Goal: Task Accomplishment & Management: Use online tool/utility

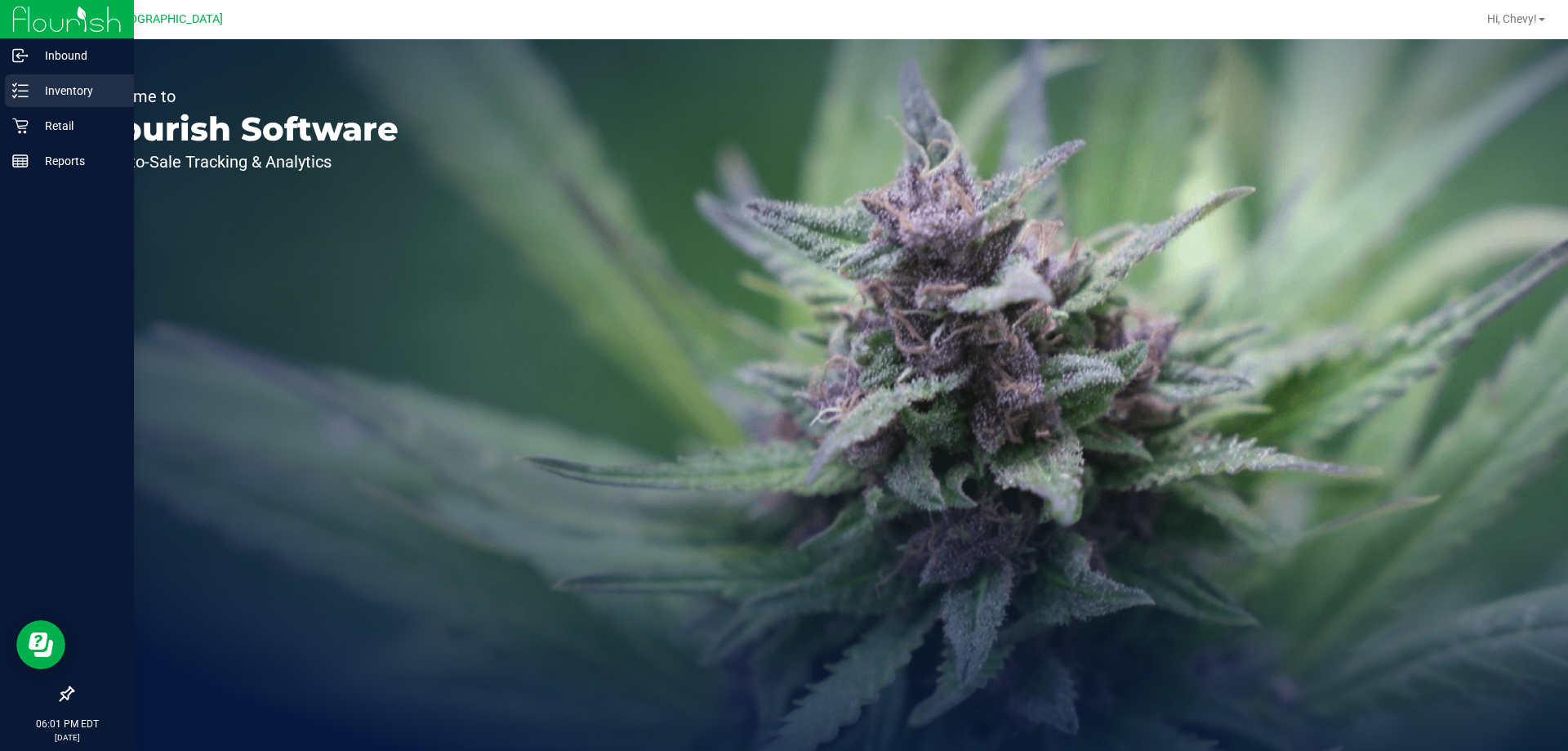
click at [20, 86] on icon at bounding box center [20, 90] width 16 height 16
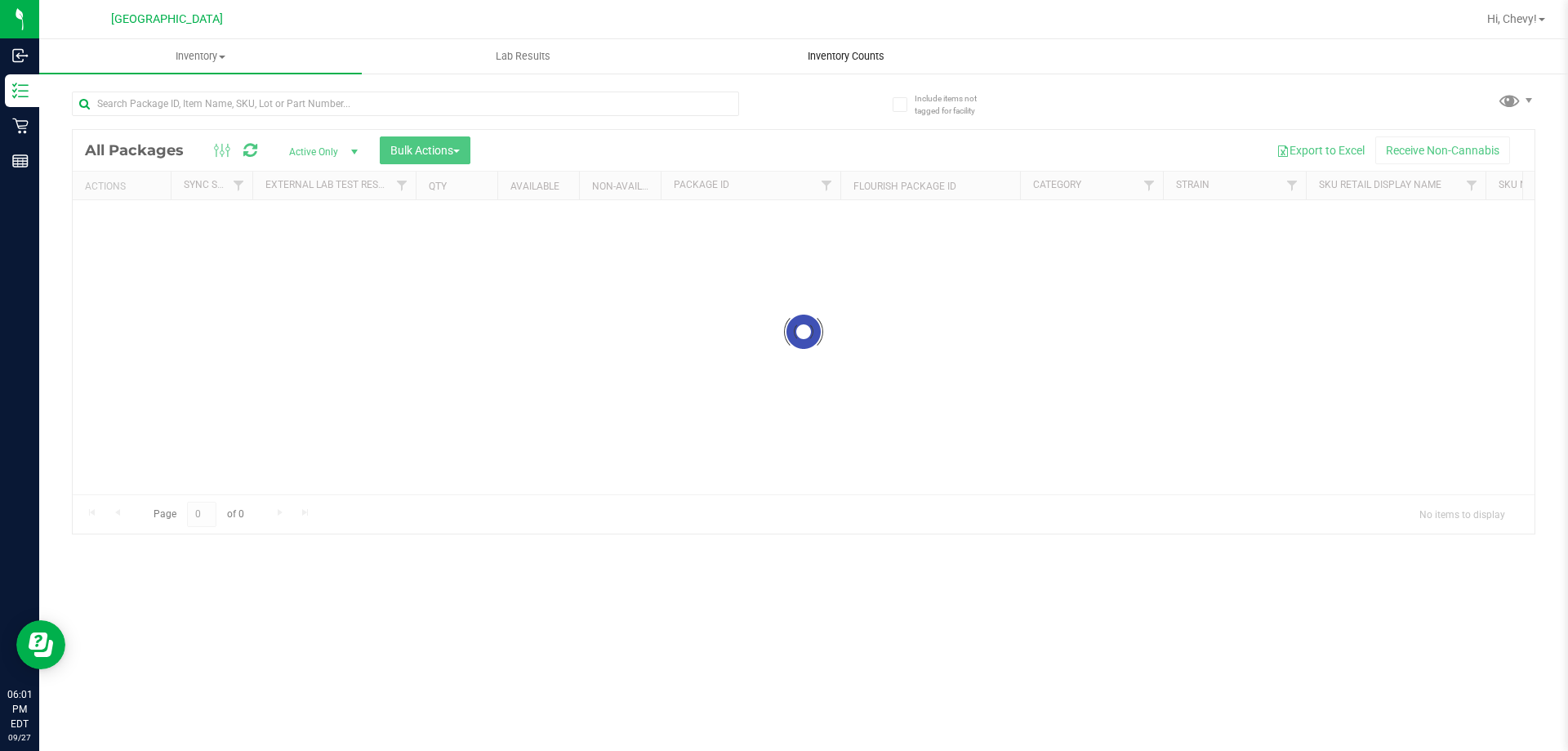
click at [821, 47] on uib-tab-heading "Inventory Counts" at bounding box center [846, 56] width 321 height 33
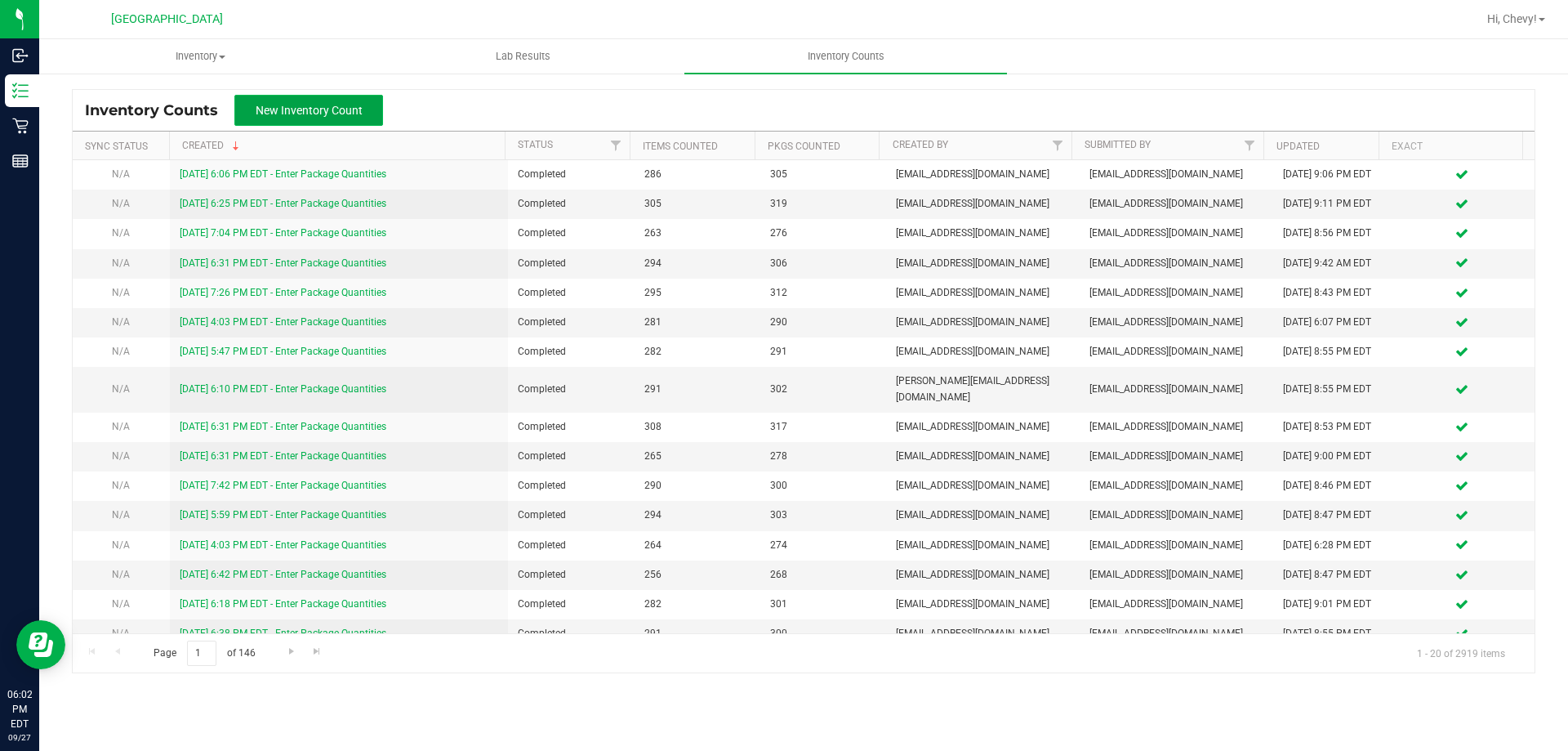
click at [318, 103] on span "New Inventory Count" at bounding box center [309, 110] width 107 height 13
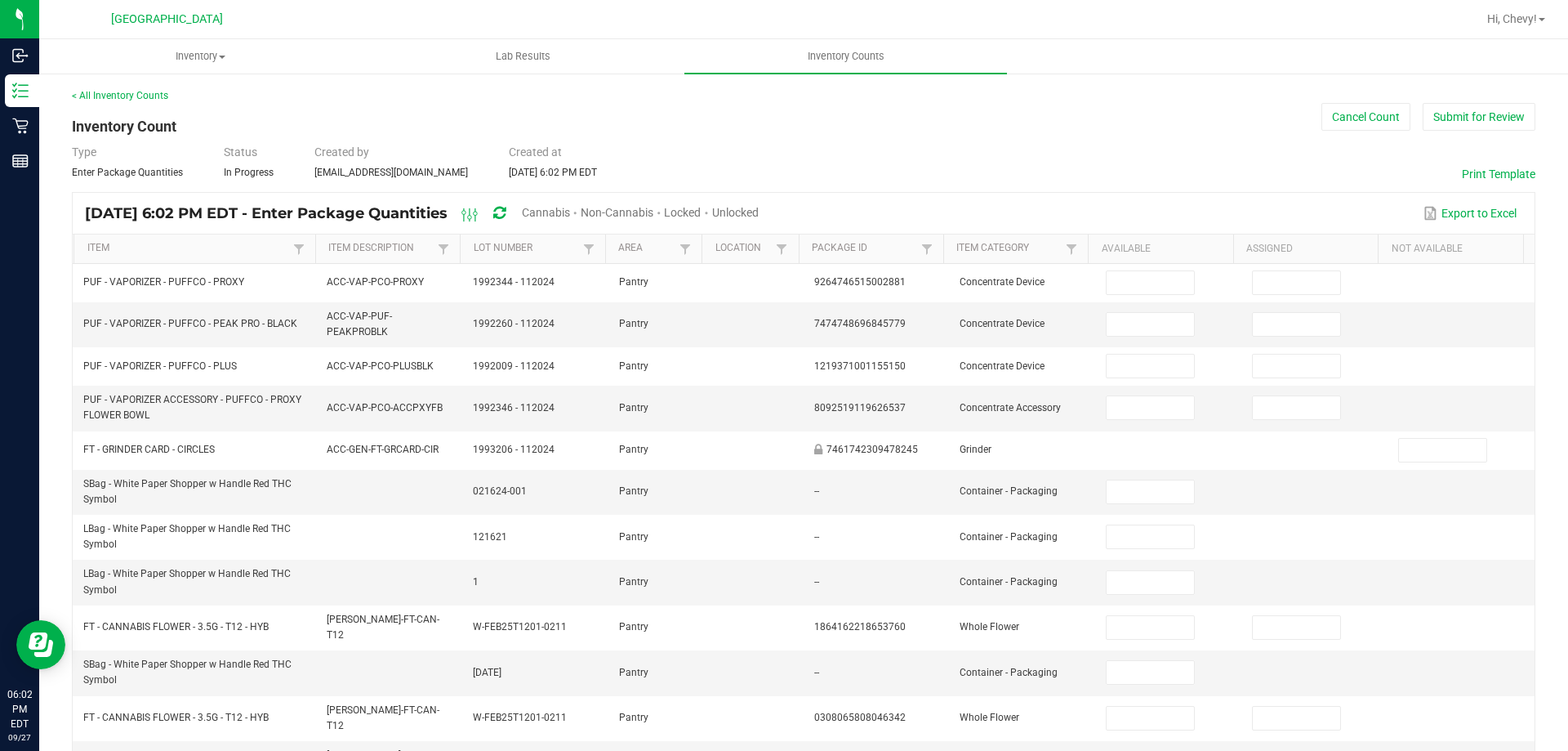
click at [239, 256] on th "Item" at bounding box center [194, 248] width 241 height 29
click at [570, 209] on span "Cannabis" at bounding box center [545, 212] width 48 height 13
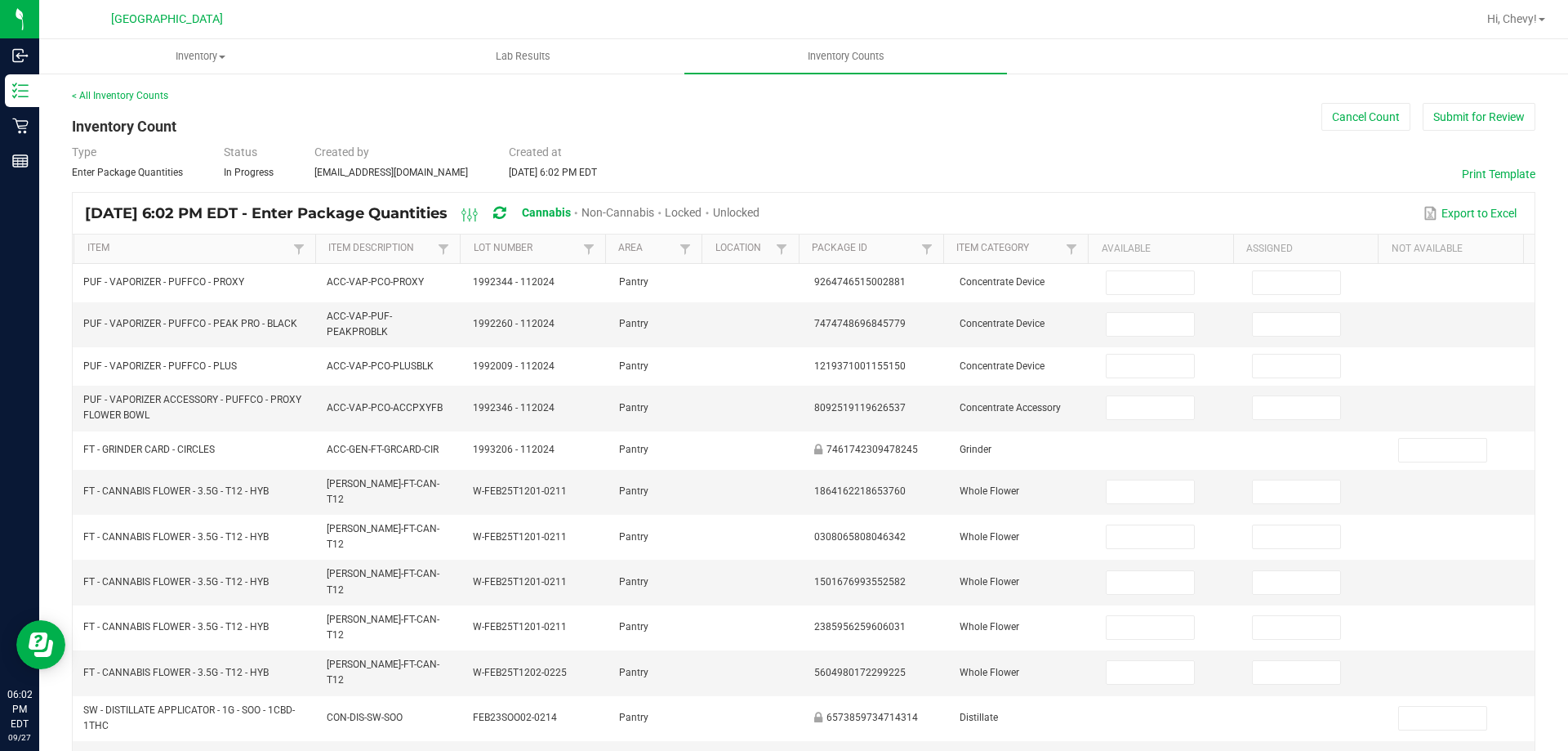
click at [759, 211] on span "Unlocked" at bounding box center [737, 212] width 47 height 13
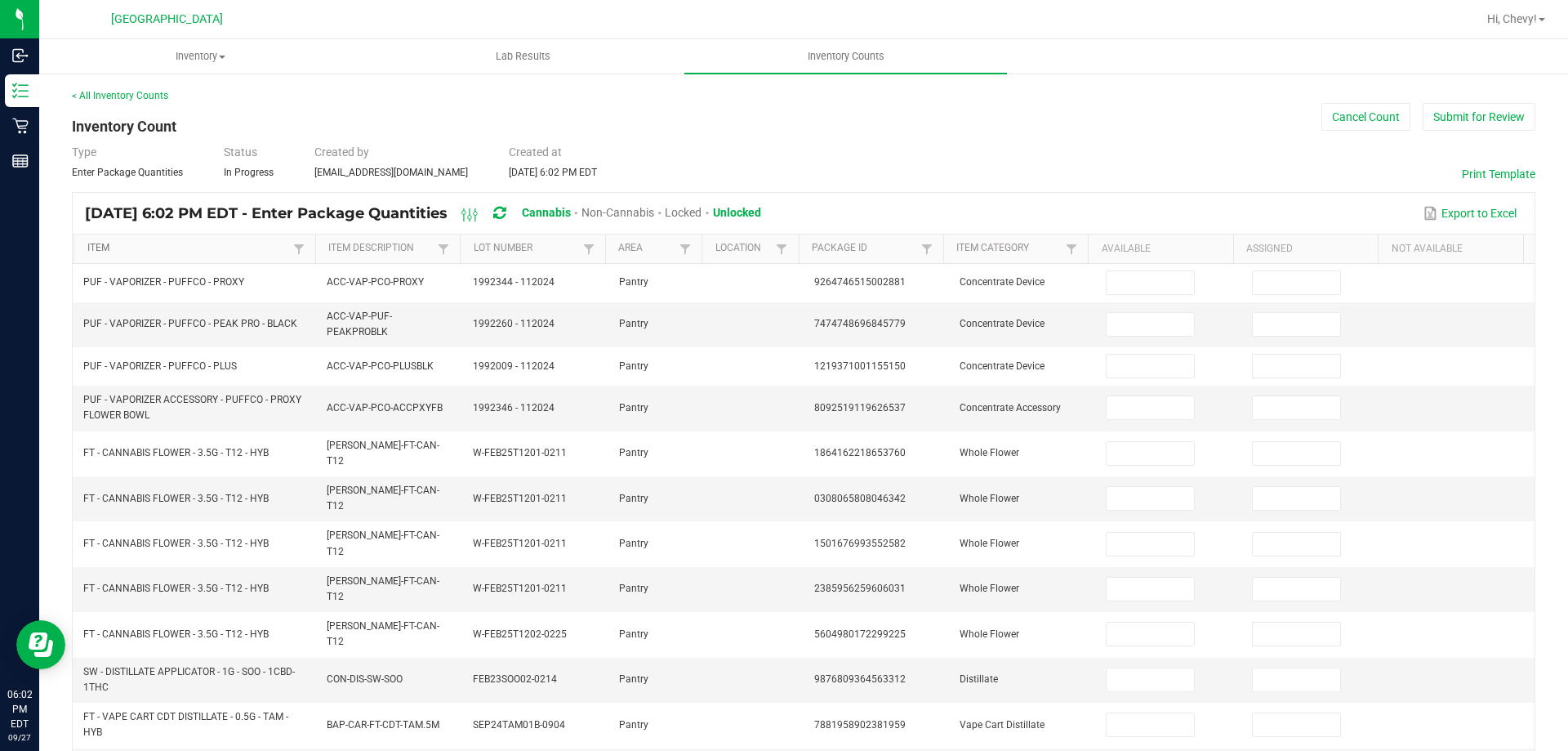
click at [178, 243] on link "Item" at bounding box center [188, 248] width 202 height 13
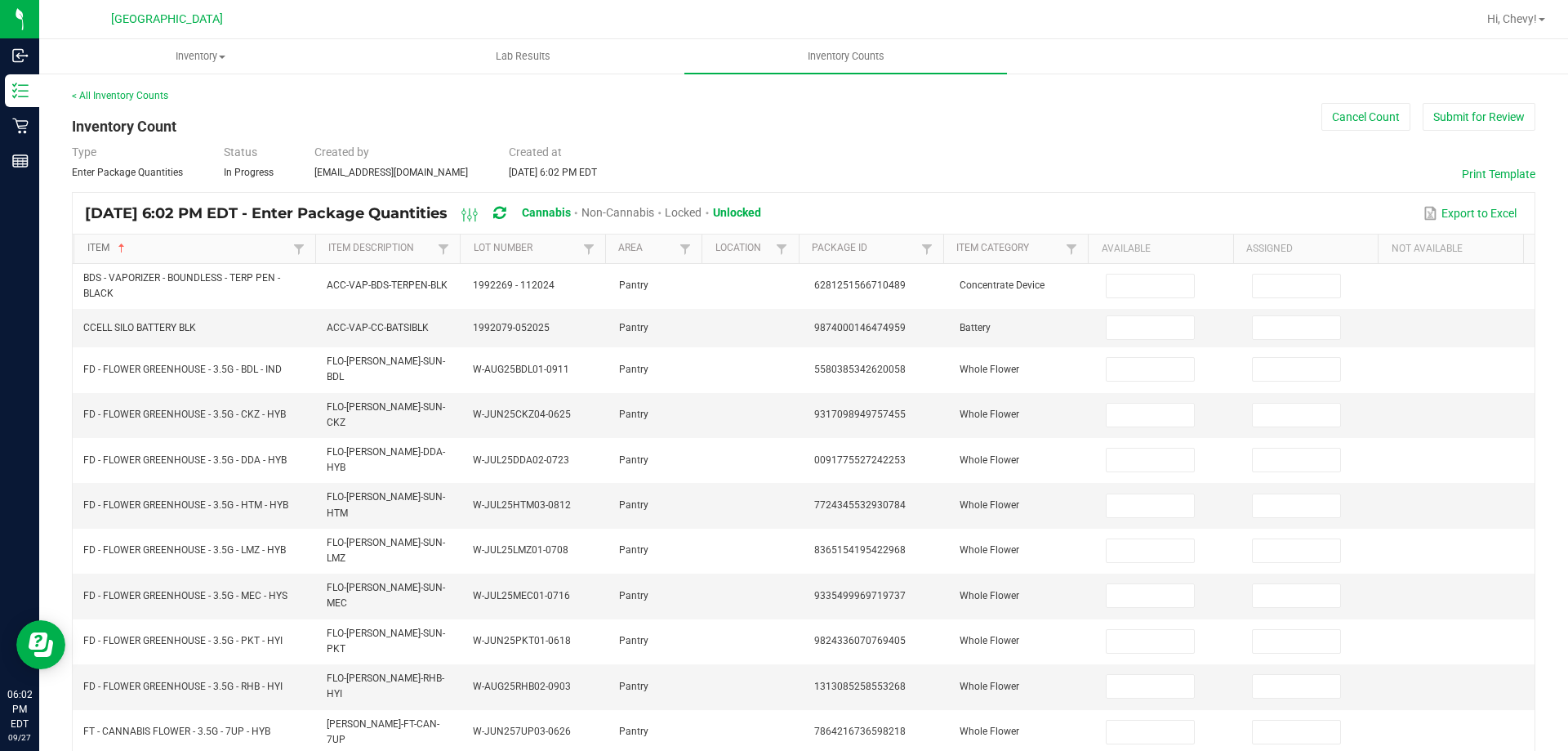
click at [178, 243] on link "Item" at bounding box center [188, 248] width 202 height 13
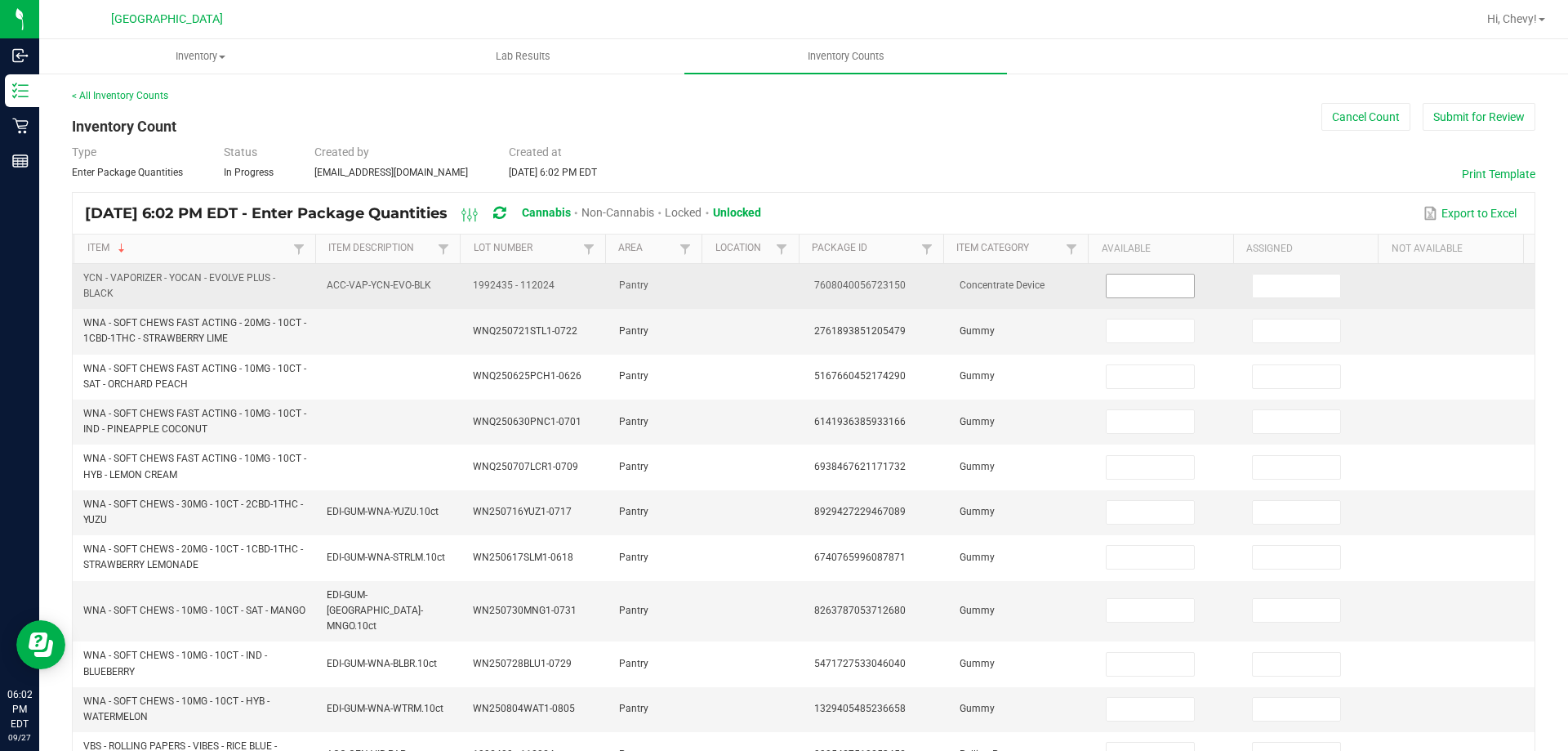
click at [1150, 280] on input at bounding box center [1150, 286] width 86 height 23
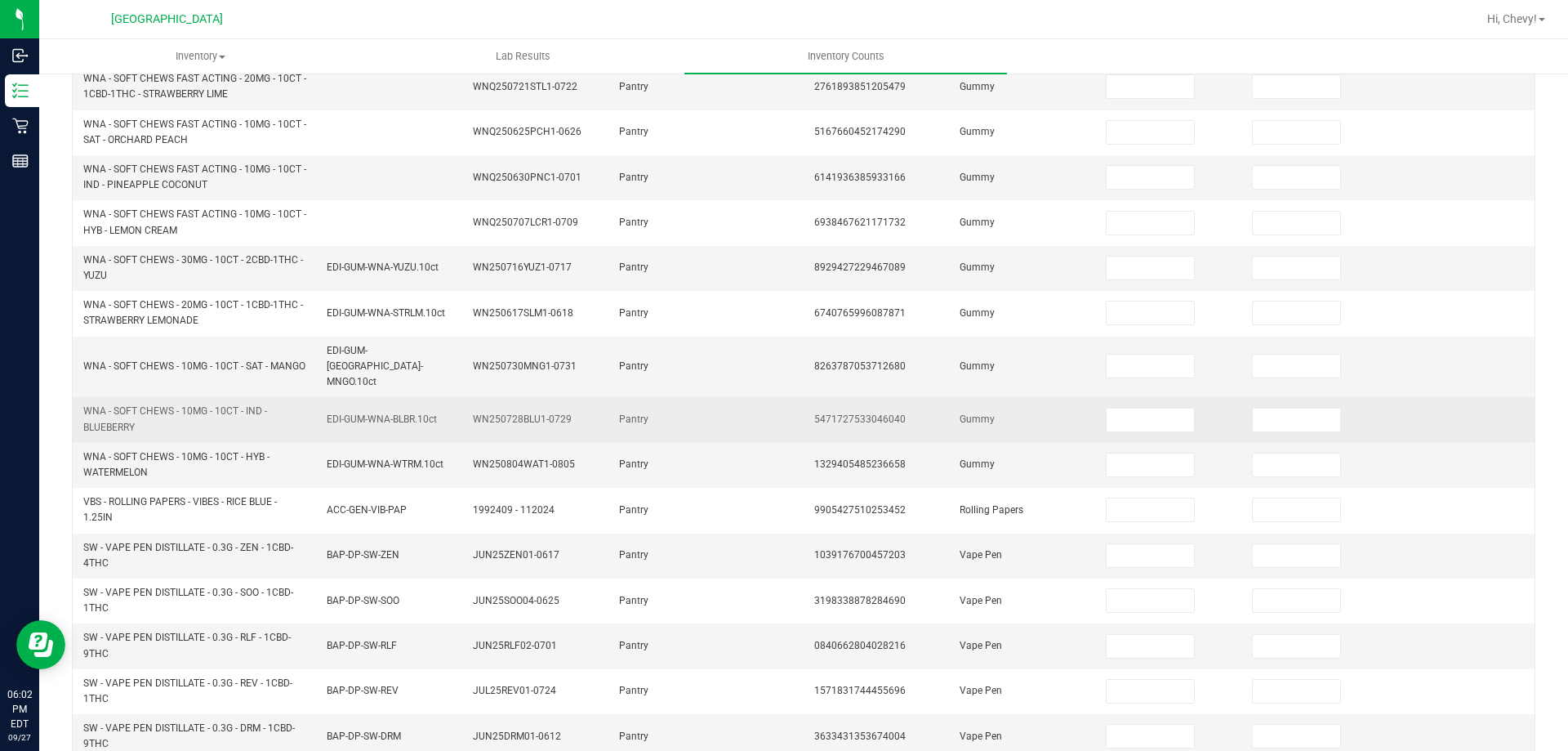
scroll to position [245, 0]
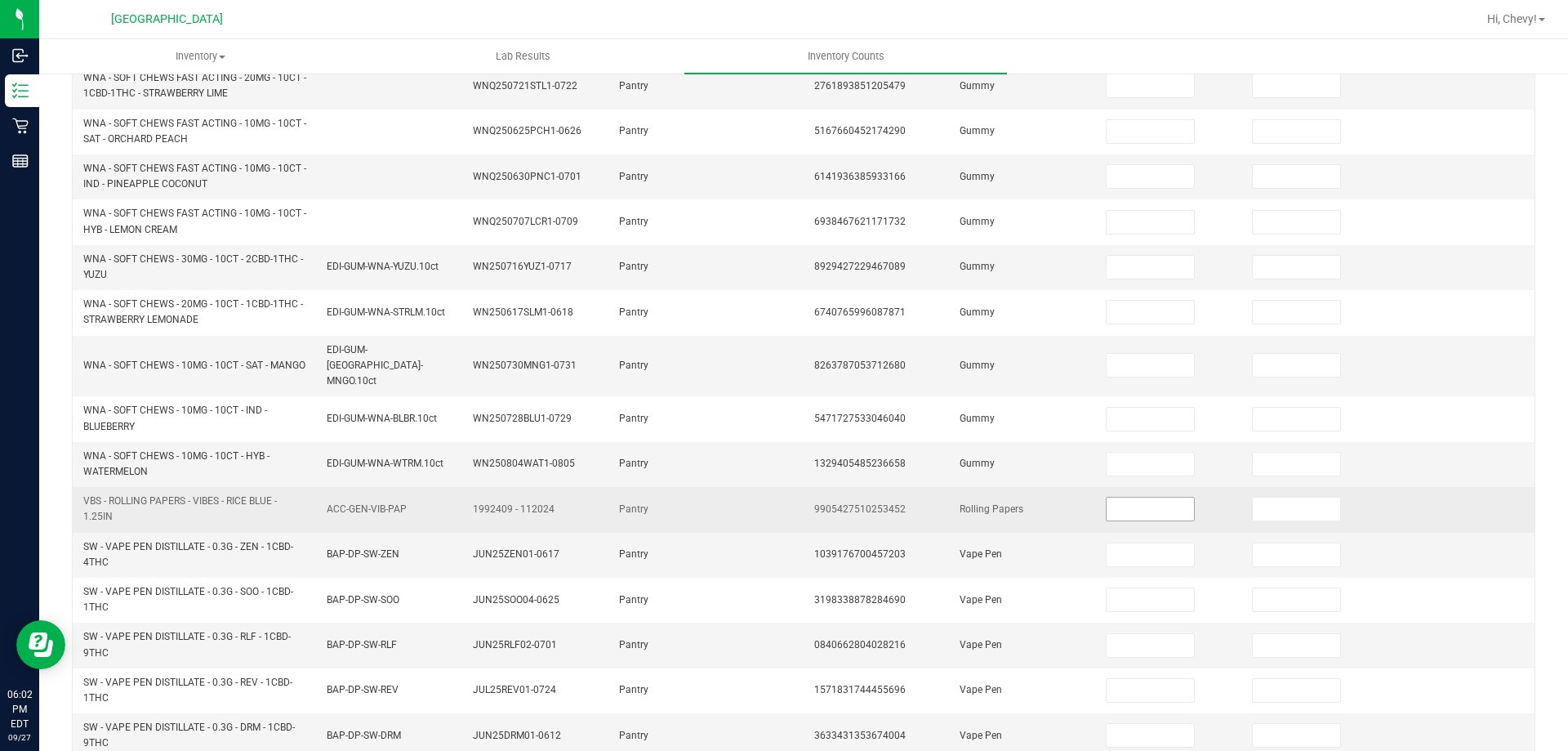
type input "10"
click at [1110, 497] on input at bounding box center [1150, 508] width 86 height 23
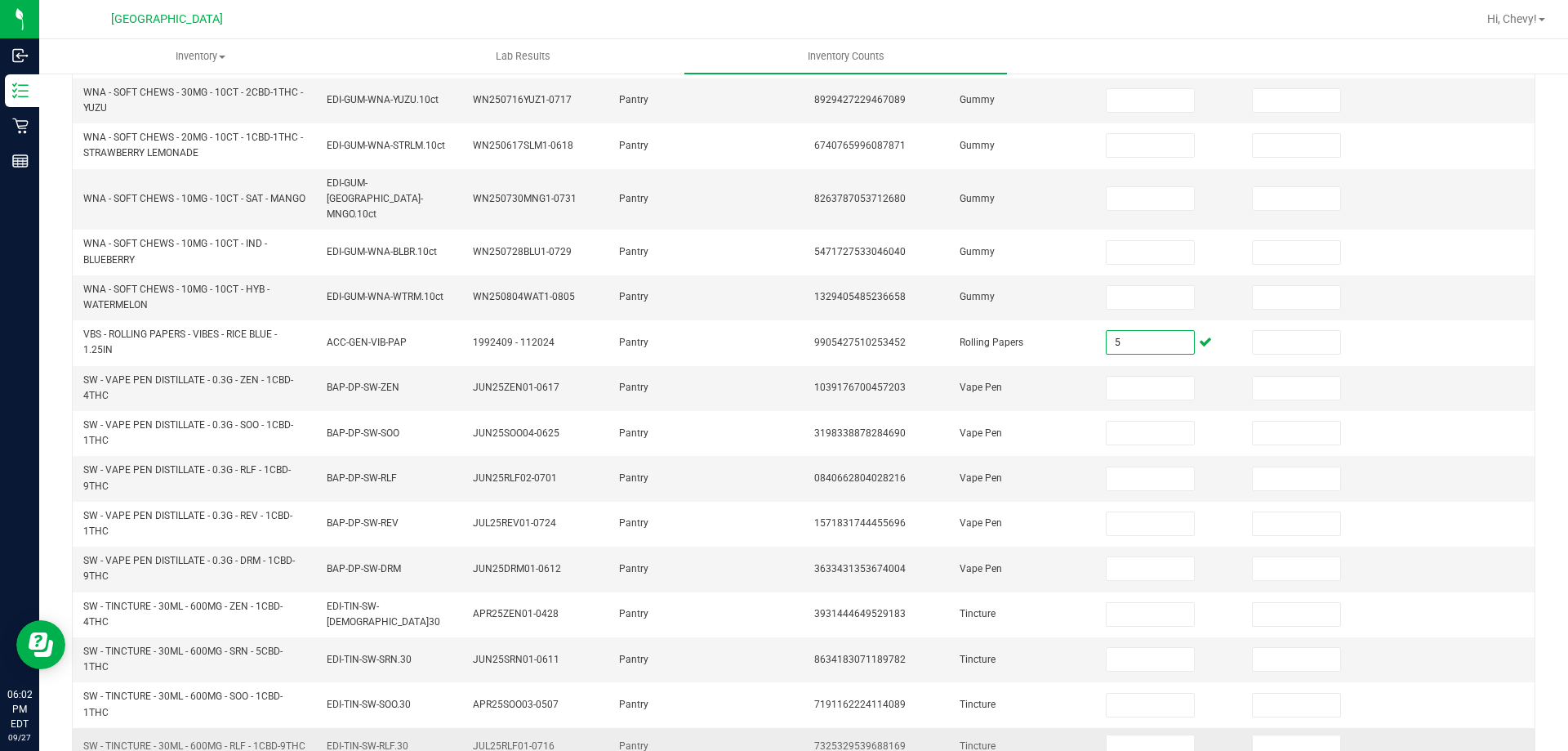
scroll to position [477, 0]
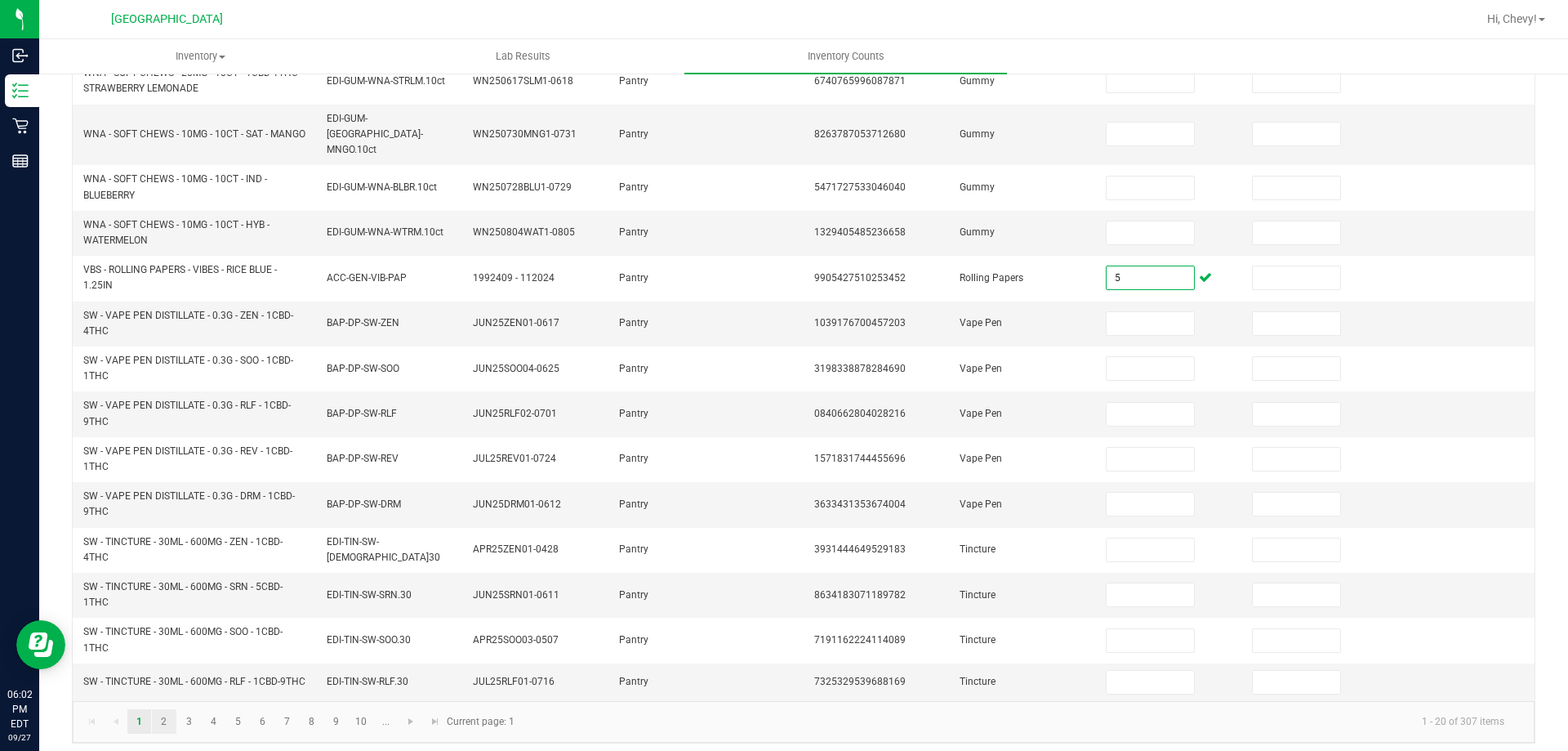
type input "5"
click at [165, 715] on link "2" at bounding box center [163, 721] width 23 height 24
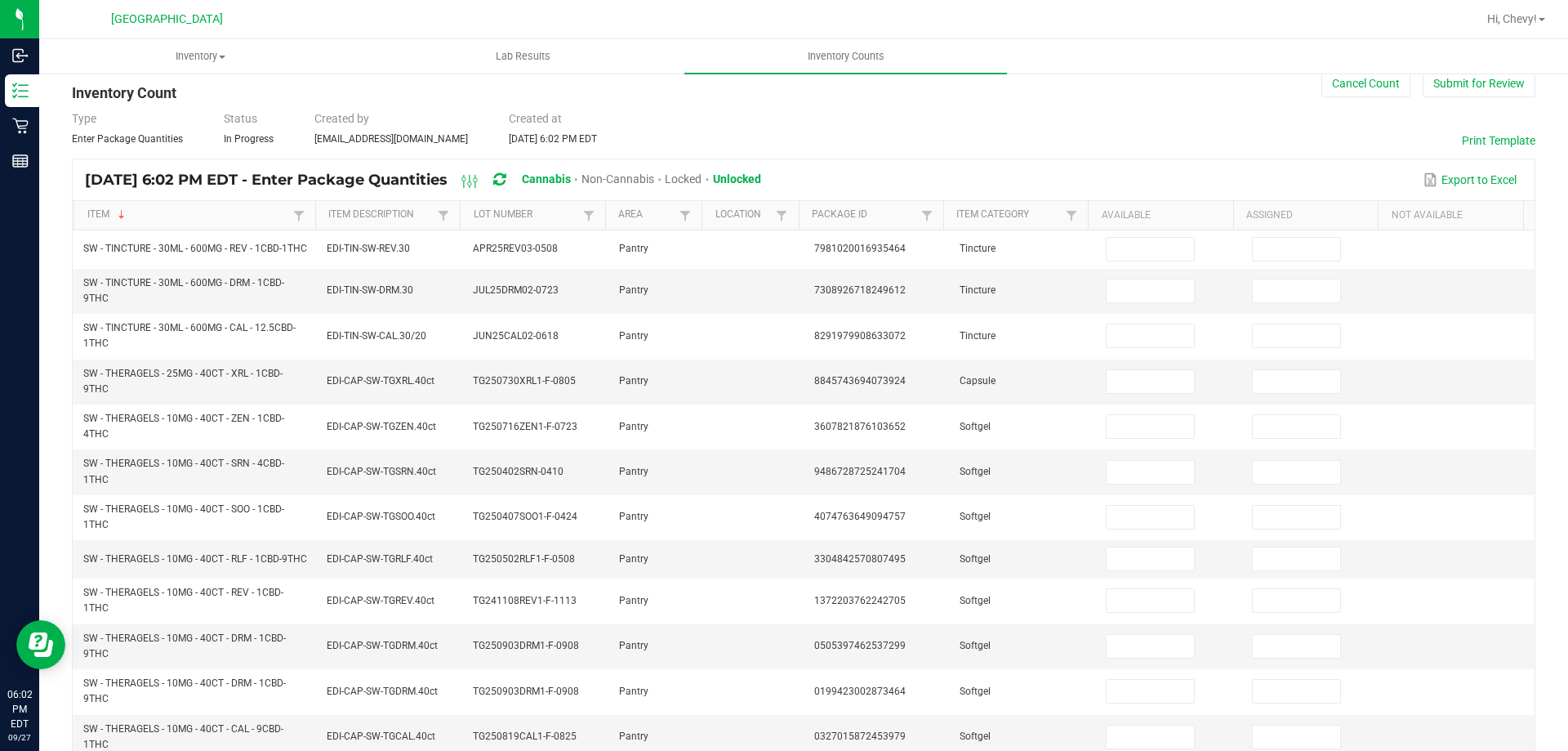
scroll to position [442, 0]
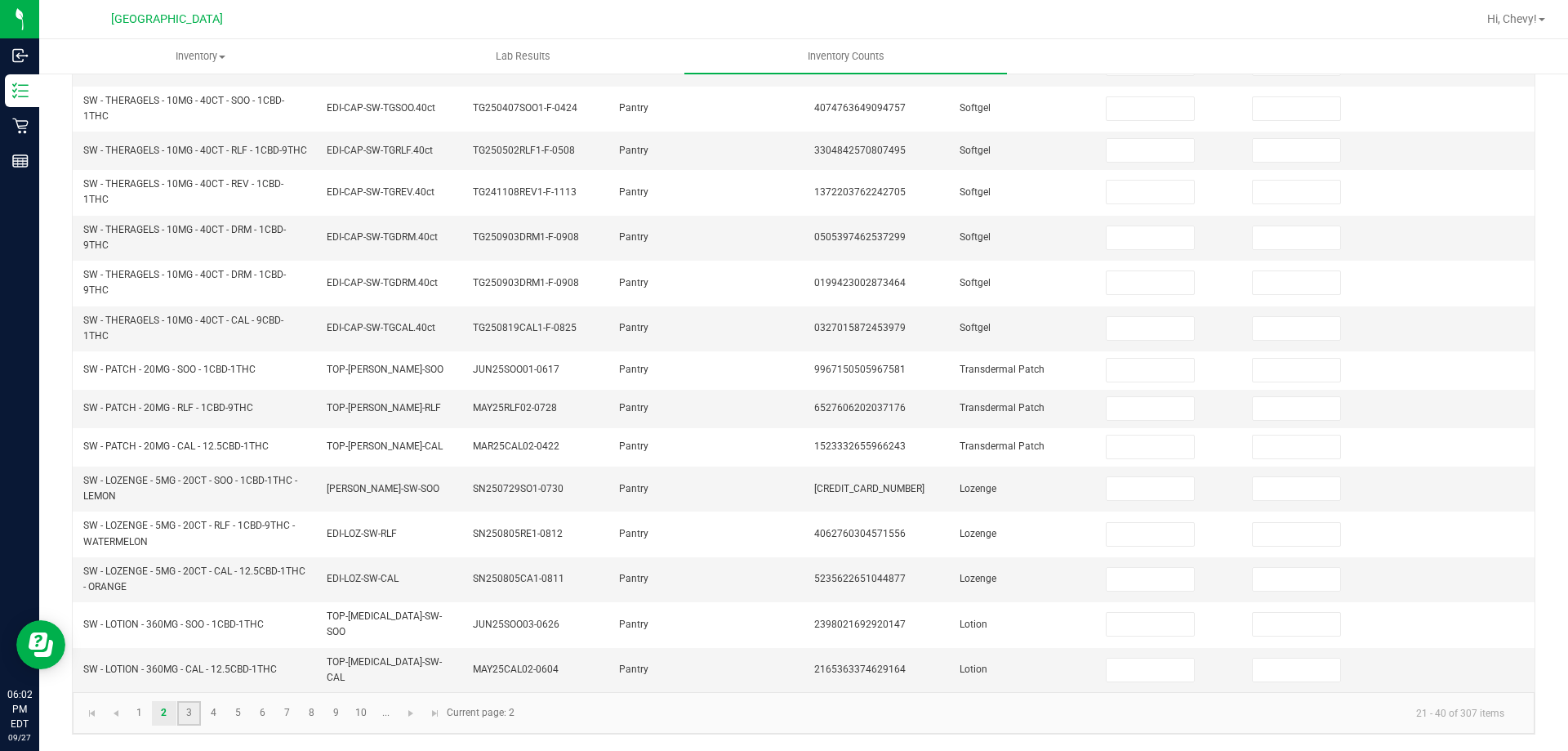
click at [185, 710] on link "3" at bounding box center [189, 713] width 23 height 24
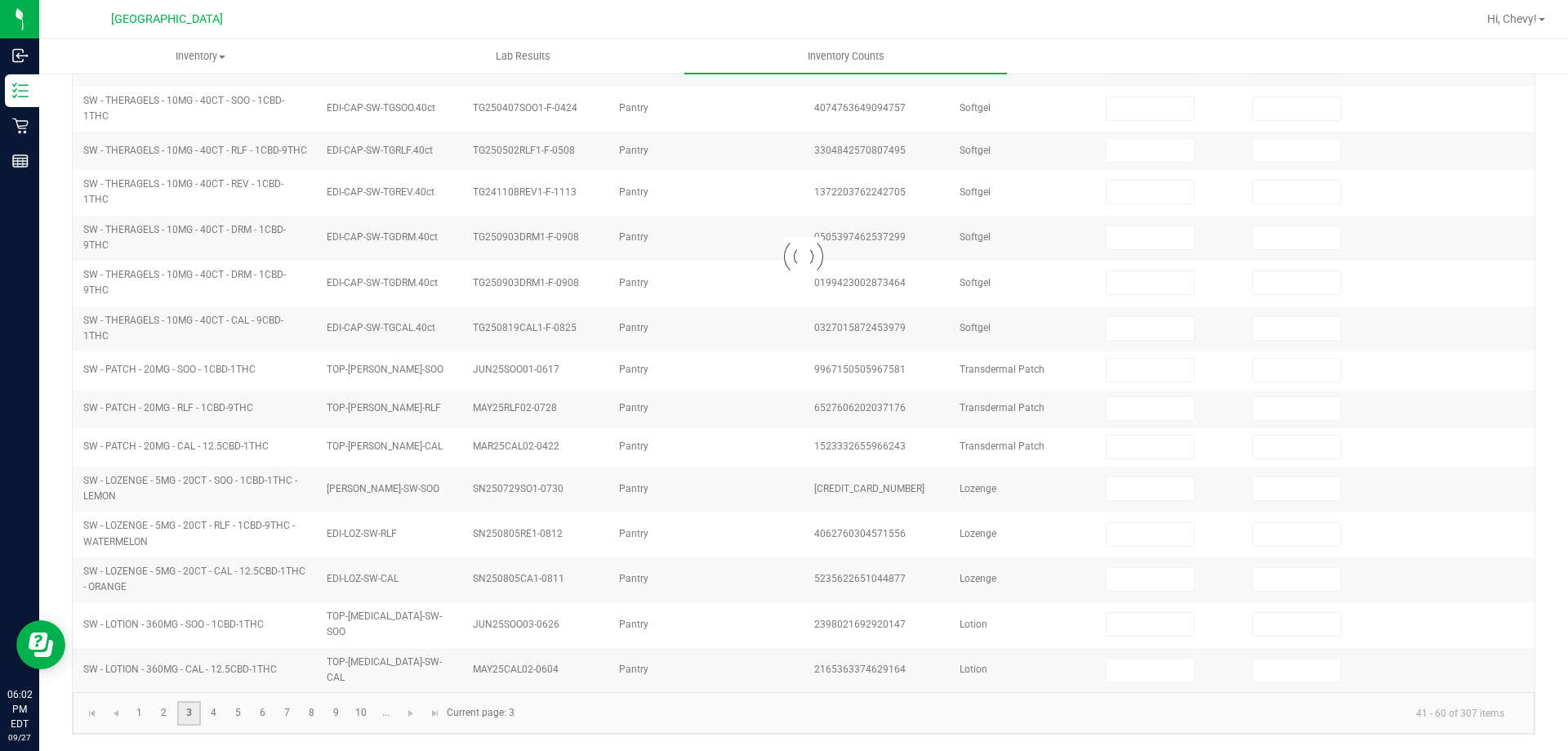
scroll to position [395, 0]
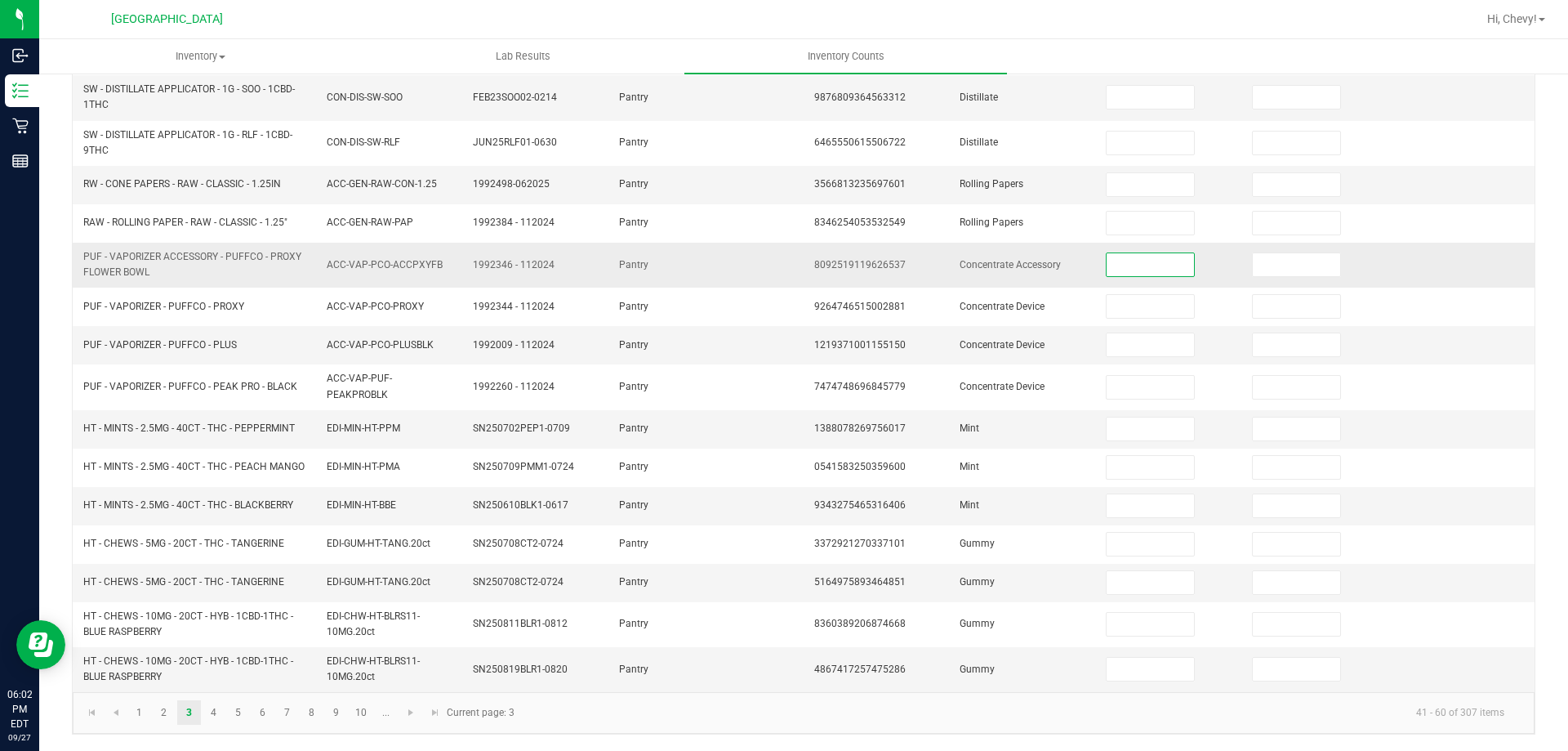
click at [1107, 266] on input at bounding box center [1150, 264] width 86 height 23
type input "10"
type input "1"
type input "10"
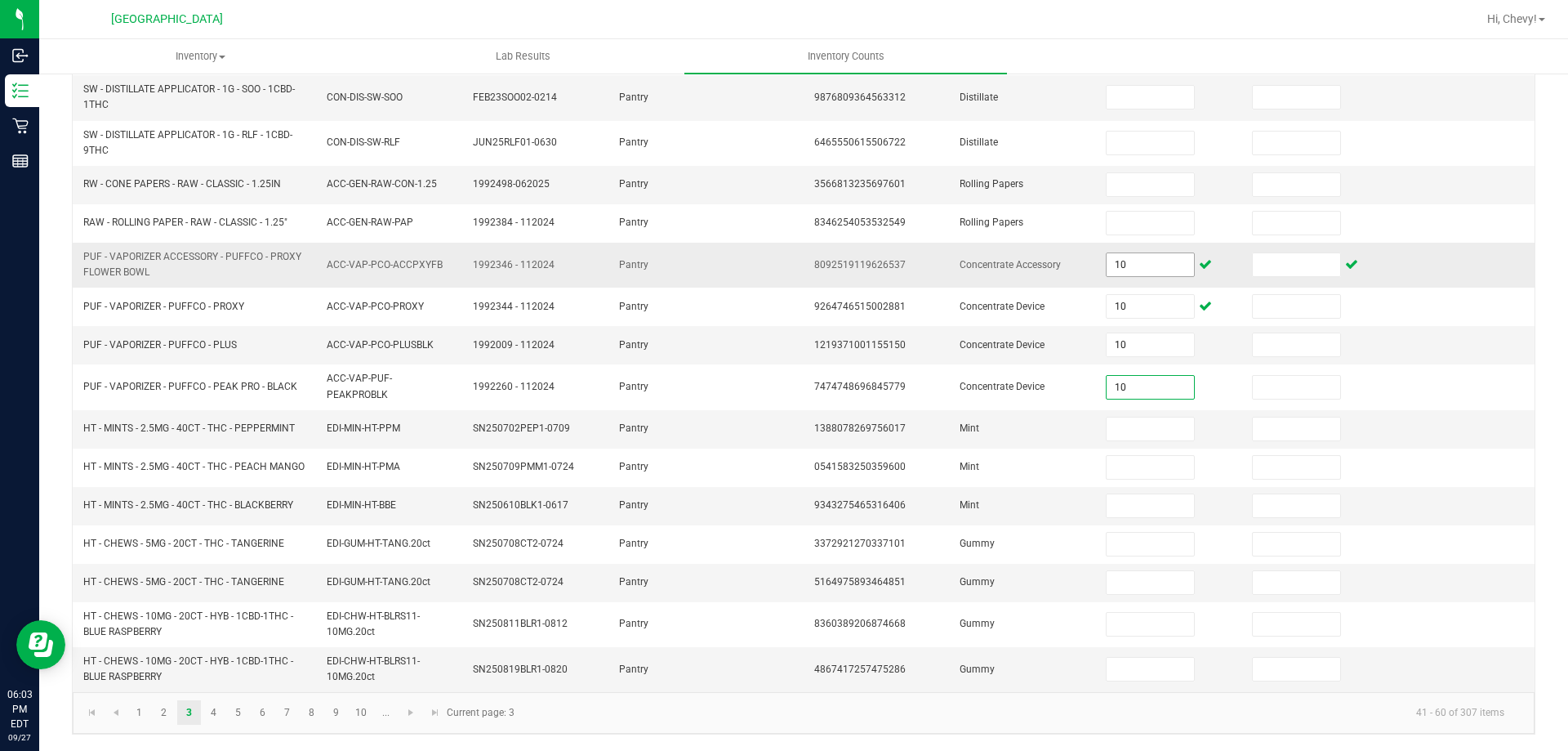
type input "10"
click at [1126, 172] on span at bounding box center [1150, 184] width 88 height 24
click at [1121, 181] on input at bounding box center [1150, 184] width 86 height 23
type input "10"
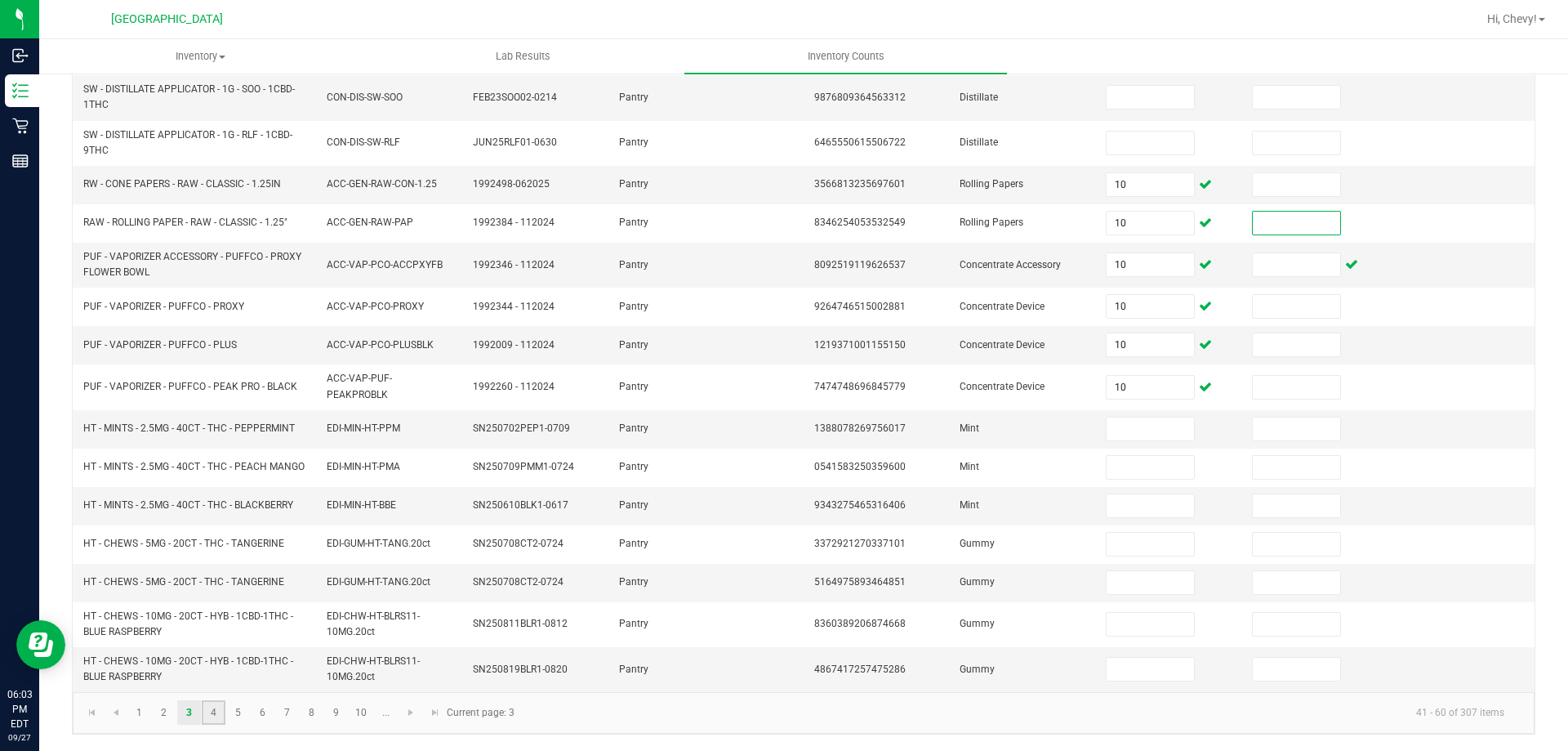
click at [205, 715] on link "4" at bounding box center [213, 712] width 23 height 24
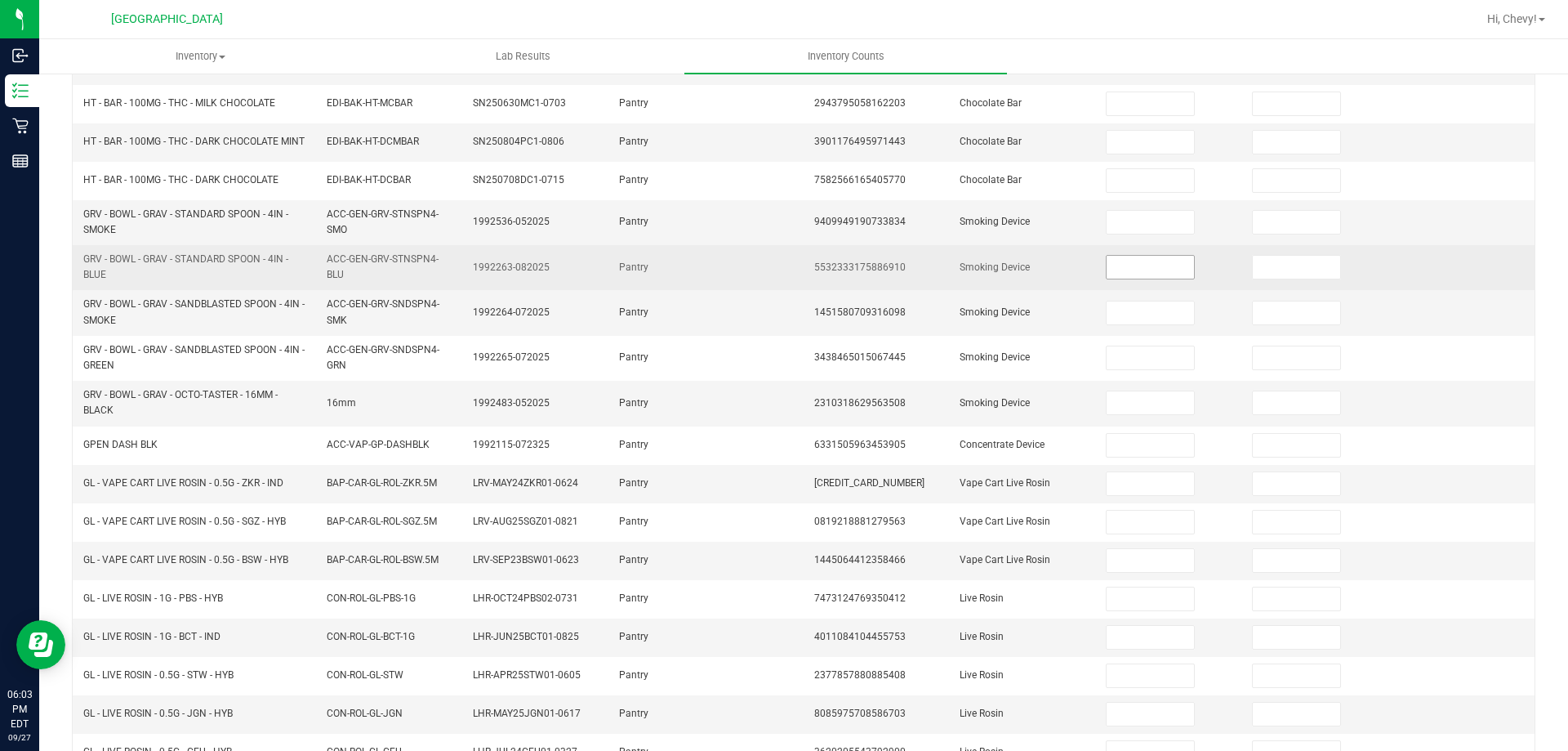
scroll to position [149, 0]
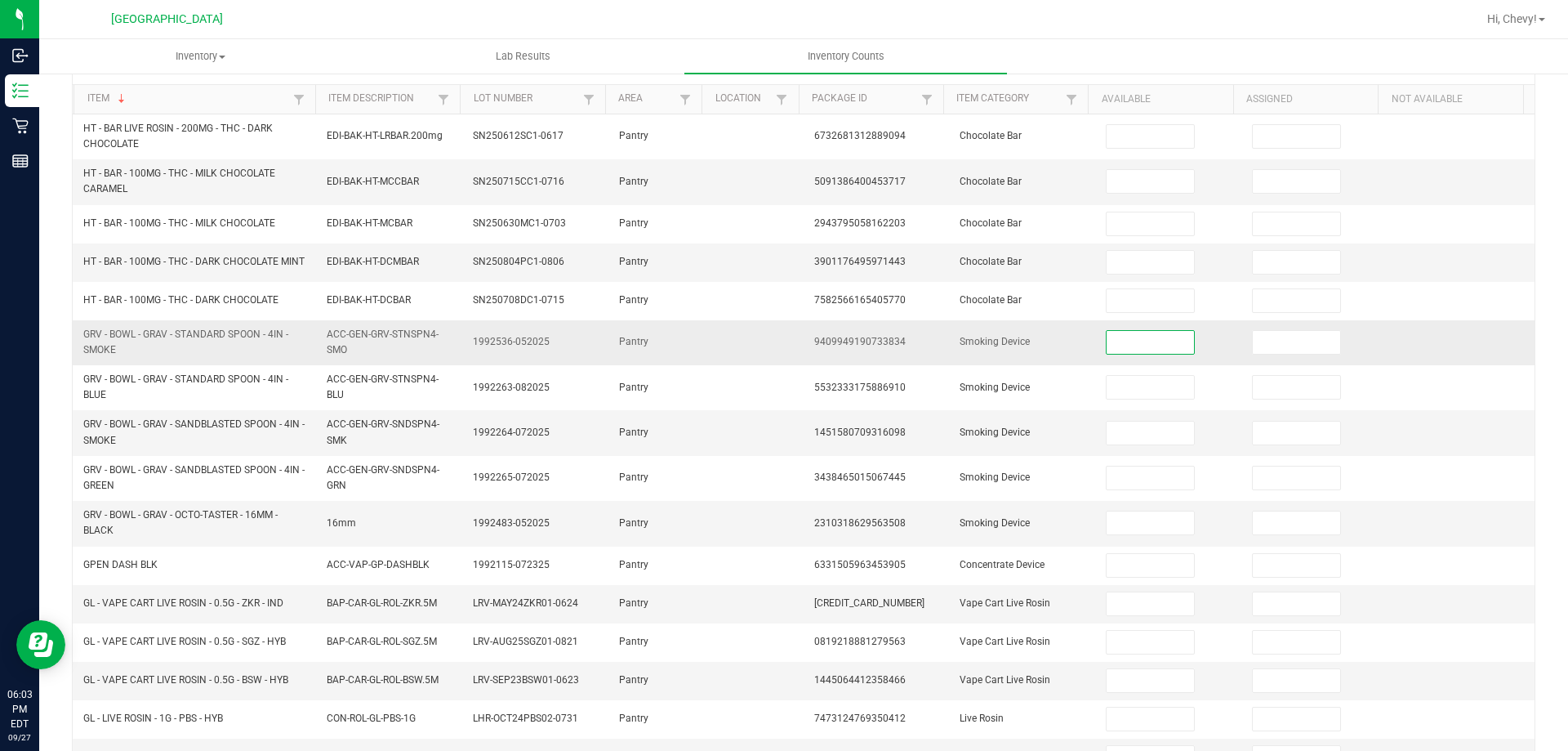
click at [1140, 352] on input at bounding box center [1150, 342] width 86 height 23
type input "10"
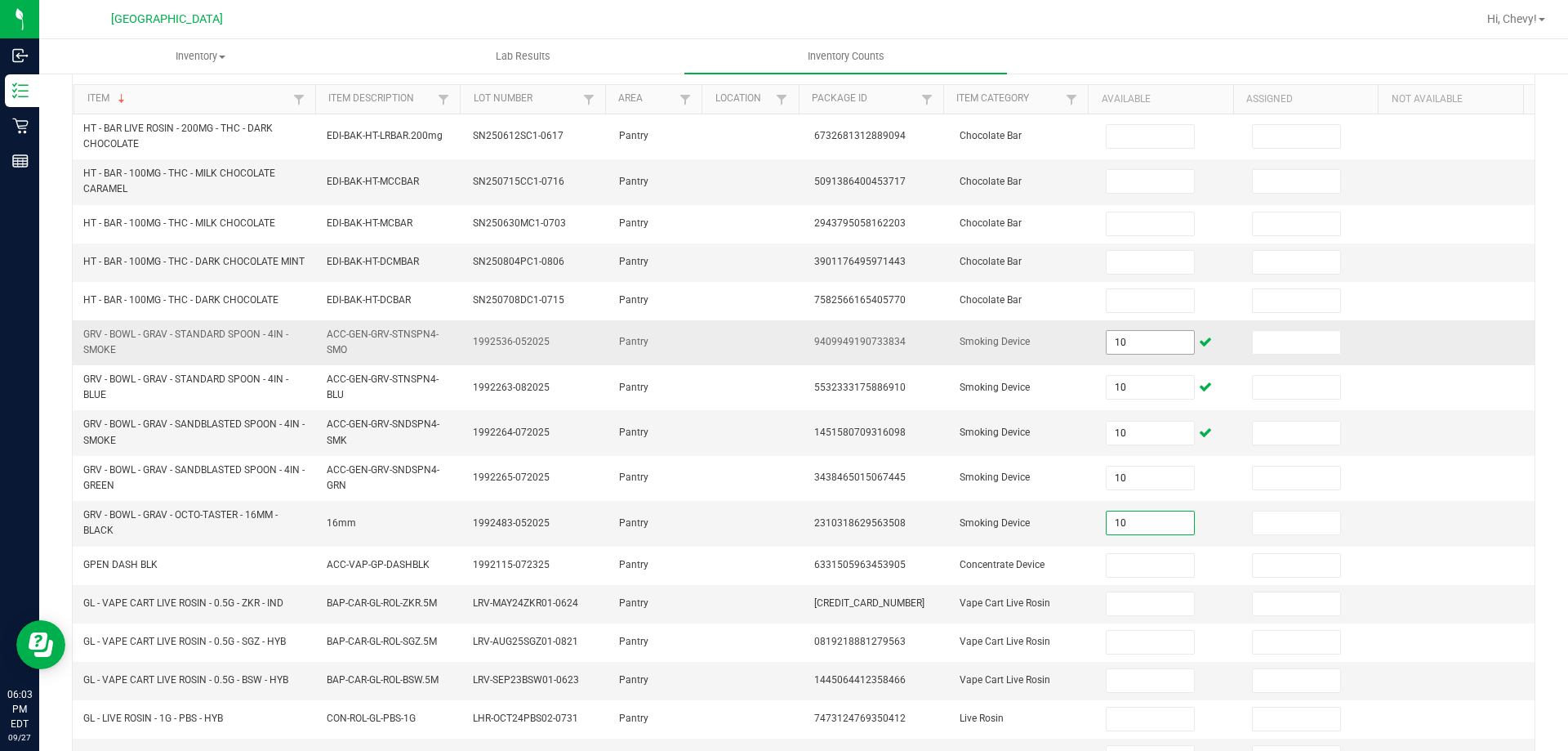
type input "10"
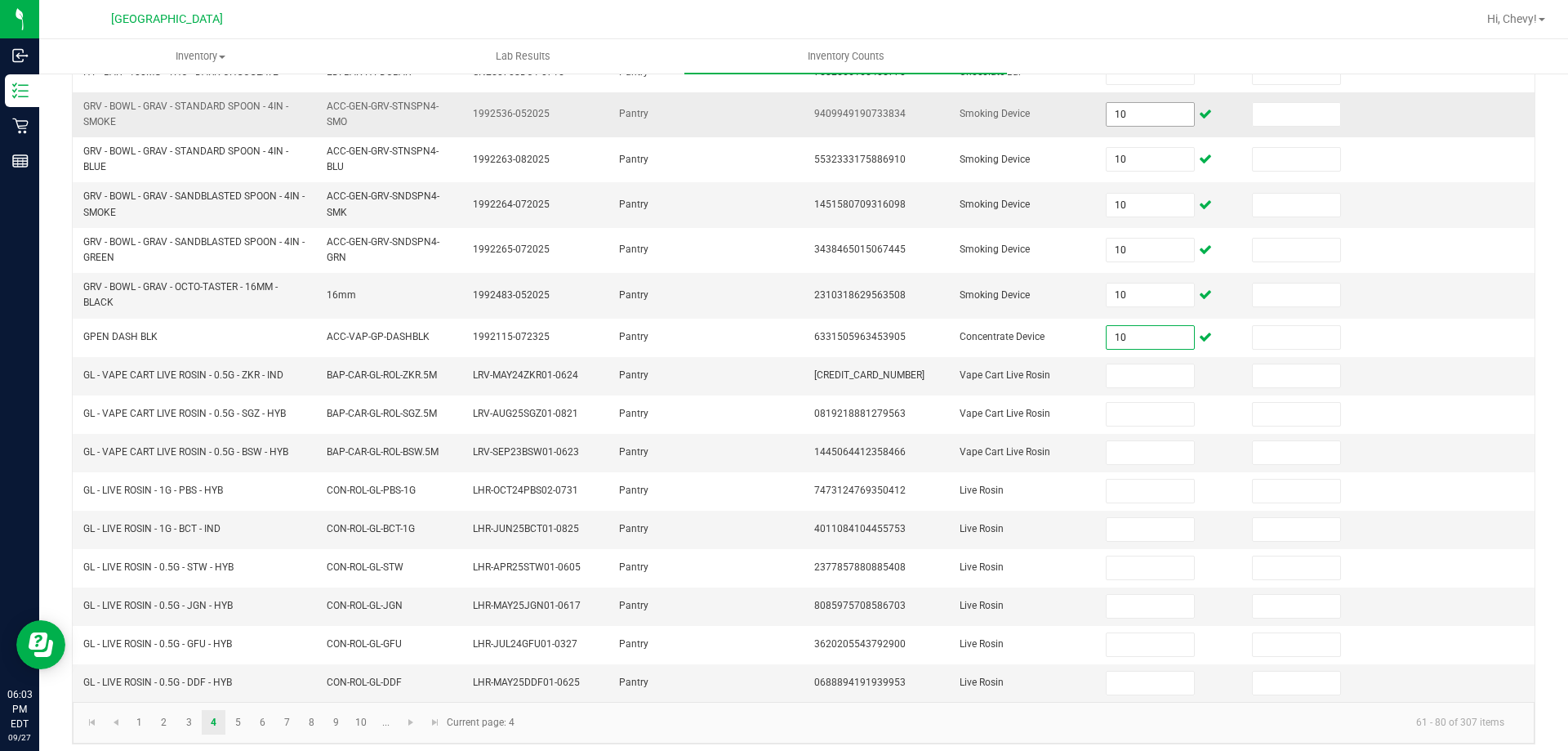
scroll to position [395, 0]
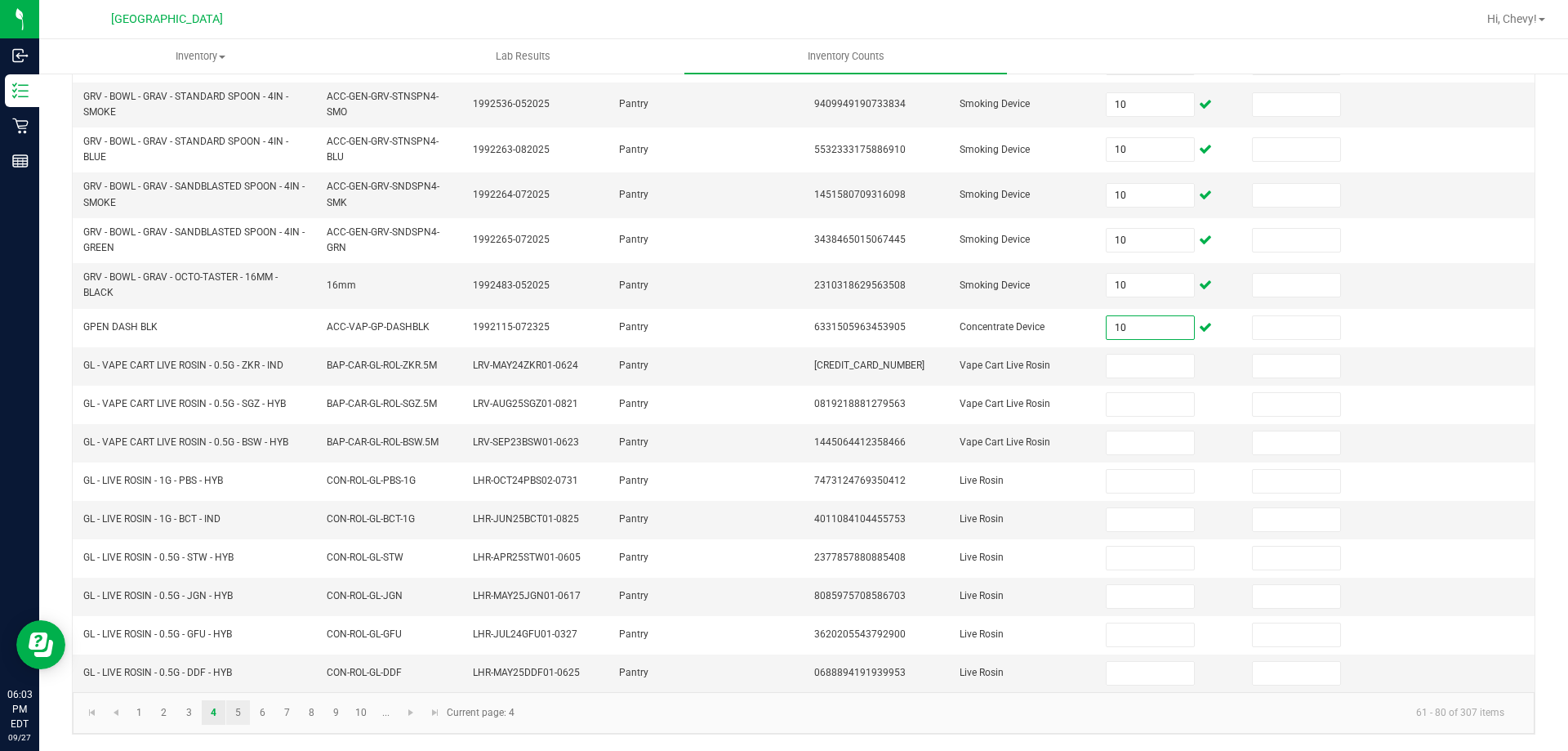
type input "10"
click at [233, 709] on link "5" at bounding box center [238, 712] width 23 height 24
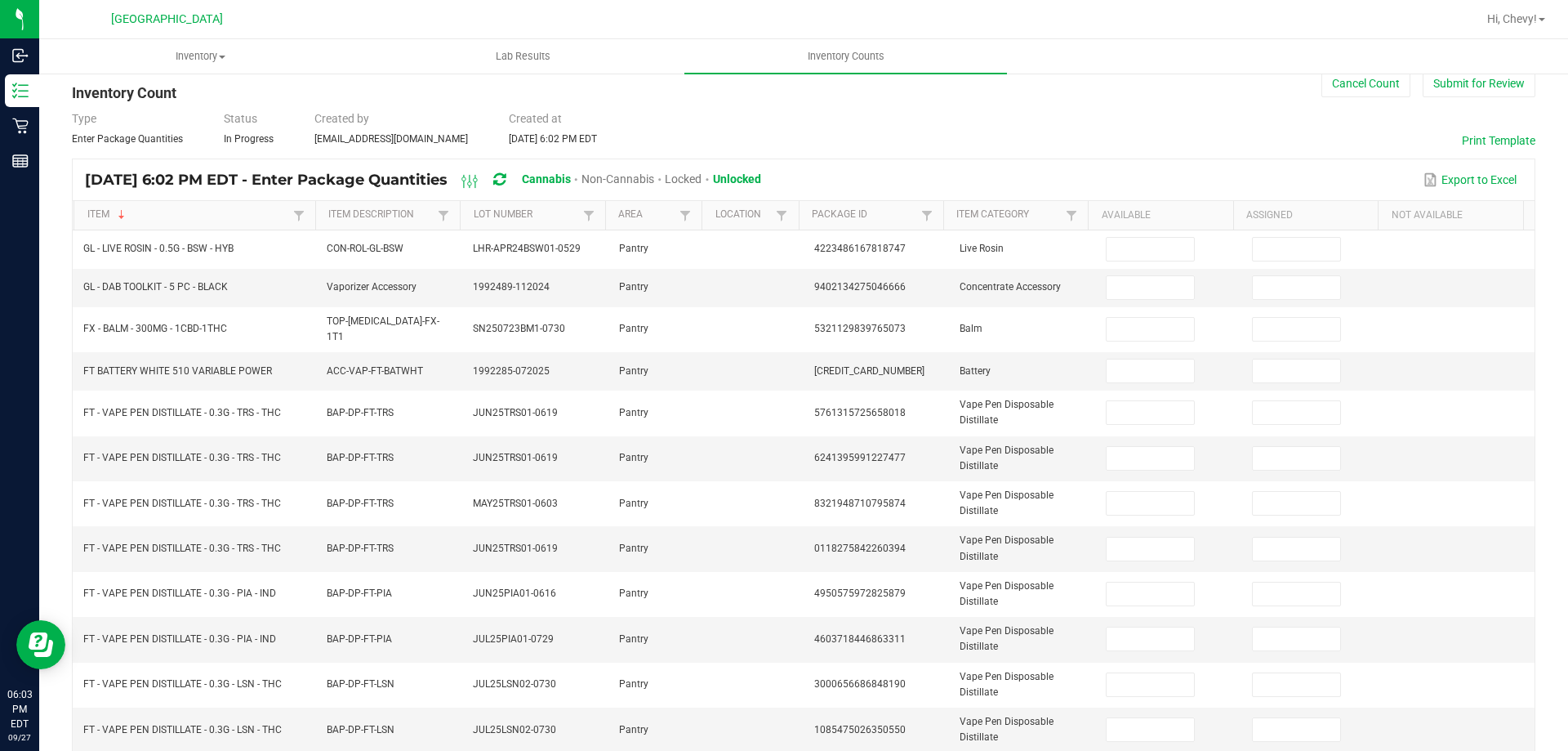
scroll to position [0, 0]
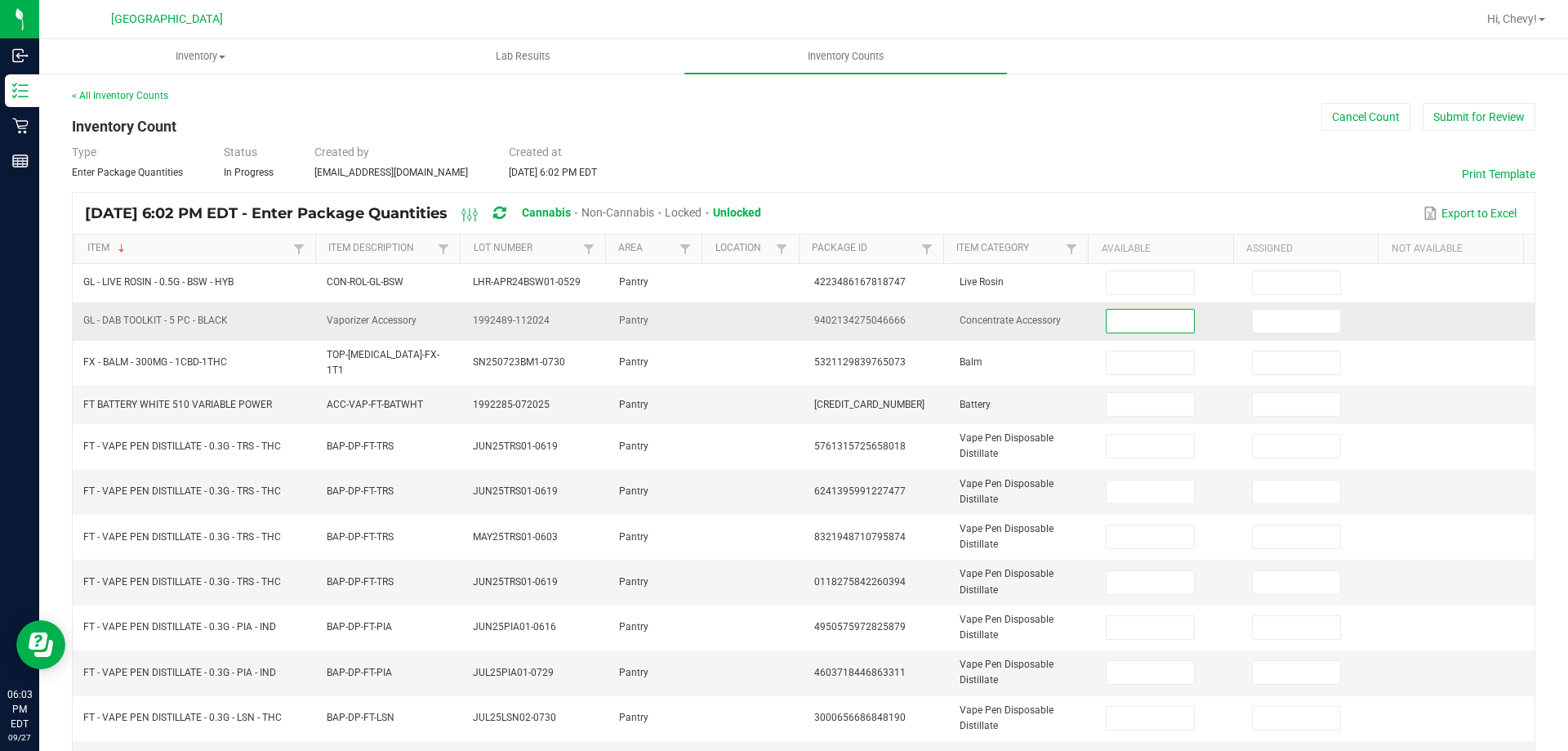
click at [1135, 321] on input at bounding box center [1150, 321] width 86 height 23
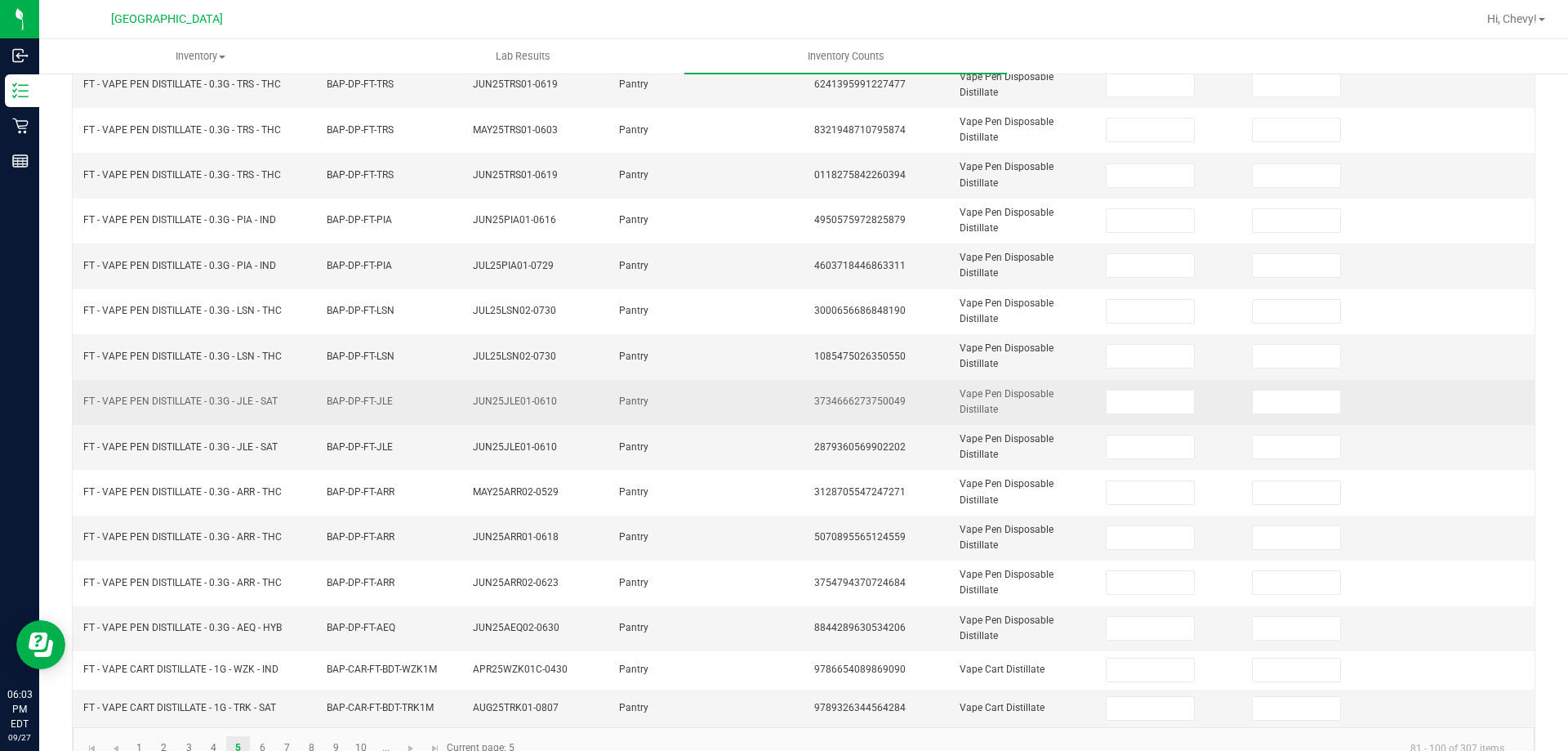
scroll to position [435, 0]
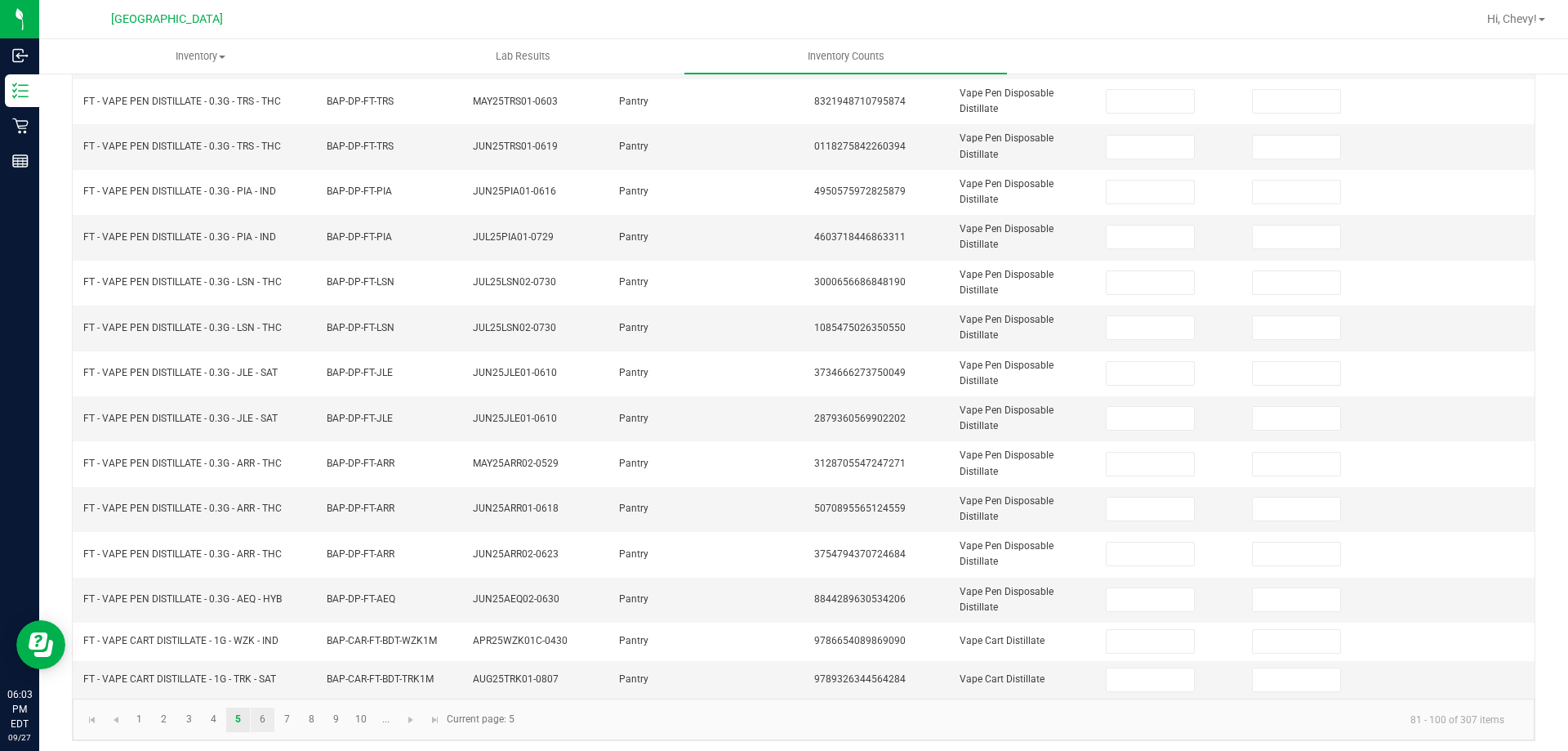
type input "10"
click at [265, 721] on link "6" at bounding box center [262, 720] width 23 height 24
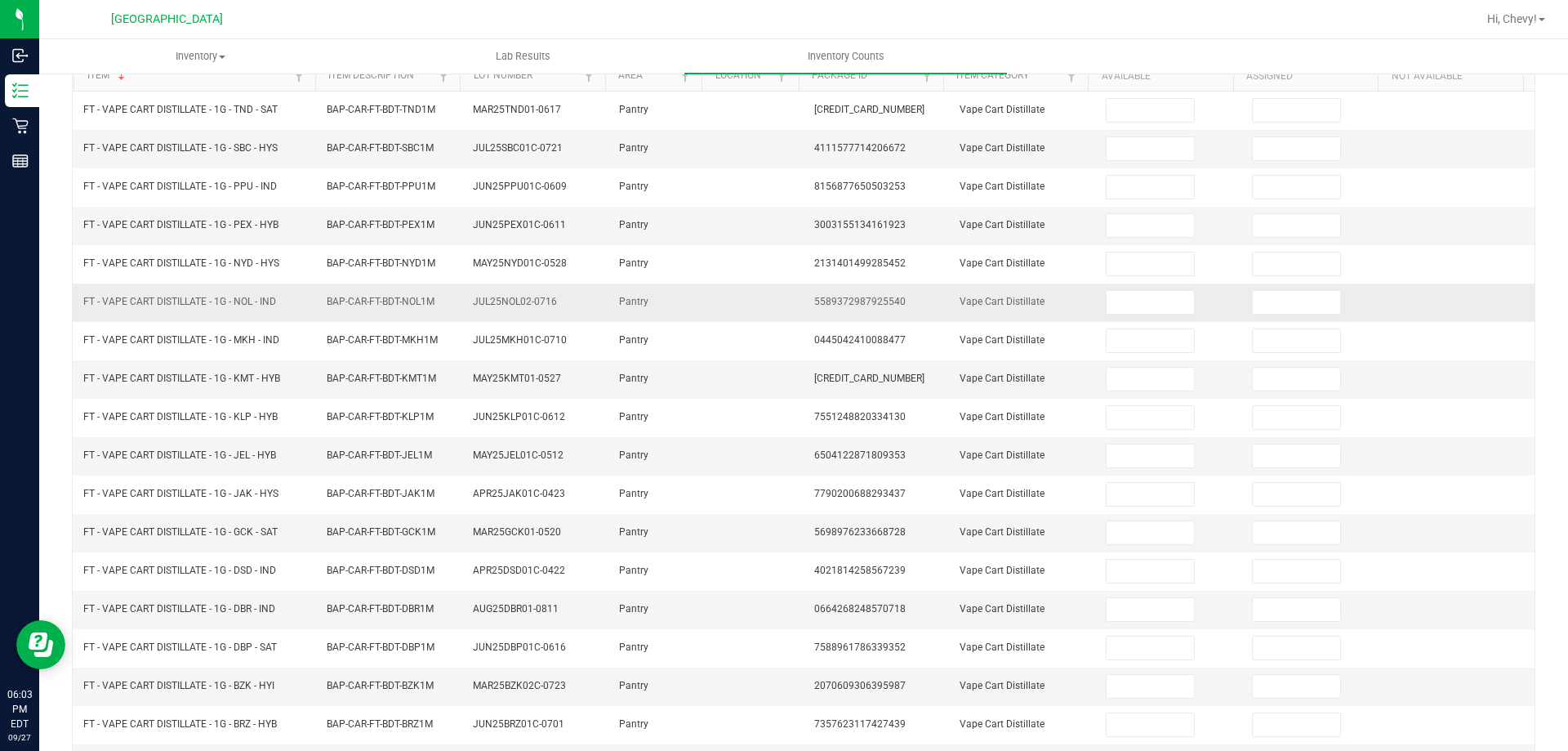
scroll to position [339, 0]
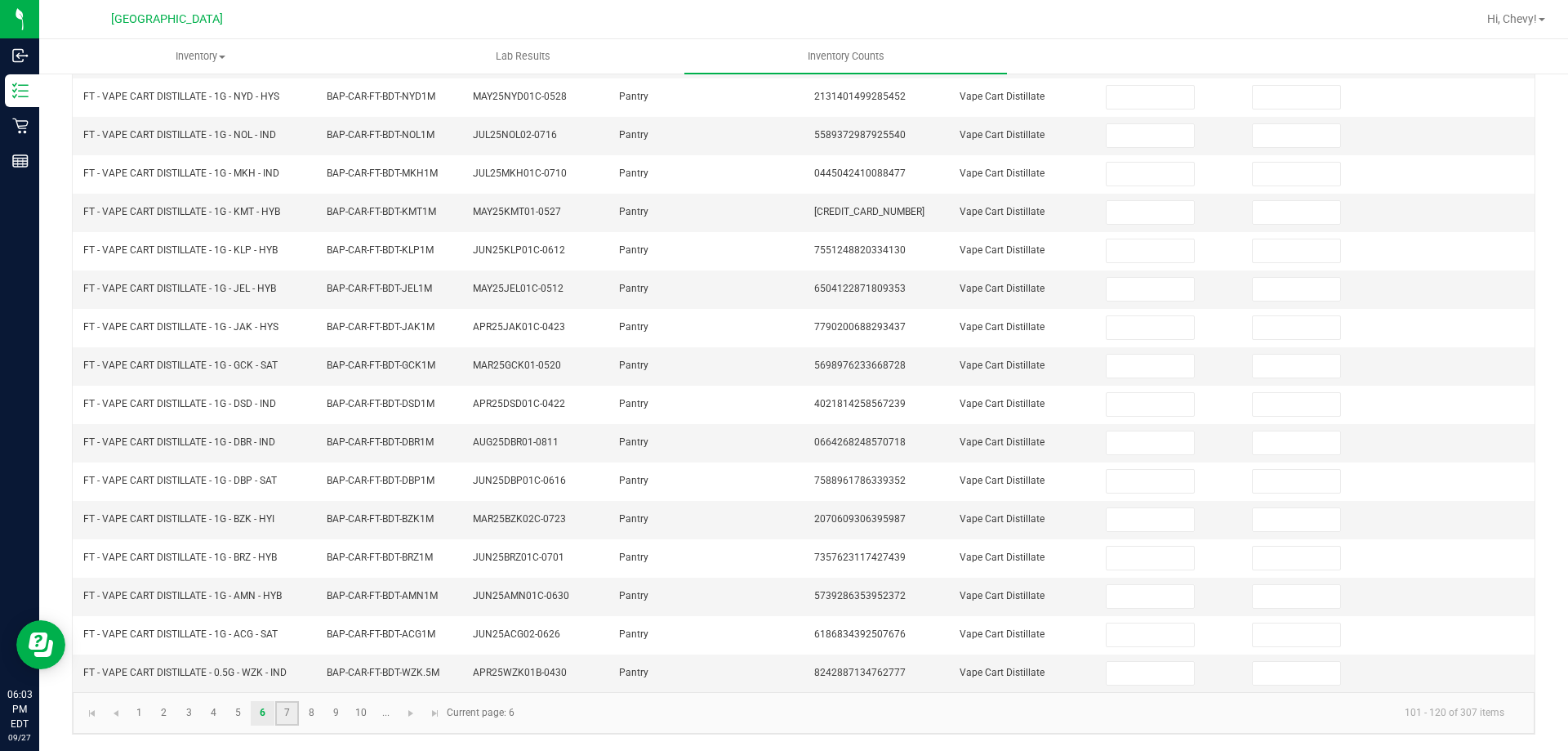
click at [284, 709] on link "7" at bounding box center [287, 713] width 23 height 24
click at [321, 713] on link "8" at bounding box center [311, 713] width 23 height 24
click at [343, 702] on link "9" at bounding box center [335, 713] width 23 height 24
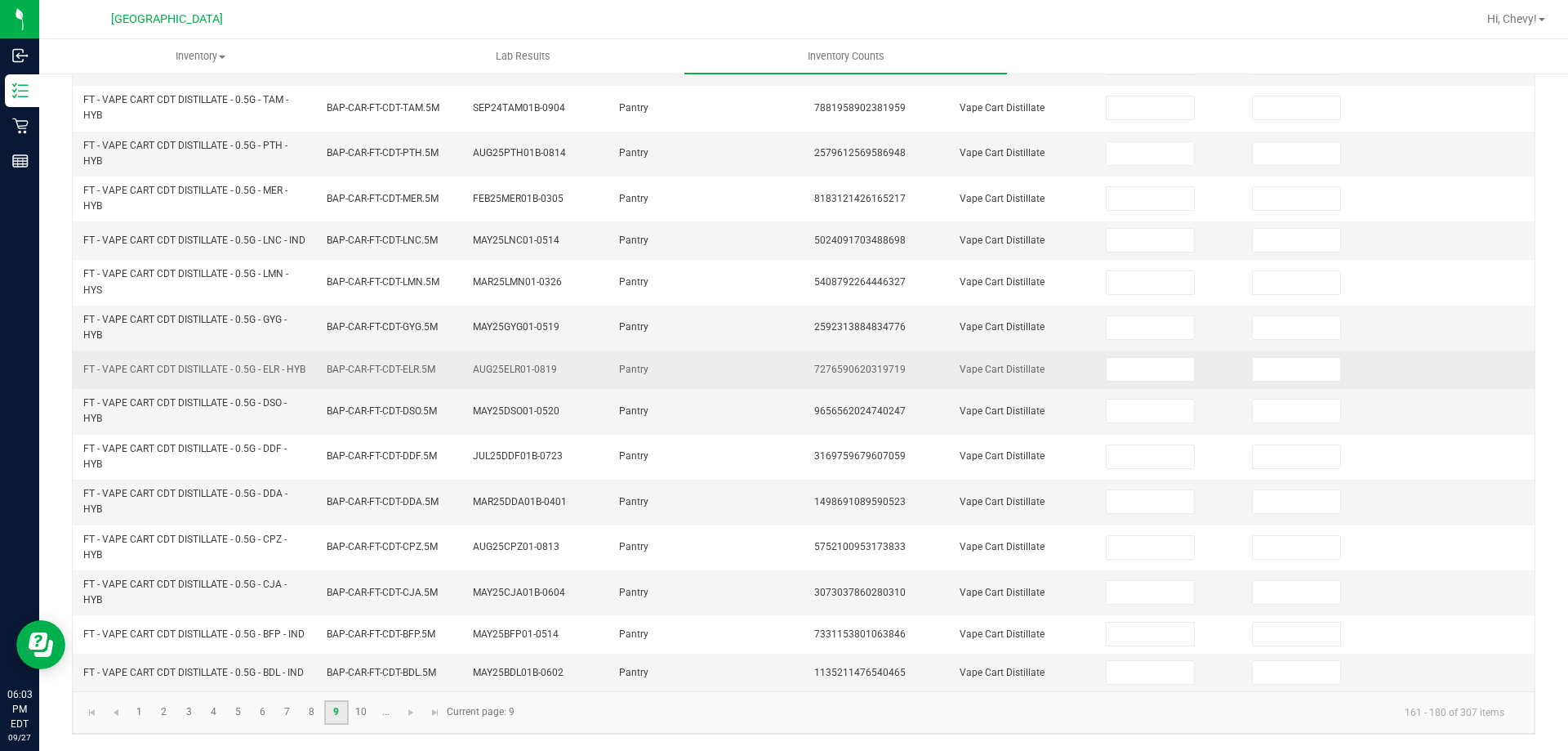
scroll to position [442, 0]
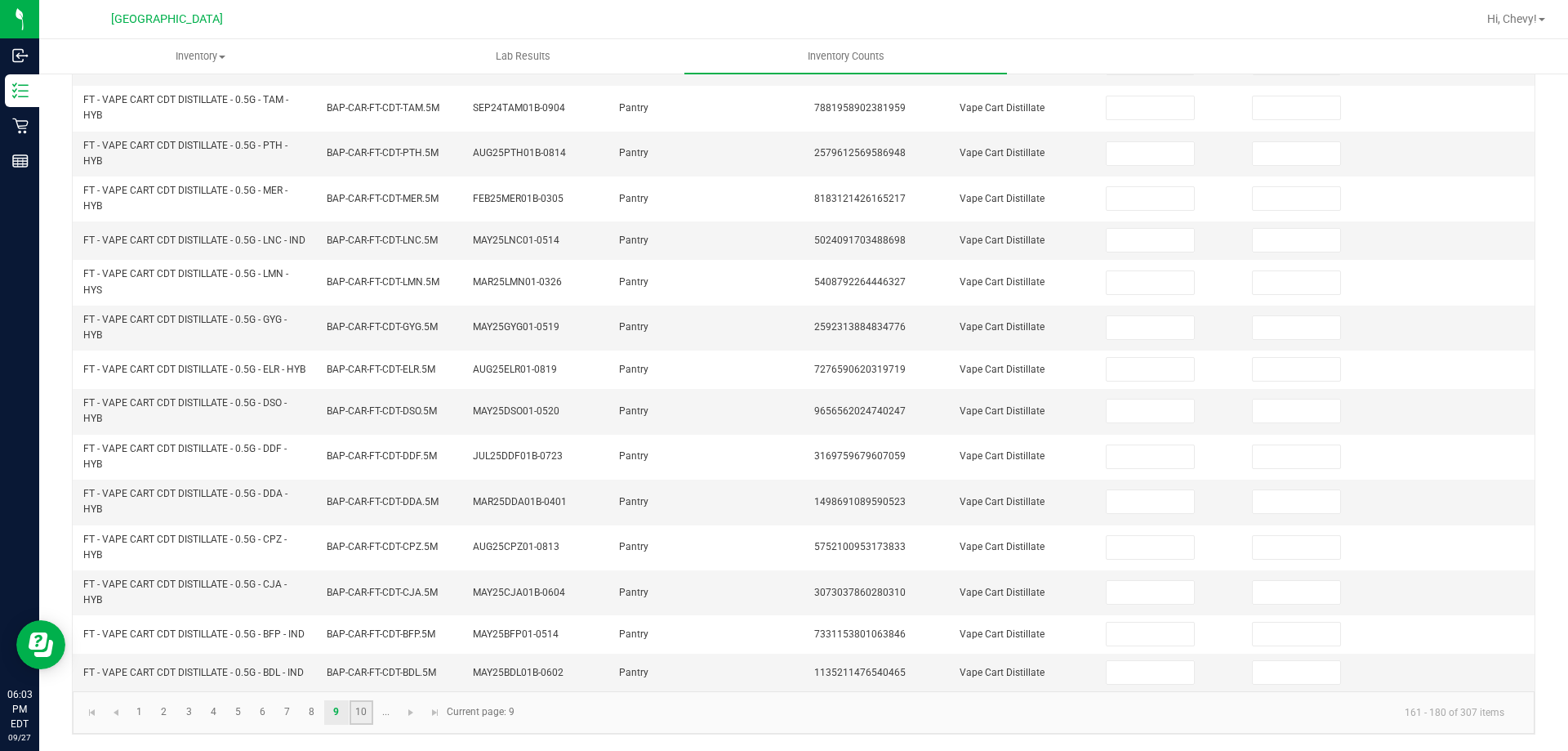
click at [368, 712] on link "10" at bounding box center [361, 712] width 23 height 24
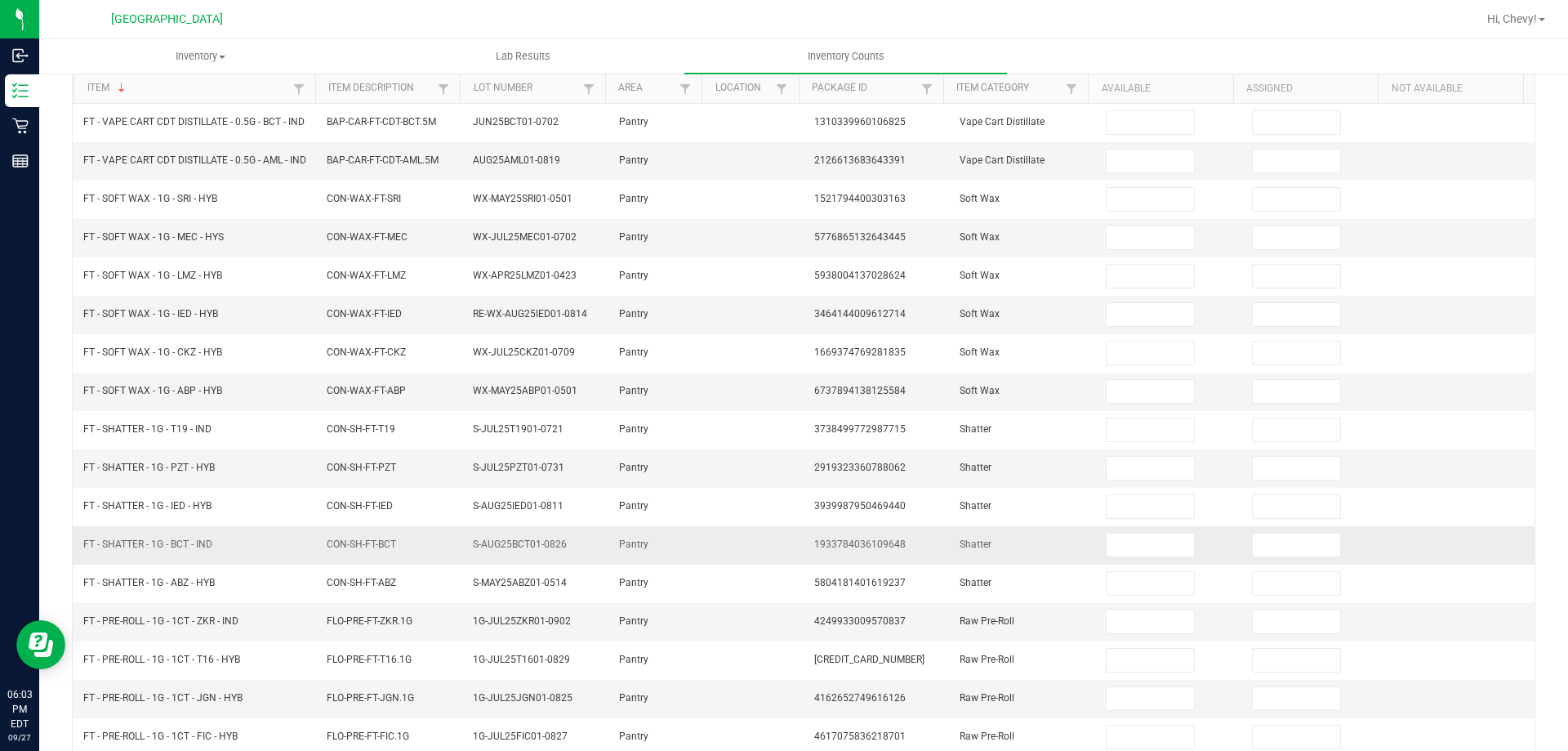
scroll to position [352, 0]
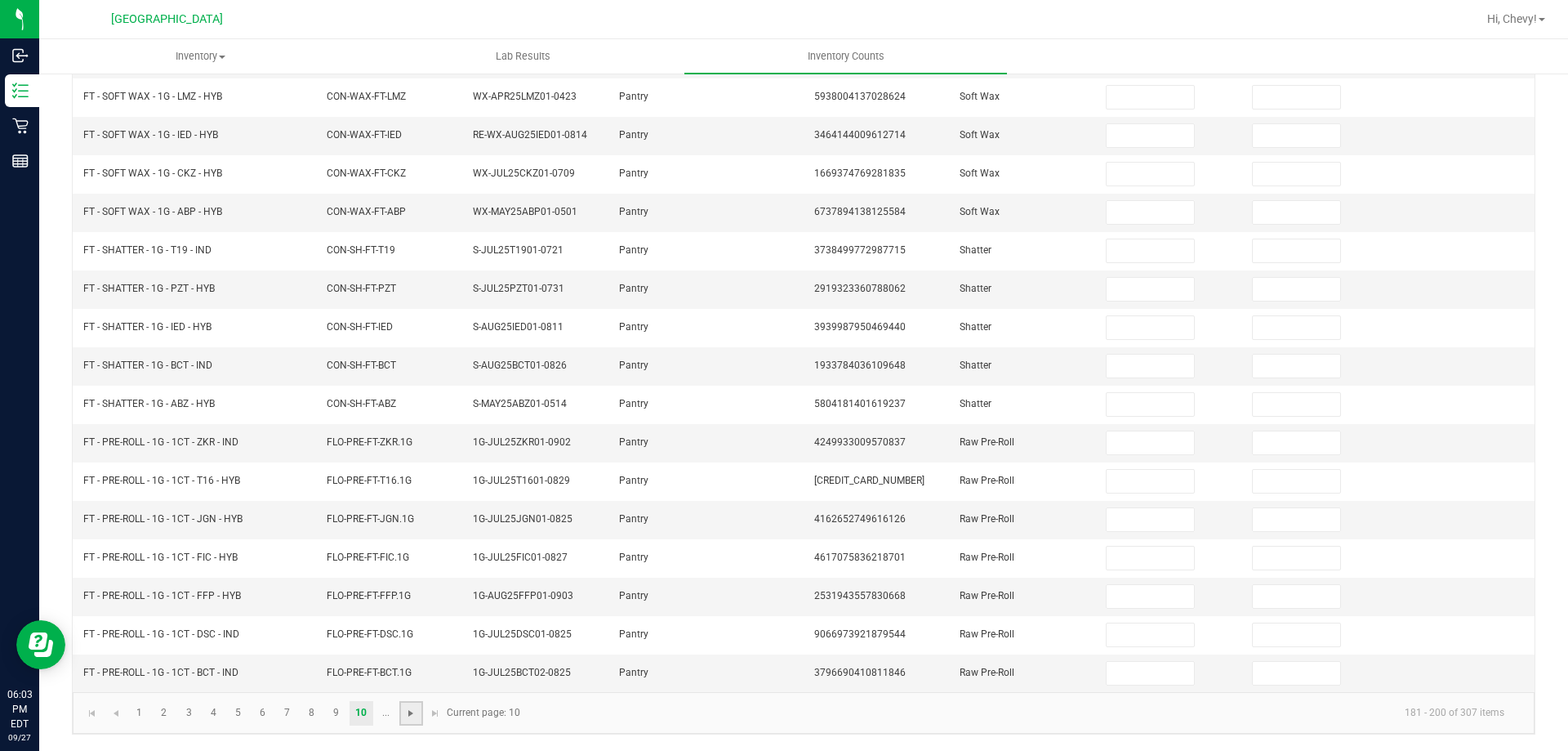
click at [410, 714] on span "Go to the next page" at bounding box center [411, 713] width 13 height 13
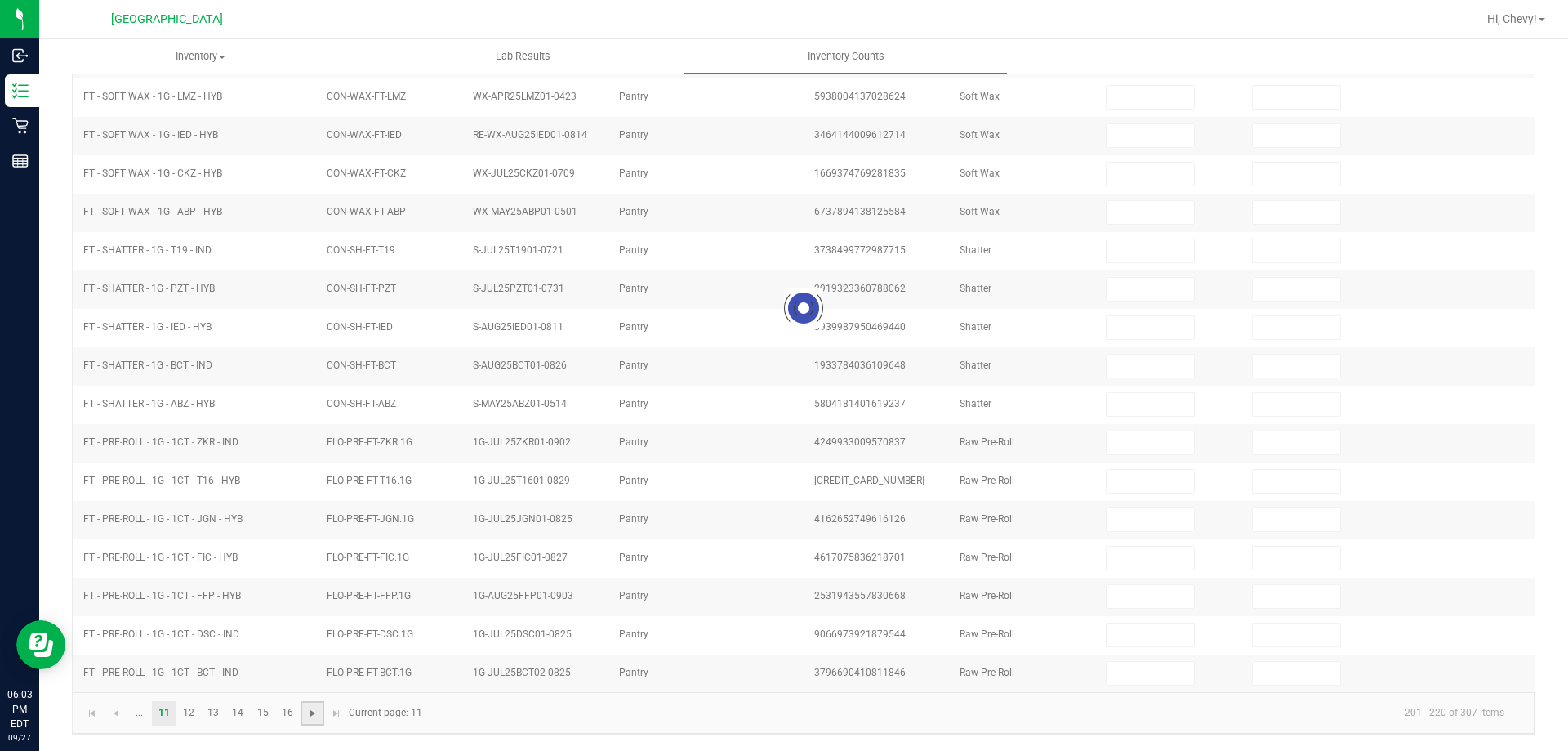
scroll to position [339, 0]
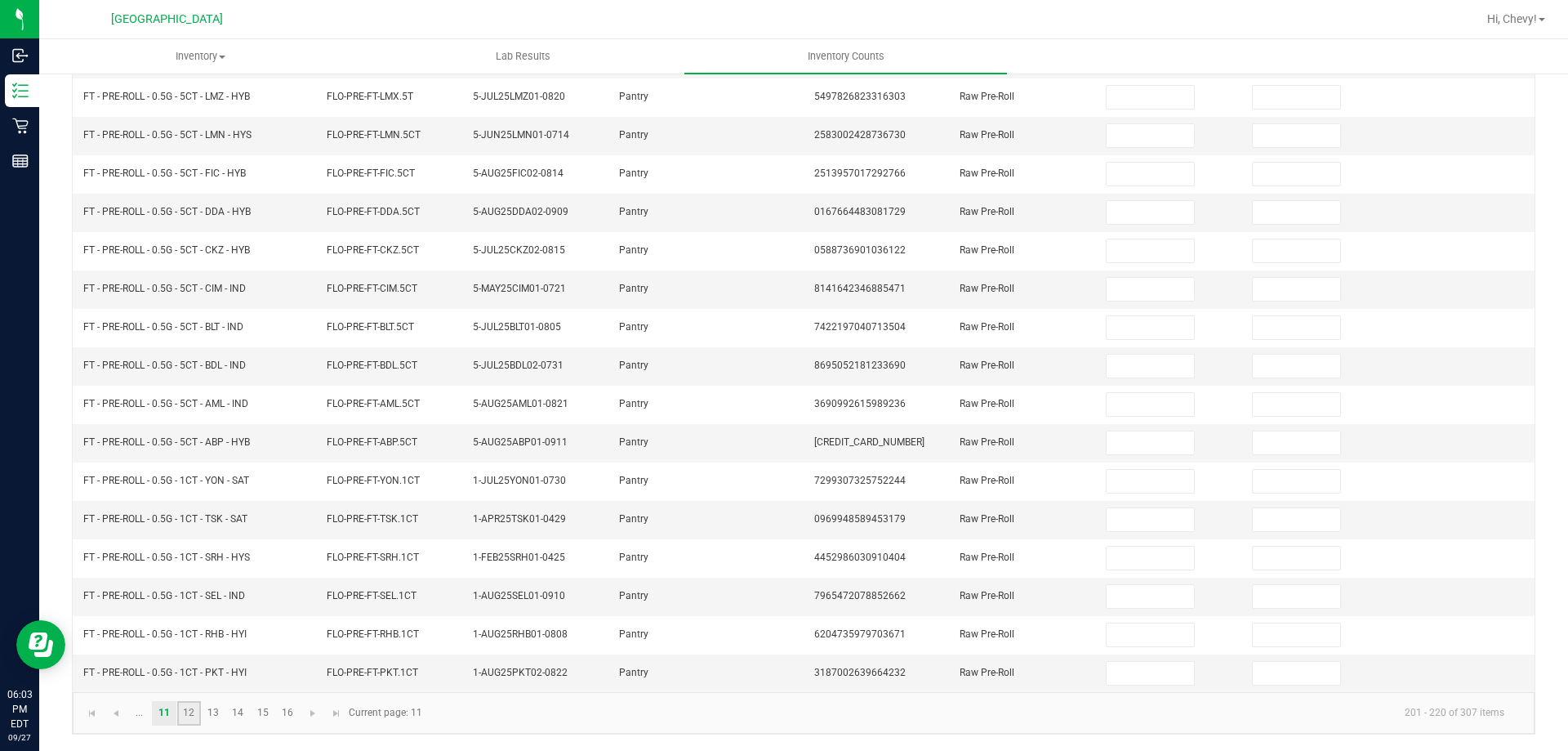
click at [196, 711] on link "12" at bounding box center [189, 713] width 23 height 24
click at [211, 715] on link "13" at bounding box center [213, 713] width 23 height 24
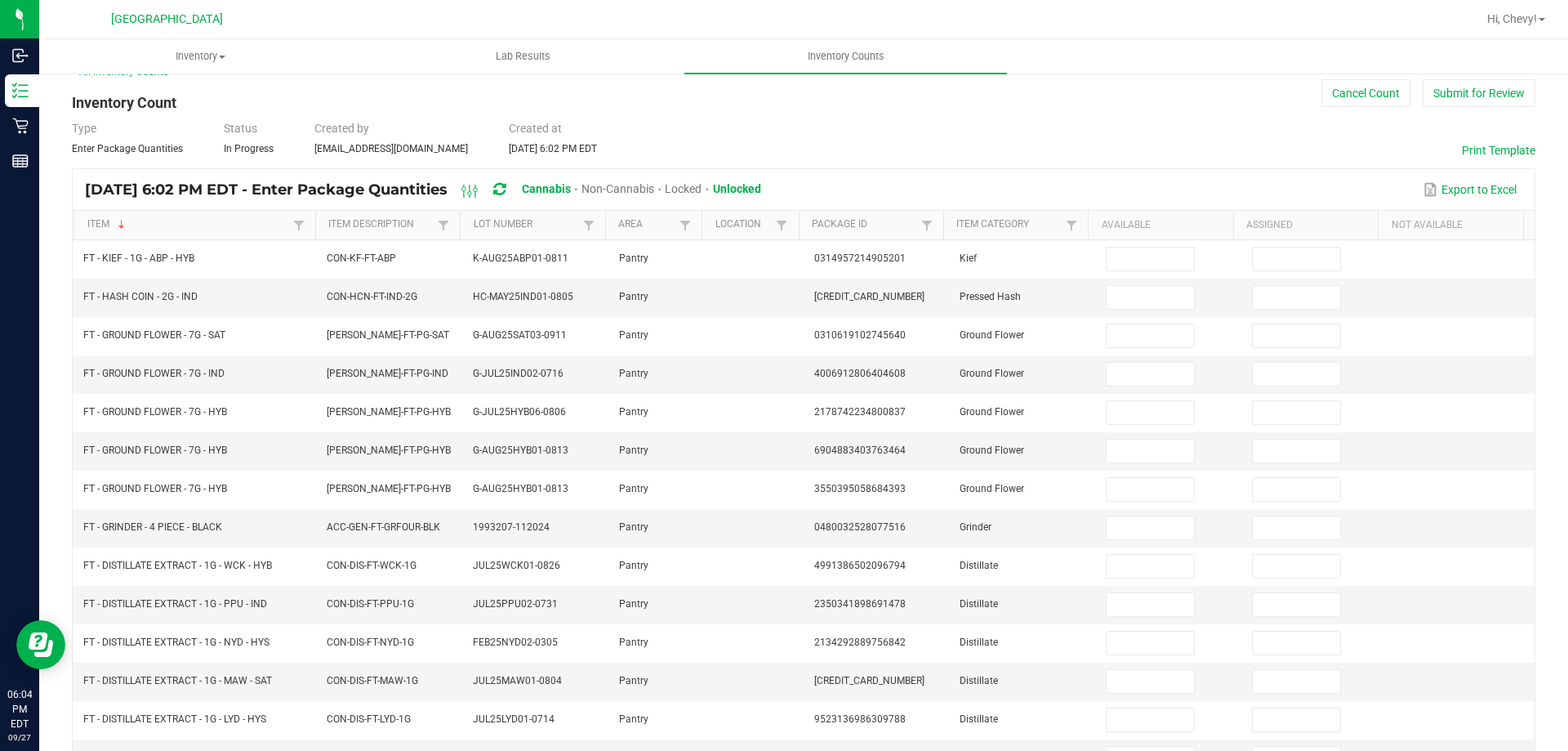
scroll to position [0, 0]
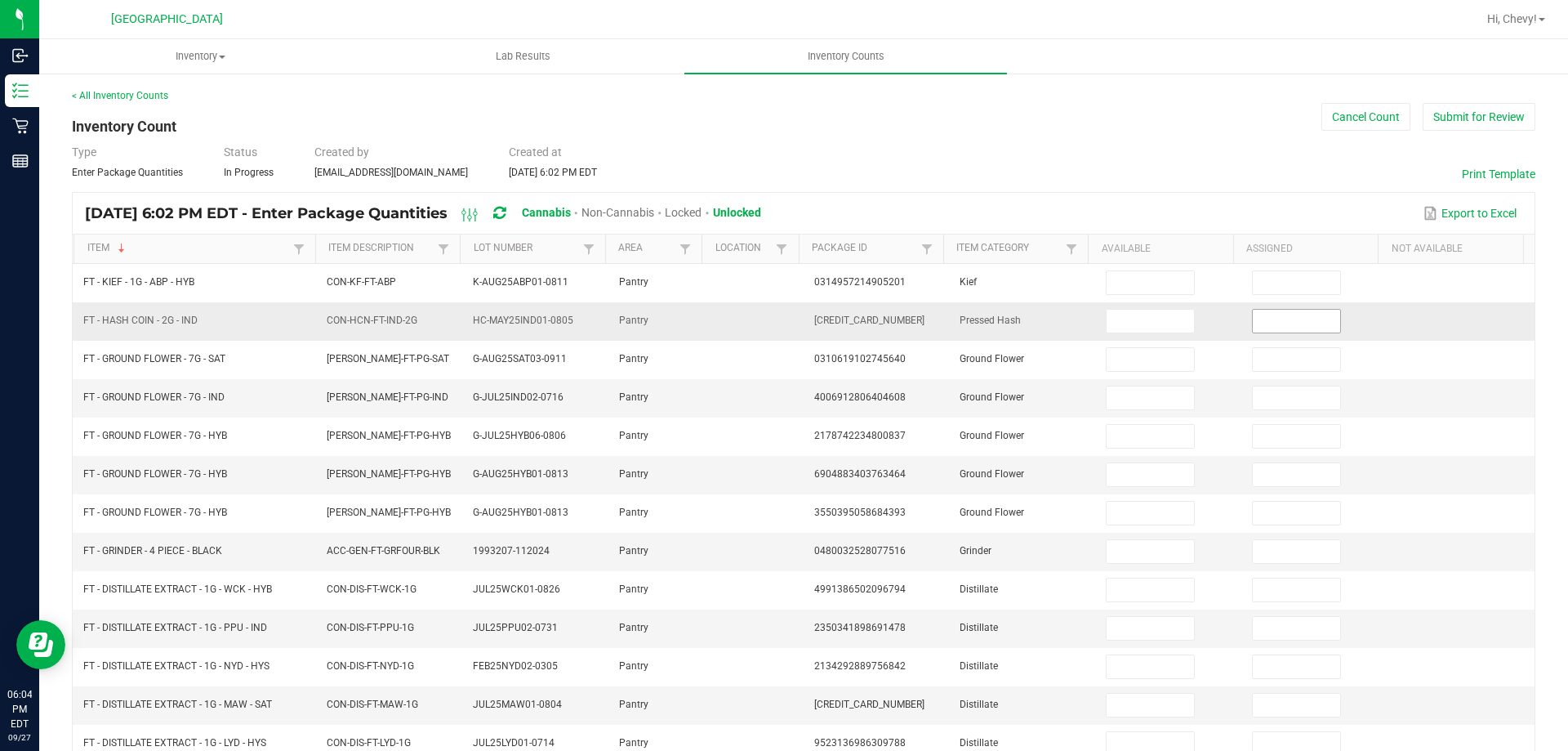
click at [1252, 312] on input at bounding box center [1296, 321] width 86 height 23
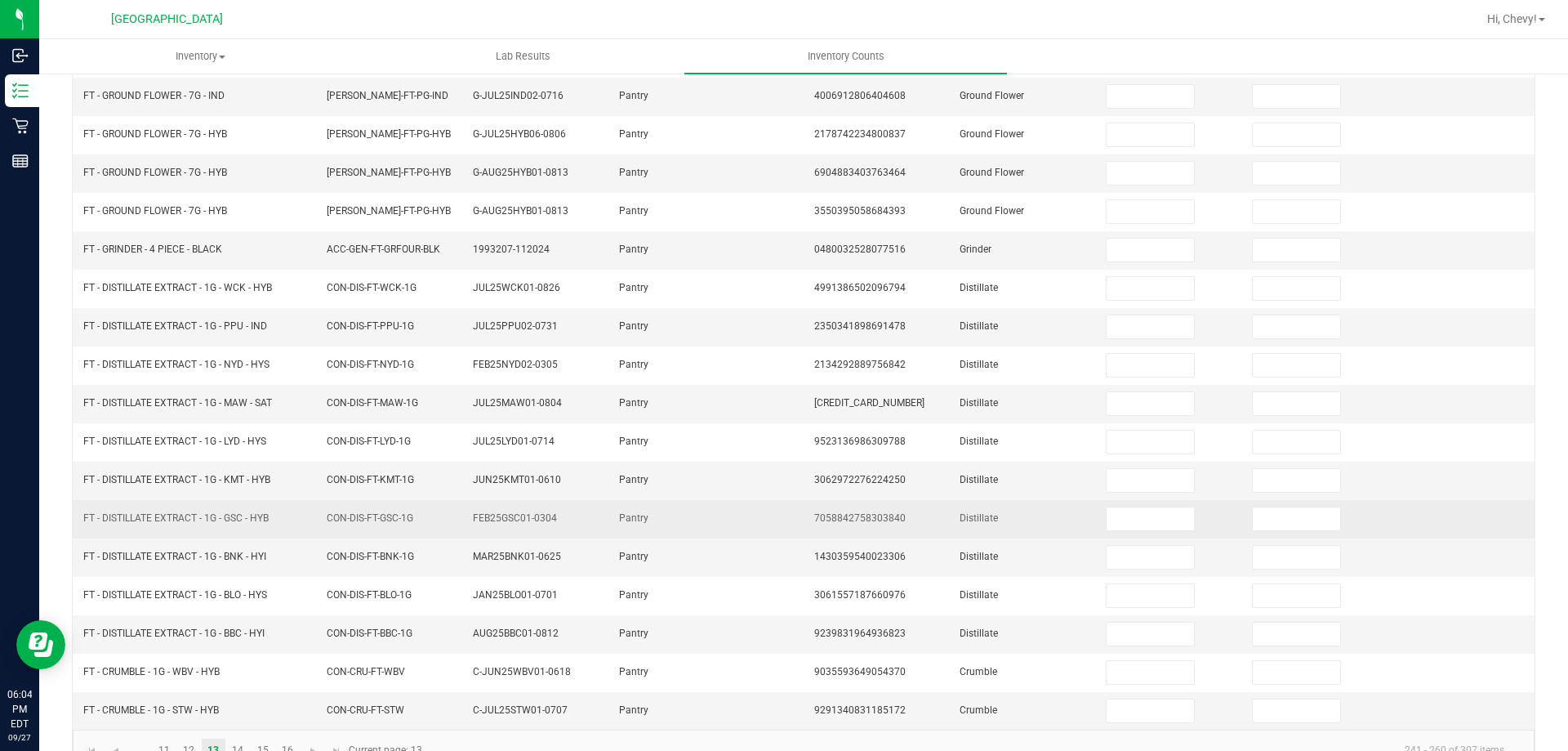
scroll to position [339, 0]
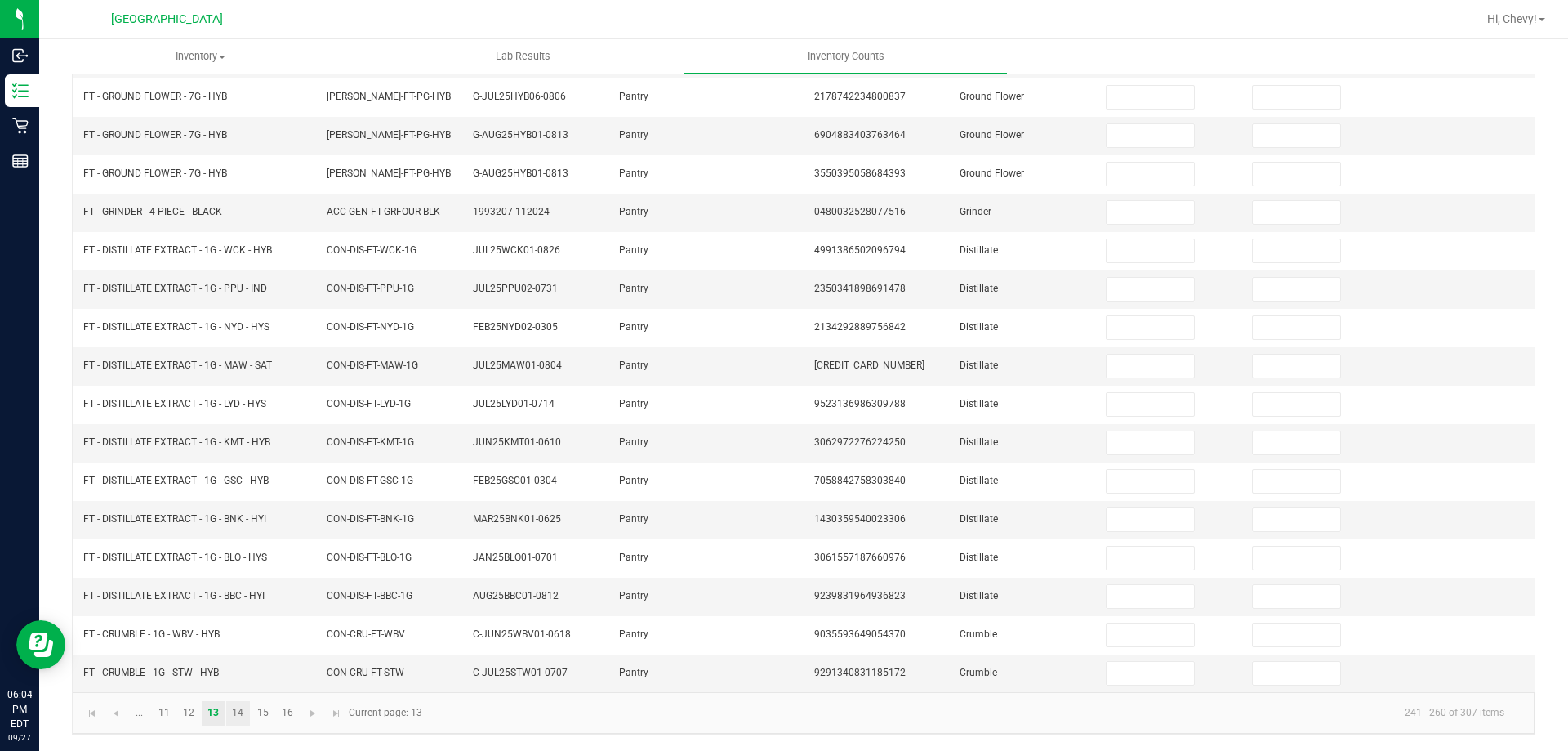
type input "1"
click at [233, 709] on link "14" at bounding box center [238, 713] width 23 height 24
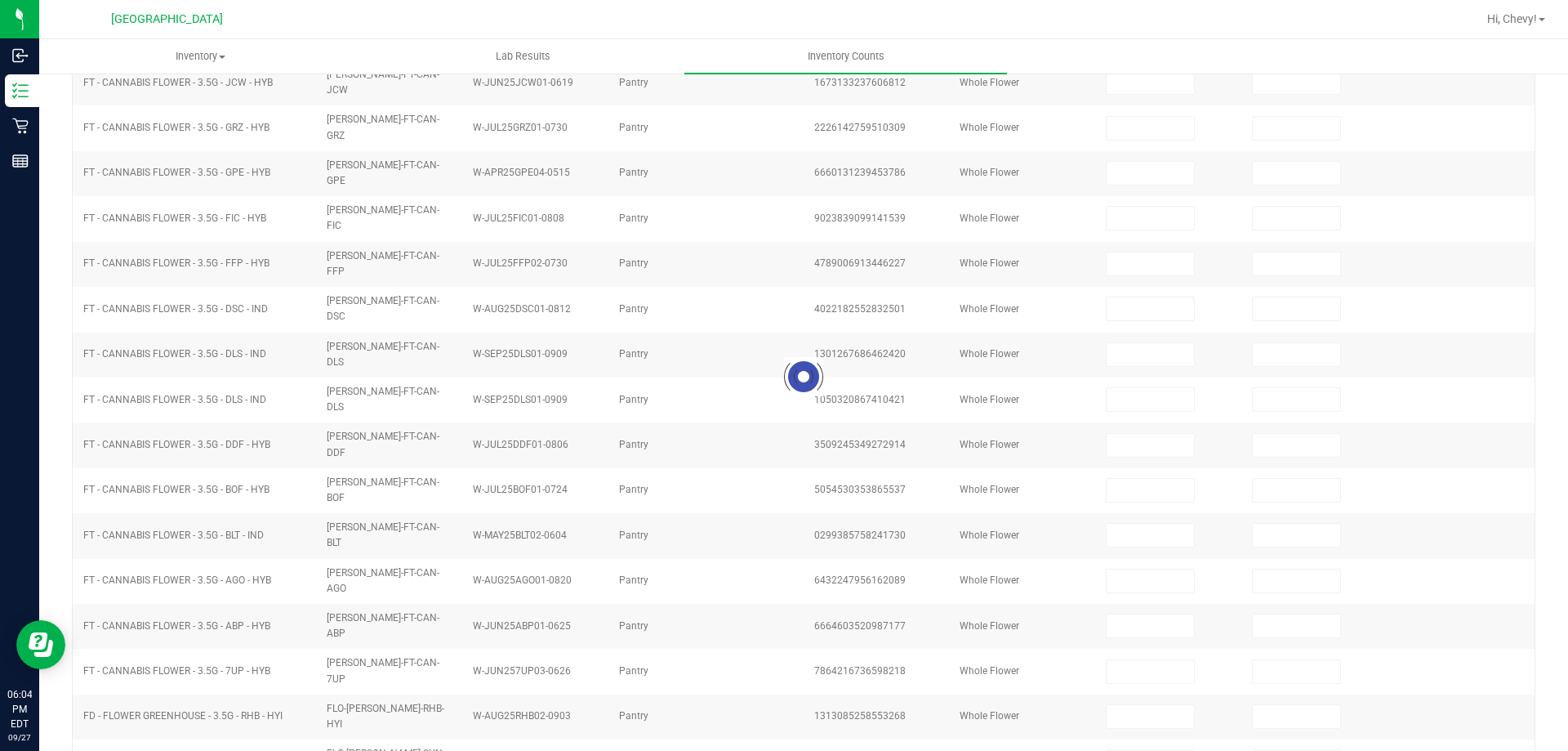
scroll to position [0, 0]
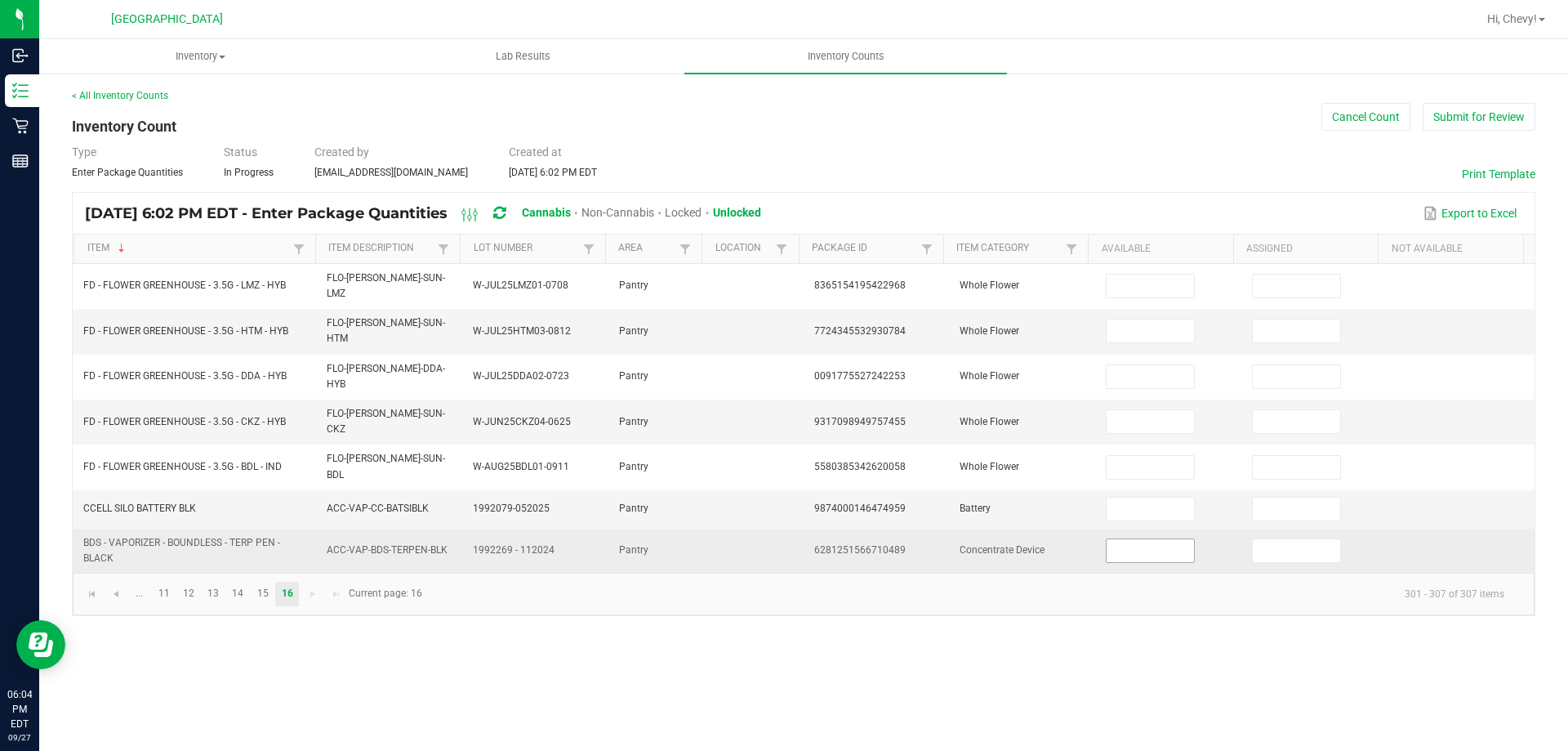
drag, startPoint x: 1111, startPoint y: 514, endPoint x: 1137, endPoint y: 514, distance: 26.0
click at [1114, 540] on input at bounding box center [1150, 551] width 86 height 23
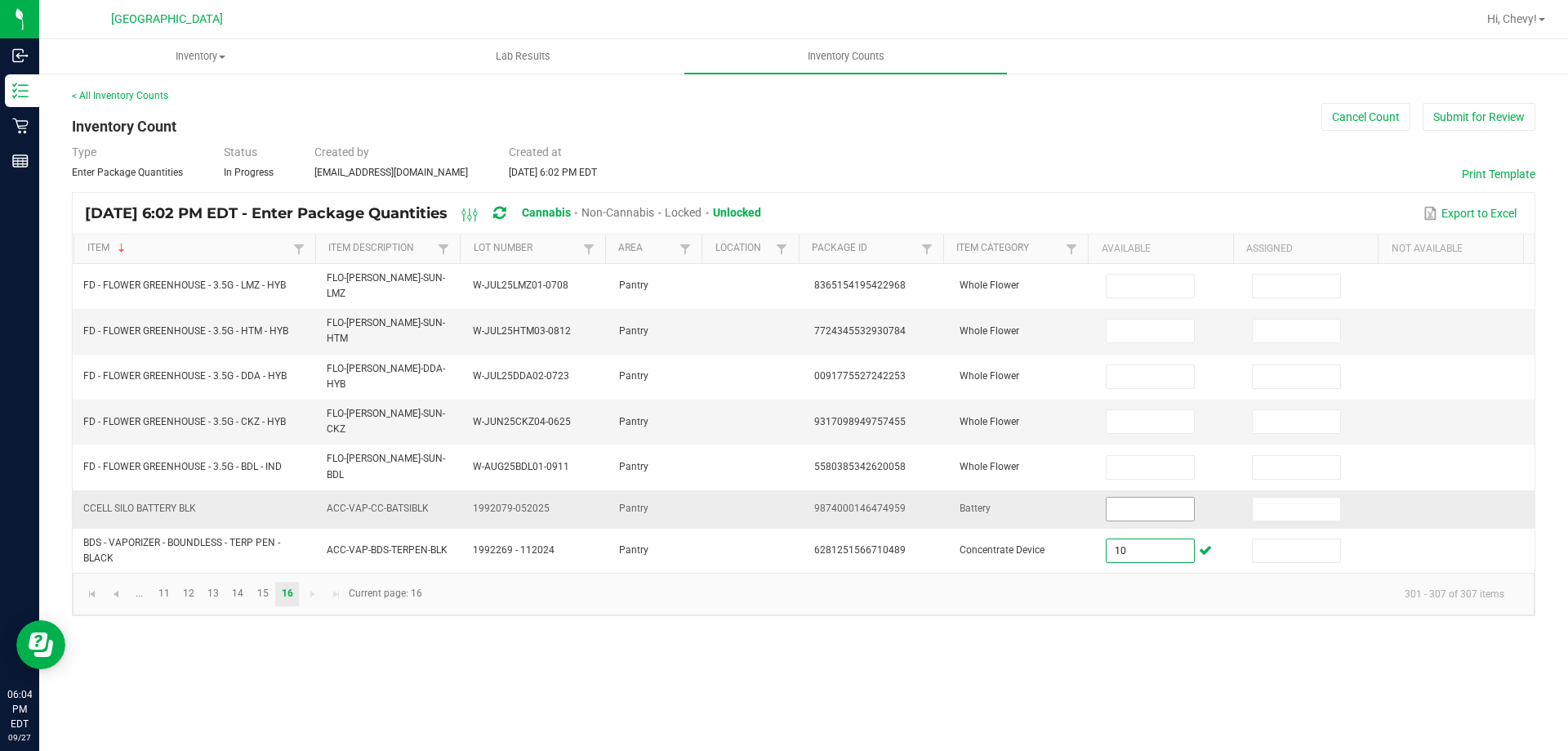
type input "10"
click at [1166, 497] on input at bounding box center [1150, 508] width 86 height 23
type input "10"
click at [85, 587] on span "Go to the first page" at bounding box center [92, 594] width 13 height 13
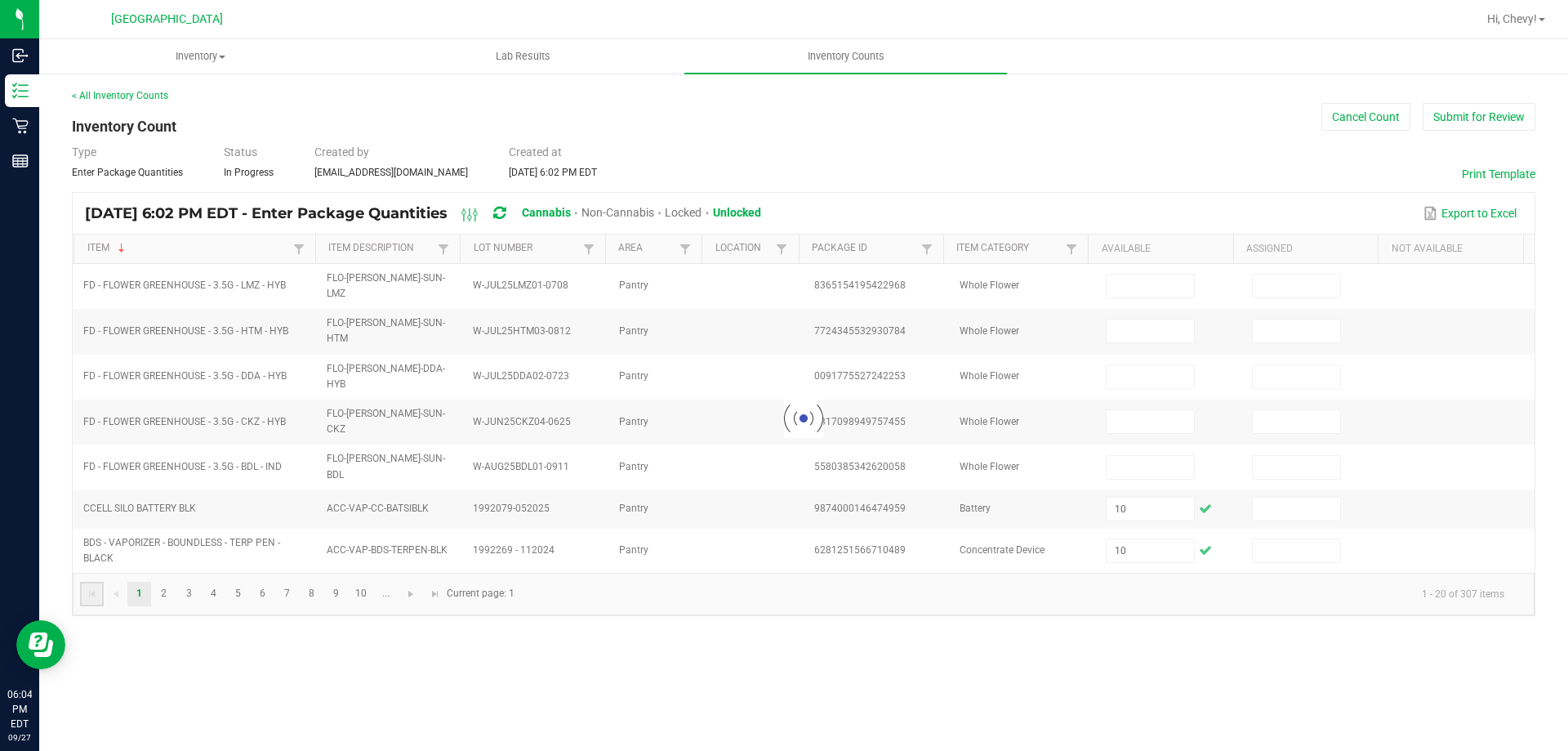
type input "10"
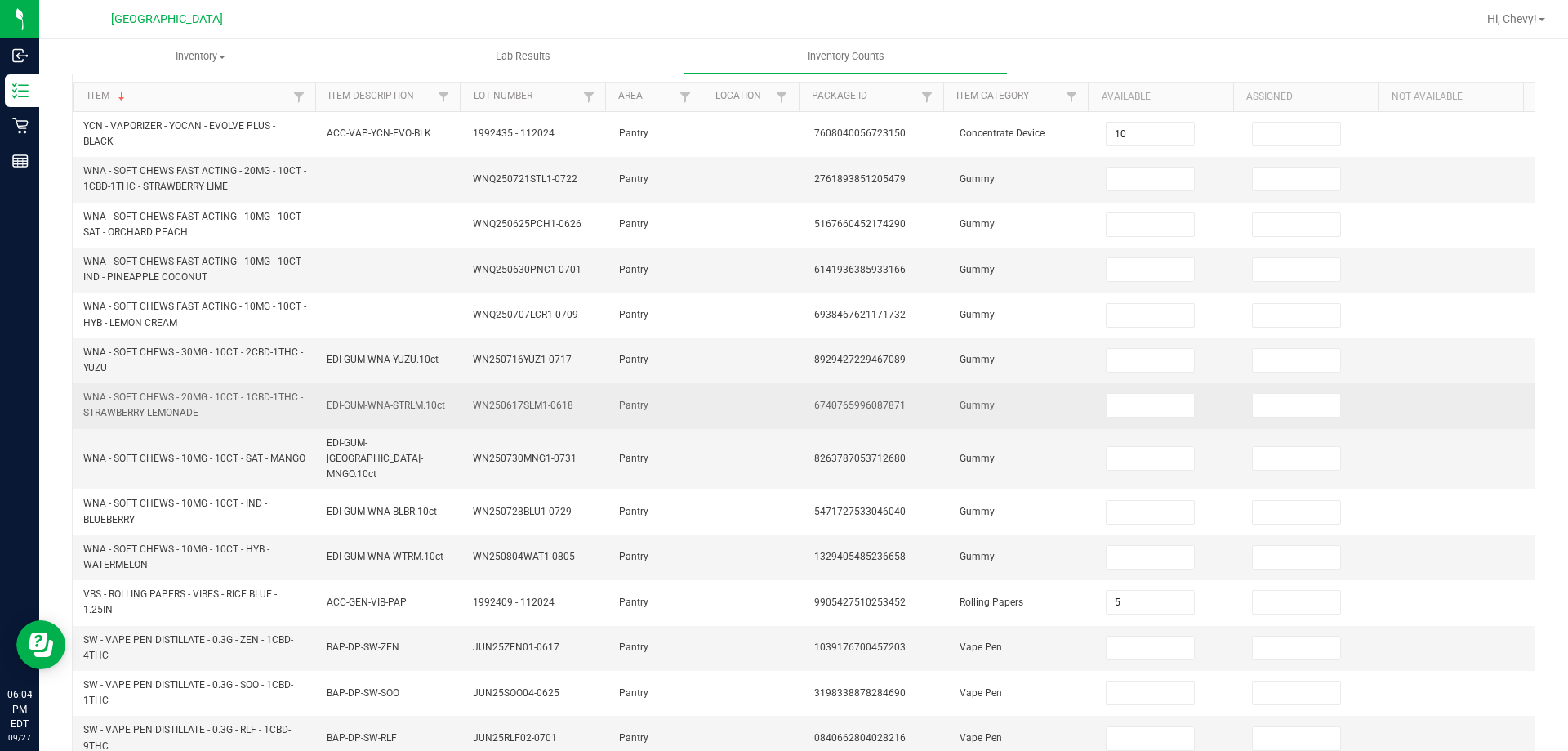
scroll to position [68, 0]
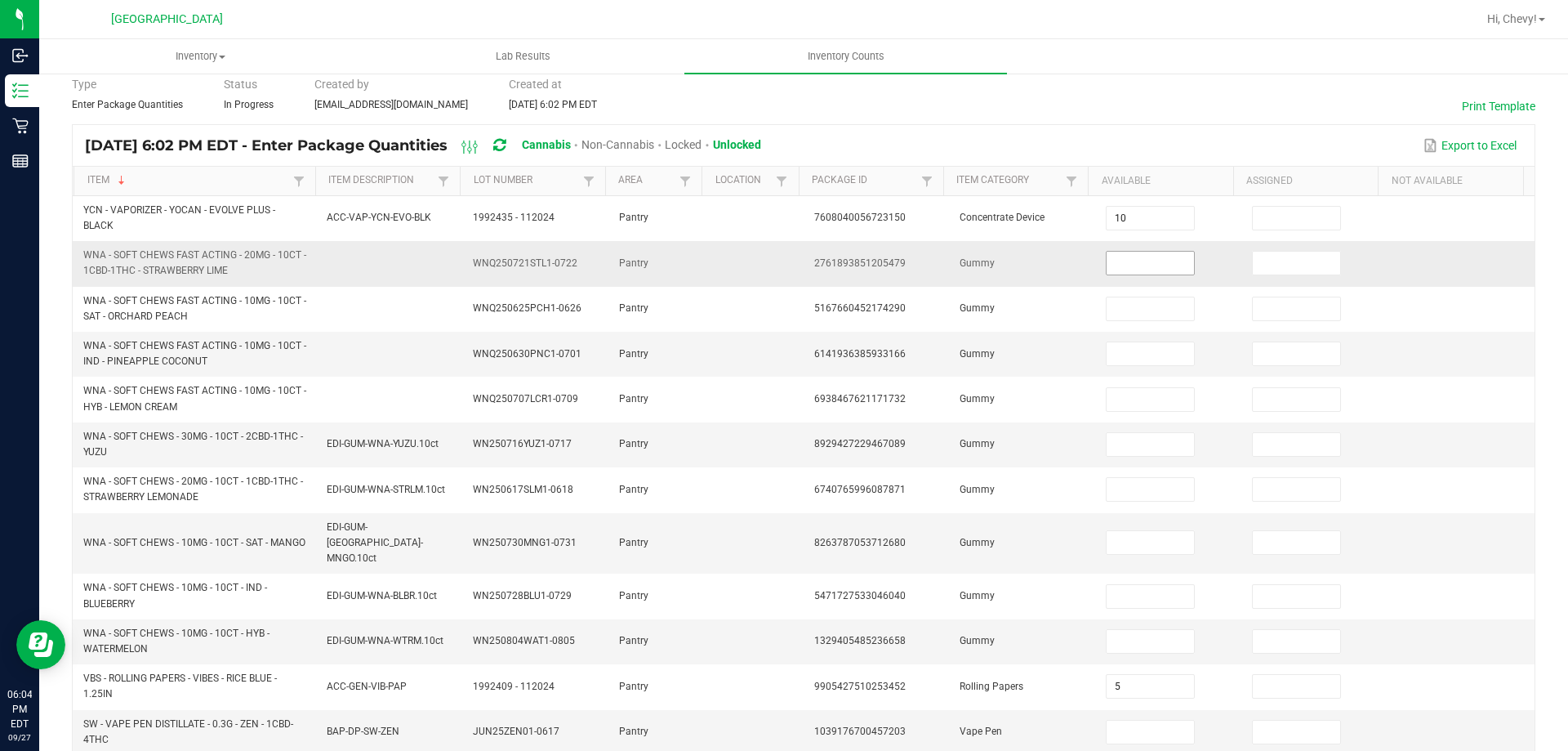
click at [1115, 265] on input at bounding box center [1150, 263] width 86 height 23
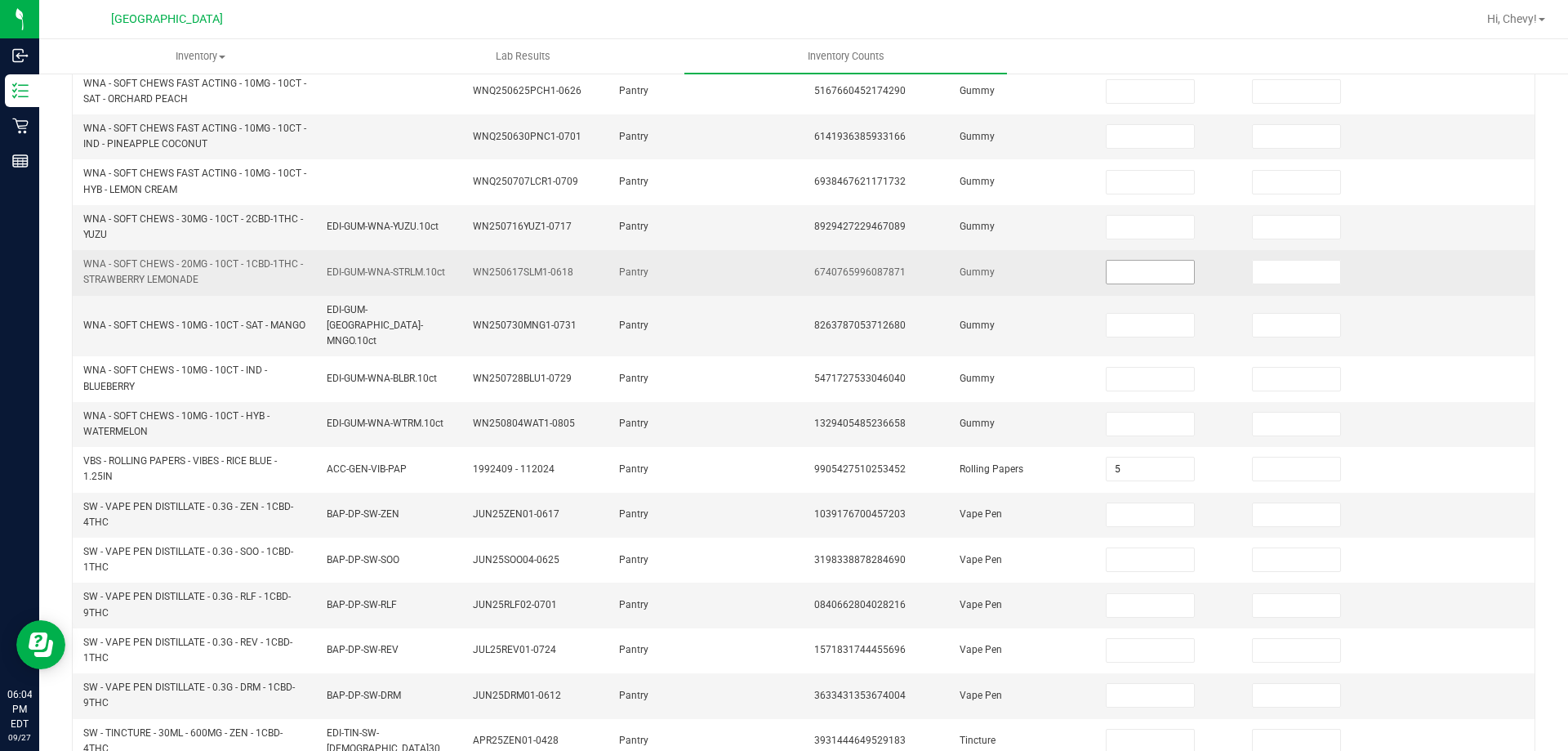
scroll to position [313, 0]
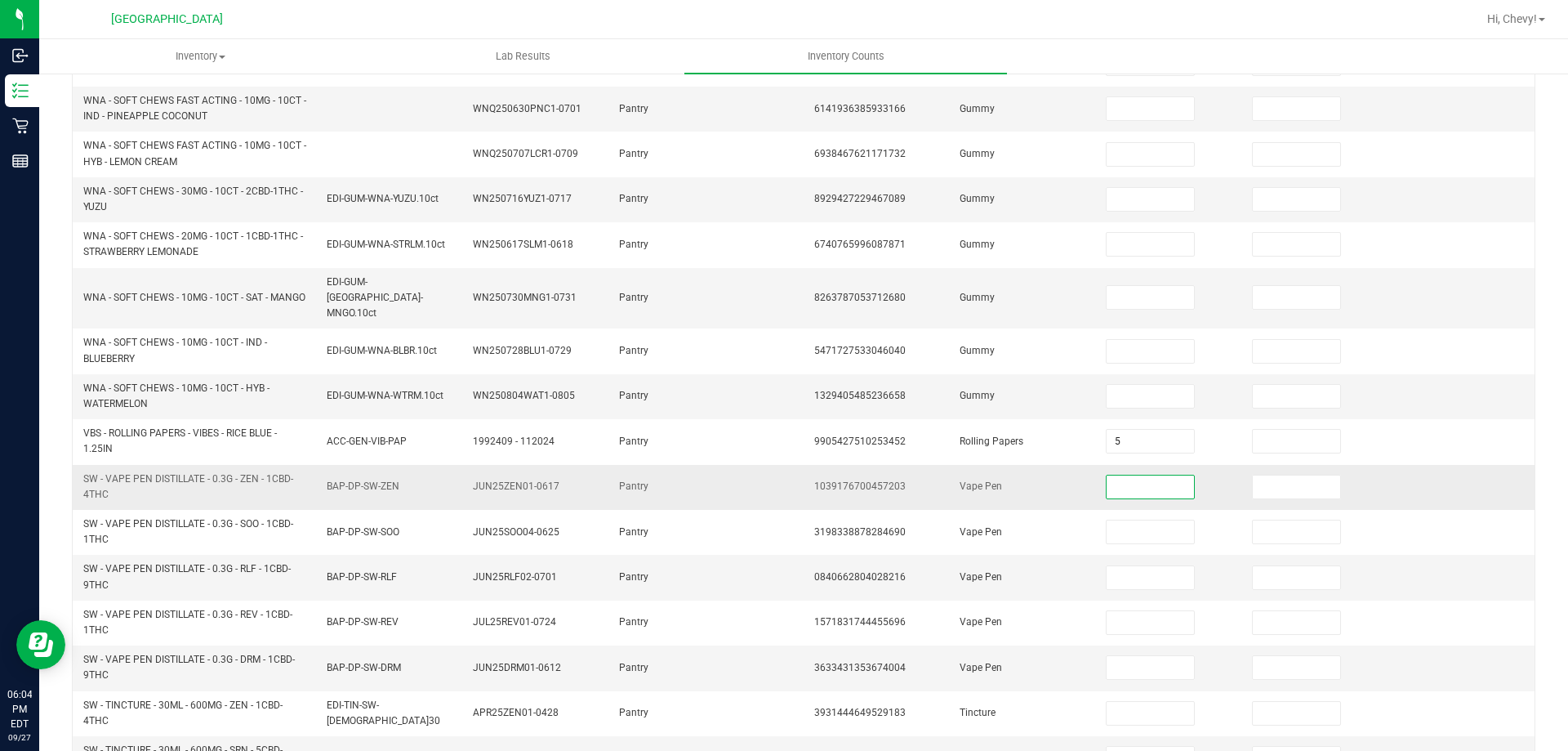
click at [1138, 476] on input at bounding box center [1150, 487] width 86 height 23
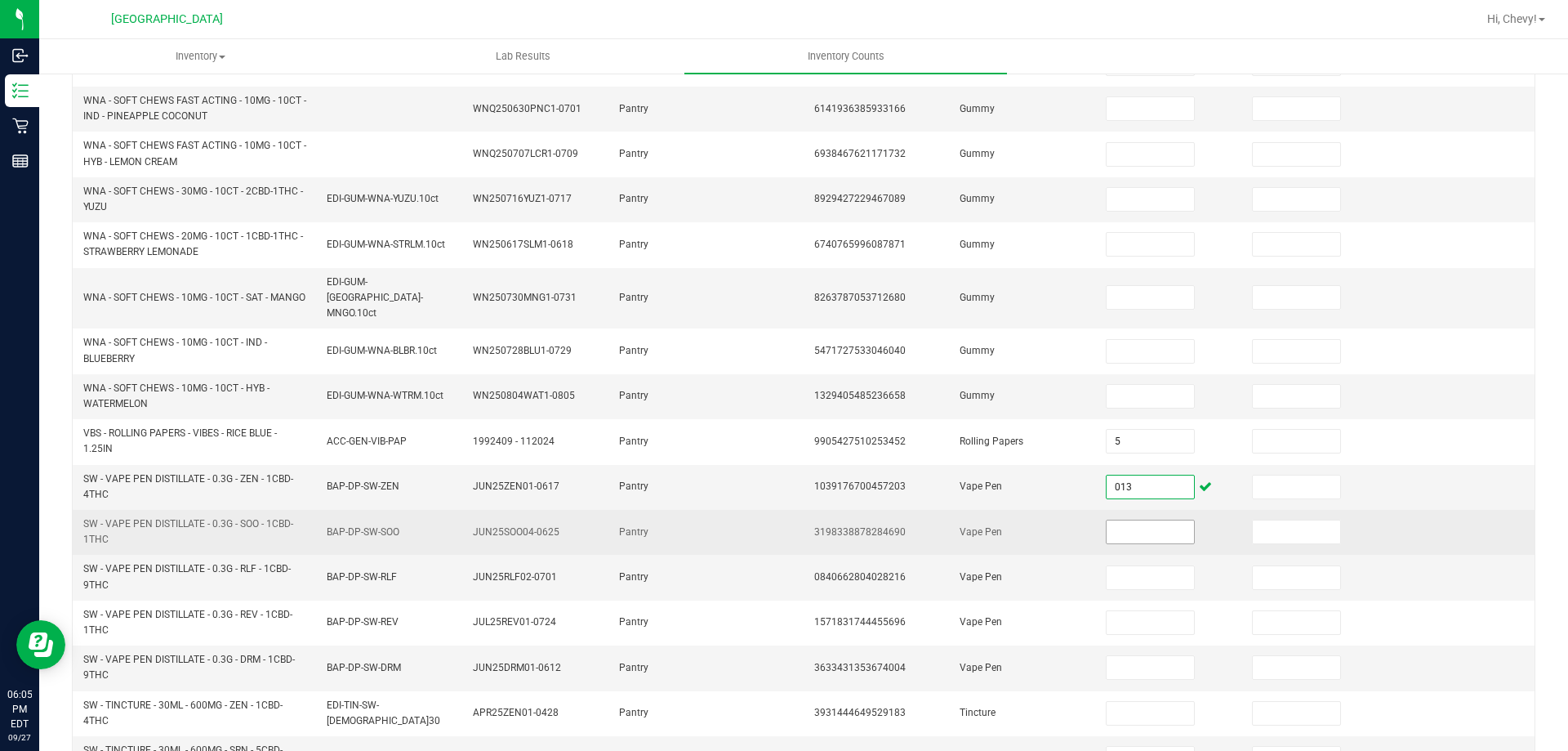
type input "13"
click at [1140, 521] on input at bounding box center [1150, 532] width 86 height 23
type input "6"
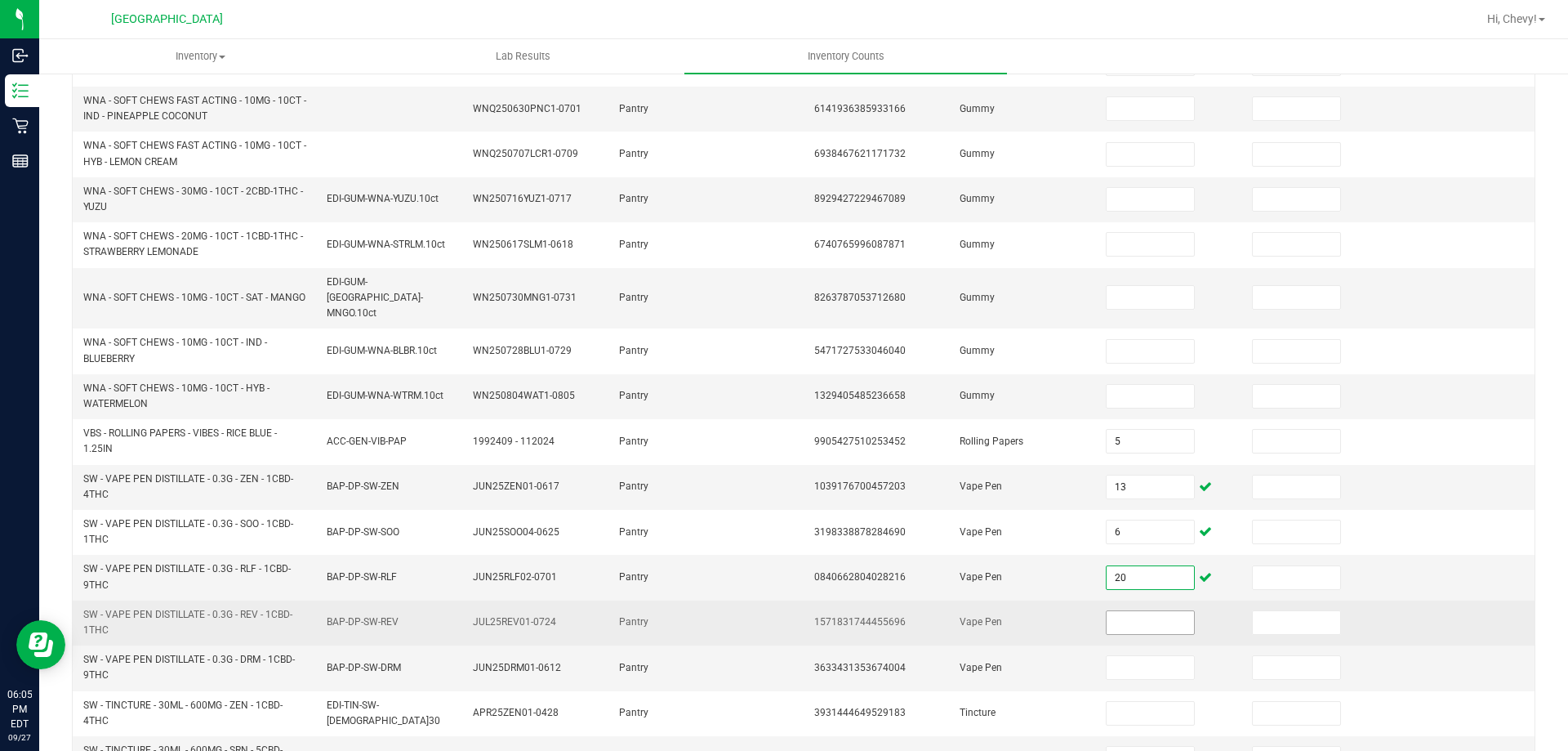
type input "20"
click at [1148, 611] on input at bounding box center [1150, 622] width 86 height 23
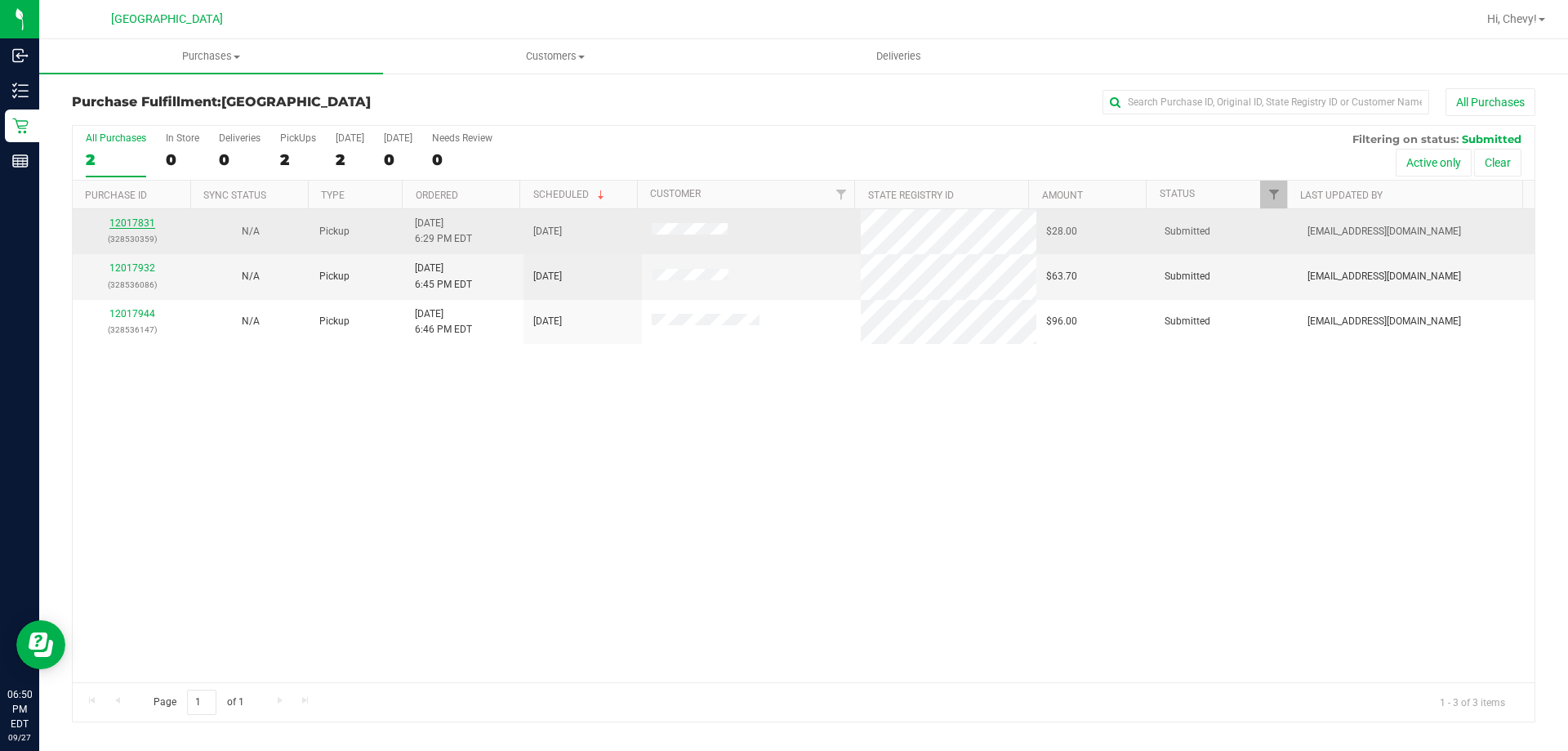
click at [143, 219] on link "12017831" at bounding box center [132, 223] width 46 height 11
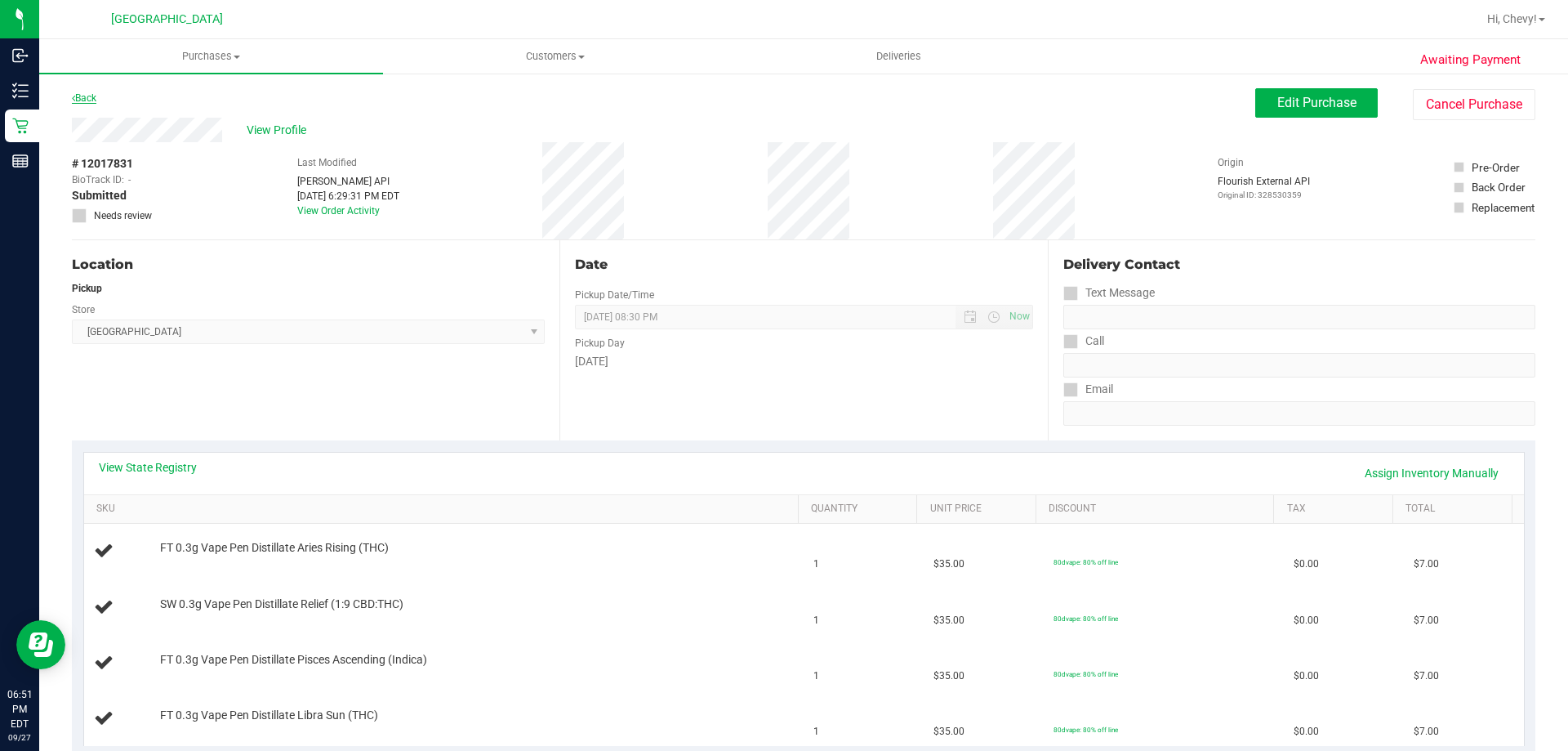
click at [87, 98] on link "Back" at bounding box center [84, 98] width 24 height 11
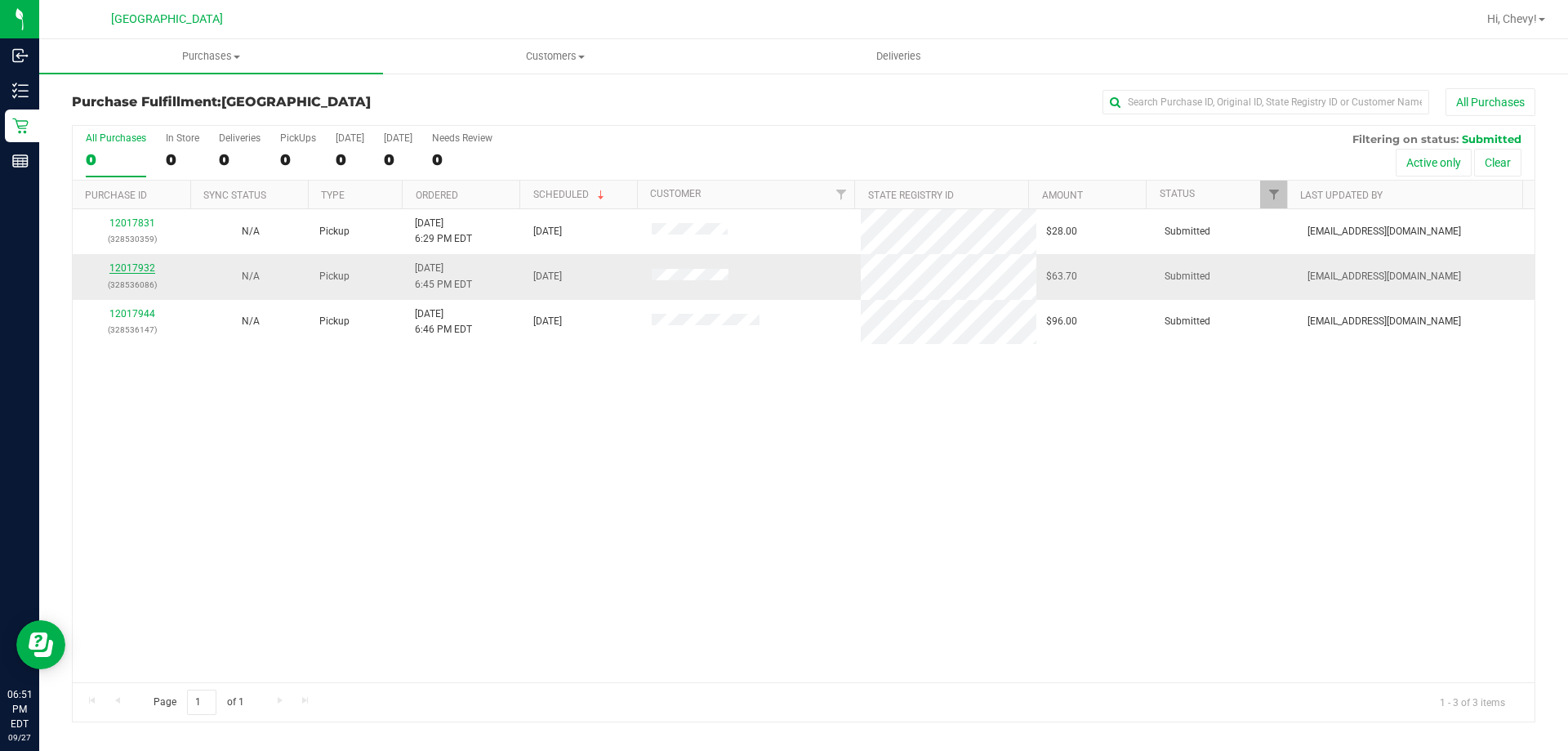
click at [124, 267] on link "12017932" at bounding box center [132, 268] width 46 height 11
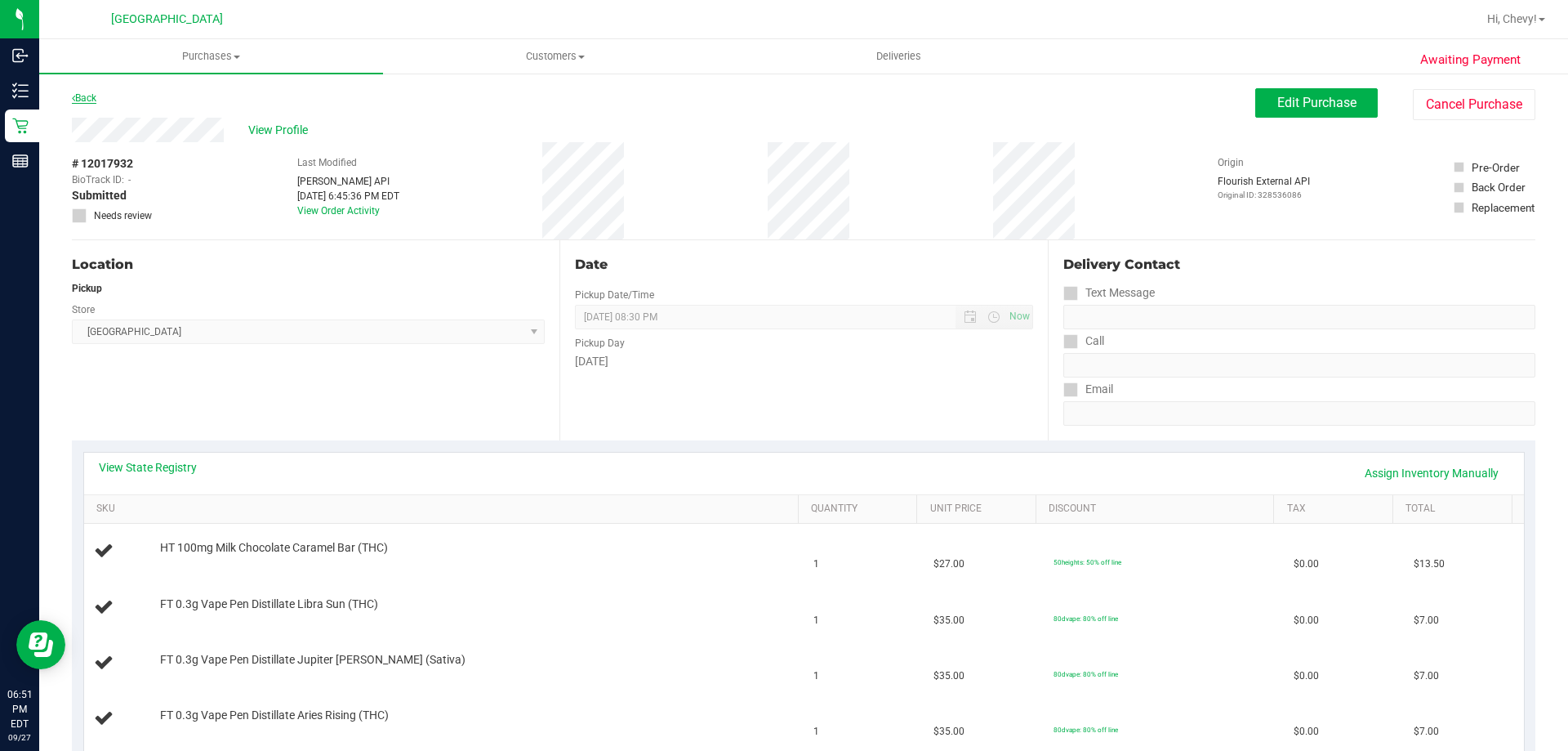
click at [97, 92] on link "Back" at bounding box center [84, 98] width 24 height 11
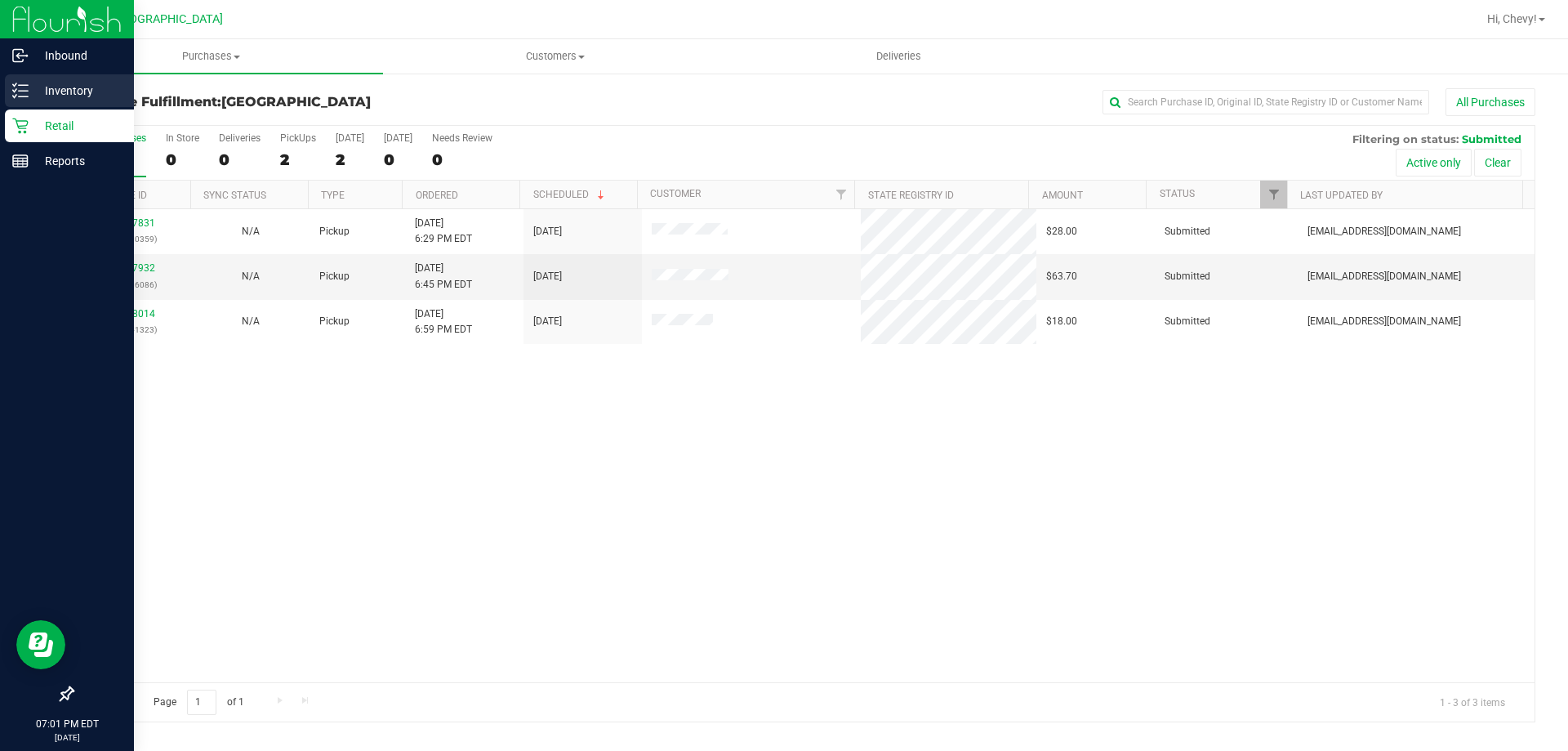
click at [4, 92] on link "Inventory" at bounding box center [67, 91] width 134 height 35
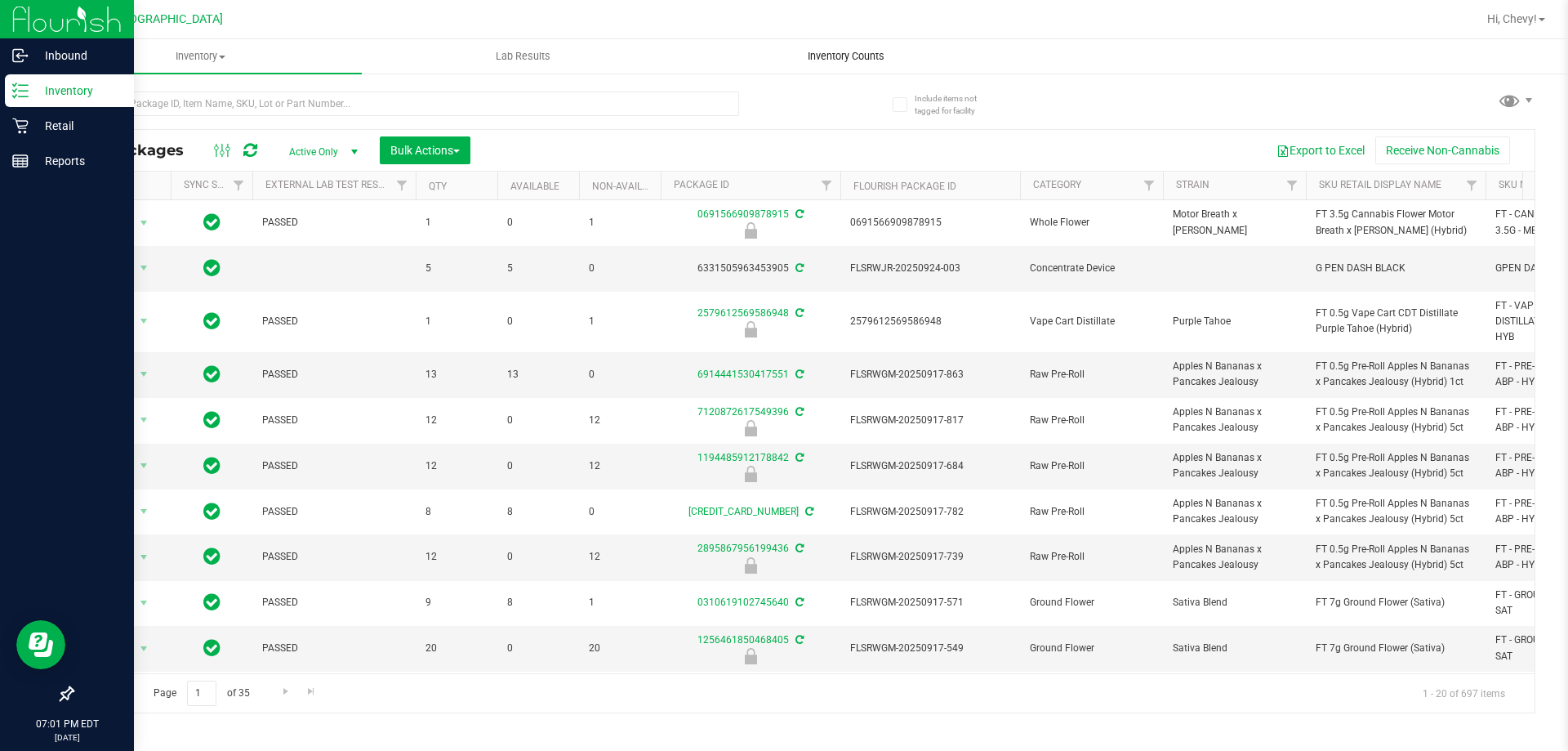
click at [815, 59] on span "Inventory Counts" at bounding box center [846, 56] width 121 height 15
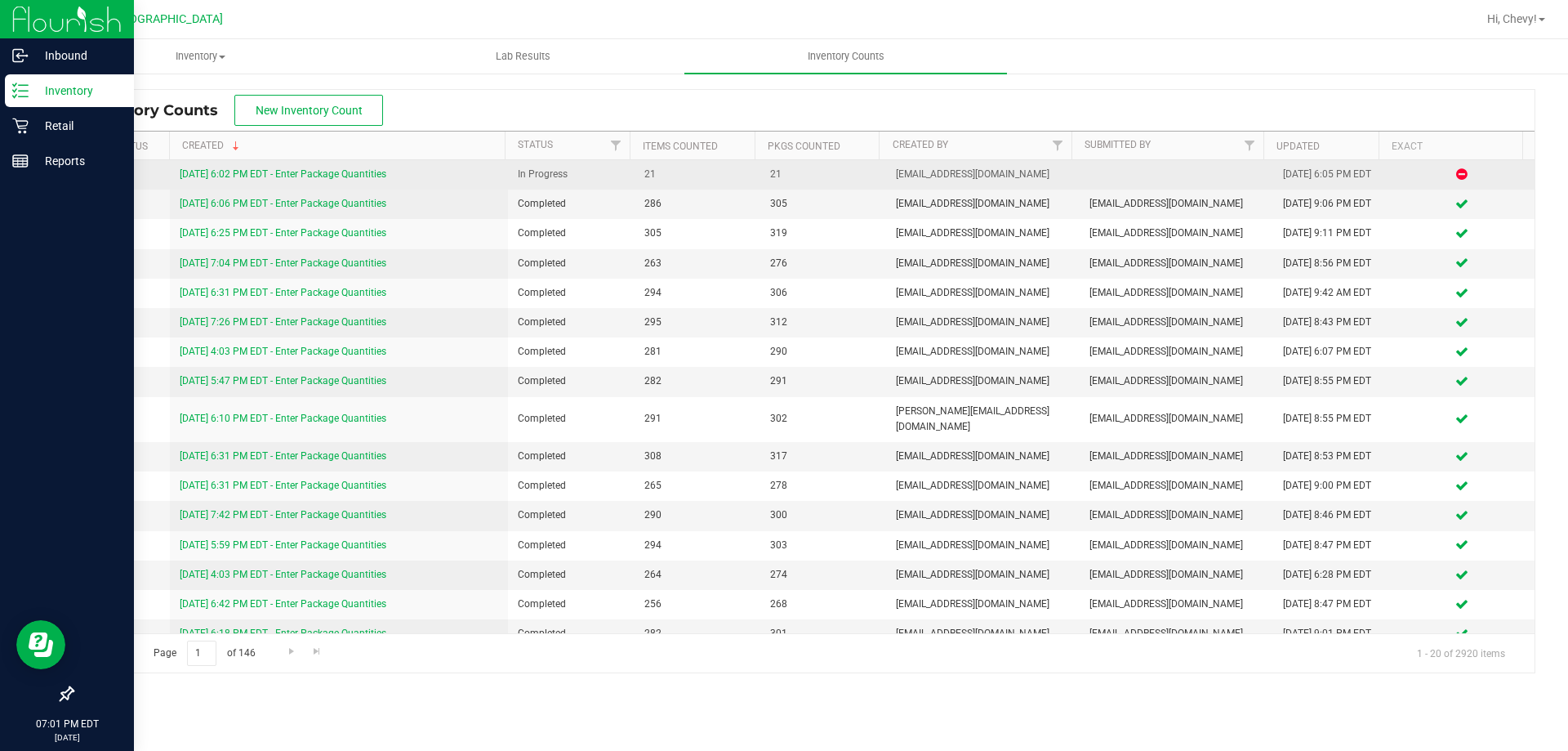
click at [376, 177] on link "[DATE] 6:02 PM EDT - Enter Package Quantities" at bounding box center [283, 174] width 207 height 11
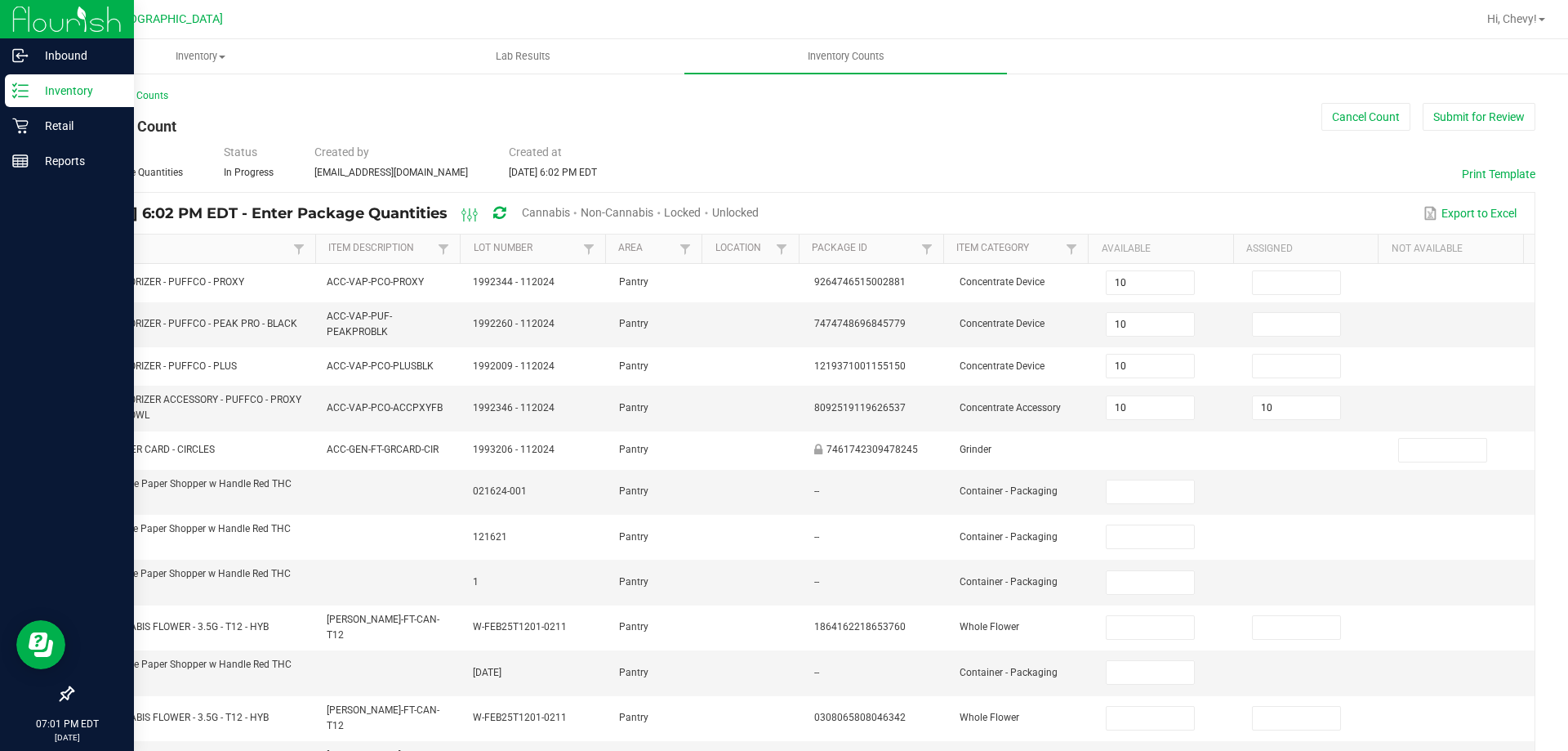
click at [152, 254] on link "Item" at bounding box center [188, 248] width 202 height 13
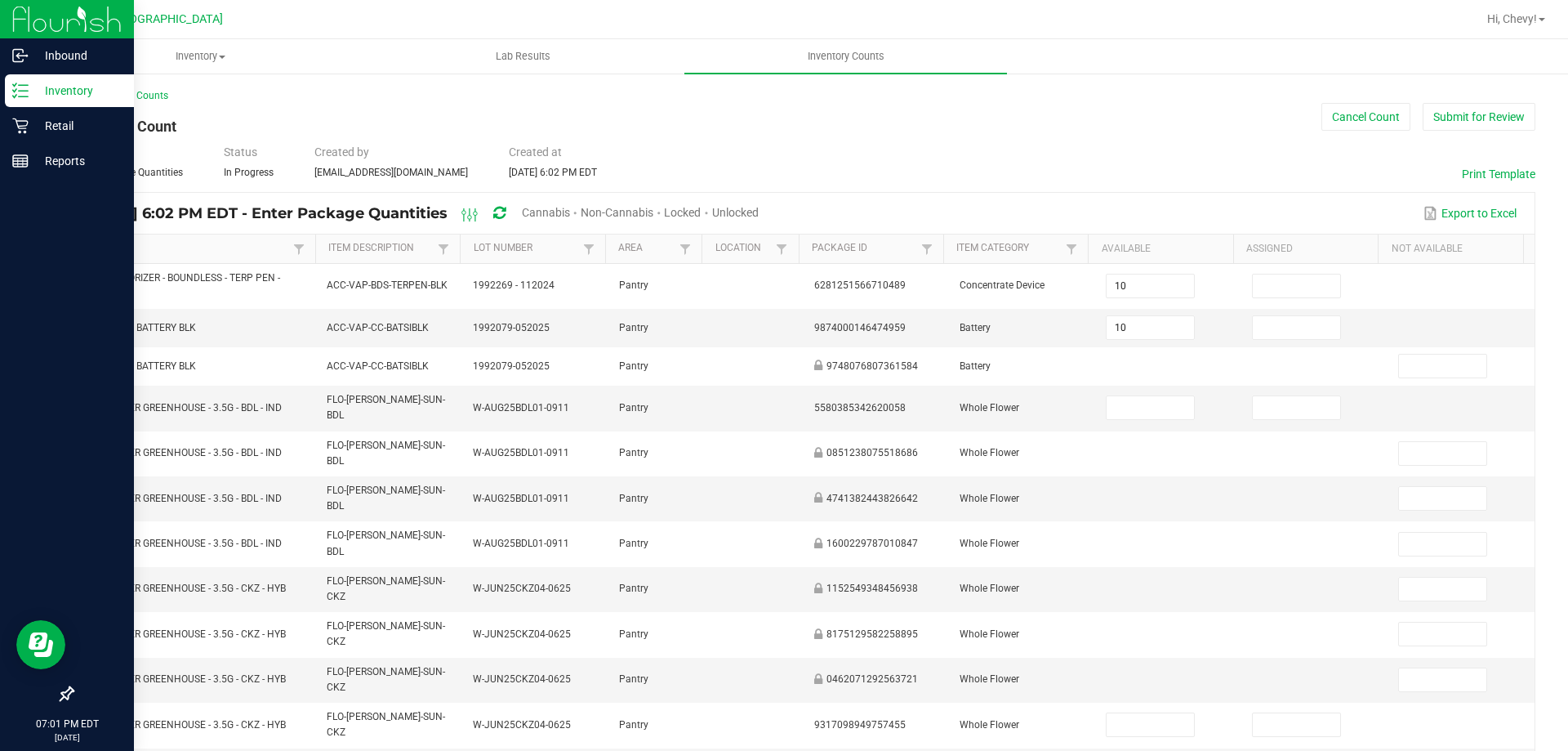
click at [152, 254] on link "Item" at bounding box center [188, 248] width 202 height 13
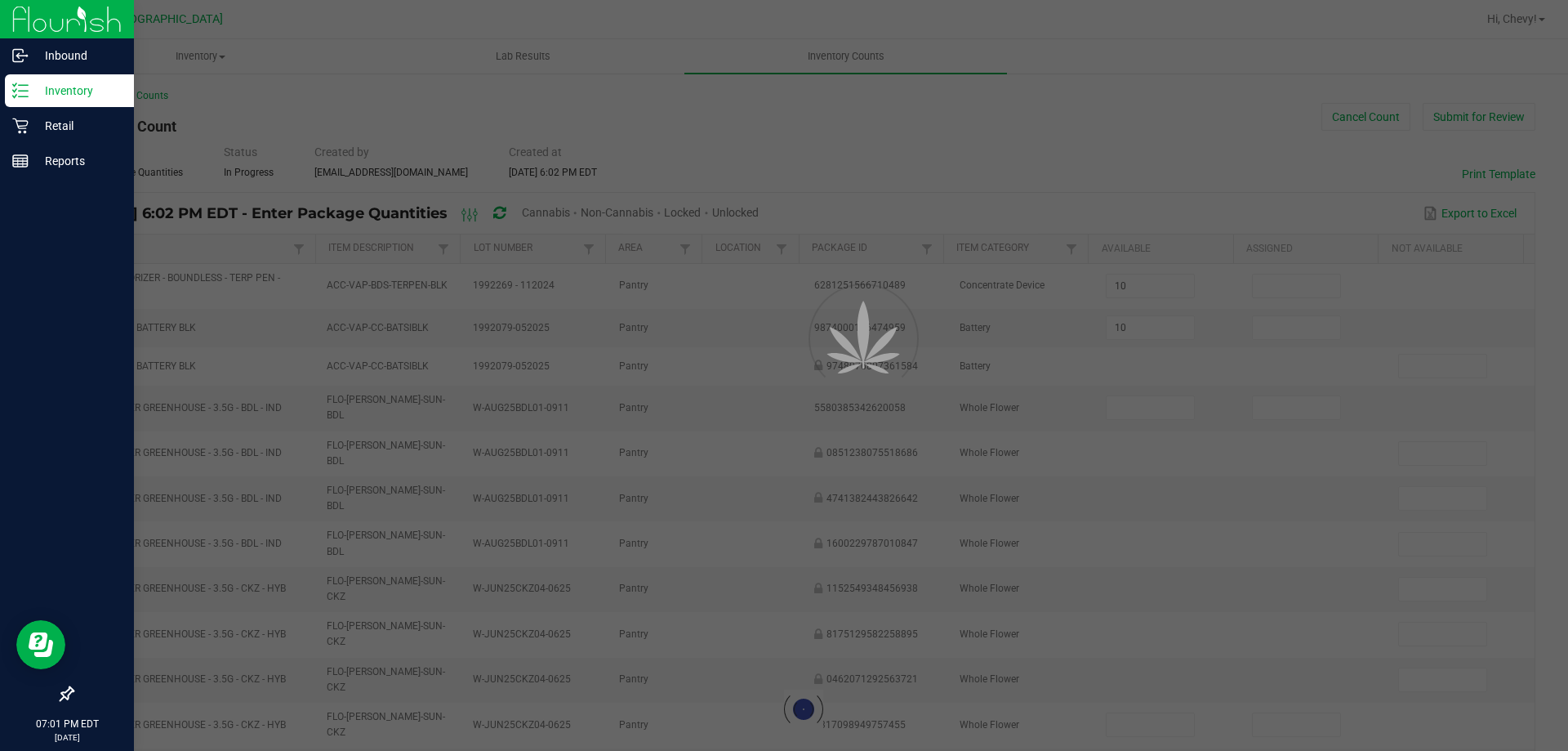
type input "13"
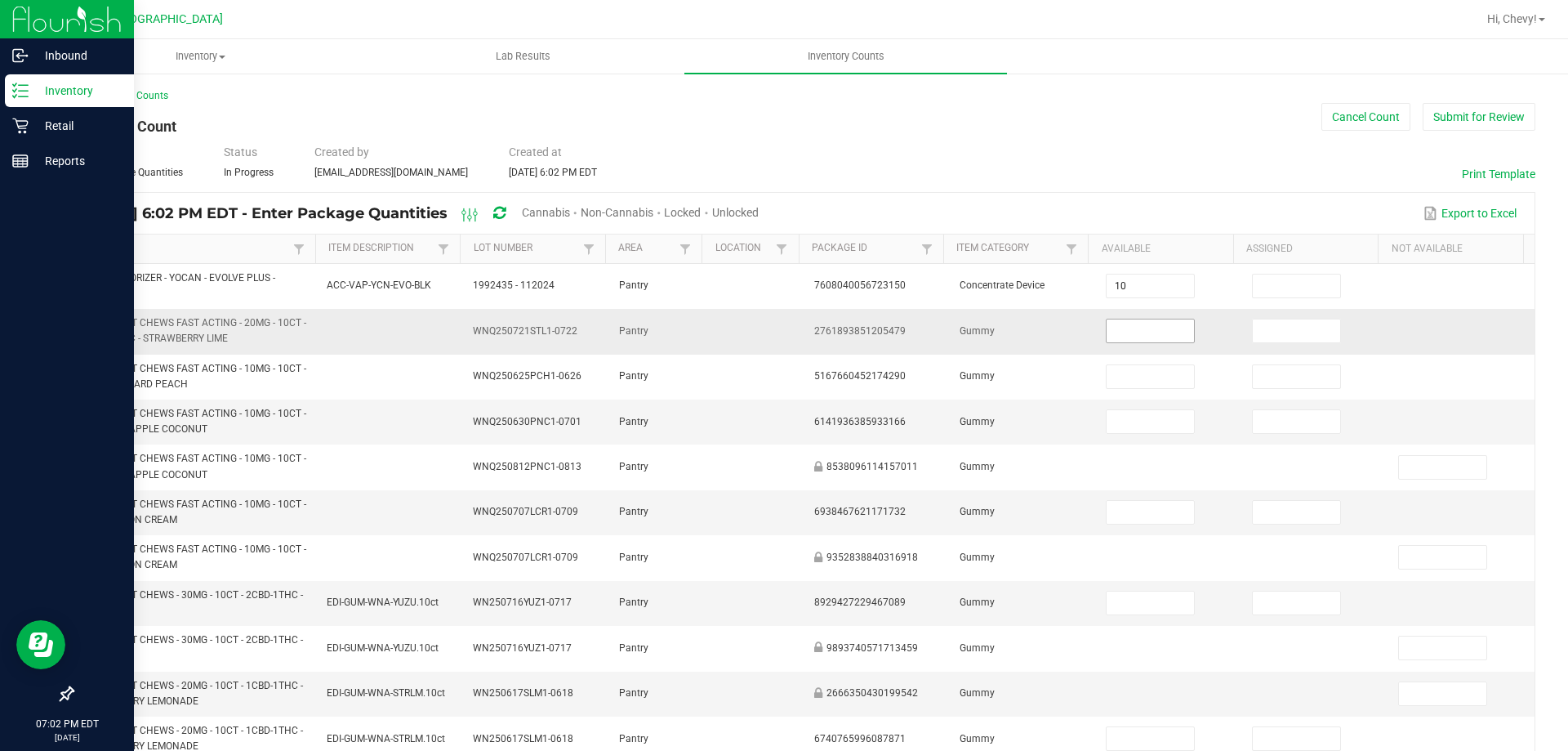
click at [1162, 328] on input at bounding box center [1150, 331] width 86 height 23
type input "32"
type input "37"
type input "17"
click at [1284, 519] on input at bounding box center [1296, 512] width 86 height 23
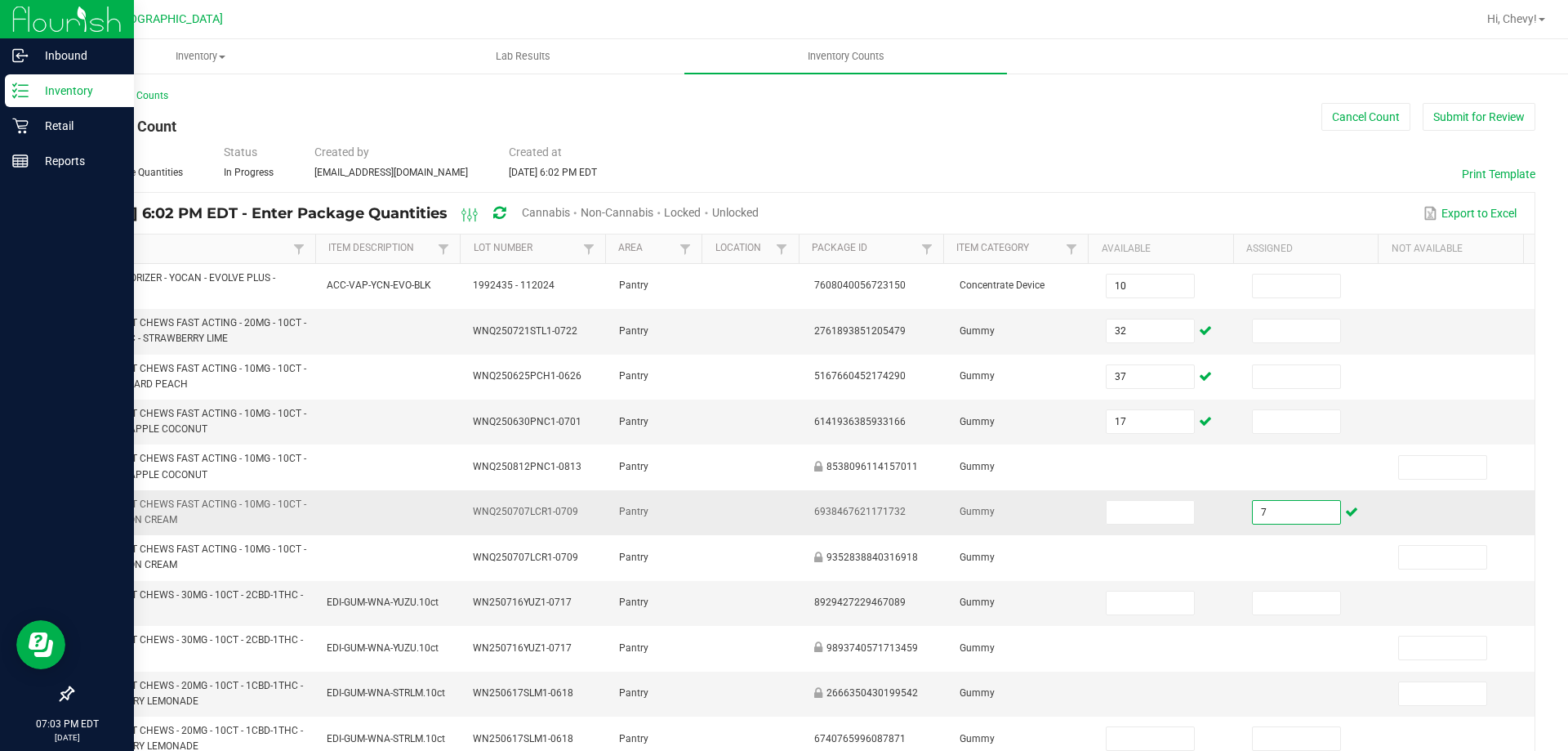
type input "7"
click at [1288, 607] on input at bounding box center [1296, 602] width 86 height 23
type input "6"
click at [1256, 683] on td at bounding box center [1315, 694] width 147 height 45
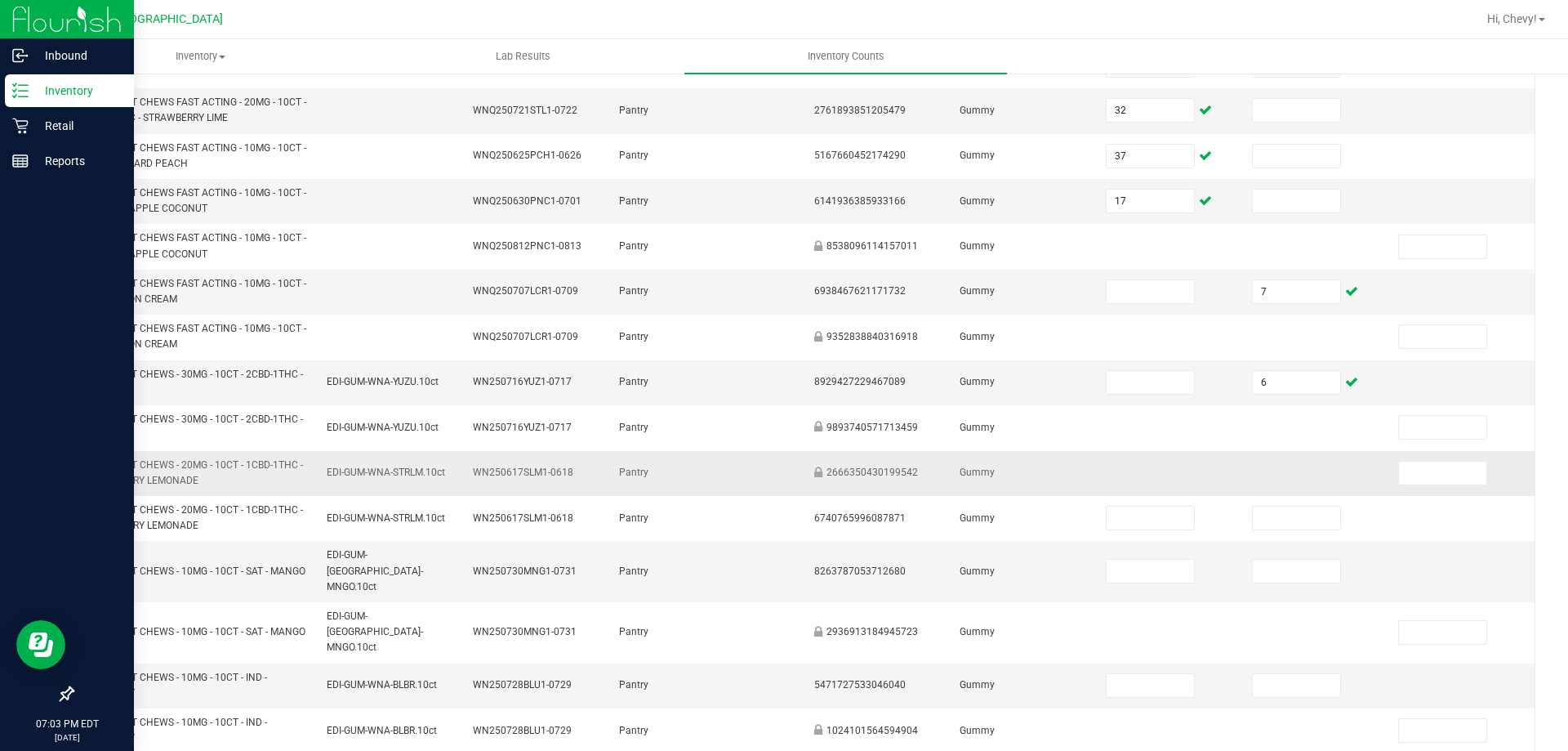
scroll to position [245, 0]
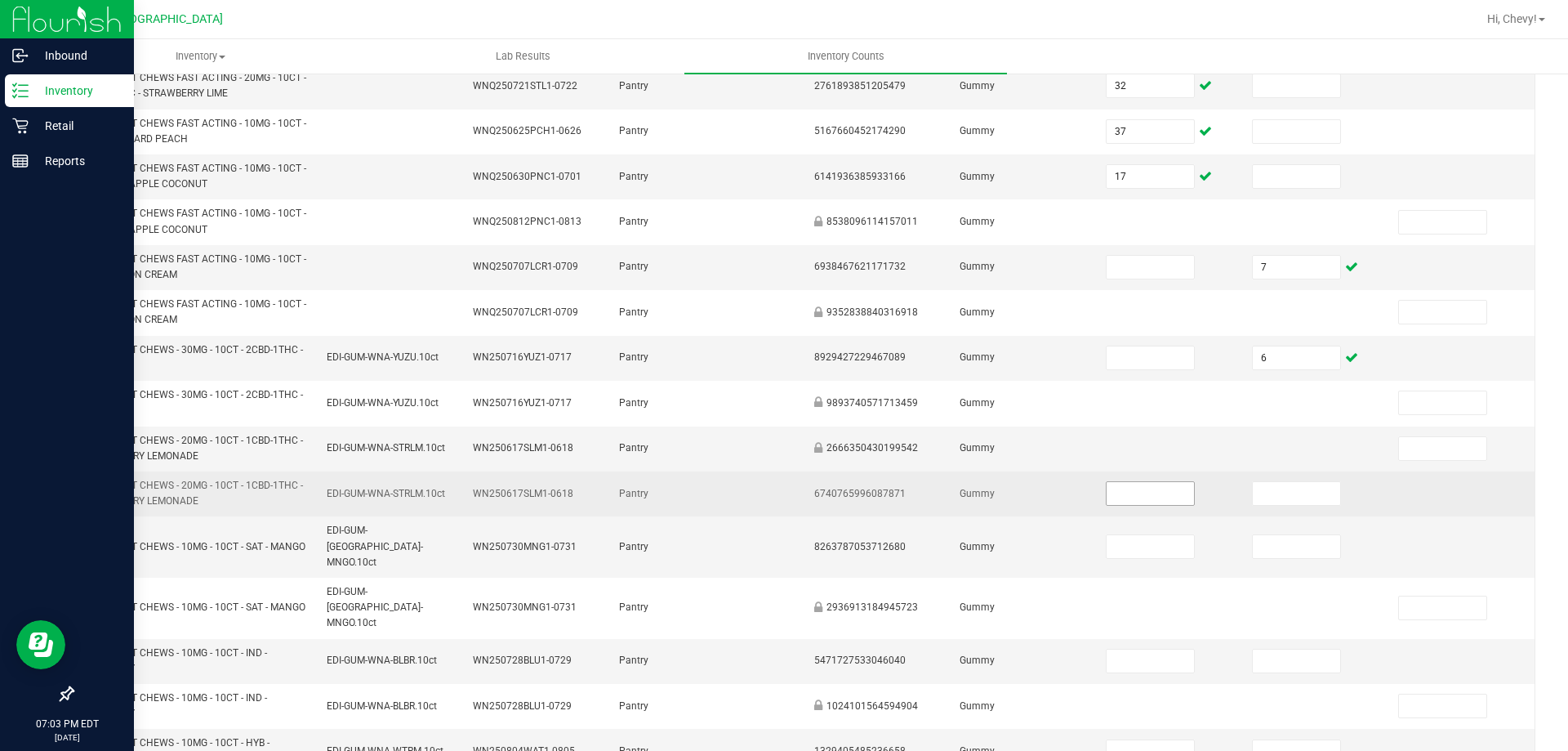
click at [1170, 492] on input at bounding box center [1150, 493] width 86 height 23
type input "22"
type input "31"
type input "18"
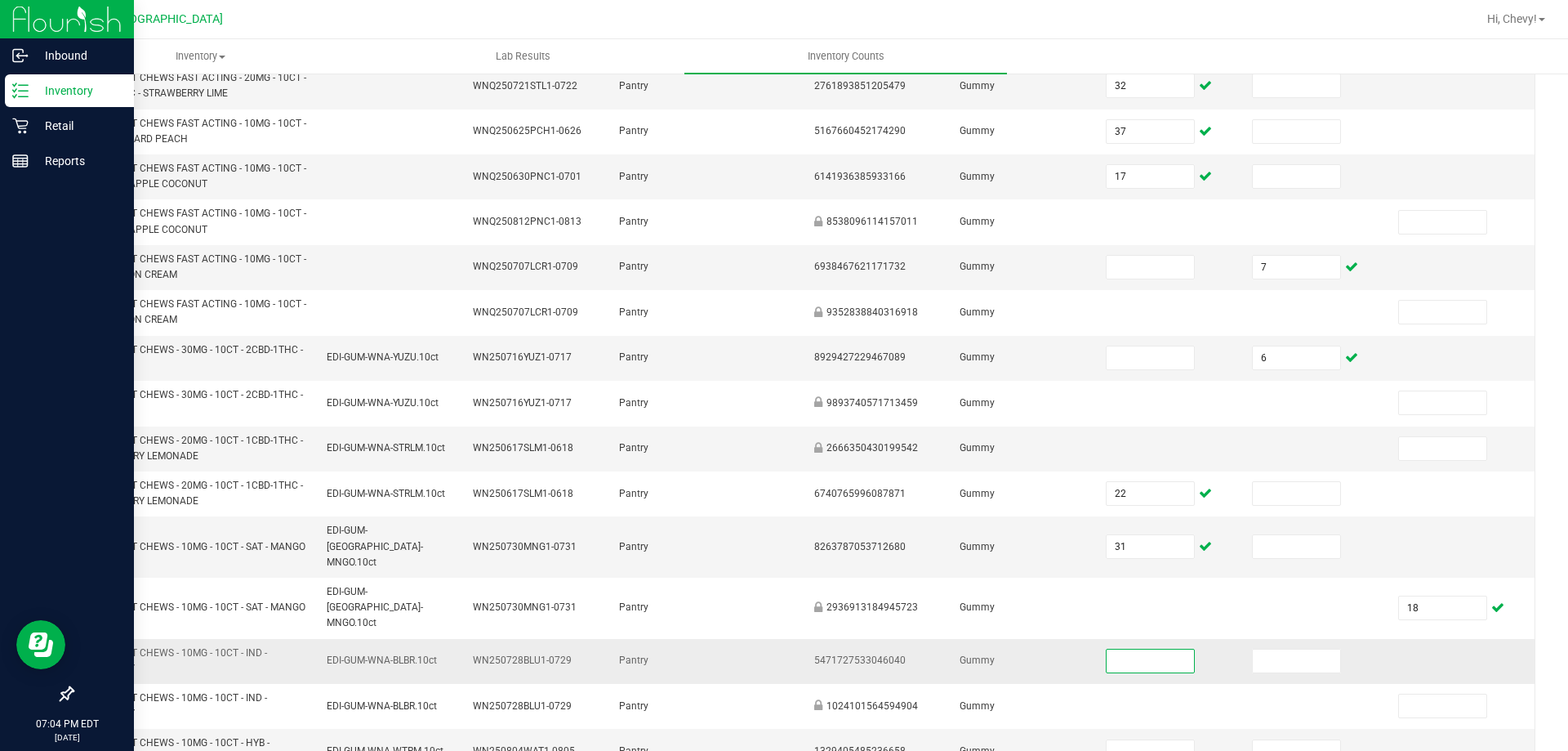
click at [1112, 649] on input at bounding box center [1150, 661] width 86 height 23
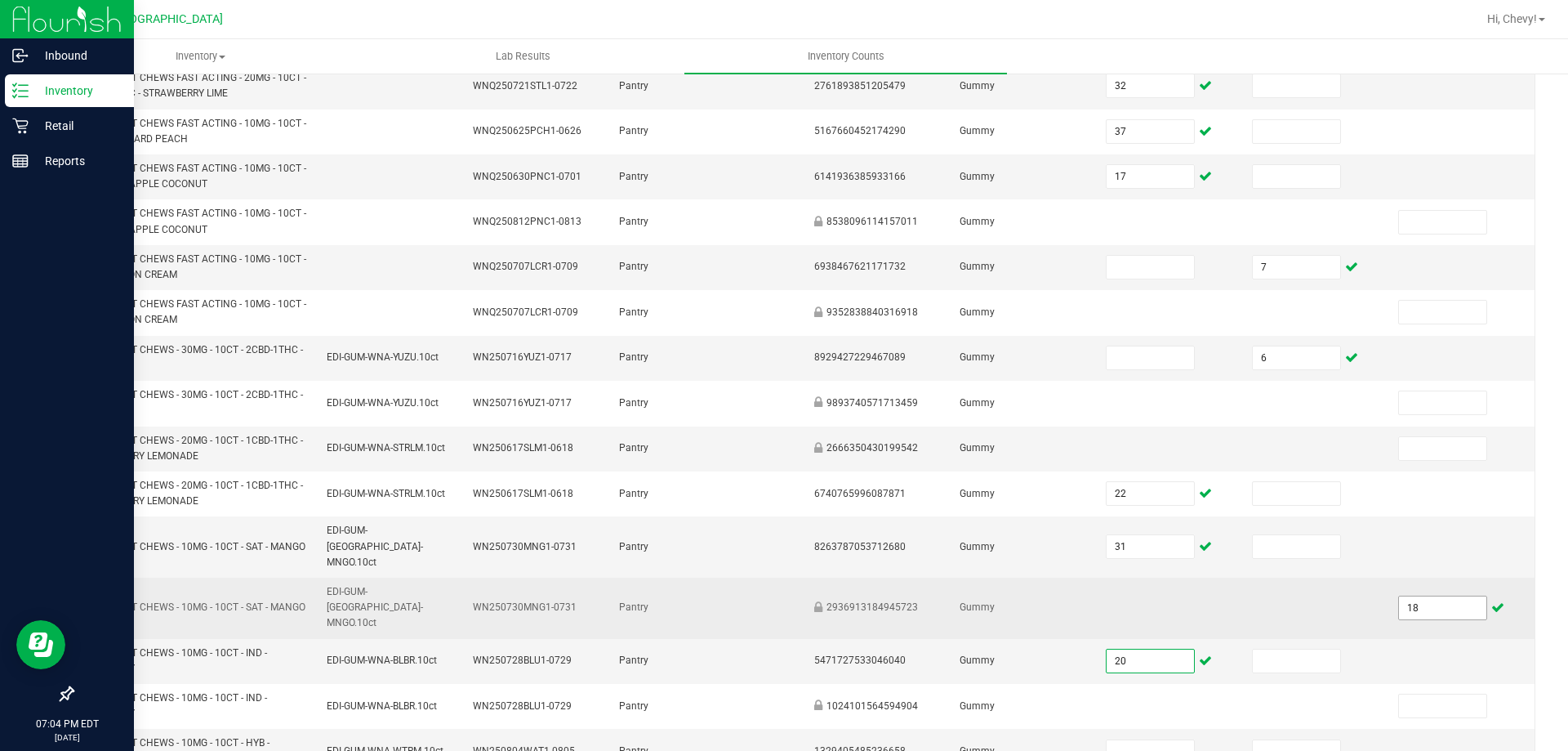
type input "20"
click at [1428, 596] on input "18" at bounding box center [1442, 607] width 86 height 23
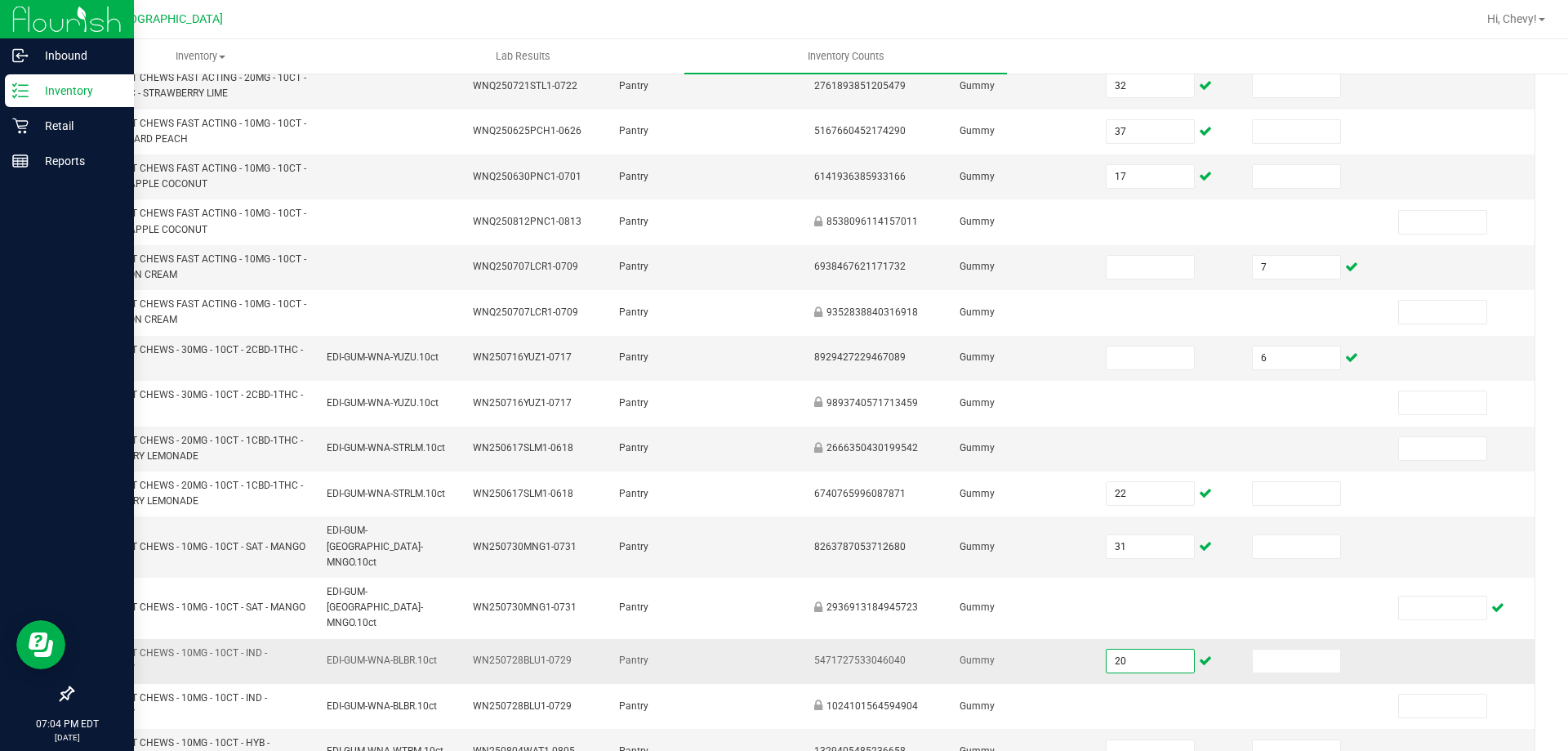
click at [1114, 649] on input "20" at bounding box center [1150, 661] width 86 height 23
click at [1122, 536] on input "31" at bounding box center [1150, 546] width 86 height 23
type input "18"
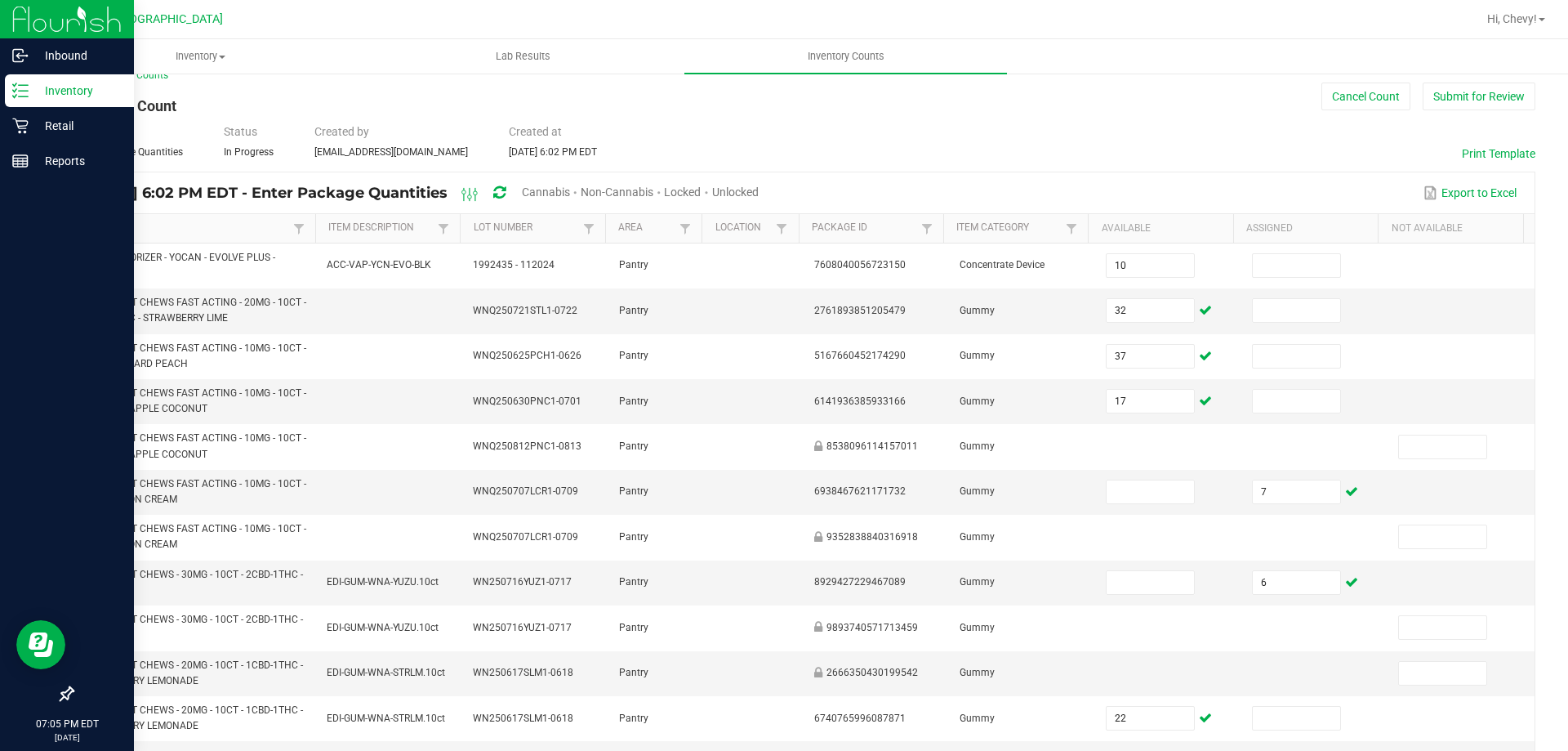
scroll to position [0, 0]
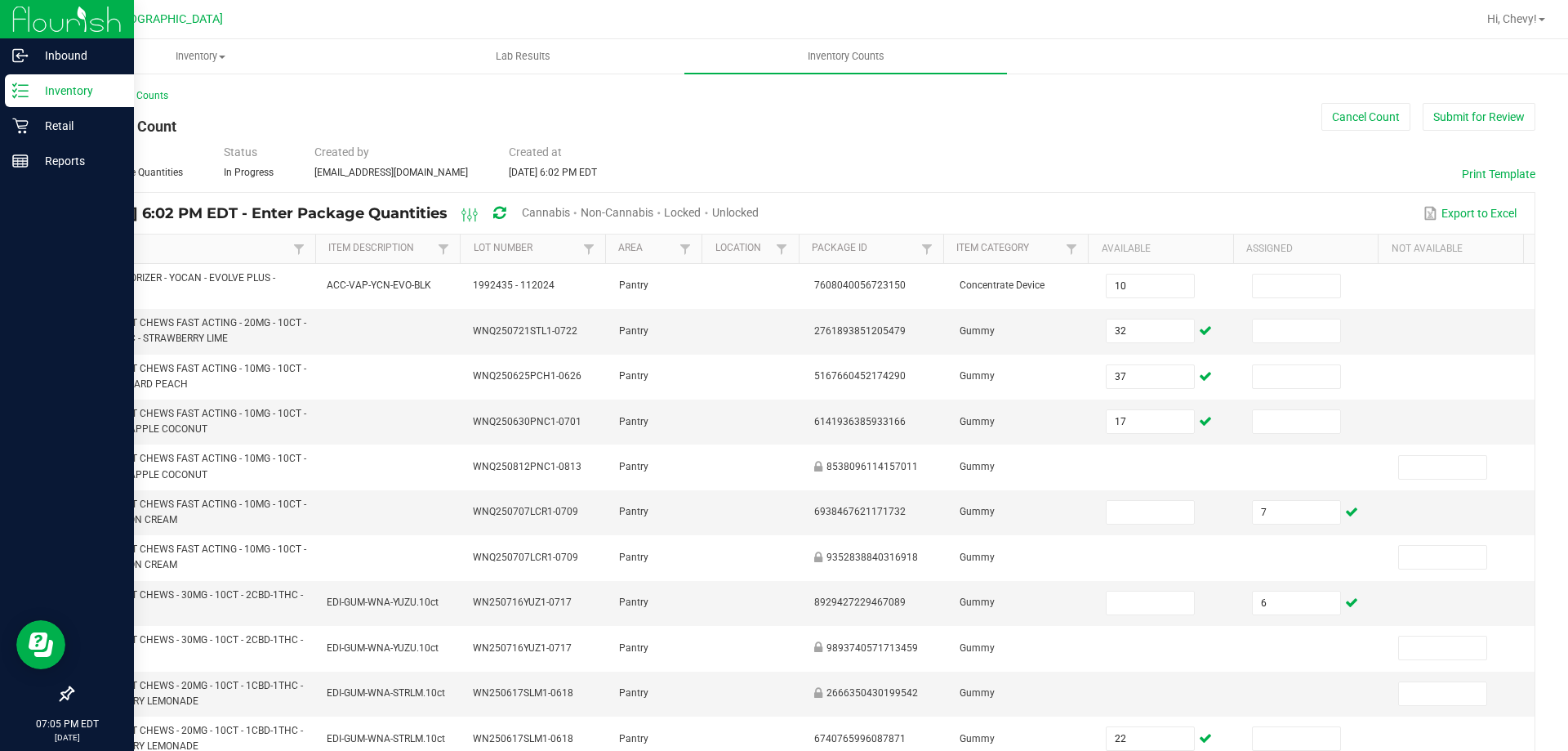
type input "20"
click at [570, 214] on span "Cannabis" at bounding box center [545, 212] width 48 height 13
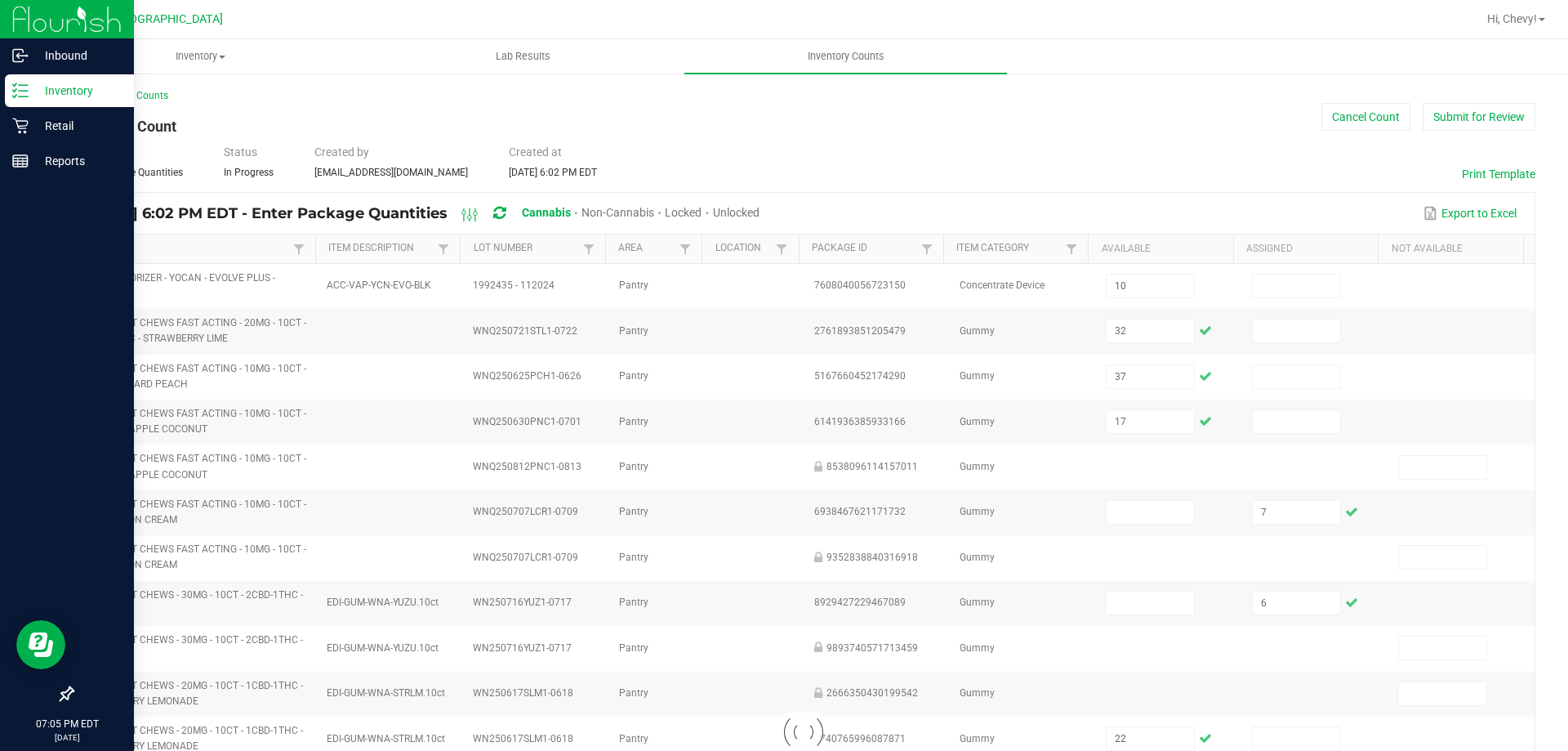
type input "18"
click at [759, 215] on span "Unlocked" at bounding box center [737, 212] width 47 height 13
type input "5"
type input "13"
type input "6"
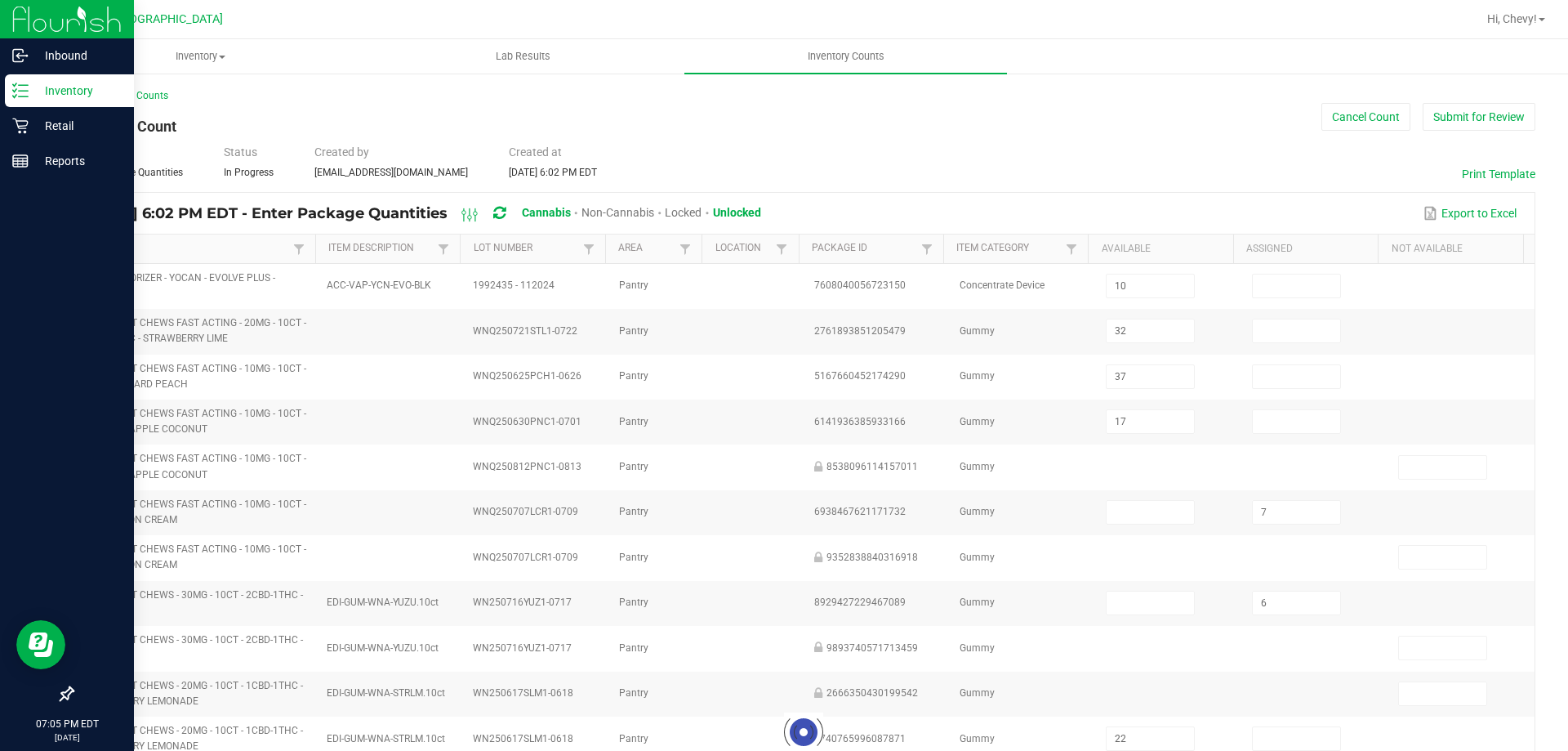
type input "31"
type input "20"
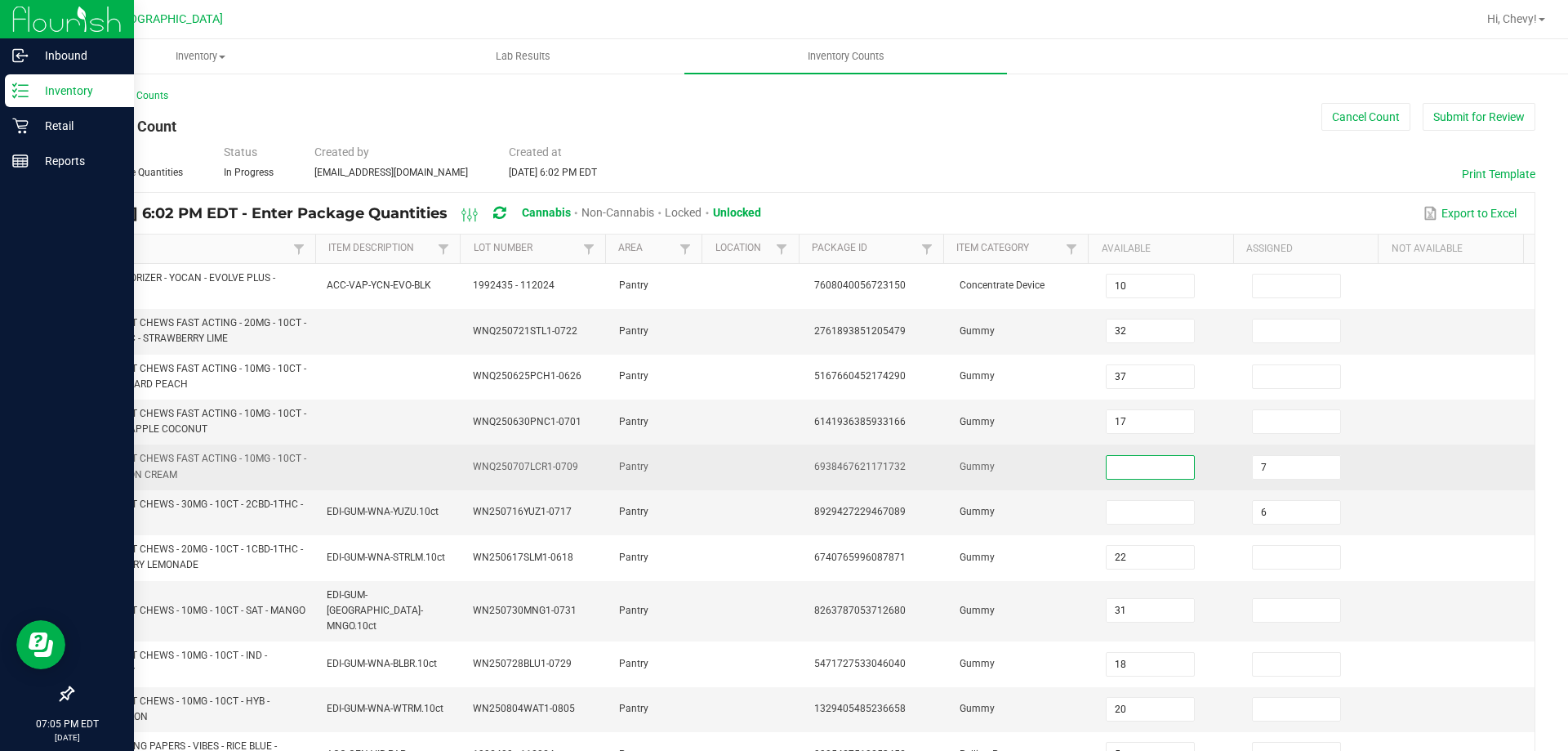
click at [1108, 475] on input at bounding box center [1150, 467] width 86 height 23
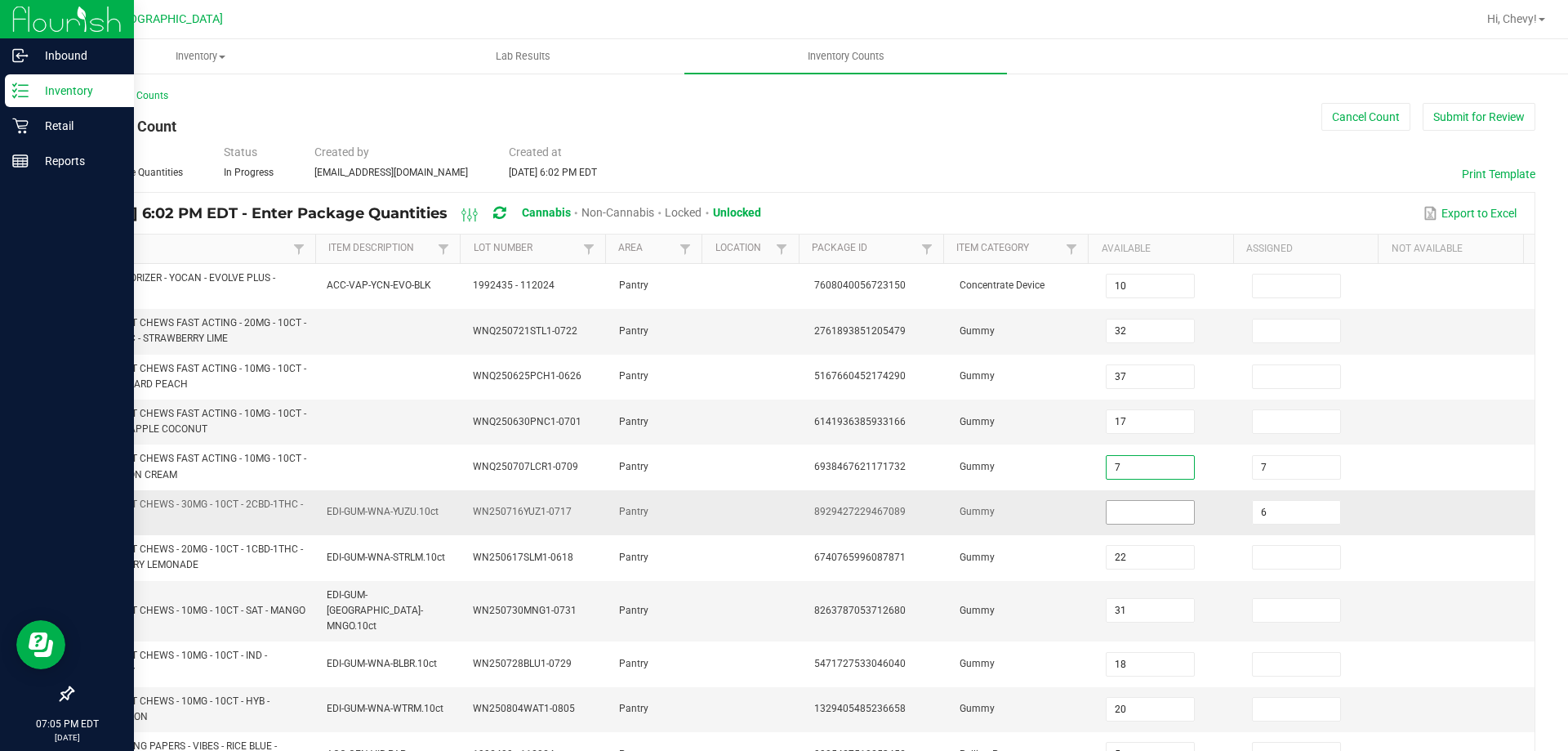
type input "7"
click at [1122, 516] on input at bounding box center [1150, 512] width 86 height 23
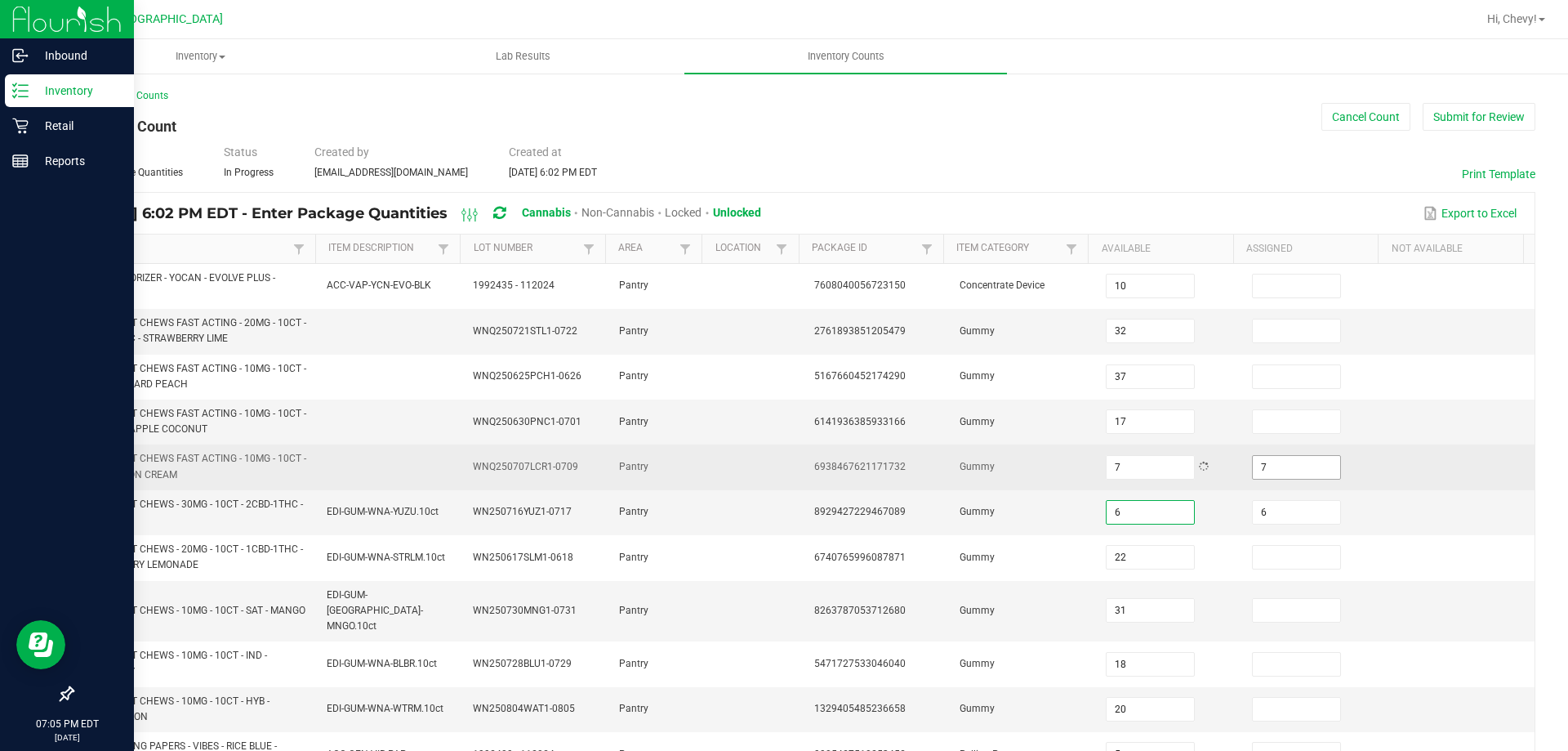
type input "6"
click at [1276, 468] on input "7" at bounding box center [1296, 467] width 86 height 23
click at [1121, 468] on input "7" at bounding box center [1150, 467] width 86 height 23
click at [1273, 472] on input "7" at bounding box center [1296, 467] width 86 height 23
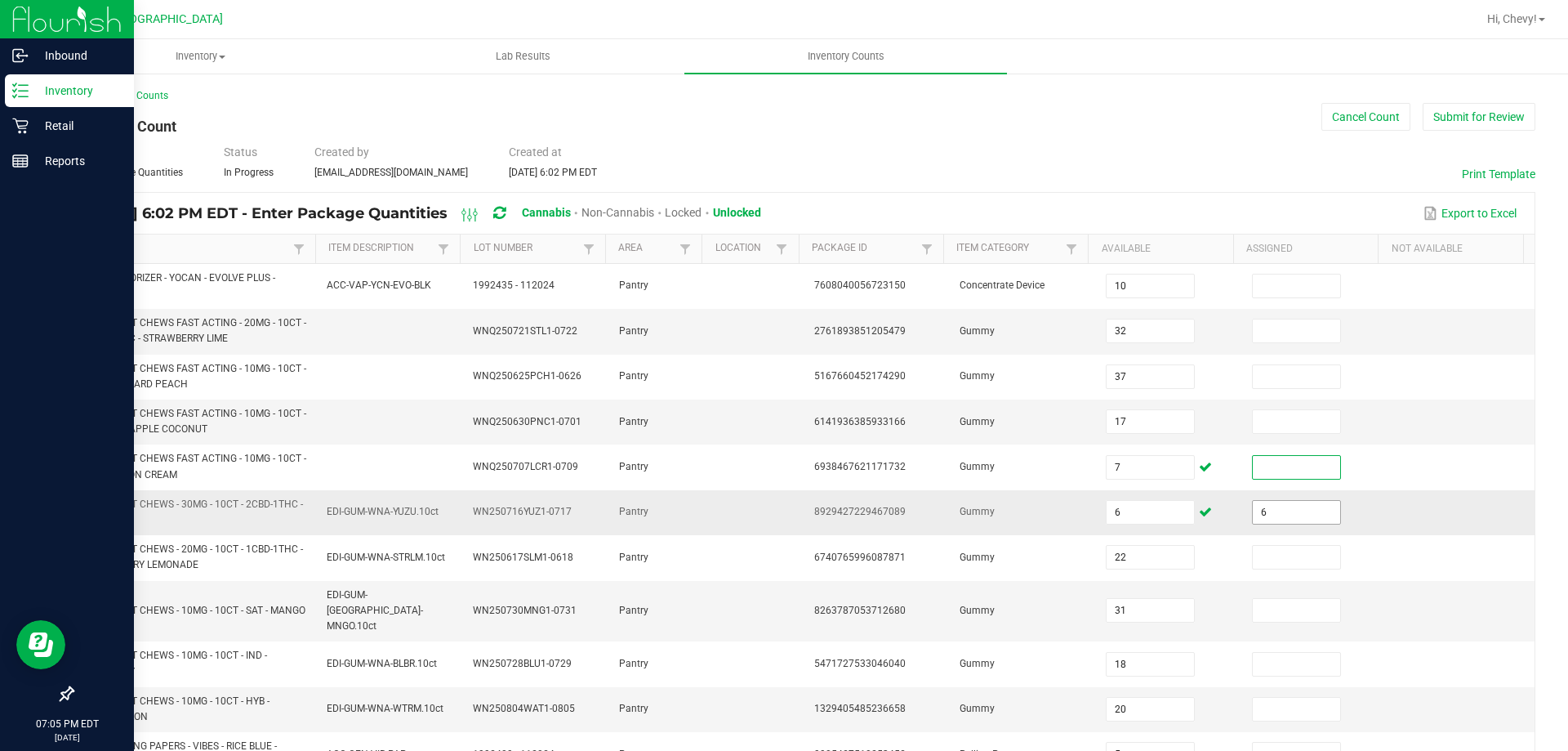
click at [1265, 506] on input "6" at bounding box center [1296, 512] width 86 height 23
click at [1389, 514] on td at bounding box center [1462, 513] width 147 height 45
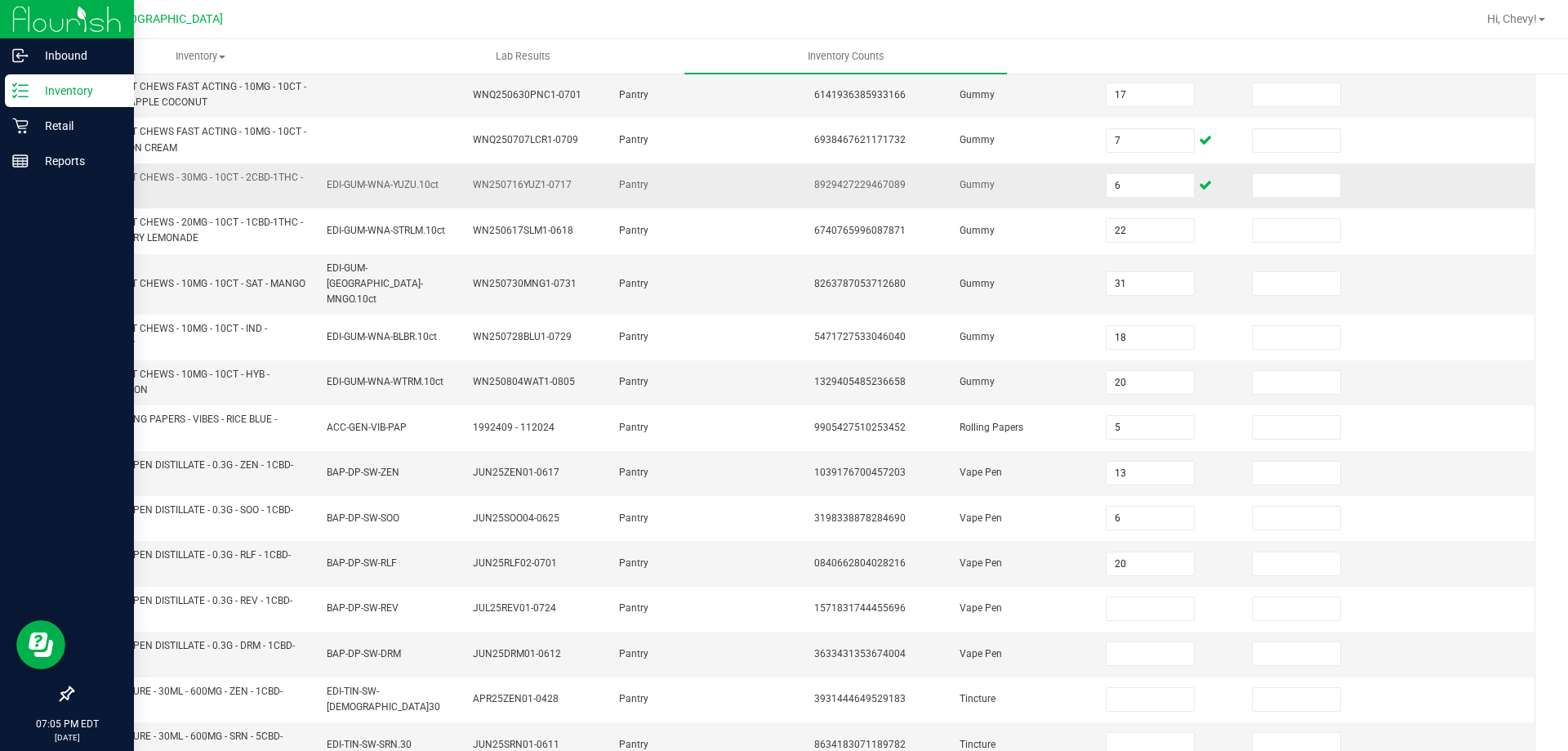
scroll to position [409, 0]
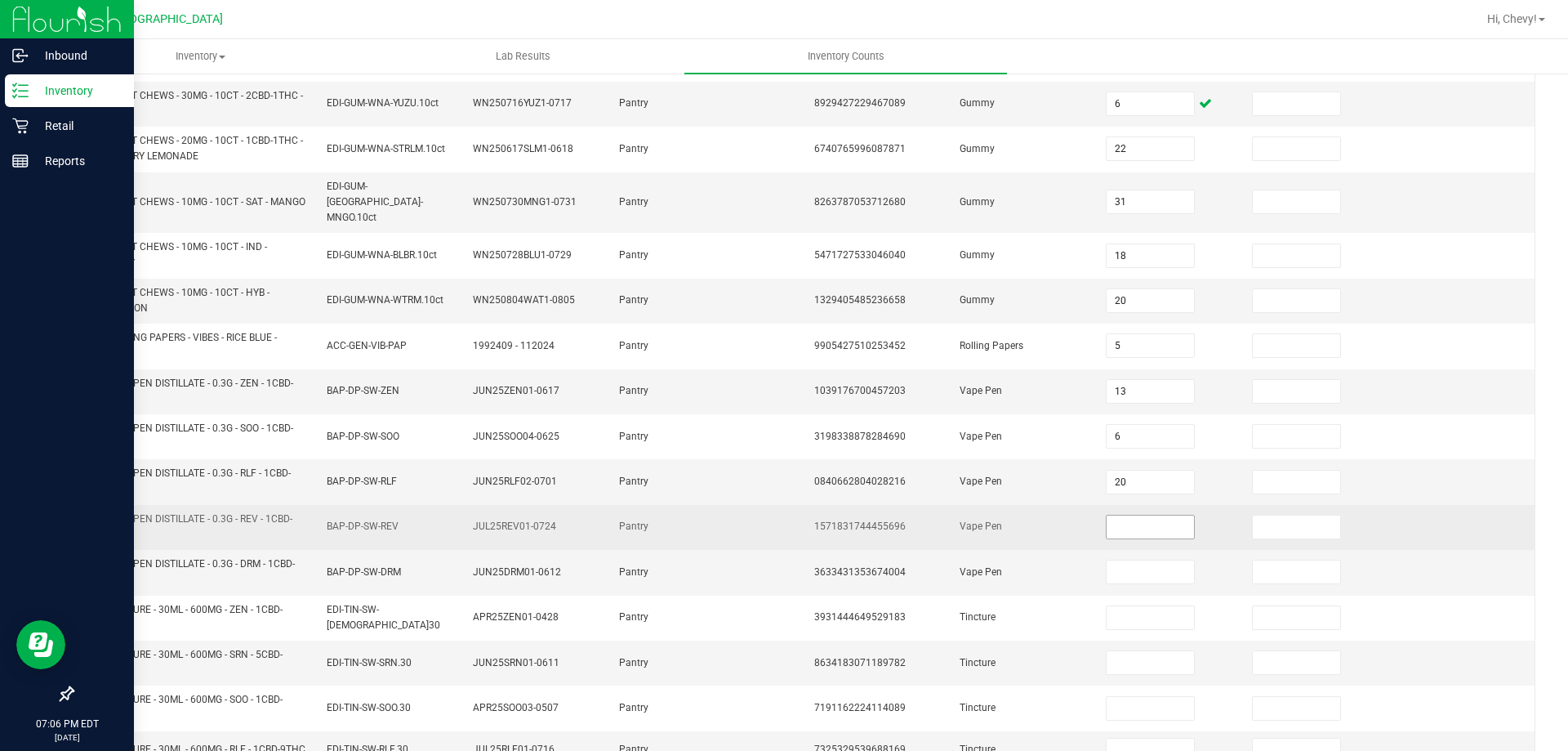
click at [1133, 517] on input at bounding box center [1150, 526] width 86 height 23
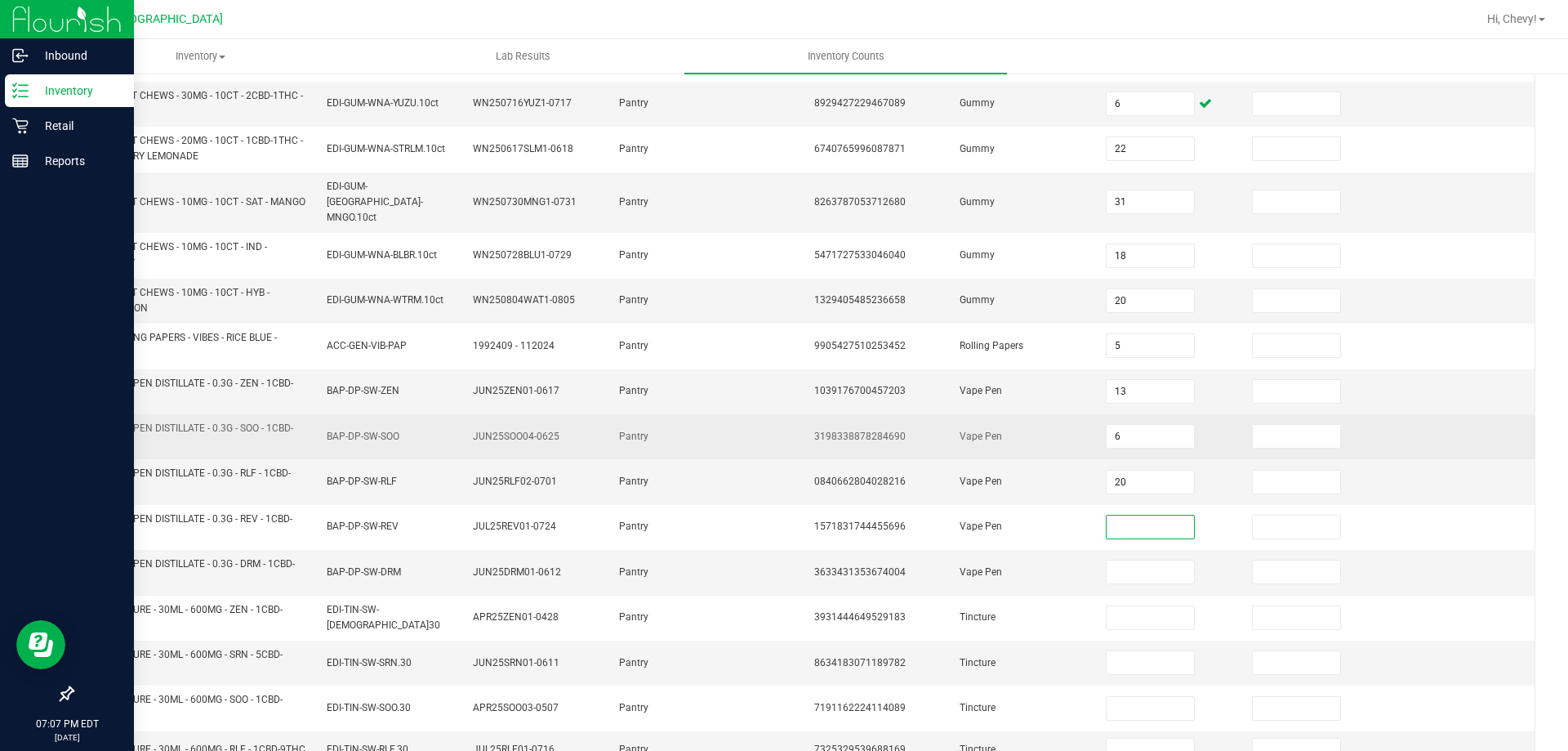
click at [1137, 415] on td "6" at bounding box center [1169, 437] width 147 height 45
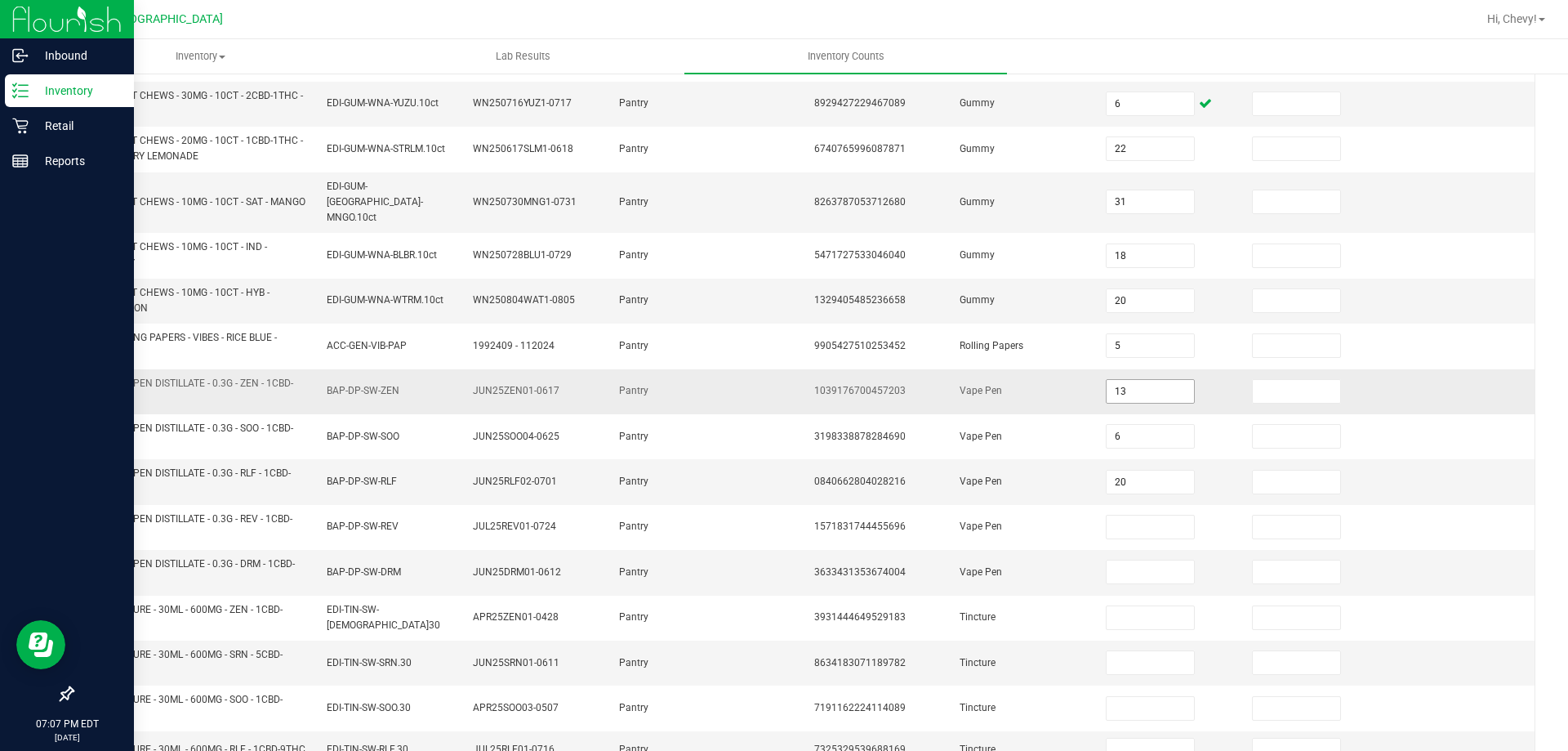
click at [1107, 380] on input "13" at bounding box center [1150, 391] width 86 height 23
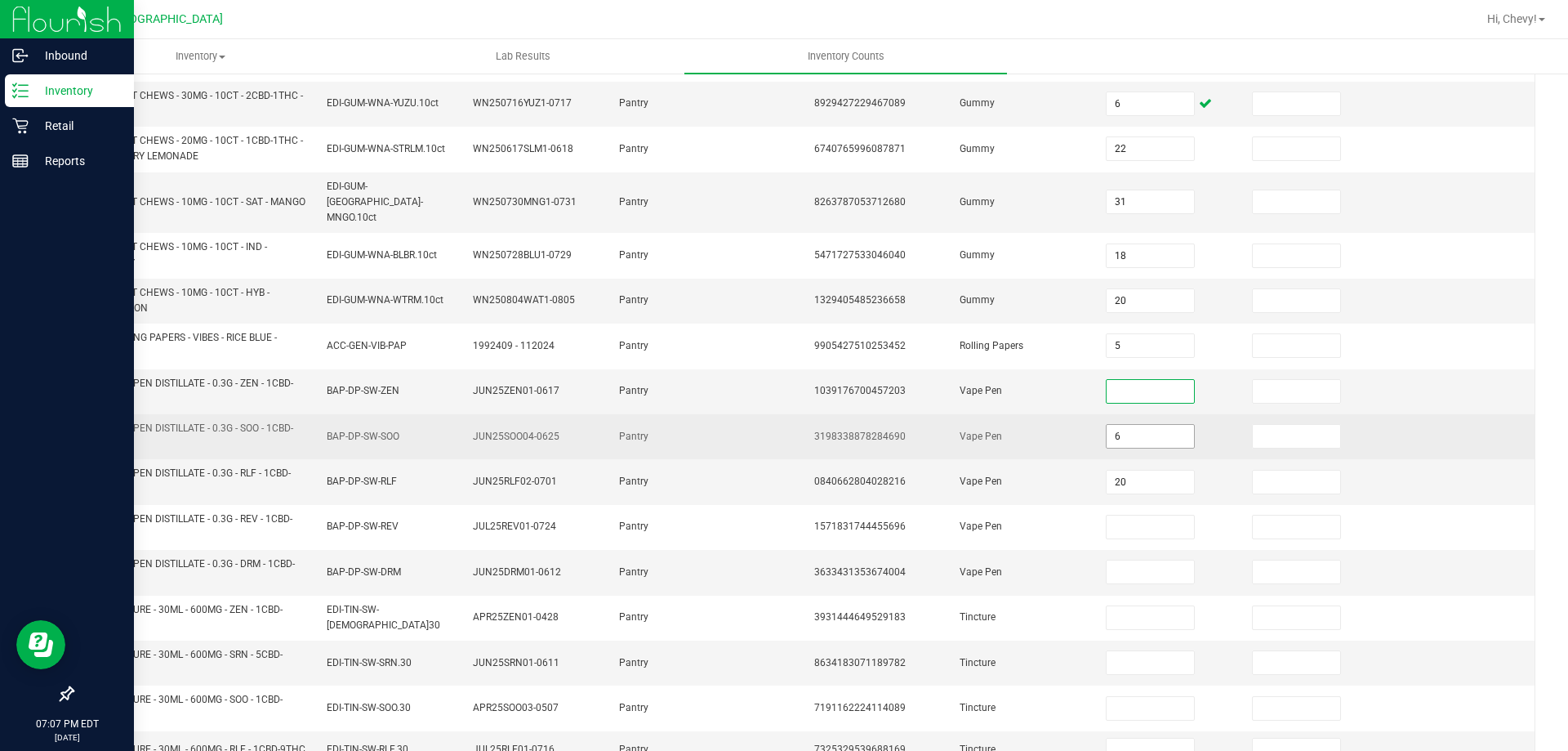
click at [1127, 425] on input "6" at bounding box center [1150, 436] width 86 height 23
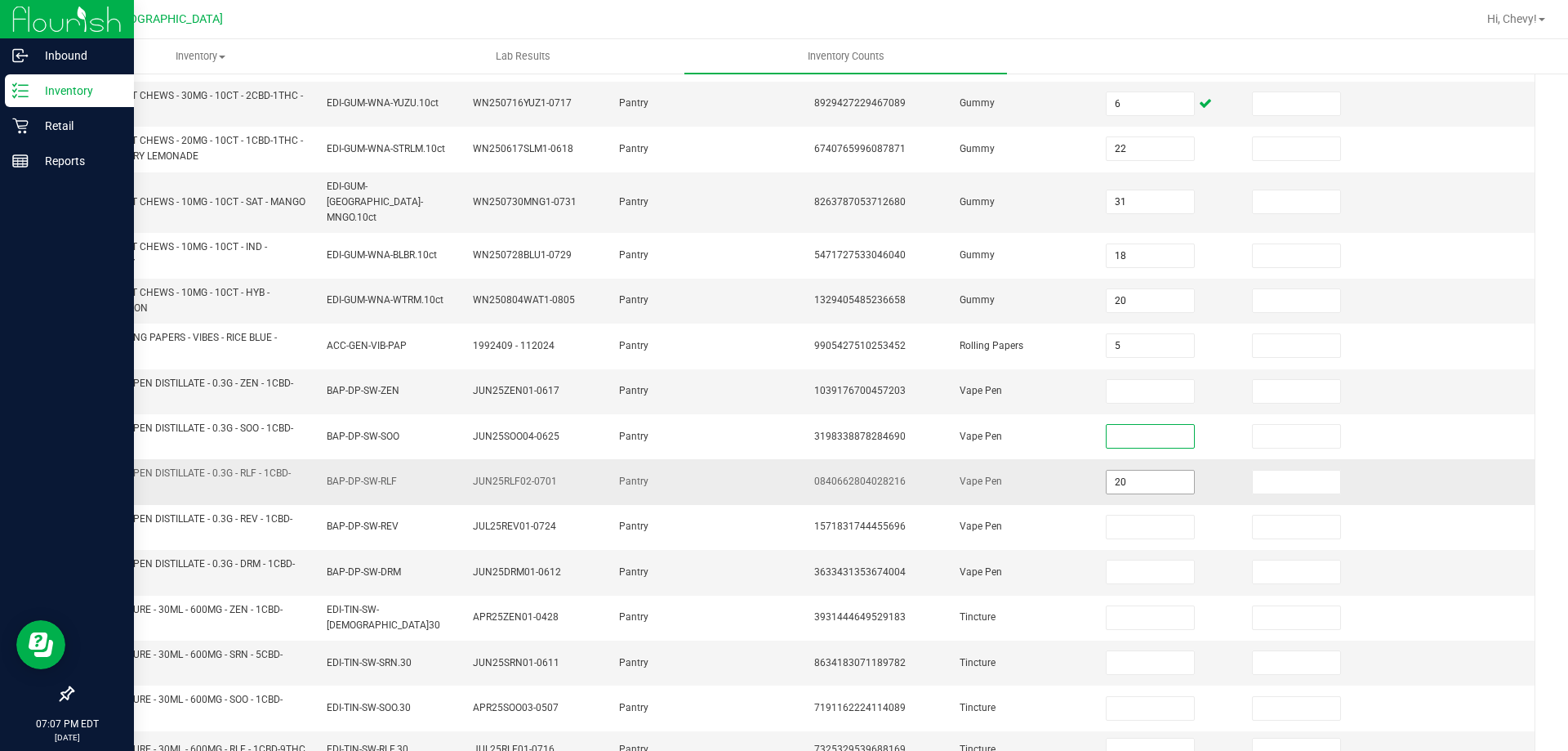
click at [1130, 471] on input "20" at bounding box center [1150, 482] width 86 height 23
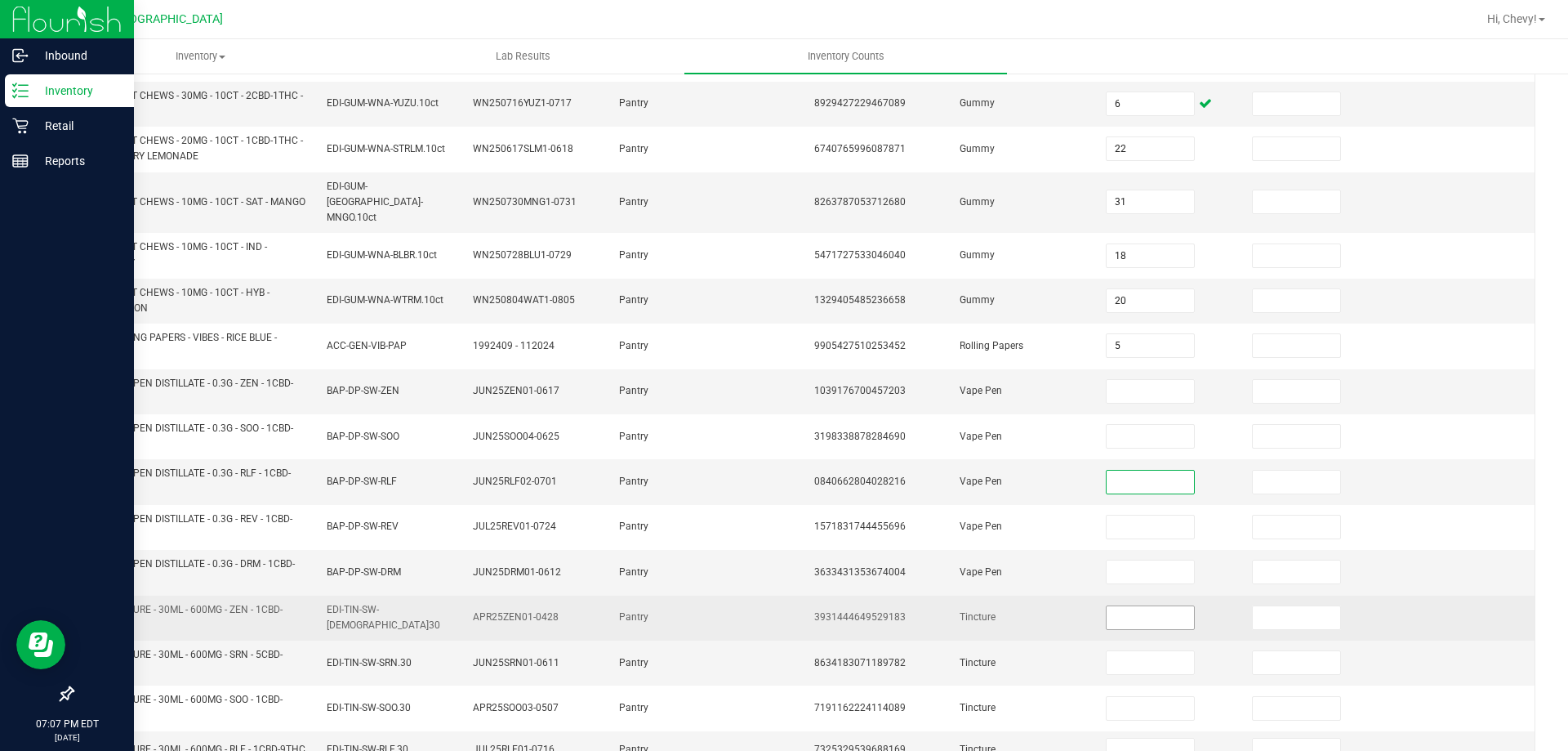
click at [1110, 606] on input at bounding box center [1150, 618] width 86 height 23
type input "10"
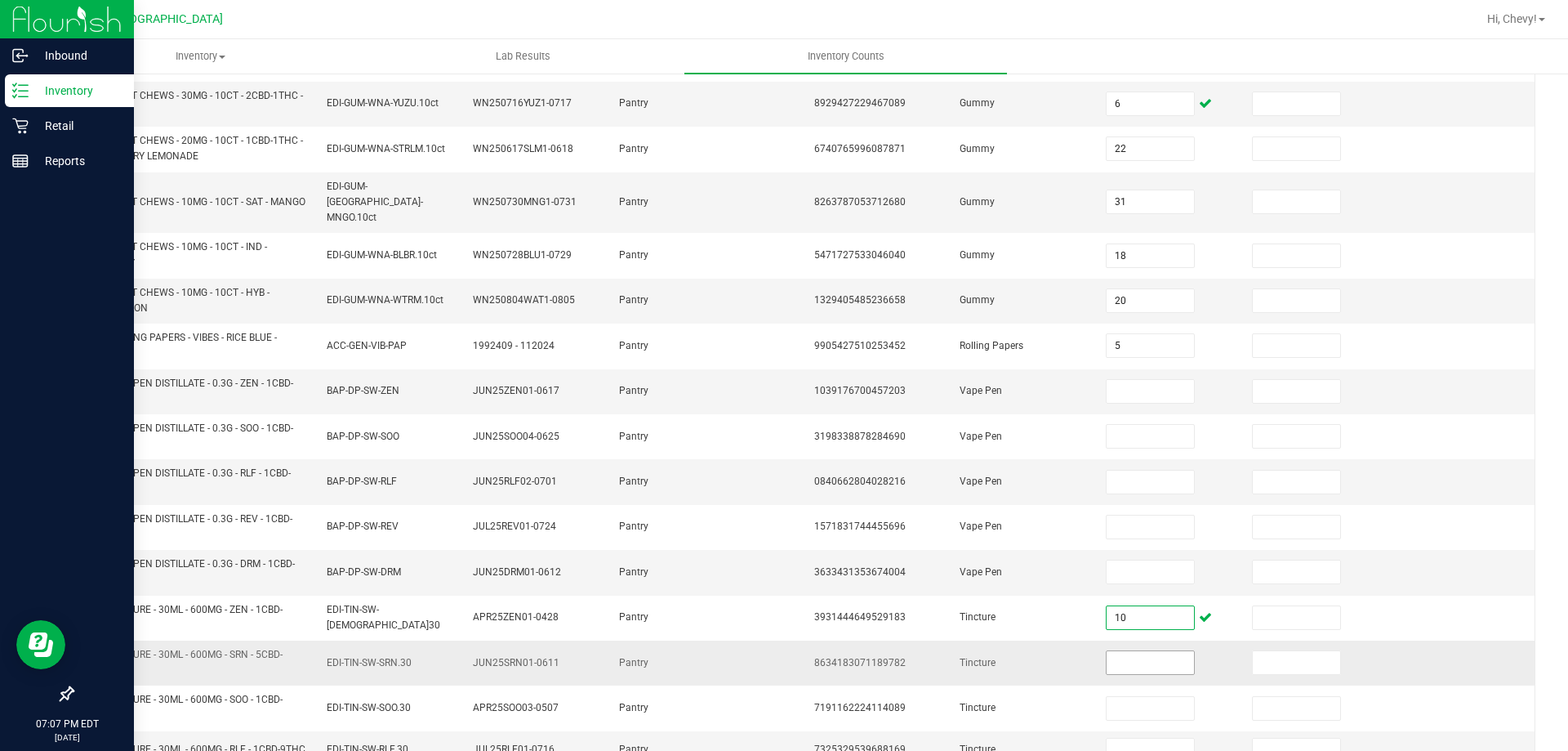
click at [1141, 651] on input at bounding box center [1150, 663] width 86 height 23
type input "6"
type input "13"
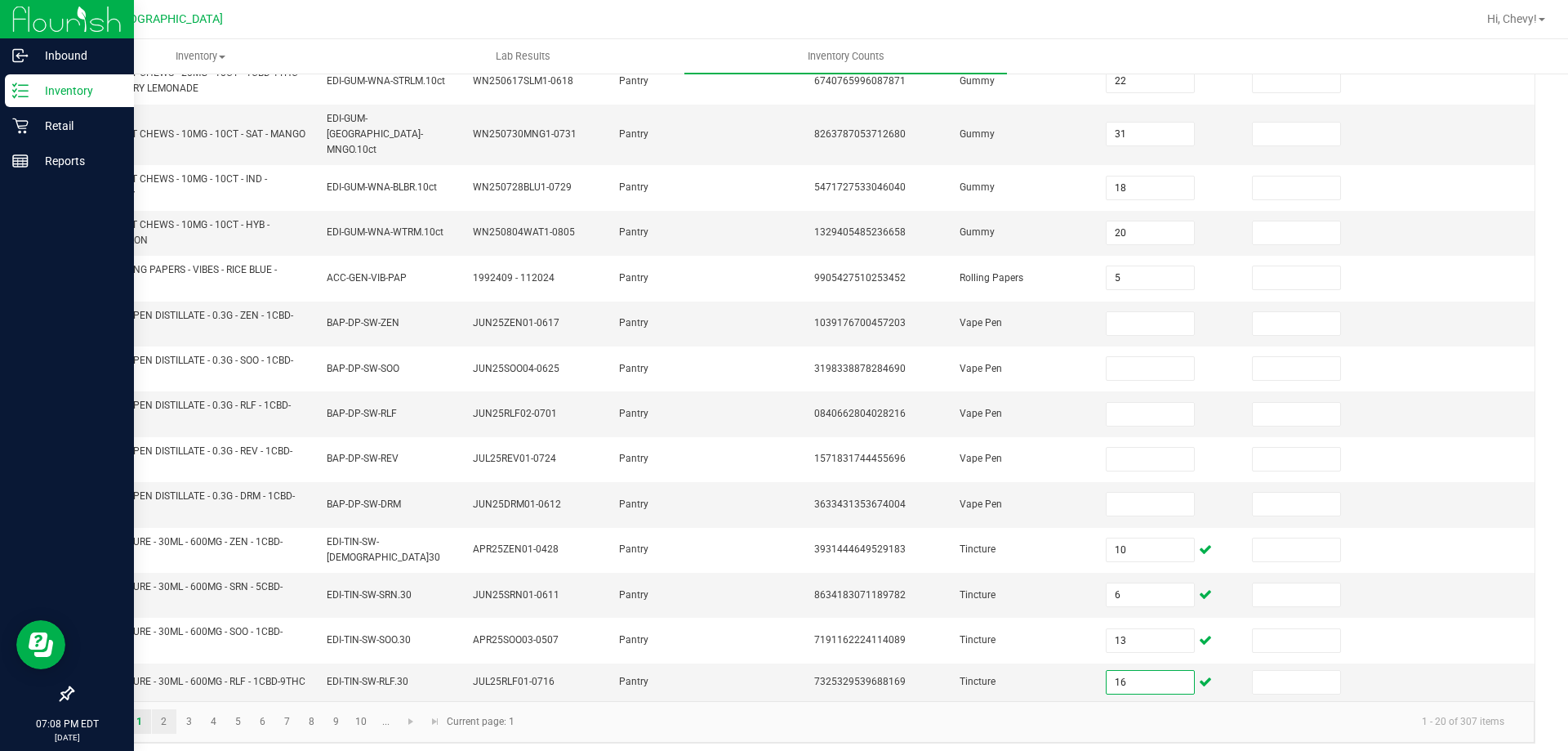
type input "16"
click at [163, 712] on link "2" at bounding box center [163, 721] width 23 height 24
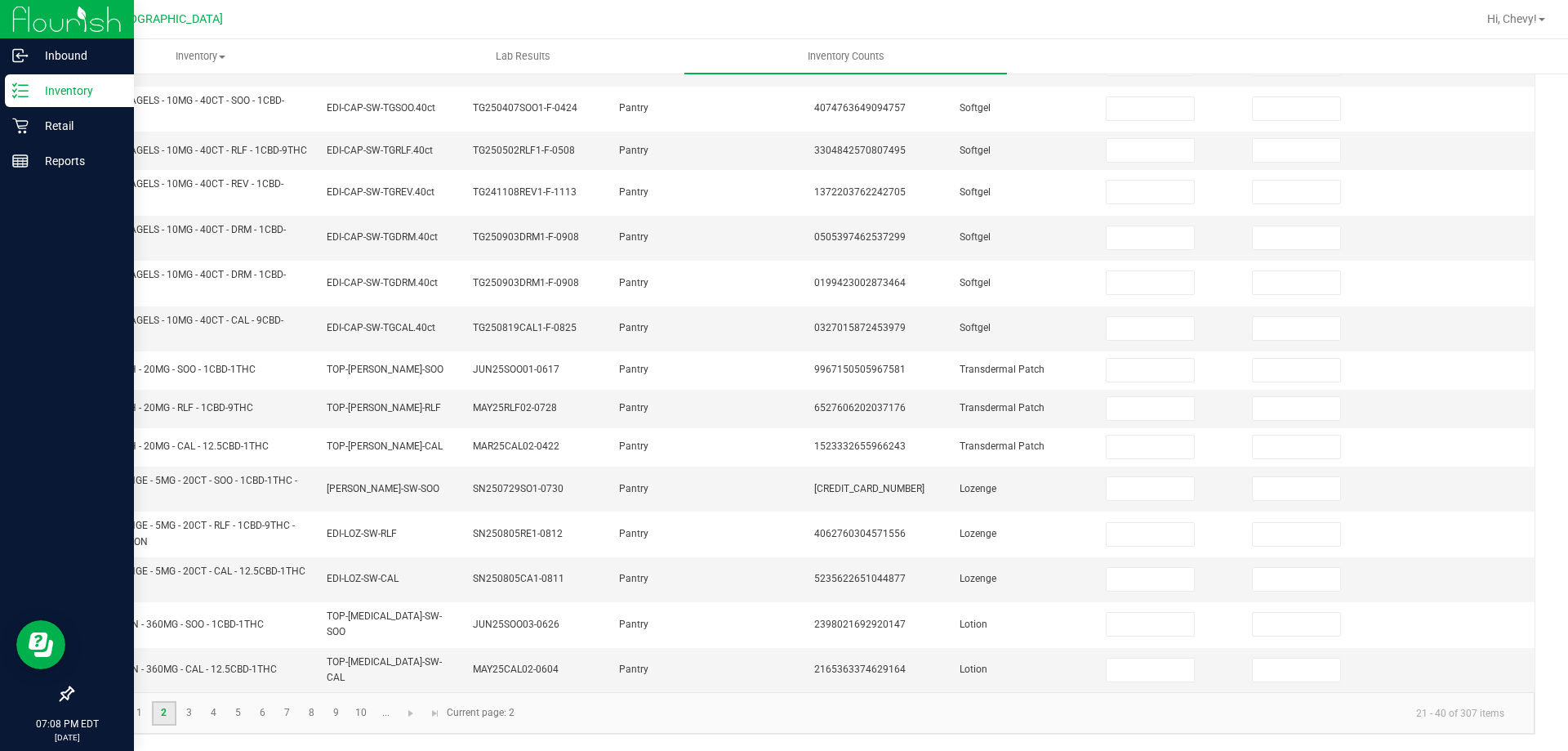
scroll to position [0, 0]
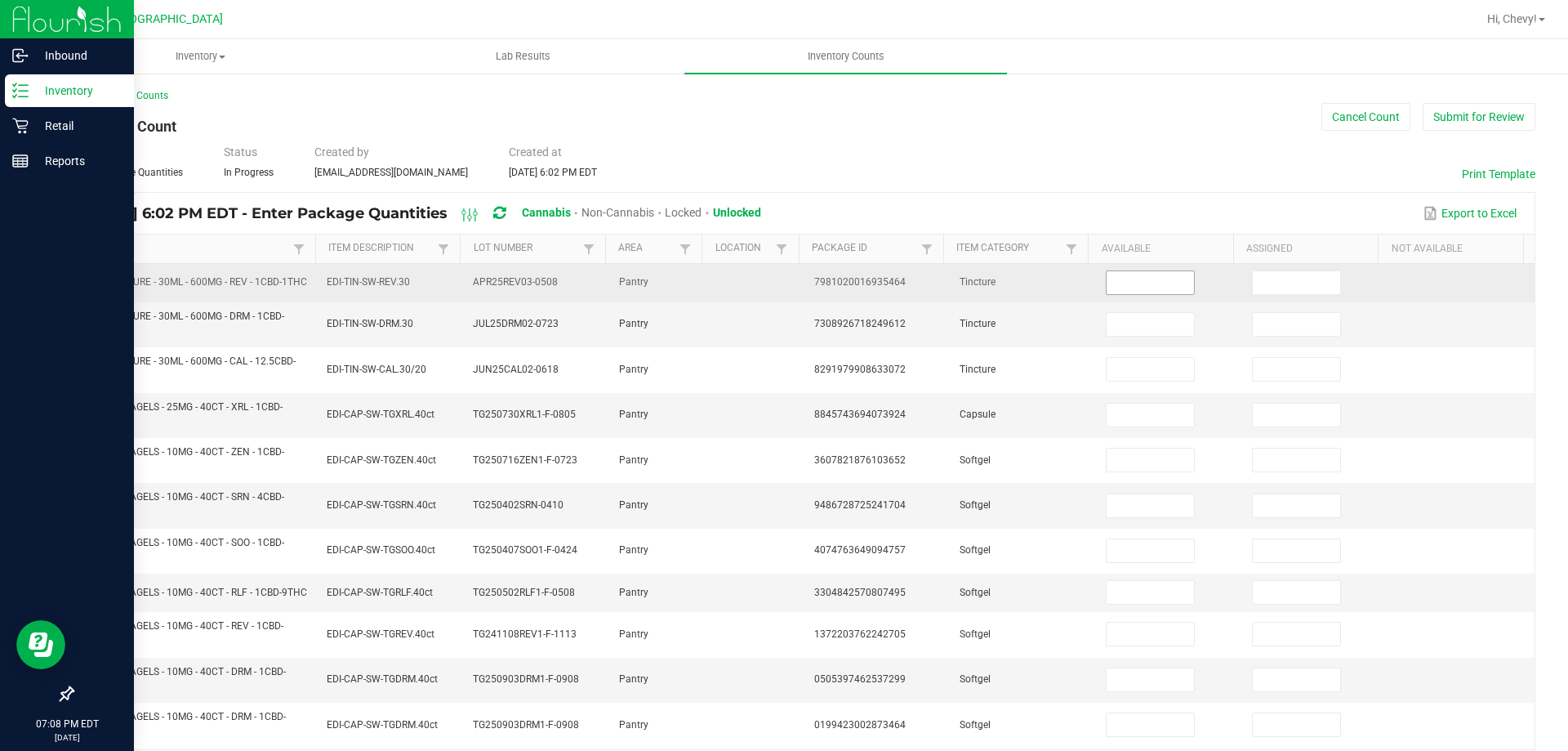
click at [1159, 294] on input at bounding box center [1150, 283] width 86 height 23
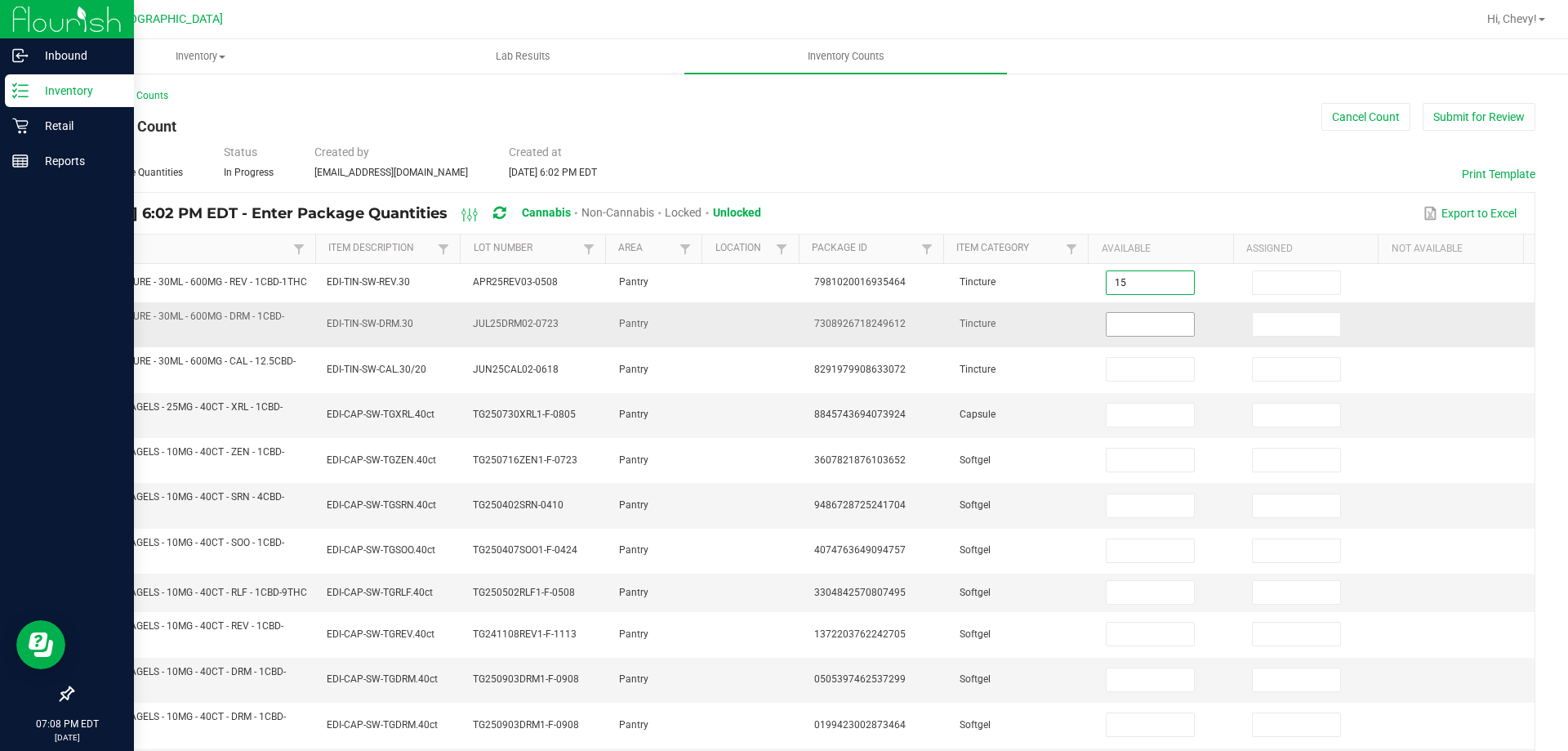
type input "15"
click at [1117, 334] on input at bounding box center [1150, 324] width 86 height 23
type input "17"
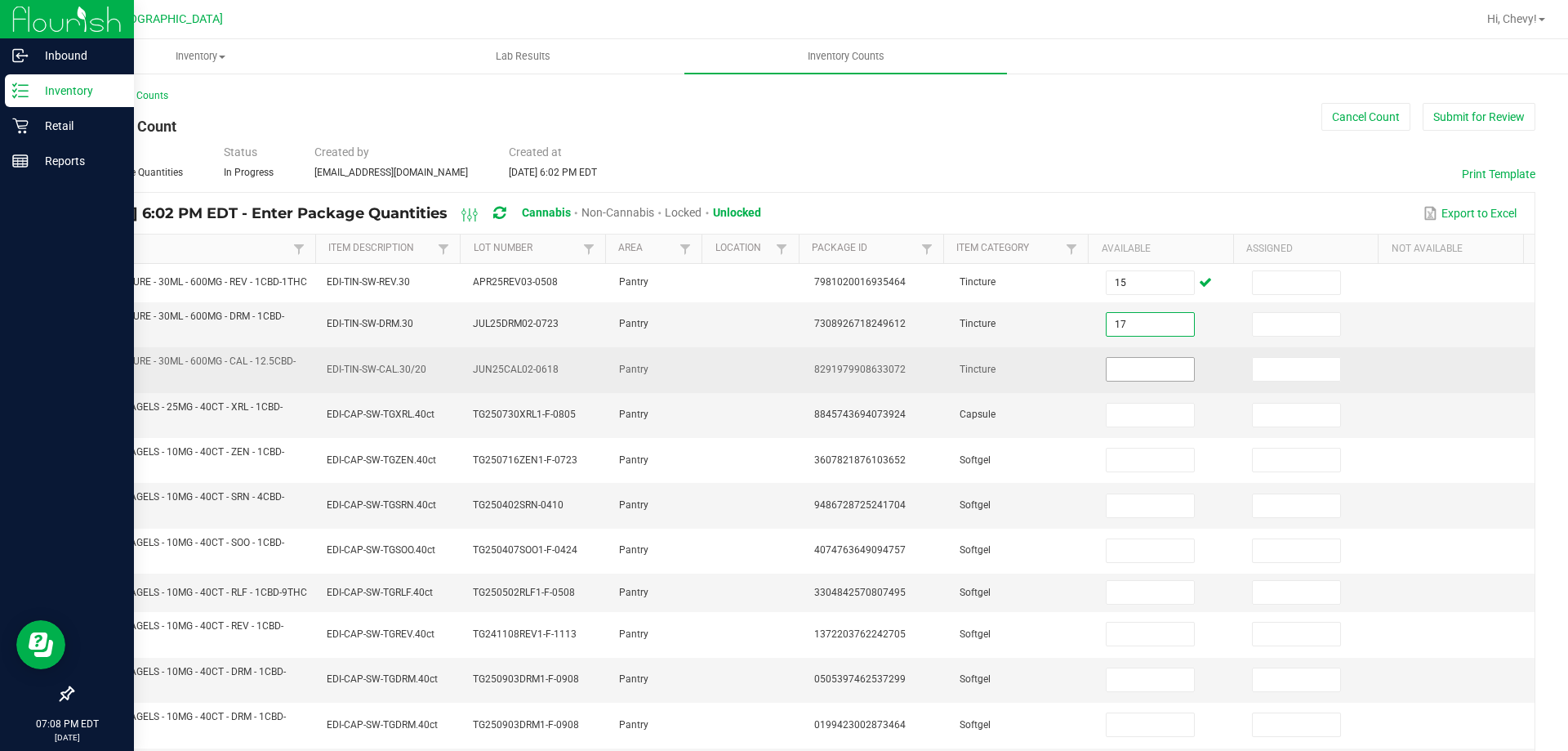
click at [1136, 371] on input at bounding box center [1150, 369] width 86 height 23
type input "9"
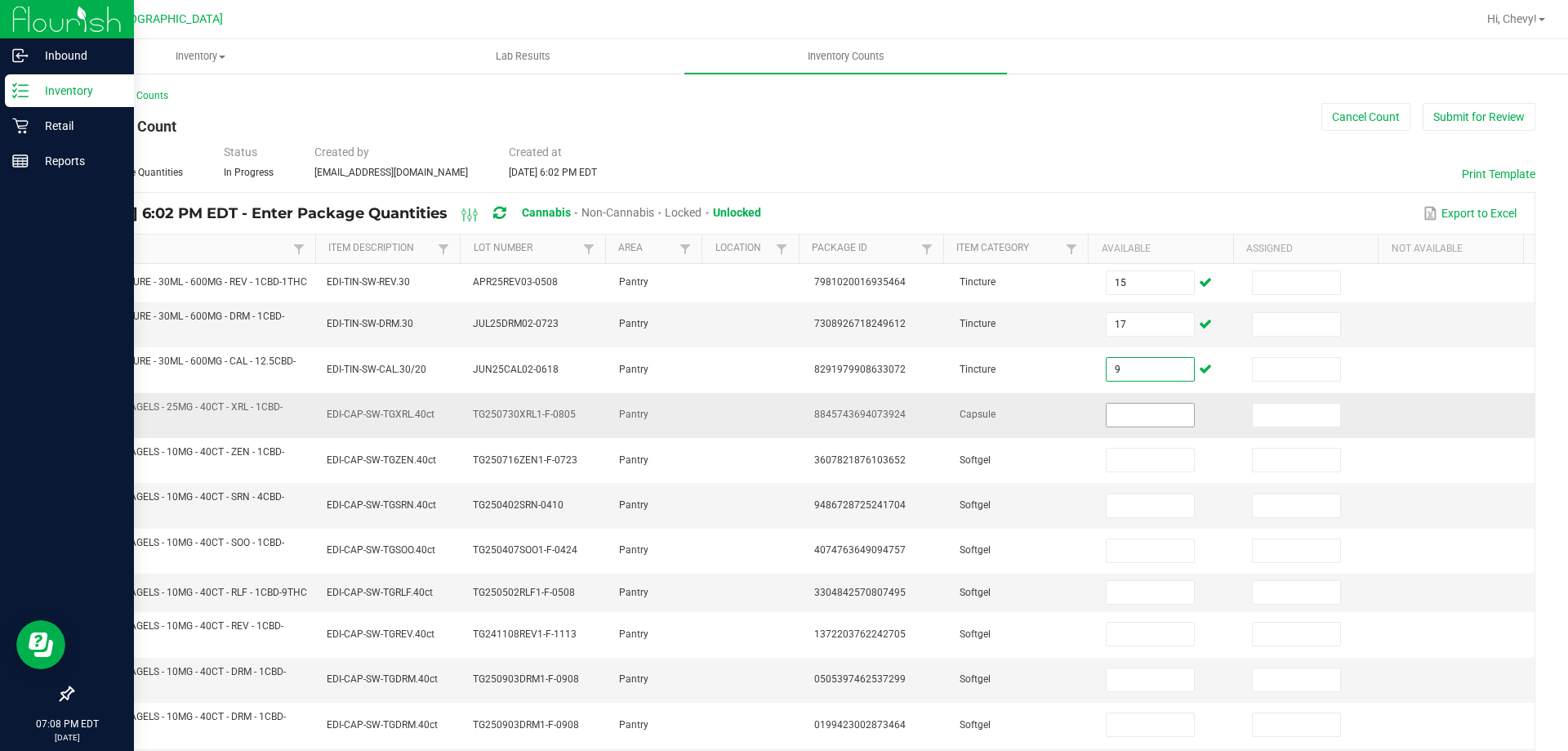
click at [1134, 426] on input at bounding box center [1150, 415] width 86 height 23
type input "3"
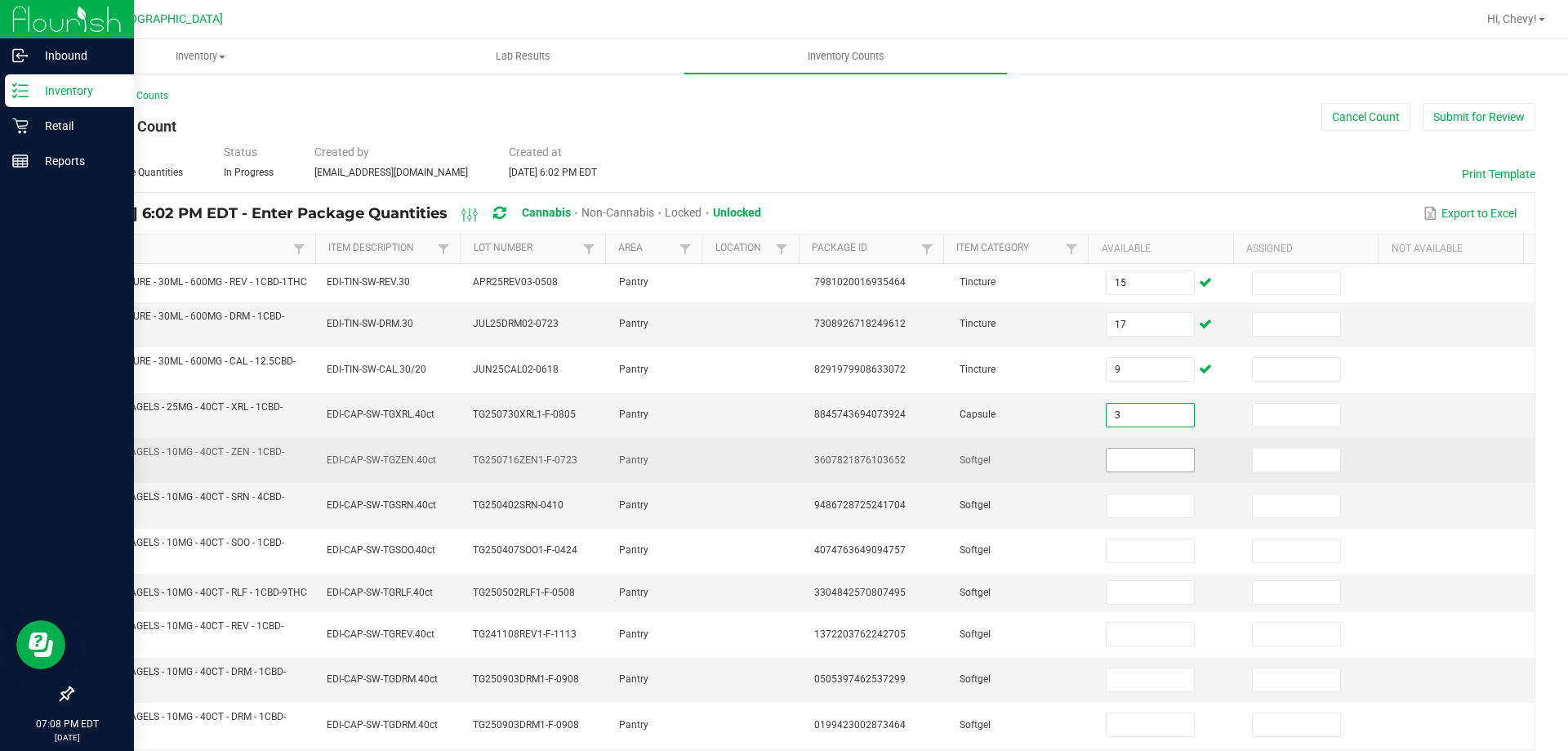
click at [1133, 466] on input at bounding box center [1150, 460] width 86 height 23
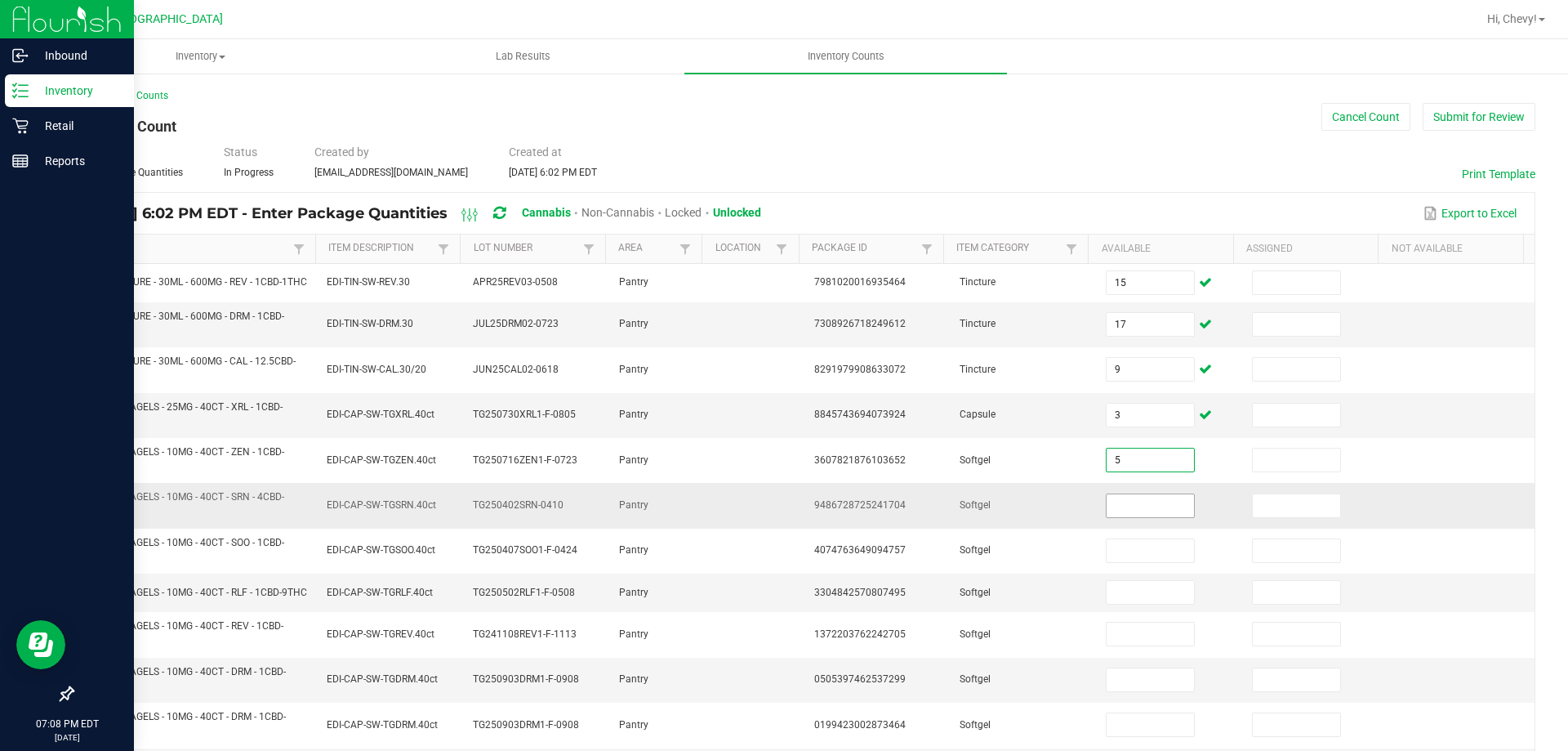
type input "5"
click at [1126, 515] on input at bounding box center [1150, 506] width 86 height 23
type input "3"
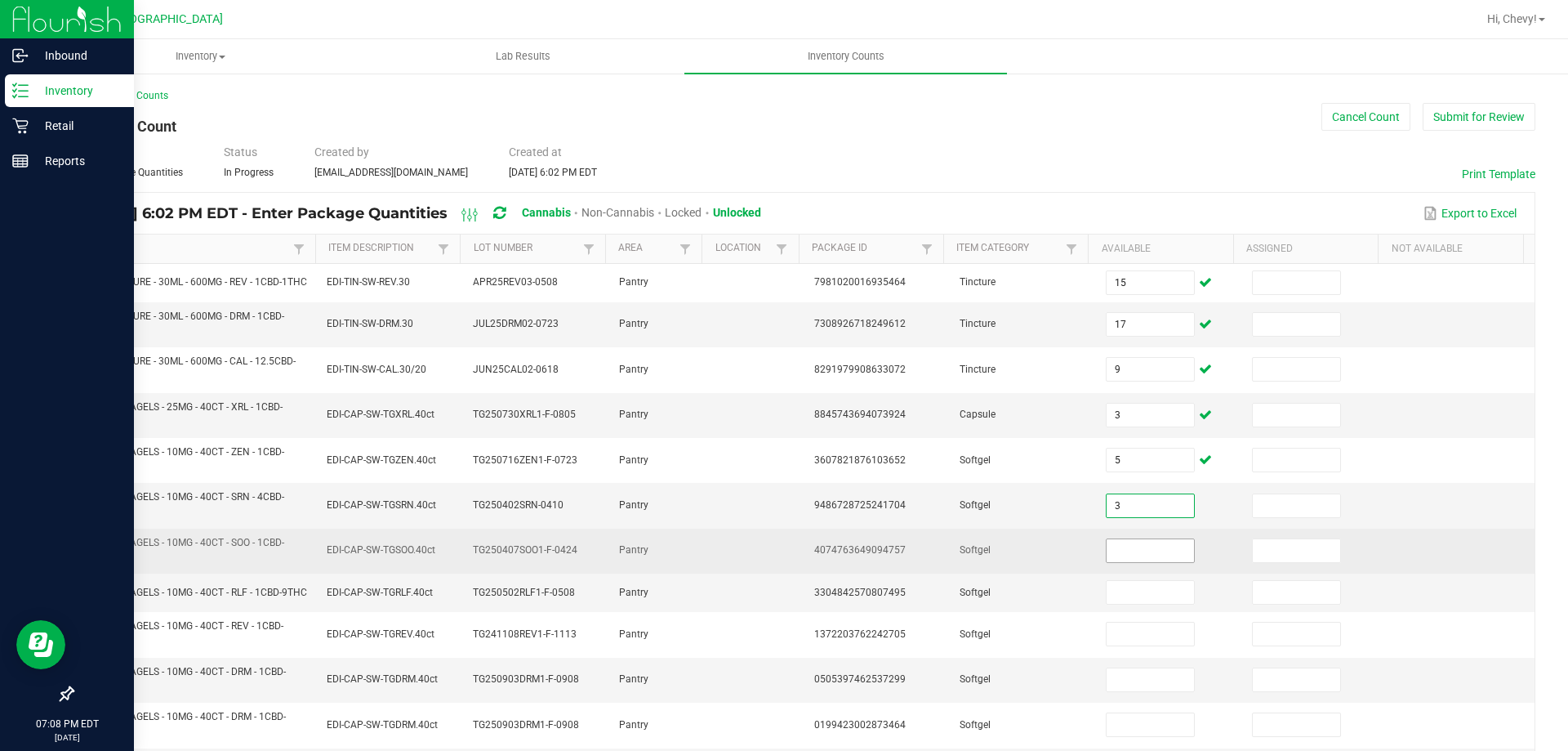
click at [1138, 557] on input at bounding box center [1150, 551] width 86 height 23
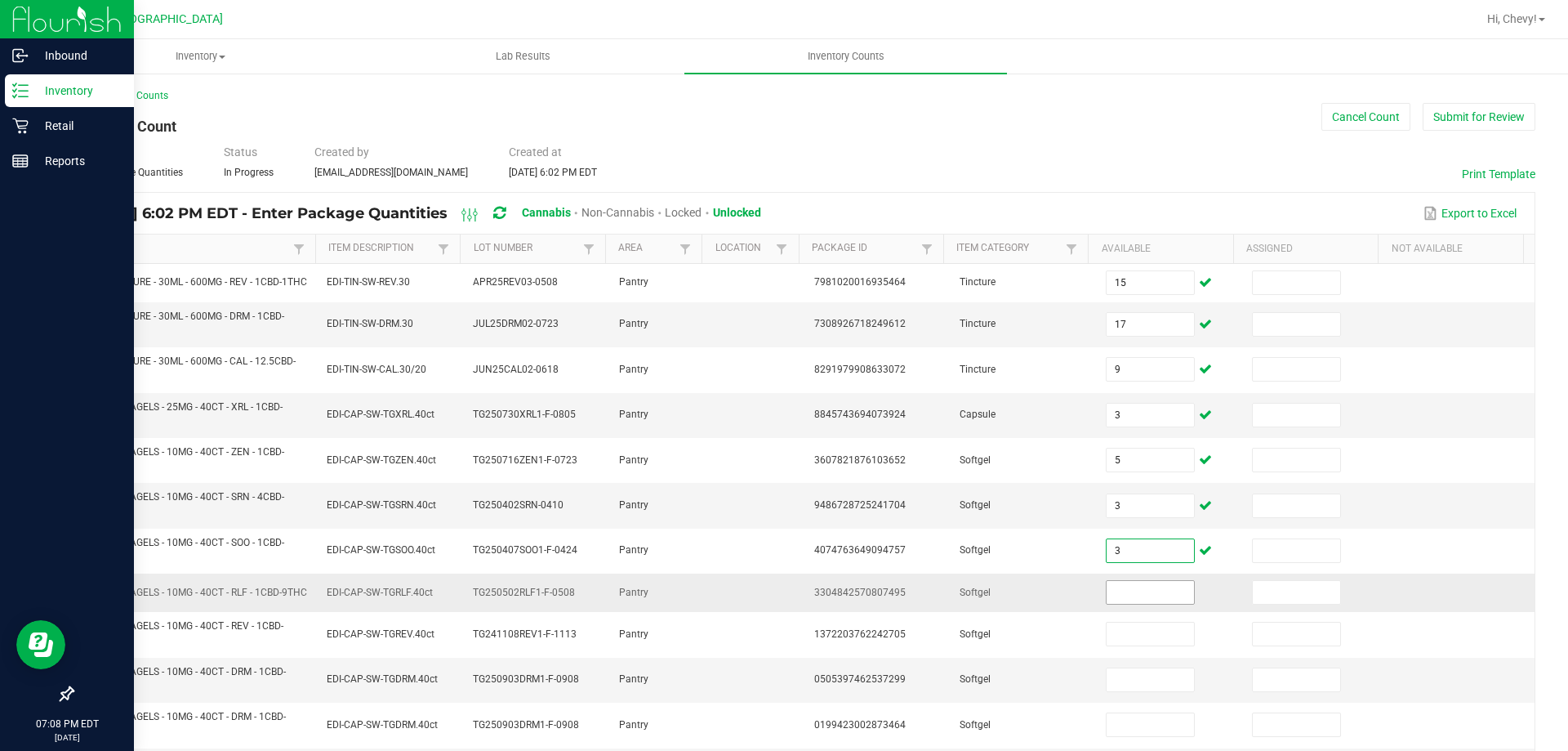
type input "3"
click at [1134, 603] on input at bounding box center [1150, 592] width 86 height 23
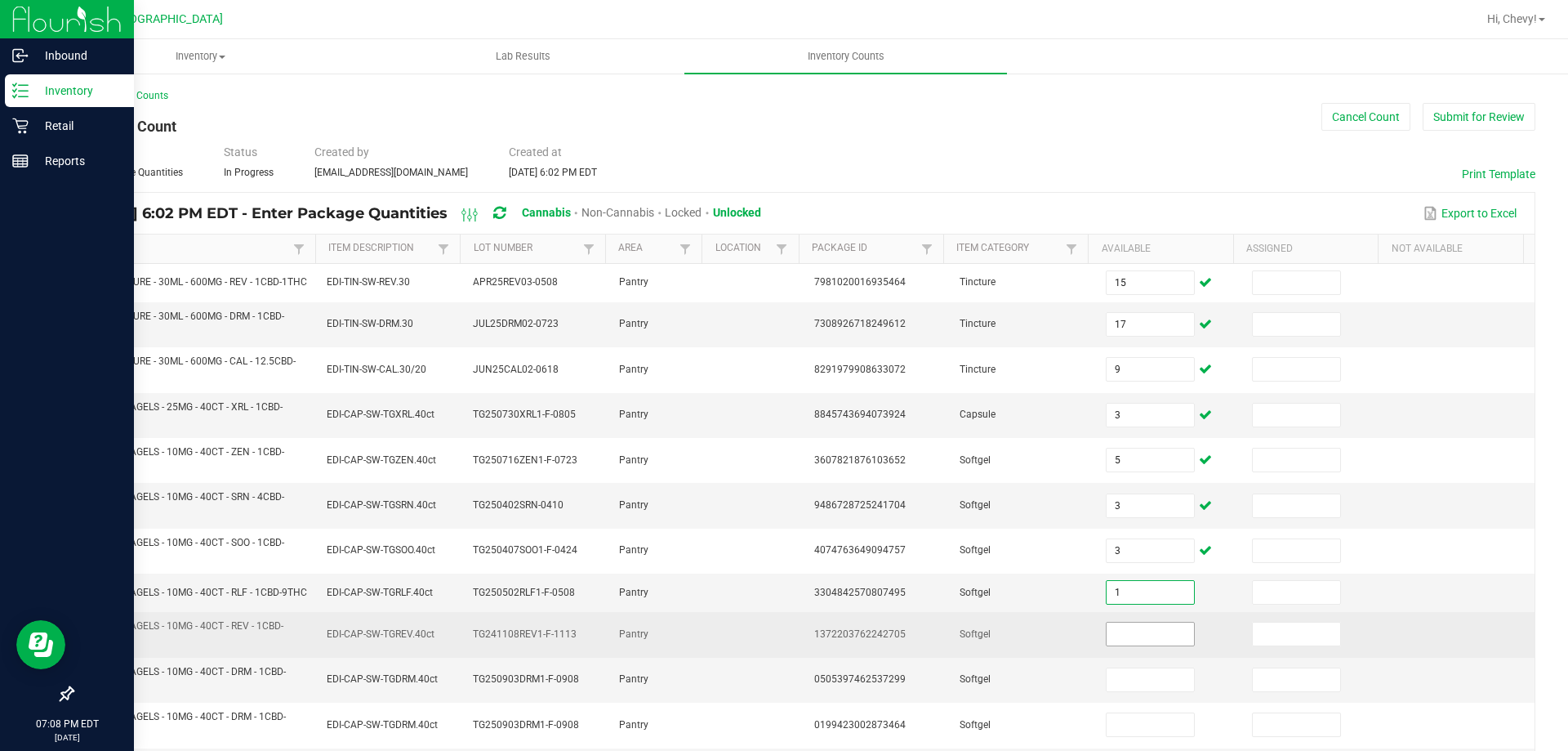
type input "1"
click at [1129, 646] on input at bounding box center [1150, 634] width 86 height 23
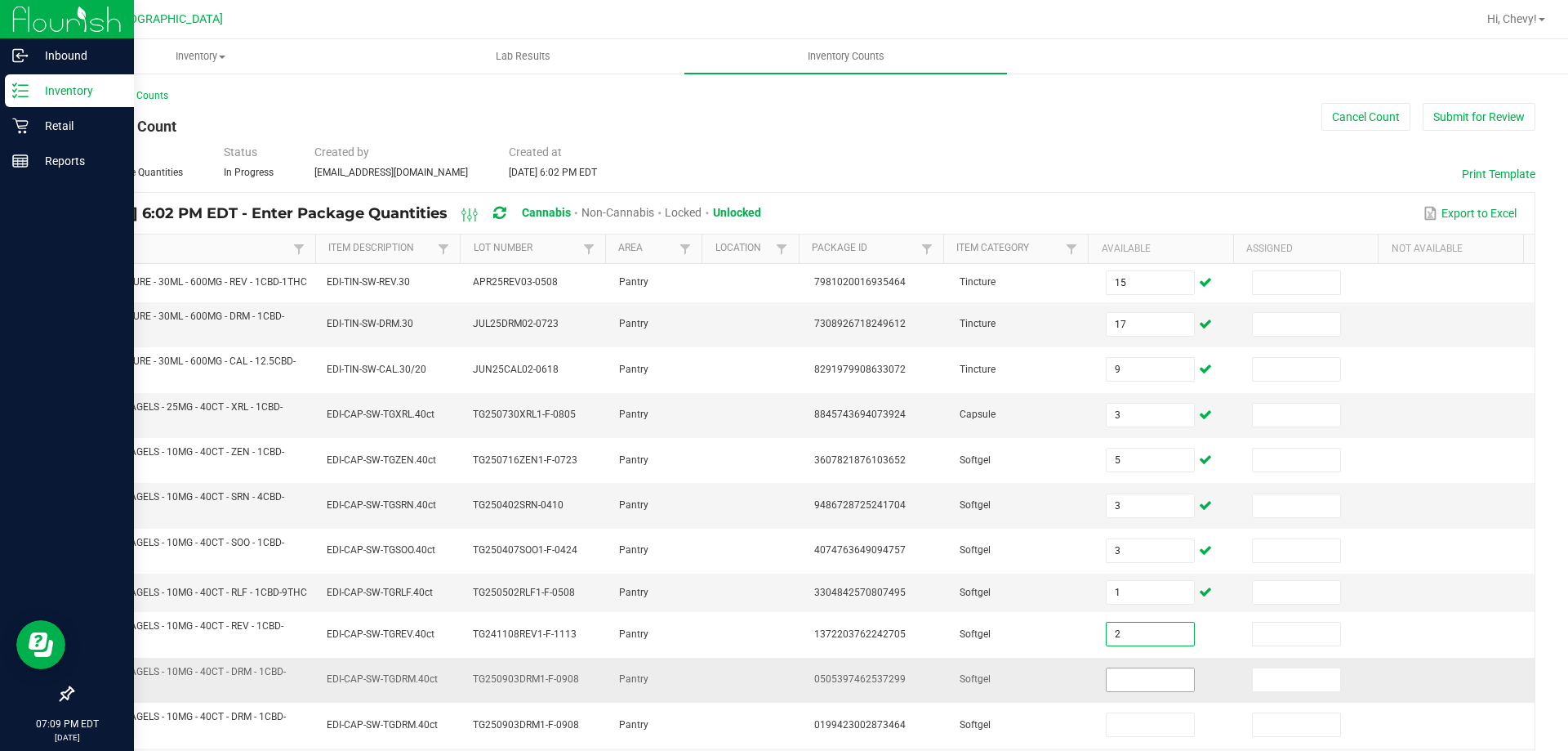
type input "2"
click at [1132, 691] on input at bounding box center [1150, 680] width 86 height 23
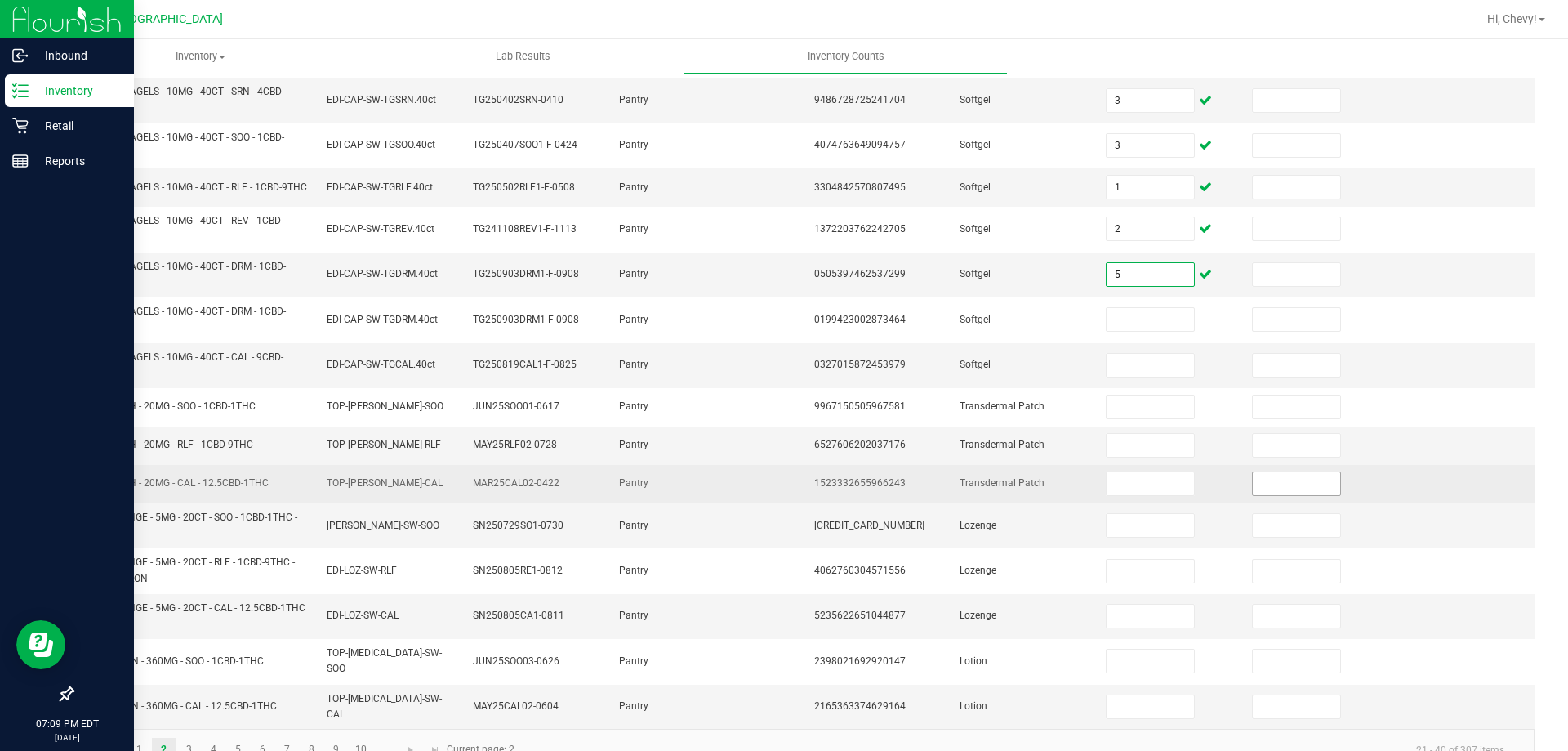
scroll to position [409, 0]
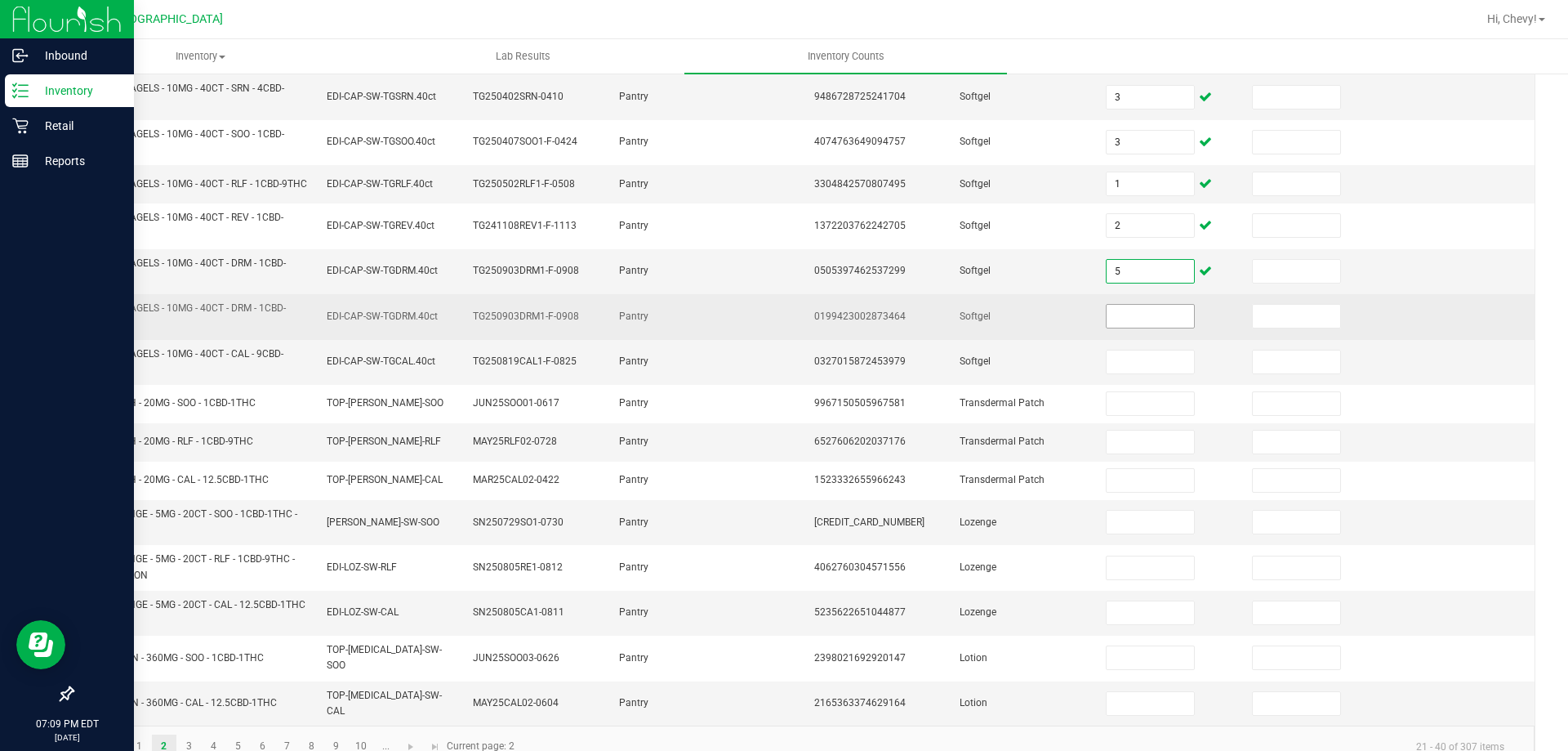
type input "5"
click at [1123, 328] on input at bounding box center [1150, 316] width 86 height 23
click at [1252, 328] on input at bounding box center [1296, 316] width 86 height 23
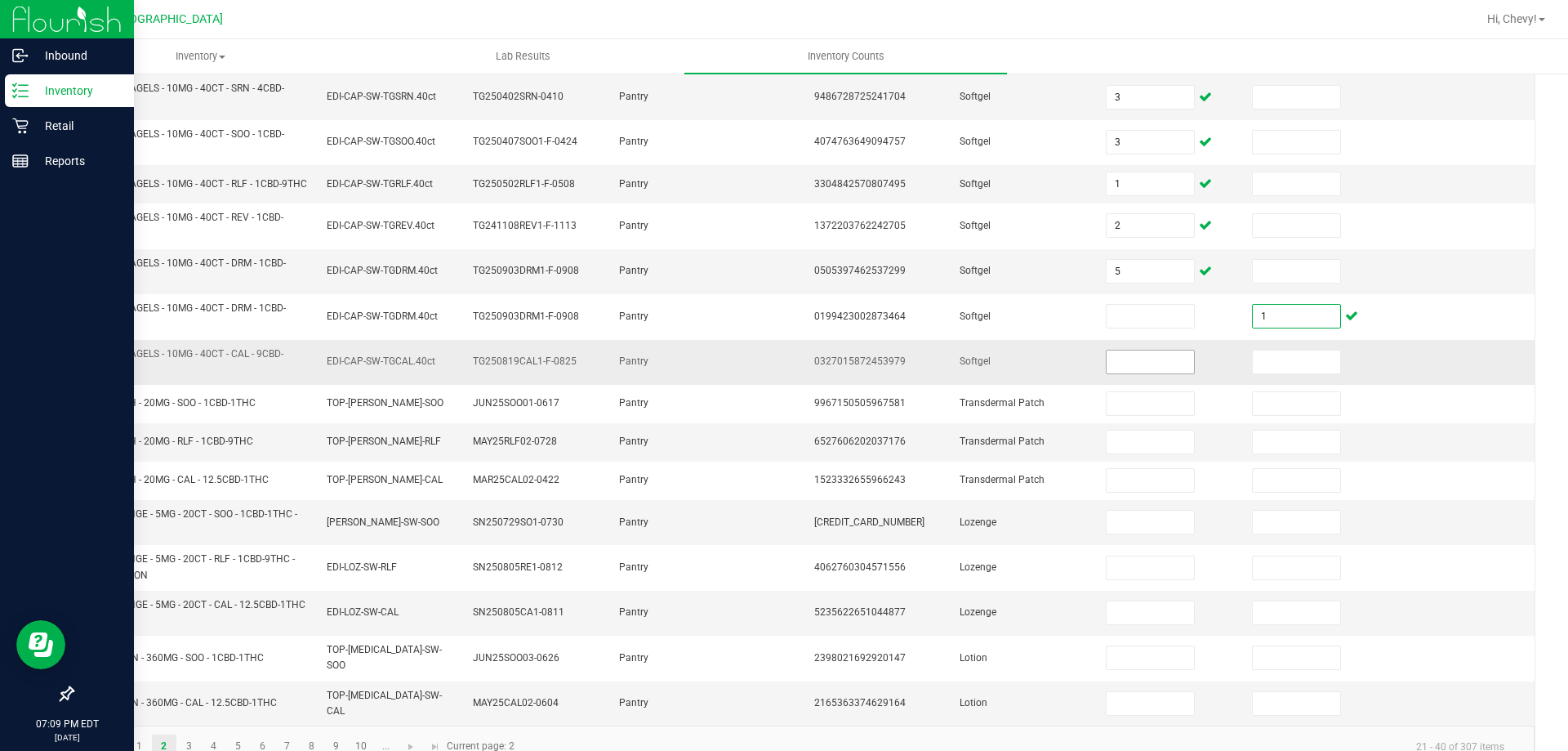
type input "1"
click at [1155, 373] on input at bounding box center [1150, 362] width 86 height 23
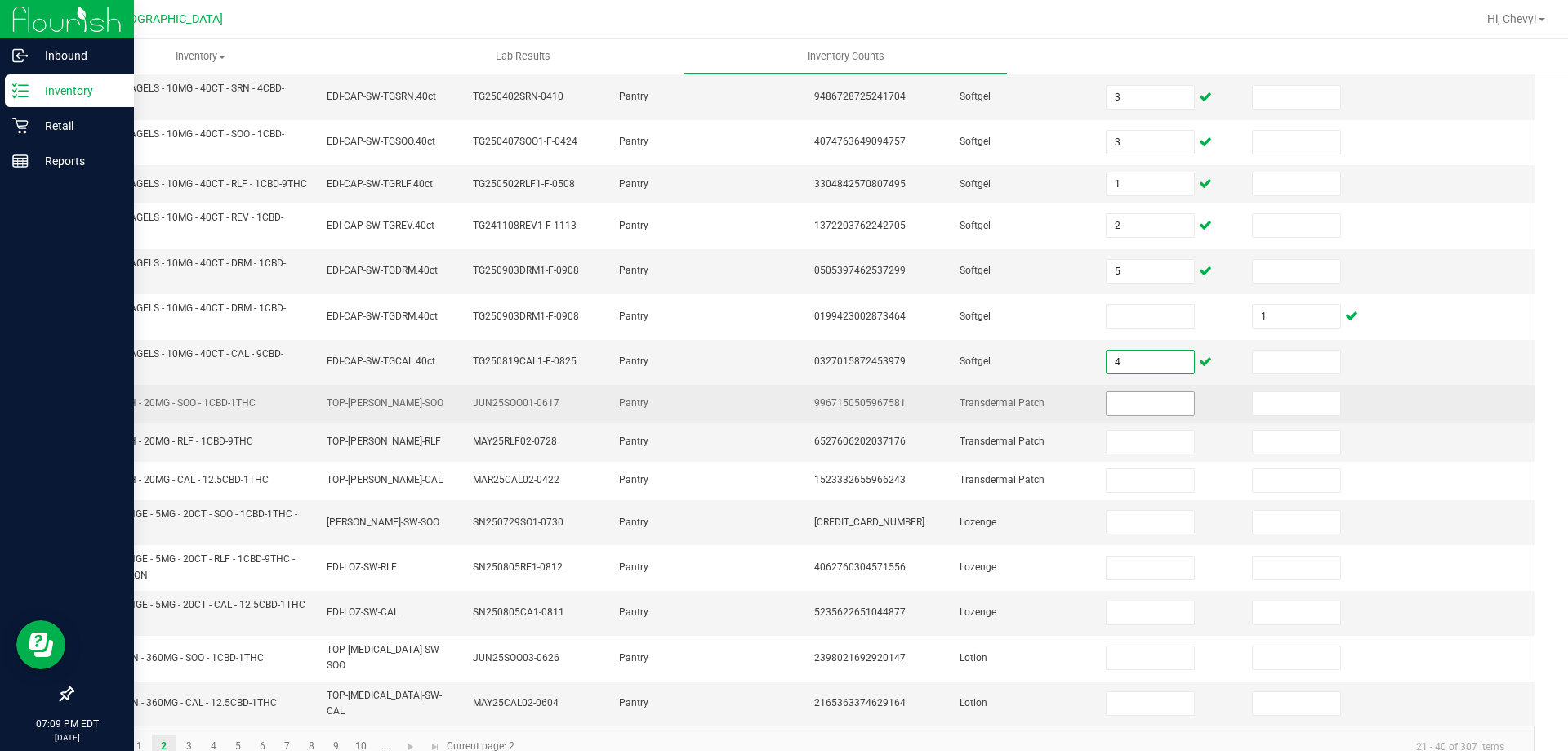
type input "4"
click at [1128, 415] on input at bounding box center [1150, 403] width 86 height 23
type input "8"
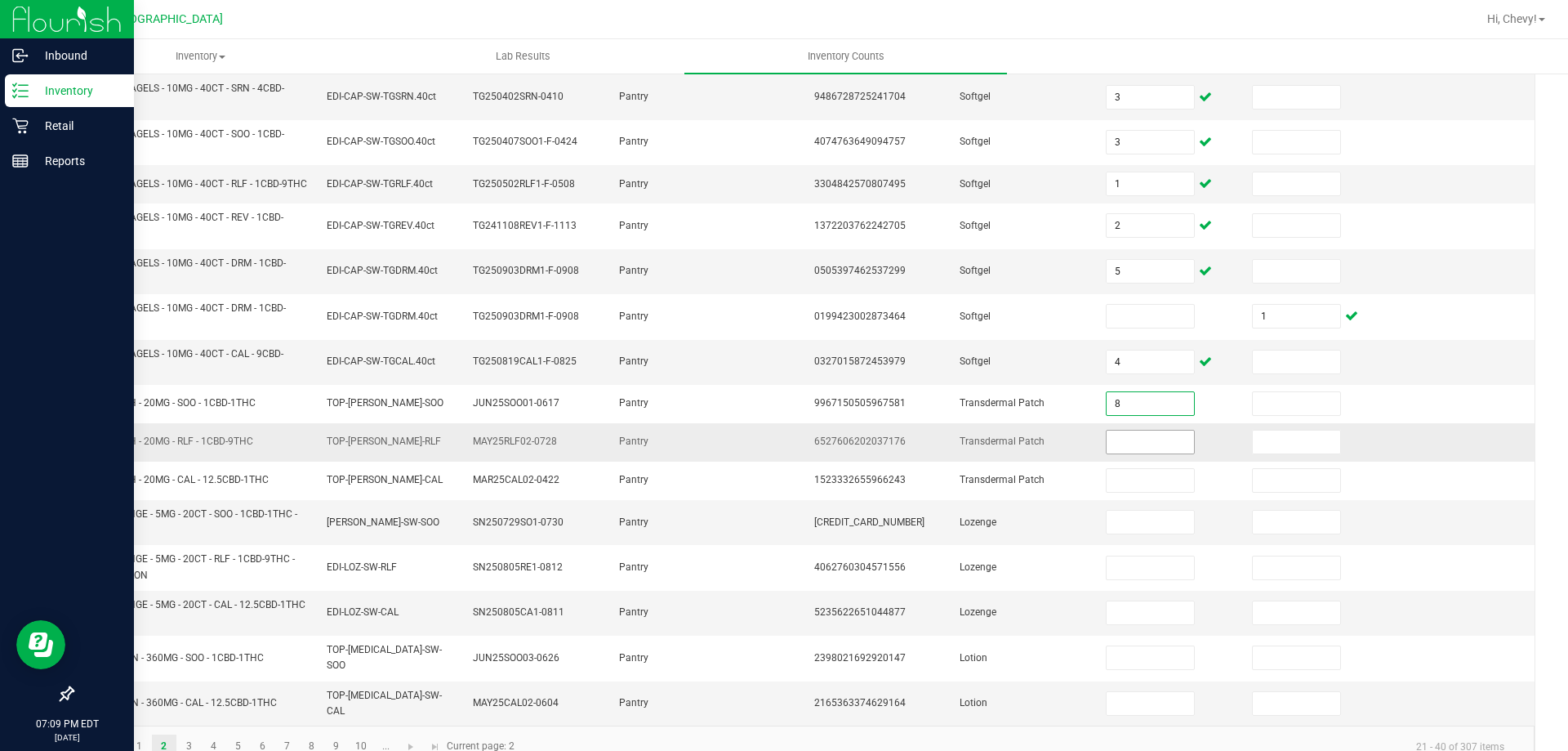
click at [1149, 453] on input at bounding box center [1150, 442] width 86 height 23
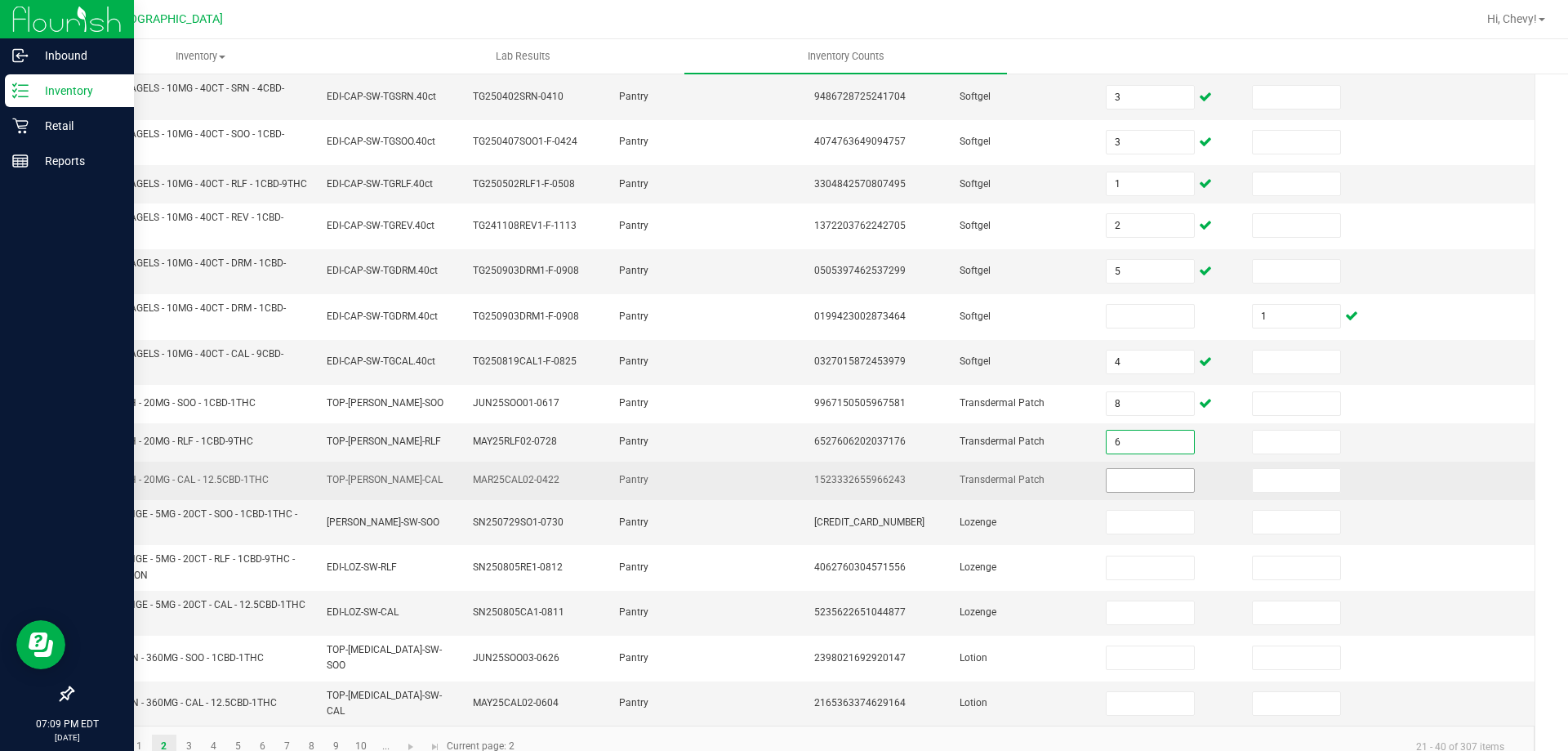
type input "6"
click at [1125, 491] on input at bounding box center [1150, 480] width 86 height 23
type input "5"
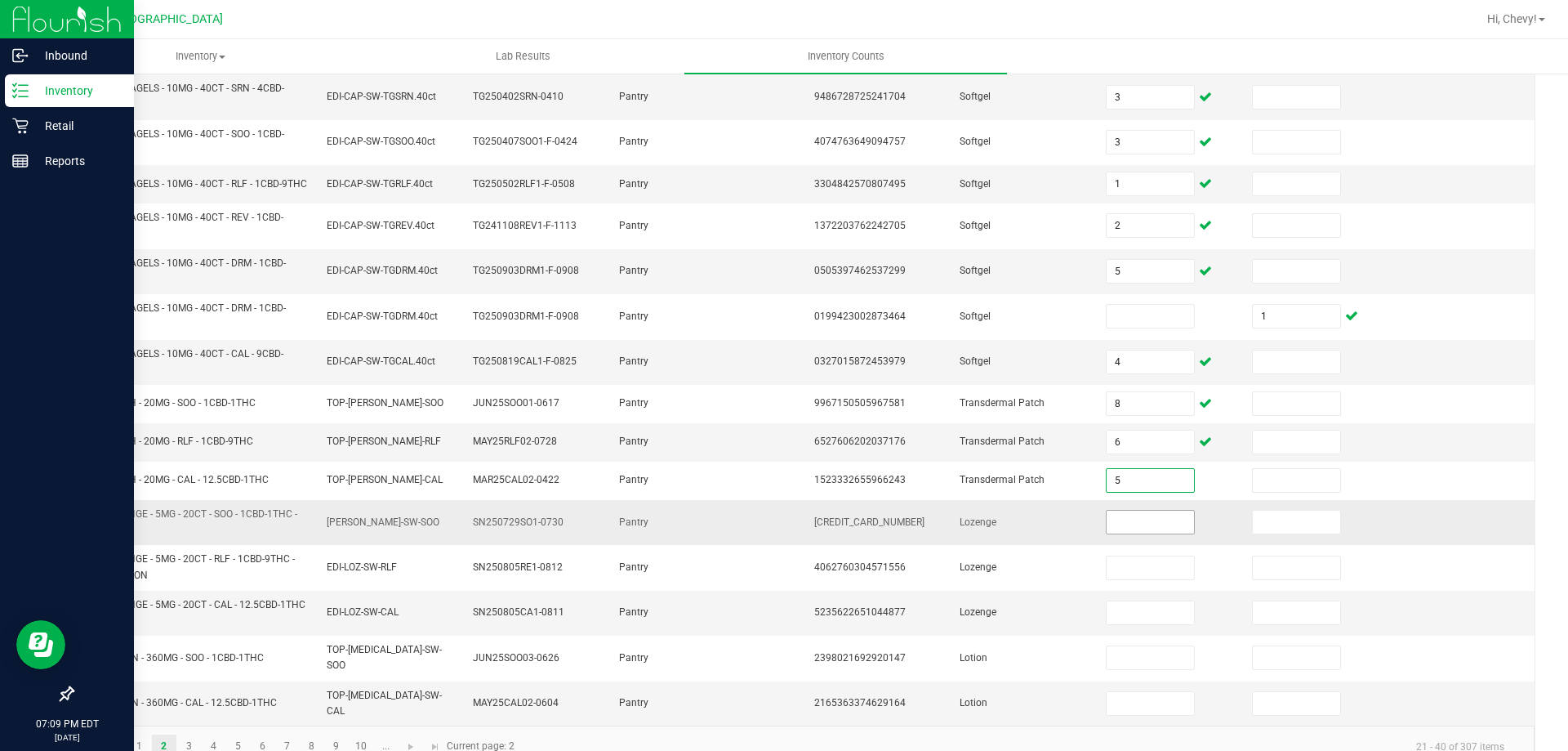
click at [1130, 534] on input at bounding box center [1150, 522] width 86 height 23
type input "5"
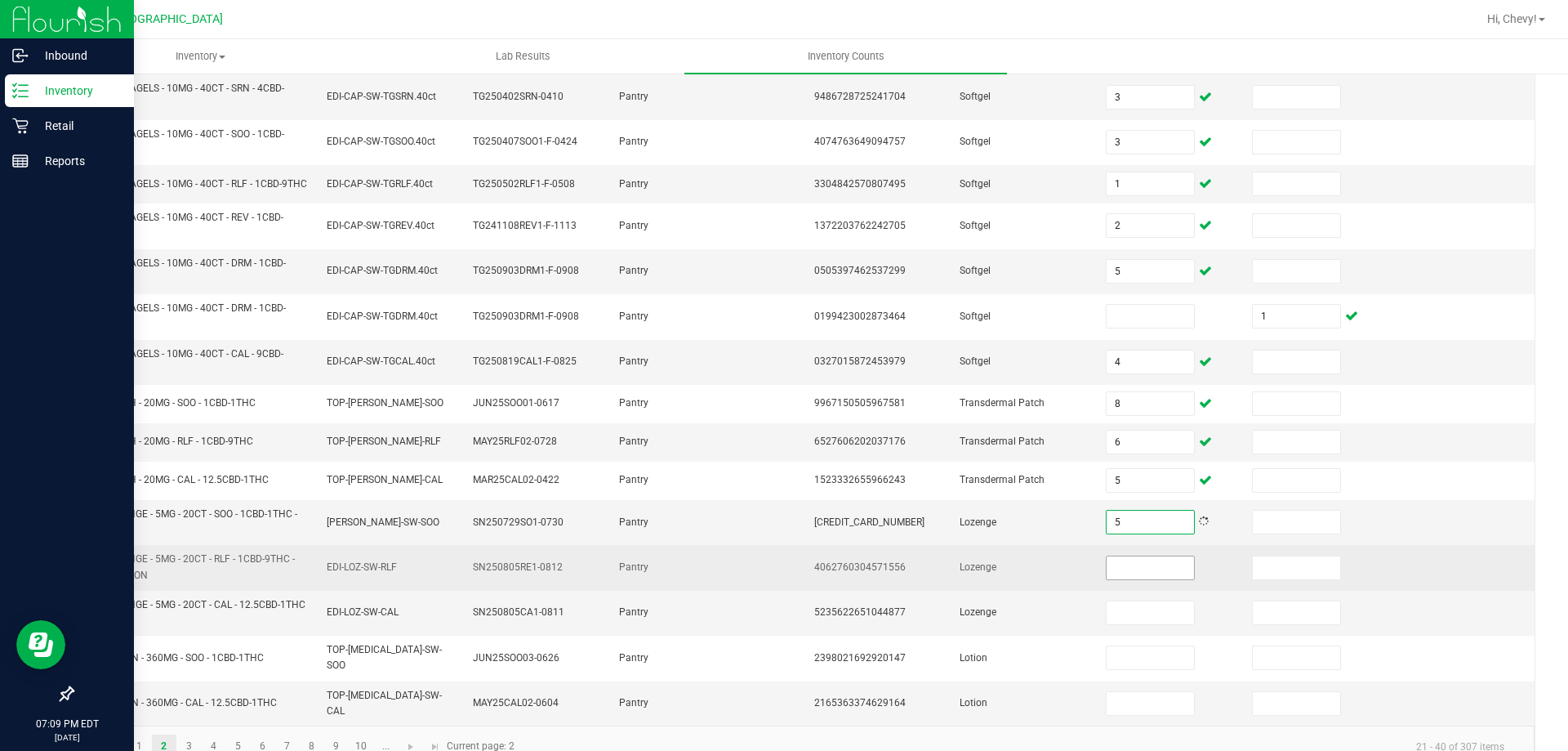
click at [1125, 579] on input at bounding box center [1150, 568] width 86 height 23
type input "18"
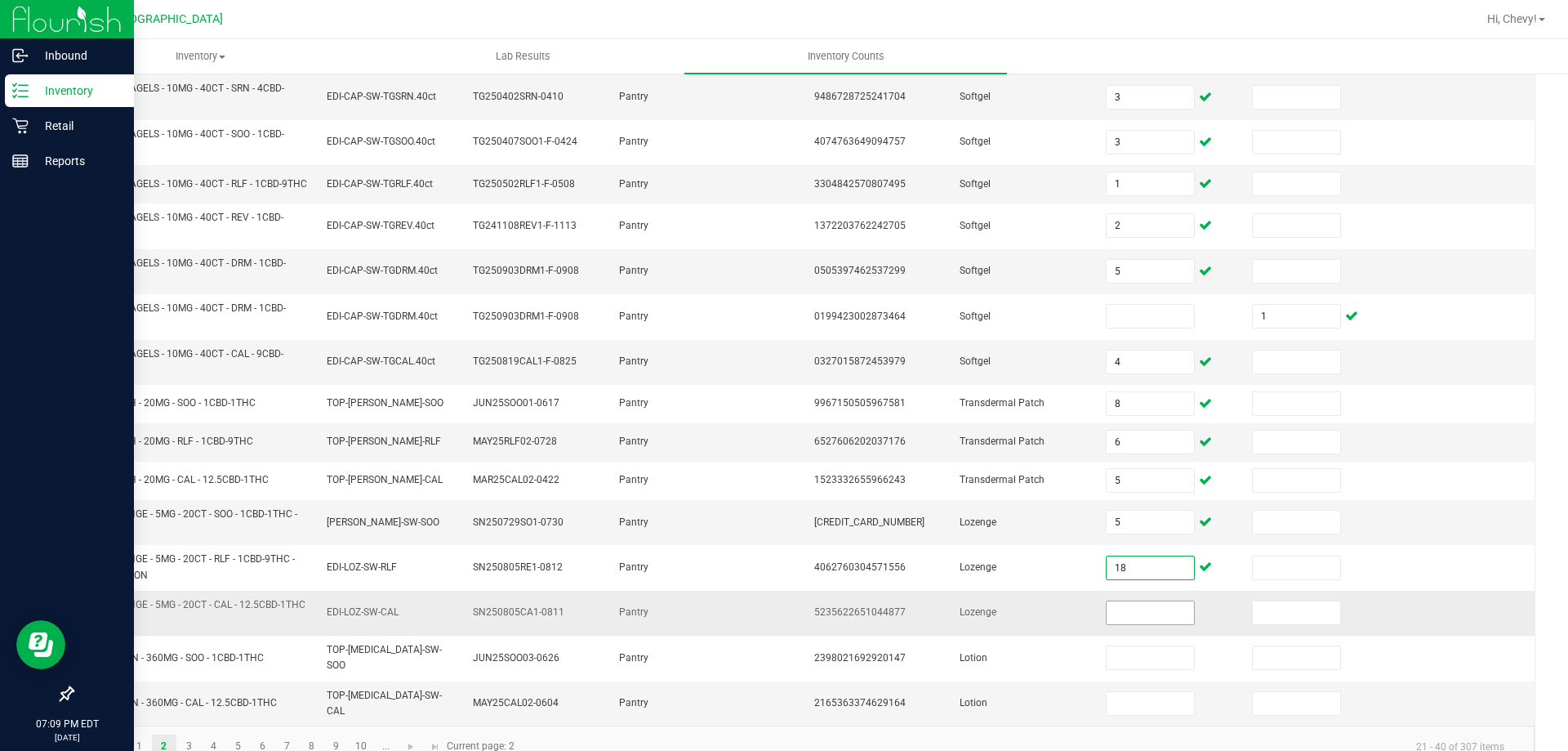
click at [1137, 624] on input at bounding box center [1150, 613] width 86 height 23
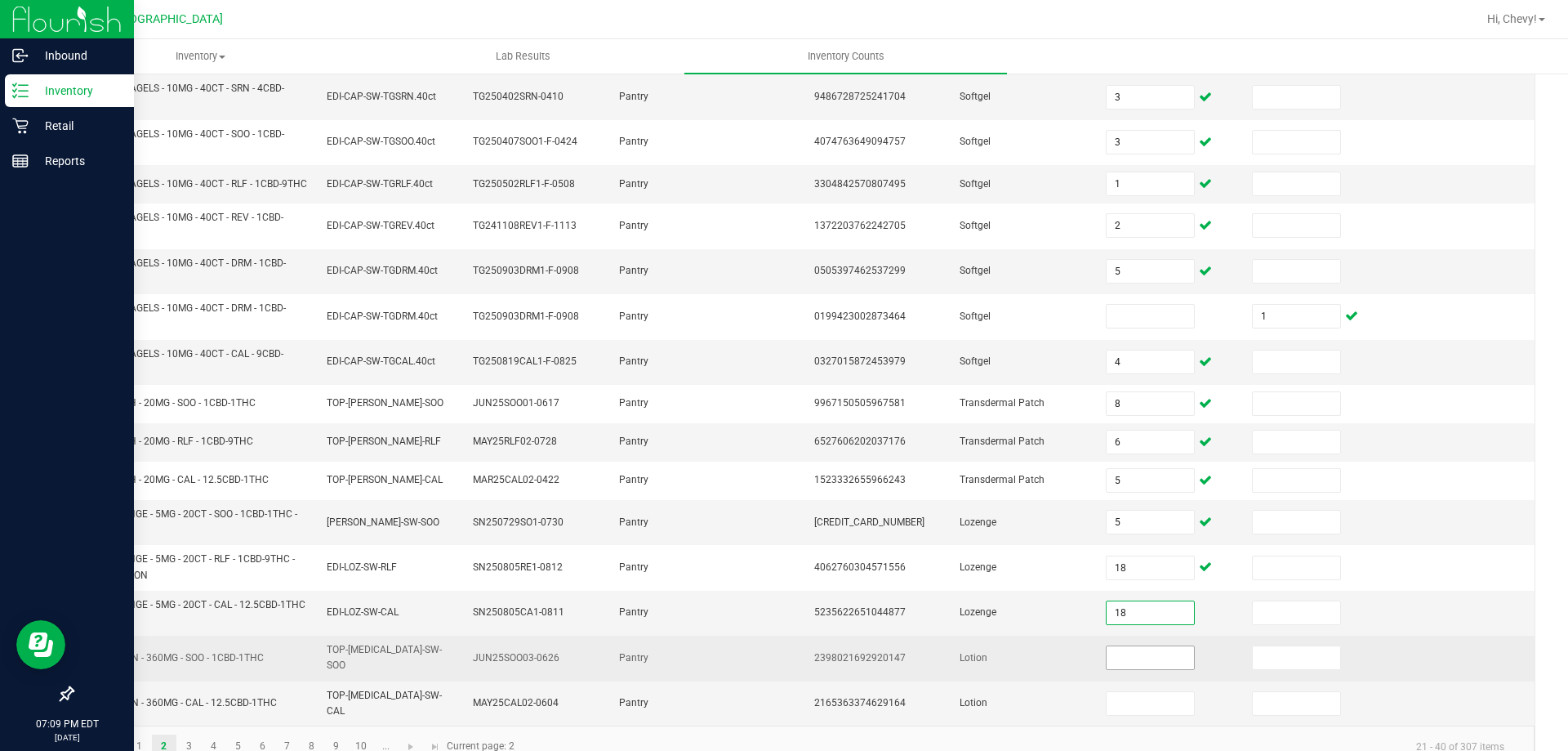
type input "18"
click at [1137, 665] on input at bounding box center [1150, 658] width 86 height 23
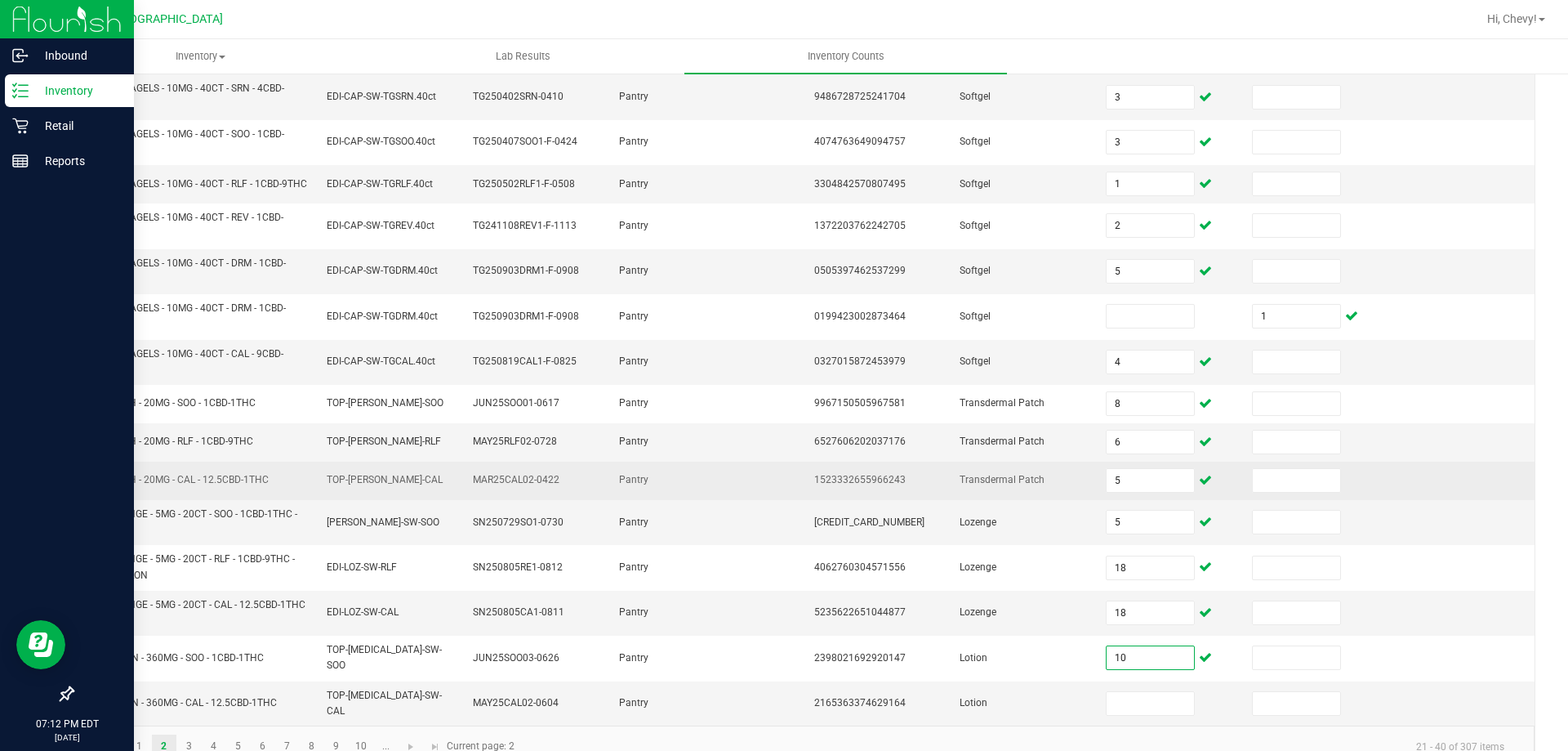
scroll to position [442, 0]
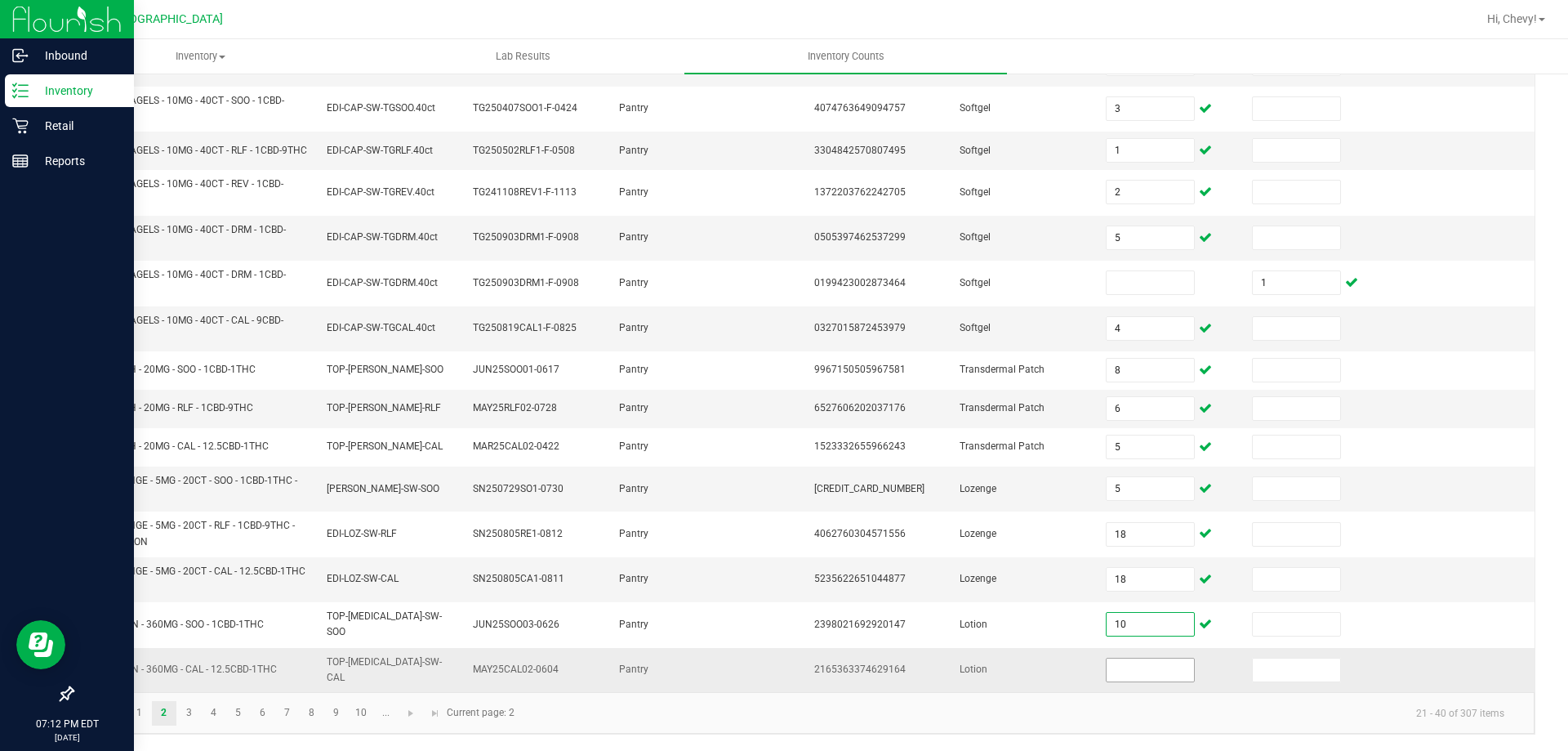
type input "10"
click at [1168, 672] on input at bounding box center [1150, 670] width 86 height 23
type input "2"
click at [1161, 709] on kendo-pager-info "21 - 40 of 307 items" at bounding box center [1020, 712] width 993 height 27
click at [190, 706] on link "3" at bounding box center [189, 713] width 23 height 24
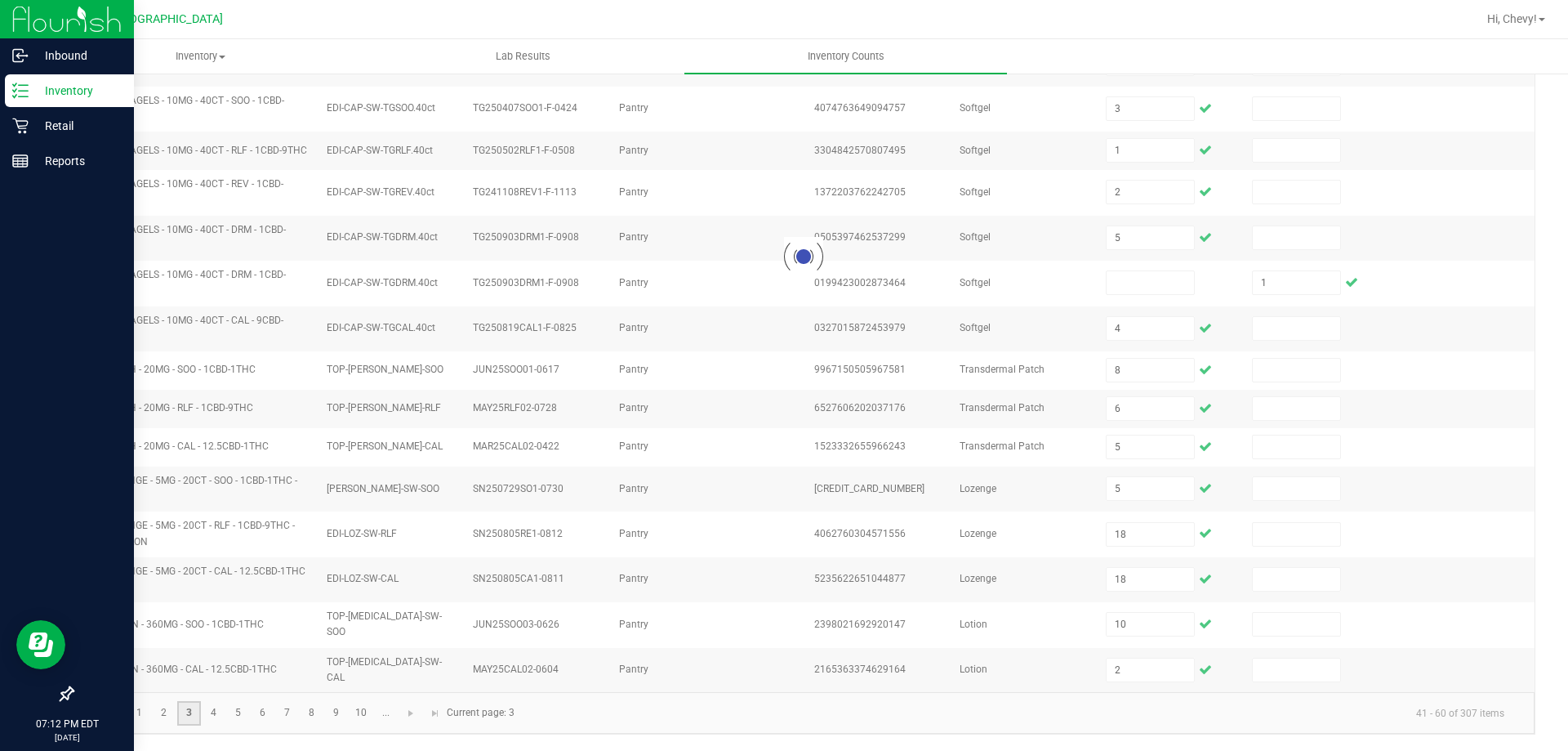
type input "10"
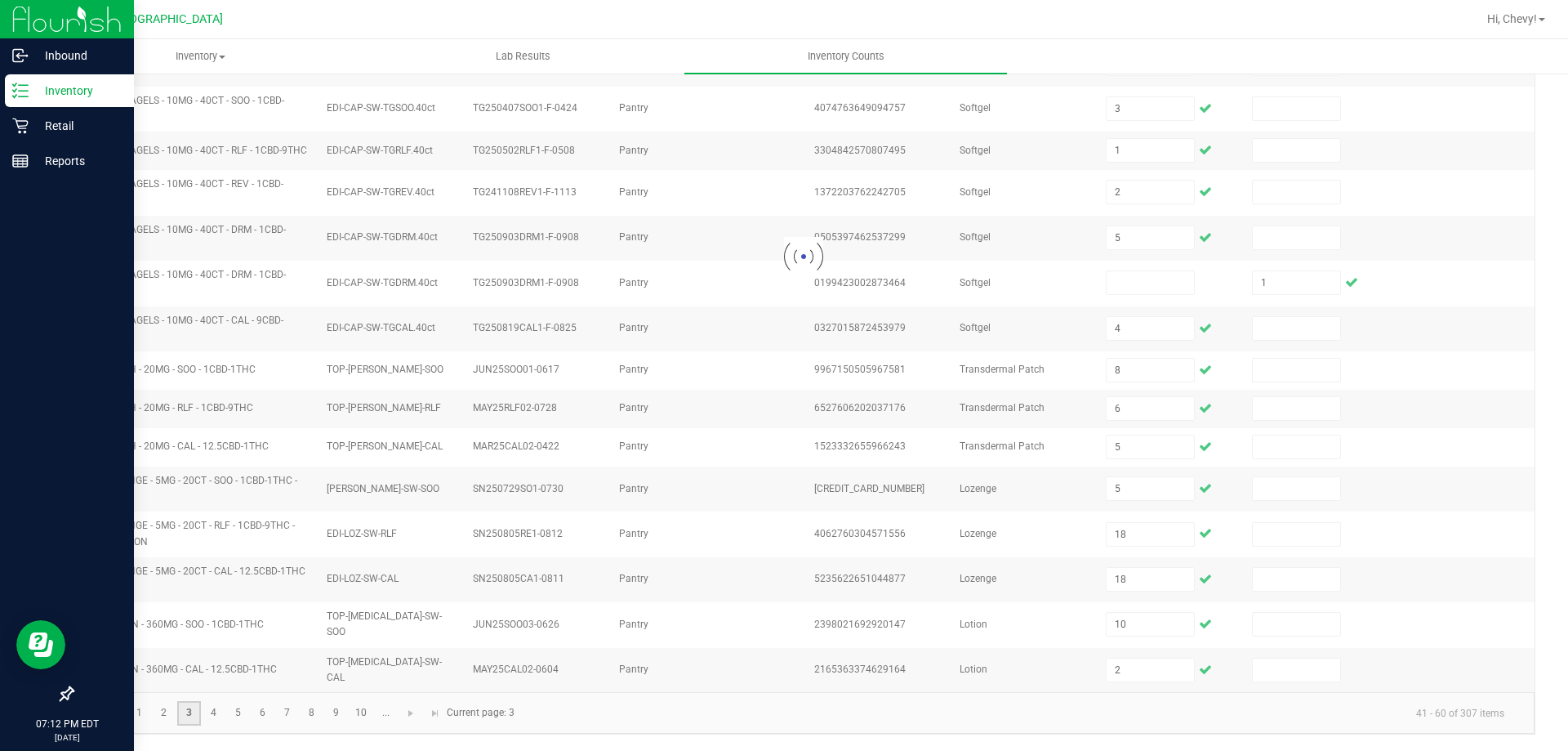
type input "10"
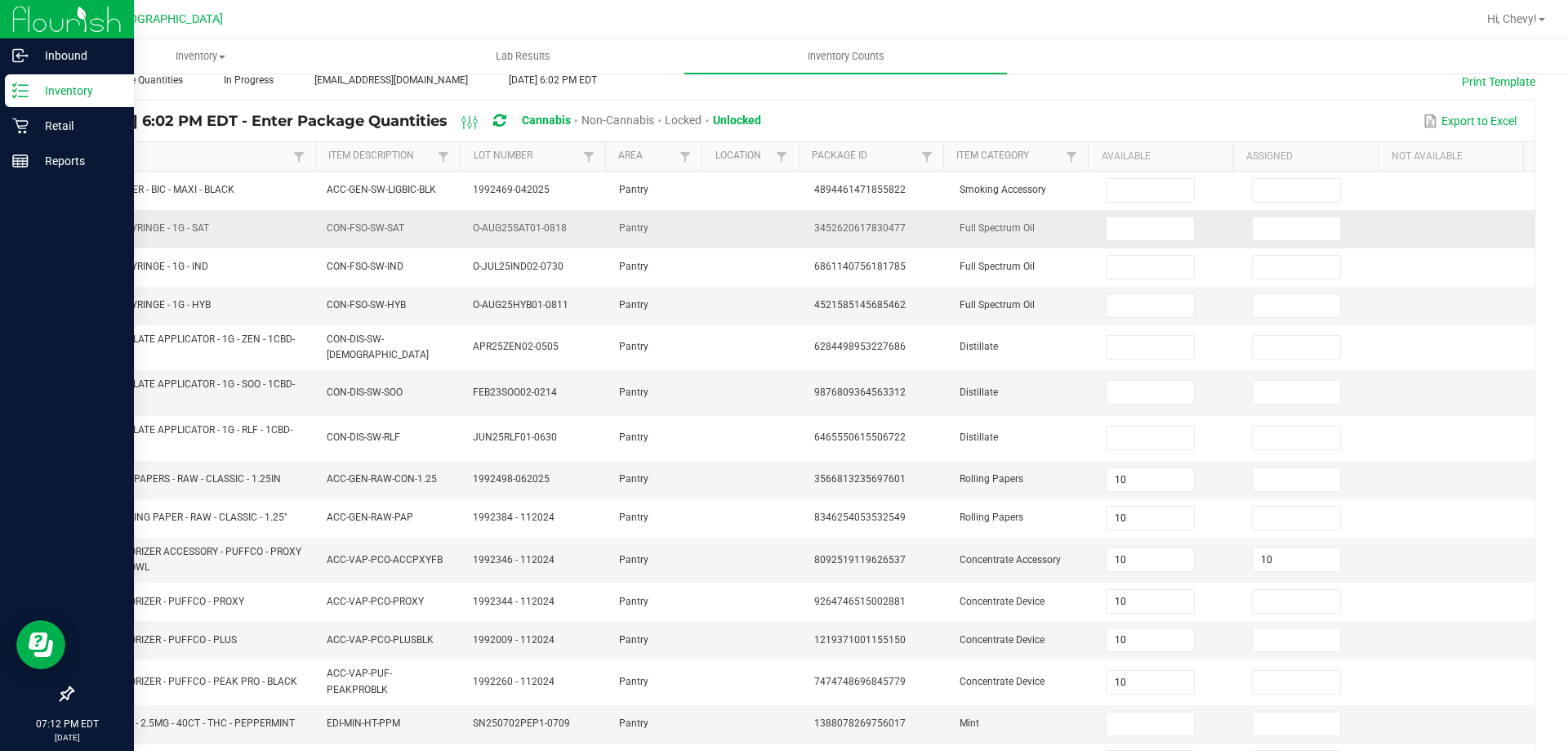
scroll to position [68, 0]
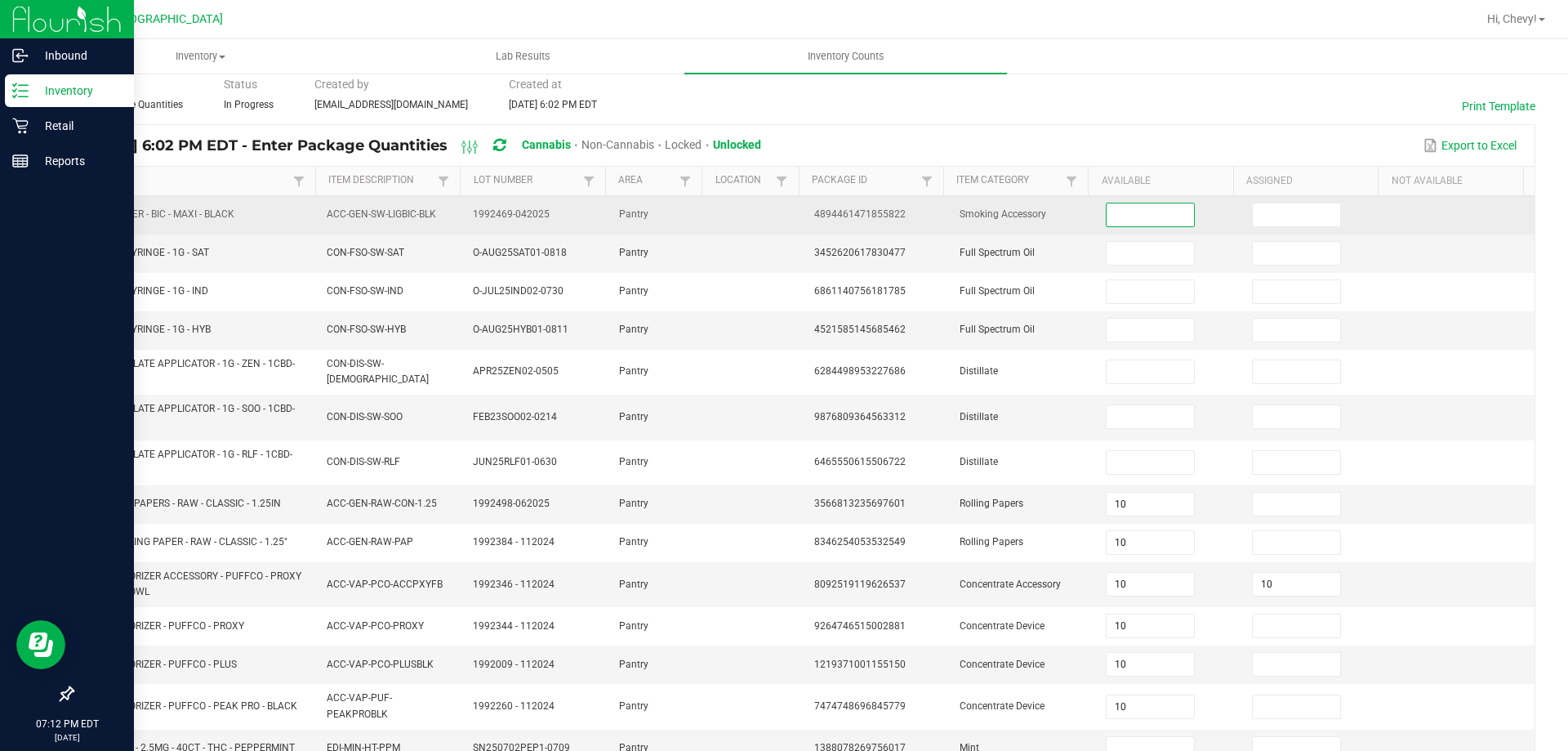
click at [1126, 210] on input at bounding box center [1150, 214] width 86 height 23
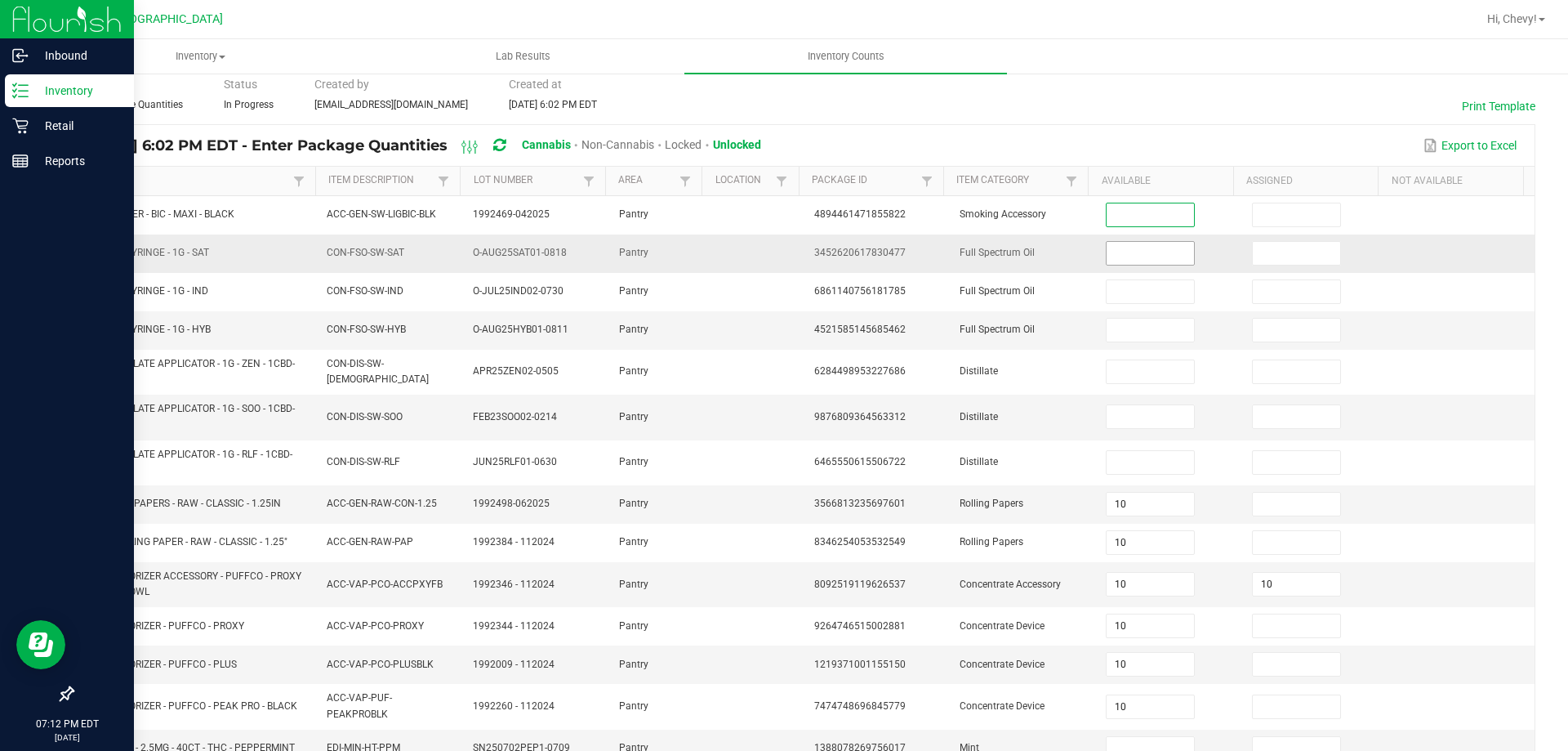
click at [1132, 253] on input at bounding box center [1150, 253] width 86 height 23
type input "7"
click at [1132, 311] on td at bounding box center [1169, 330] width 147 height 39
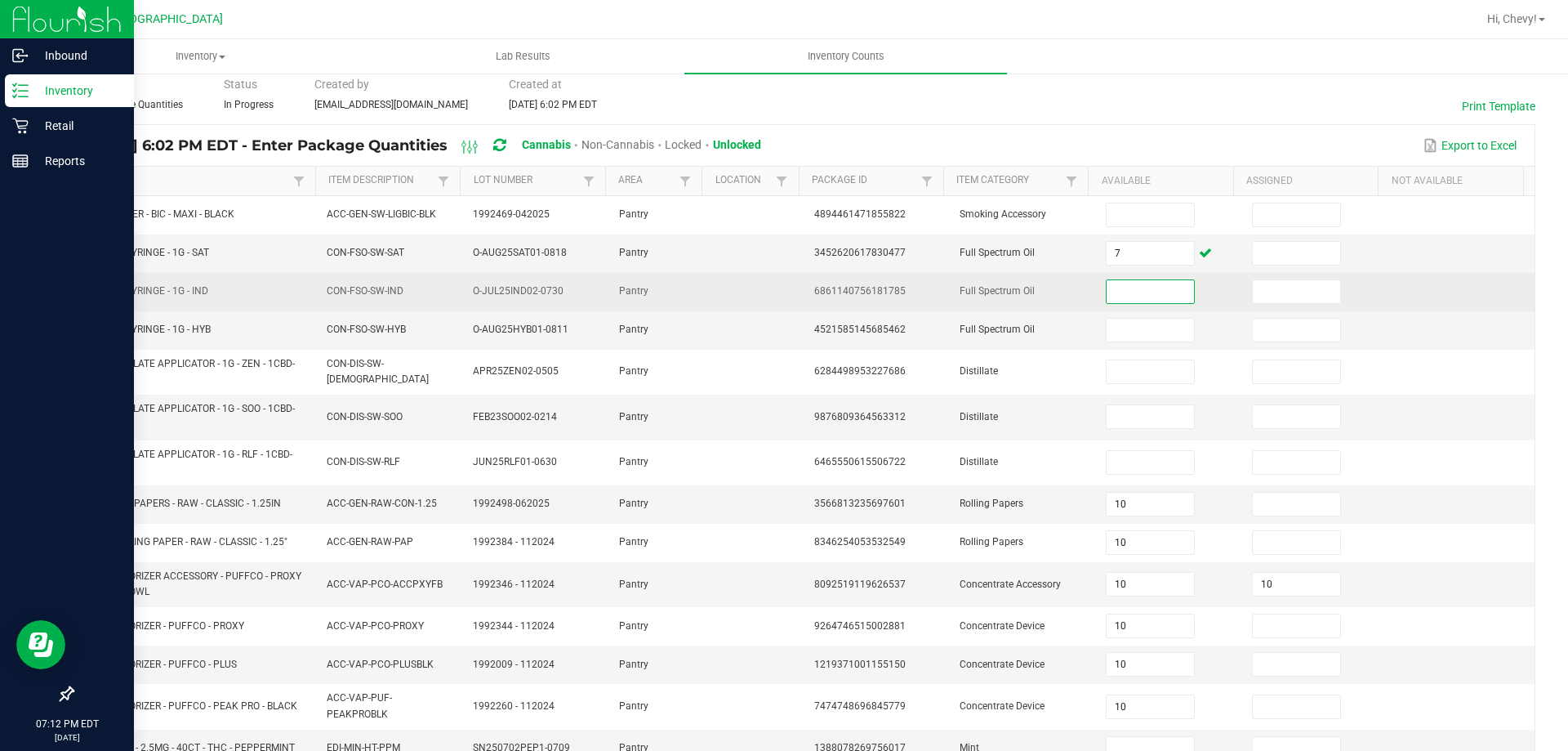
click at [1128, 296] on input at bounding box center [1150, 291] width 86 height 23
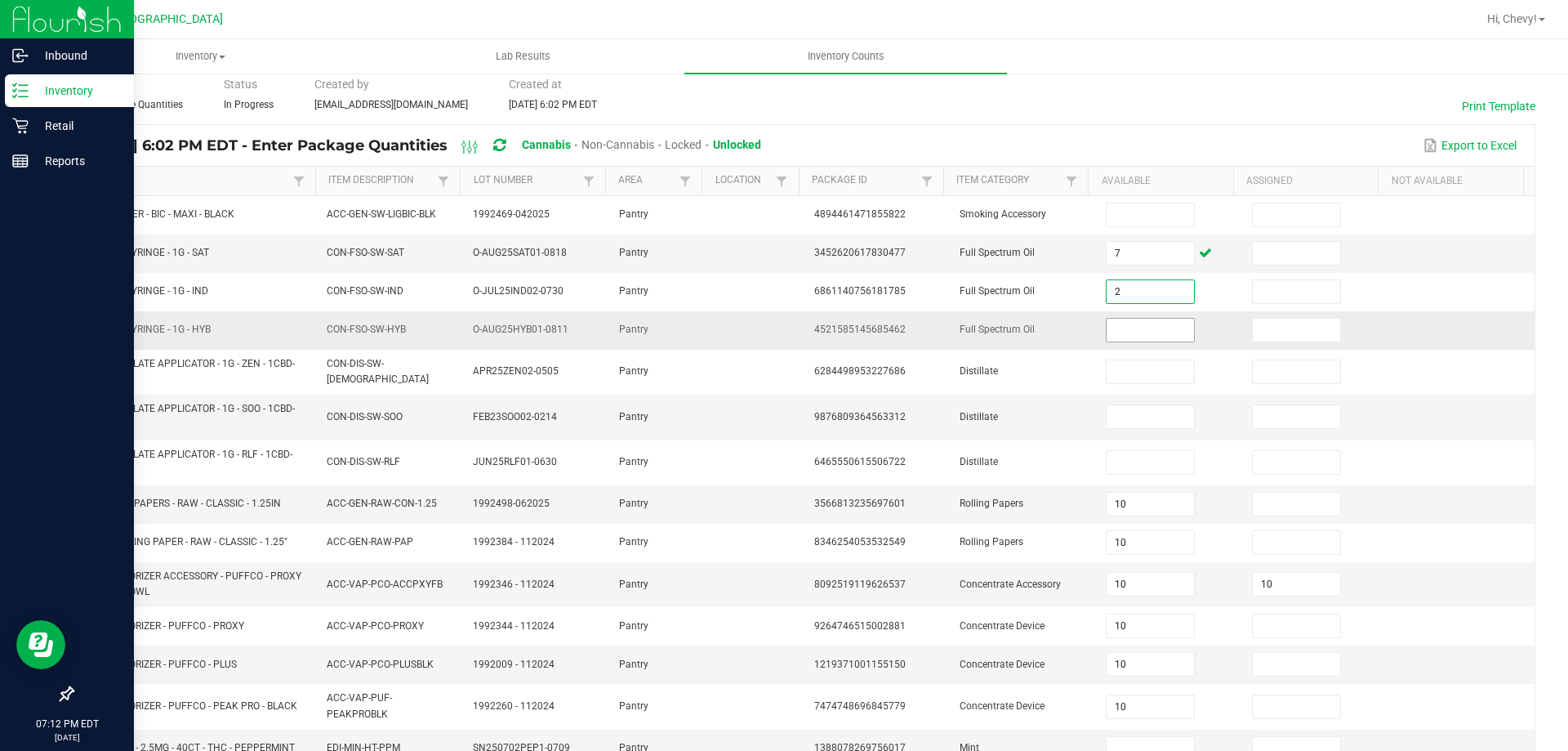
type input "2"
click at [1146, 330] on input at bounding box center [1150, 330] width 86 height 23
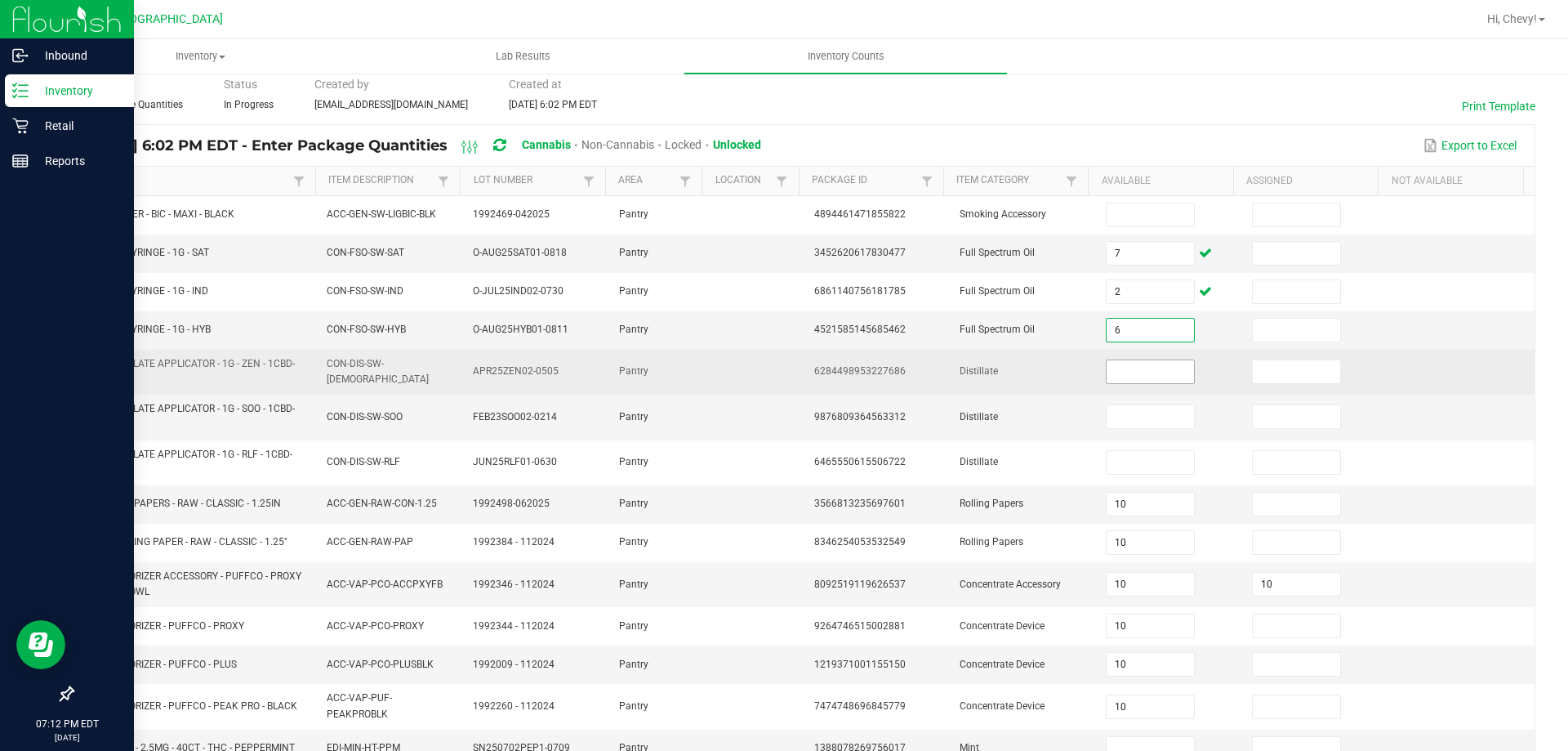
type input "6"
click at [1150, 372] on input at bounding box center [1150, 371] width 86 height 23
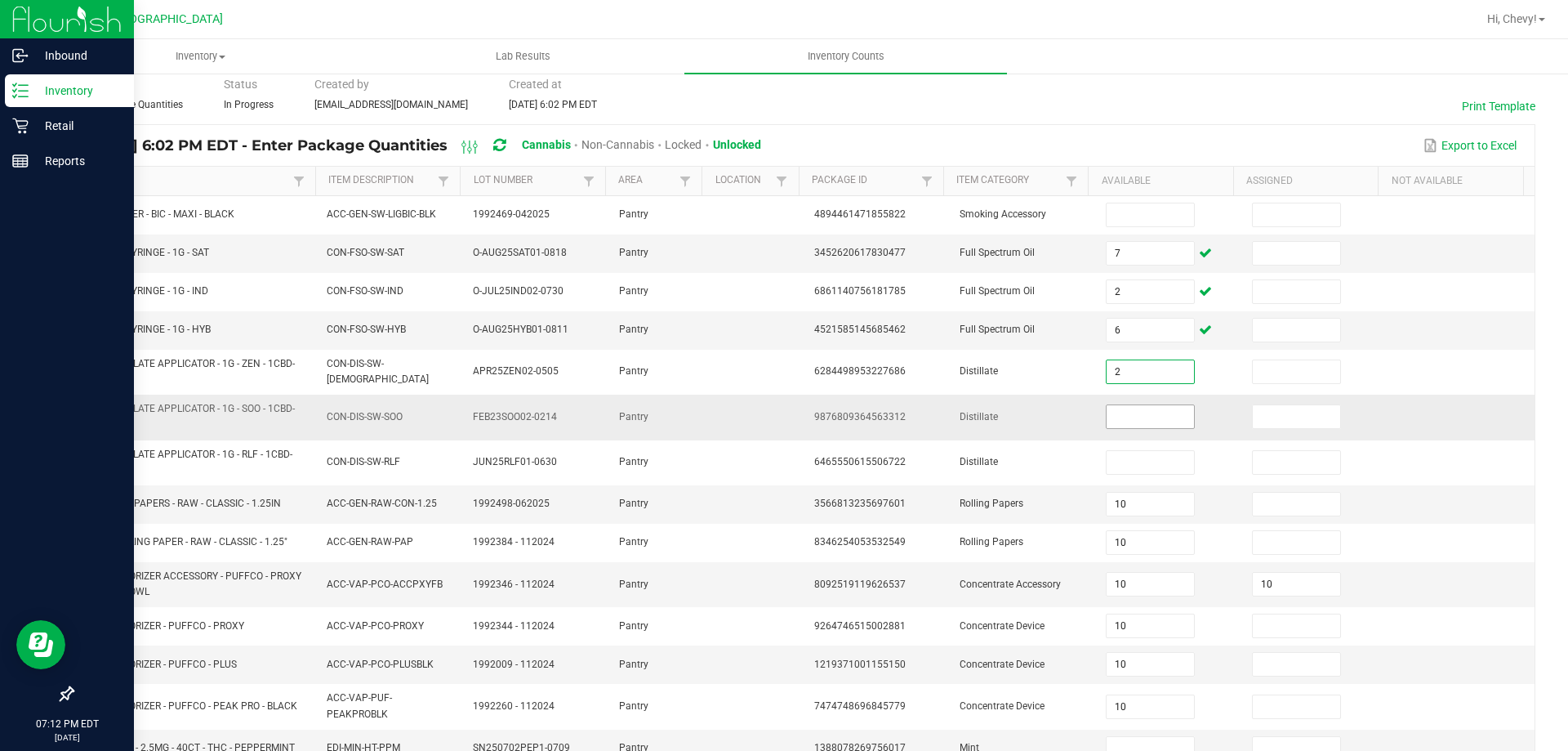
type input "2"
click at [1165, 408] on input at bounding box center [1150, 416] width 86 height 23
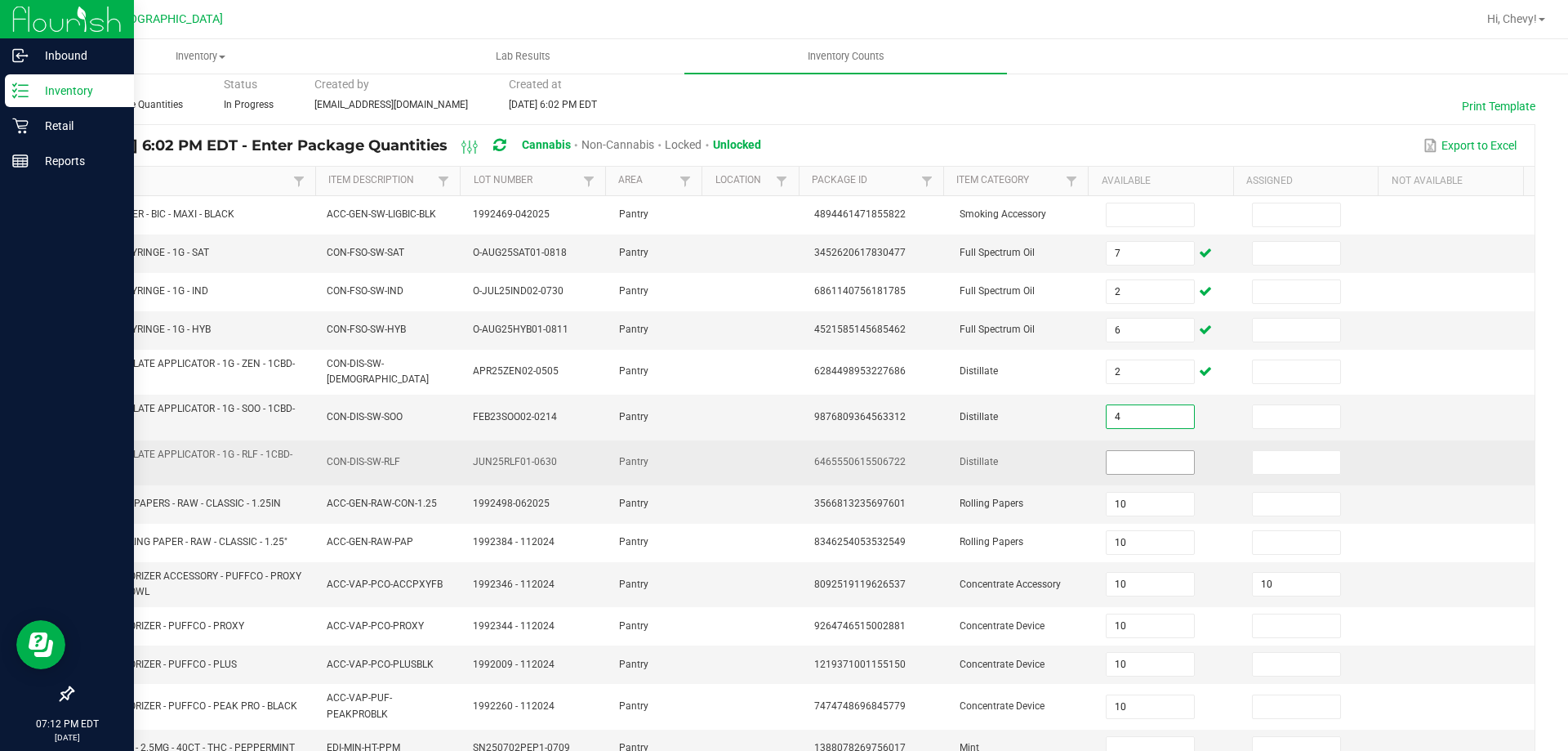
type input "4"
click at [1150, 463] on input at bounding box center [1150, 462] width 86 height 23
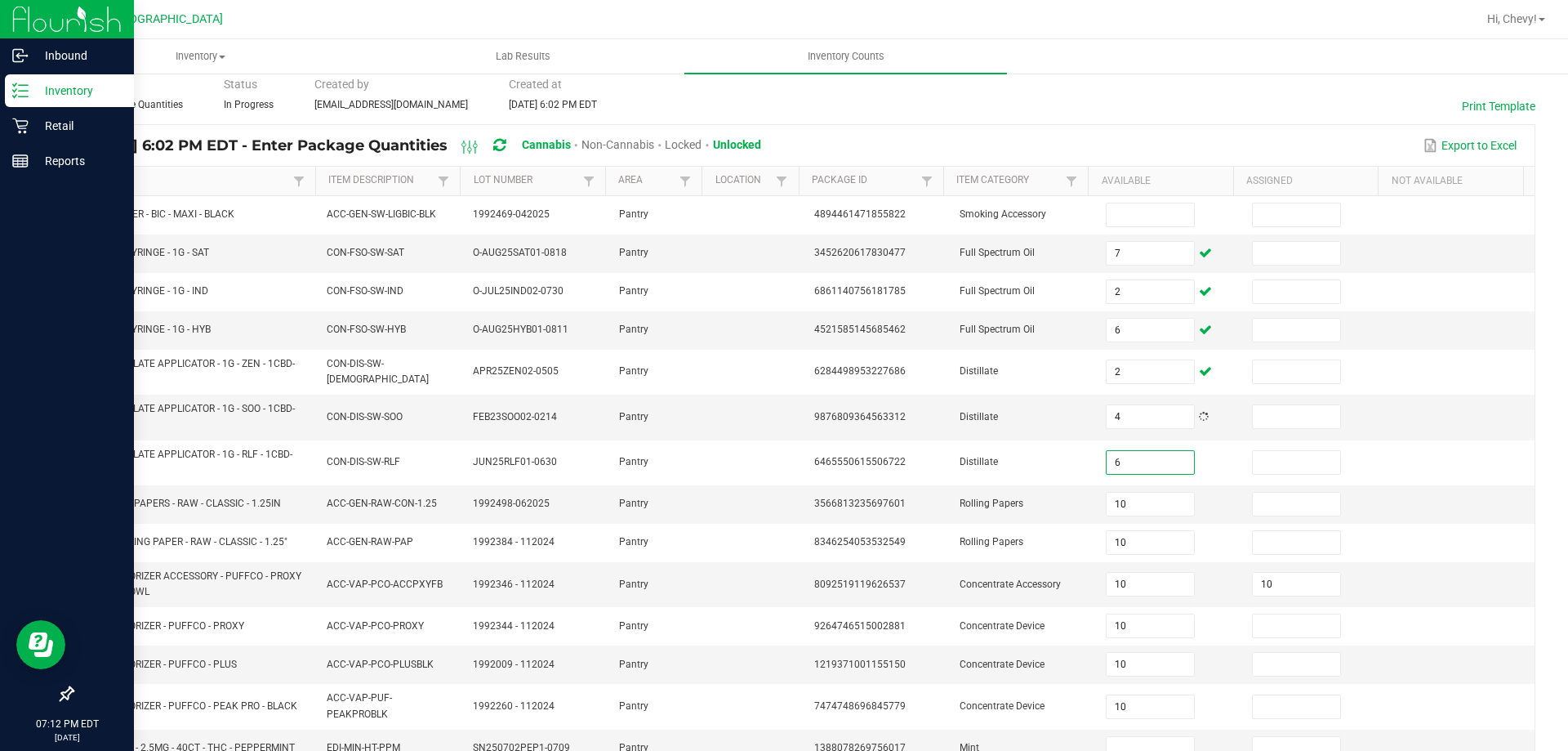
type input "6"
click at [1538, 469] on div "< All Inventory Counts Inventory Count Cancel Count Submit for Review Type Ente…" at bounding box center [803, 537] width 1529 height 1066
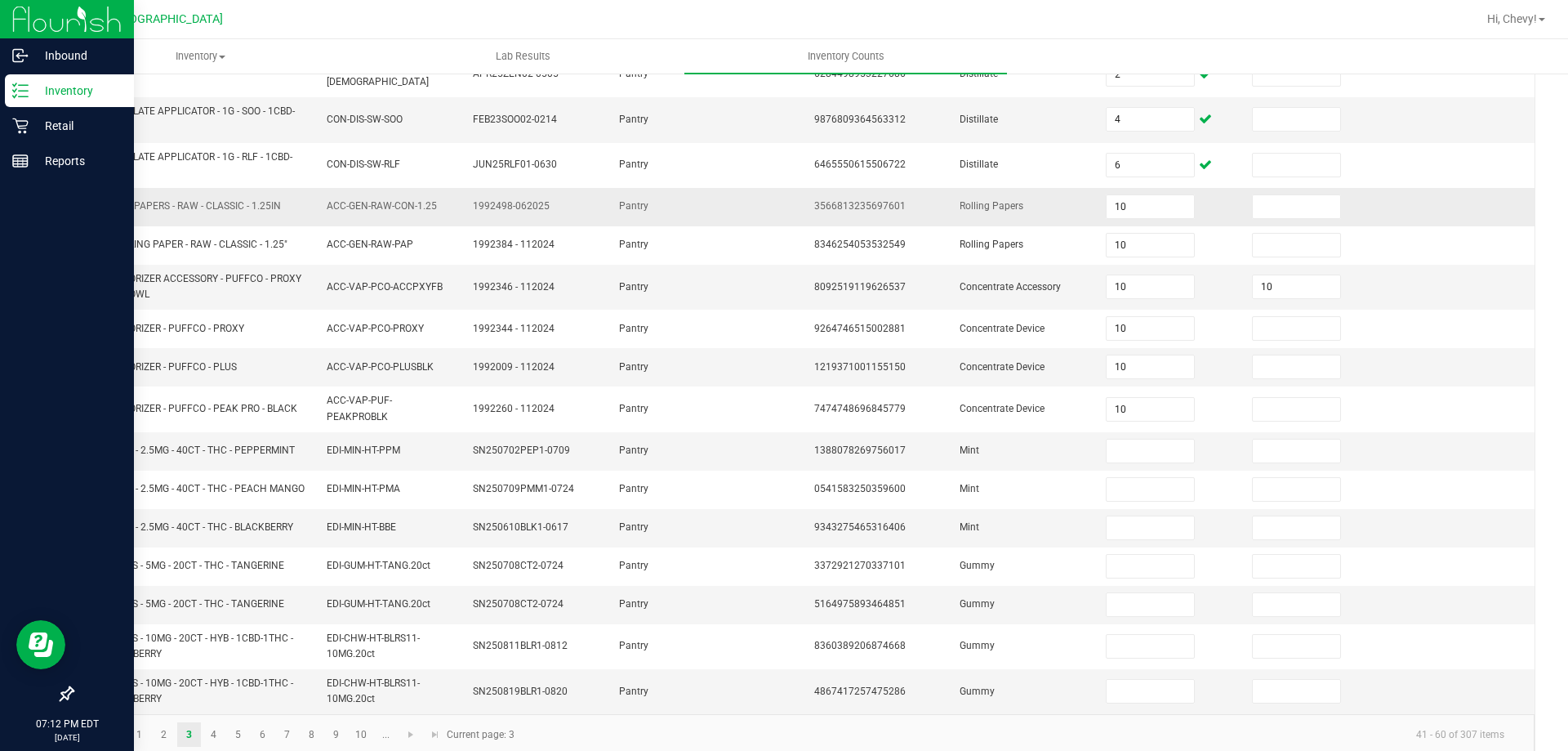
scroll to position [395, 0]
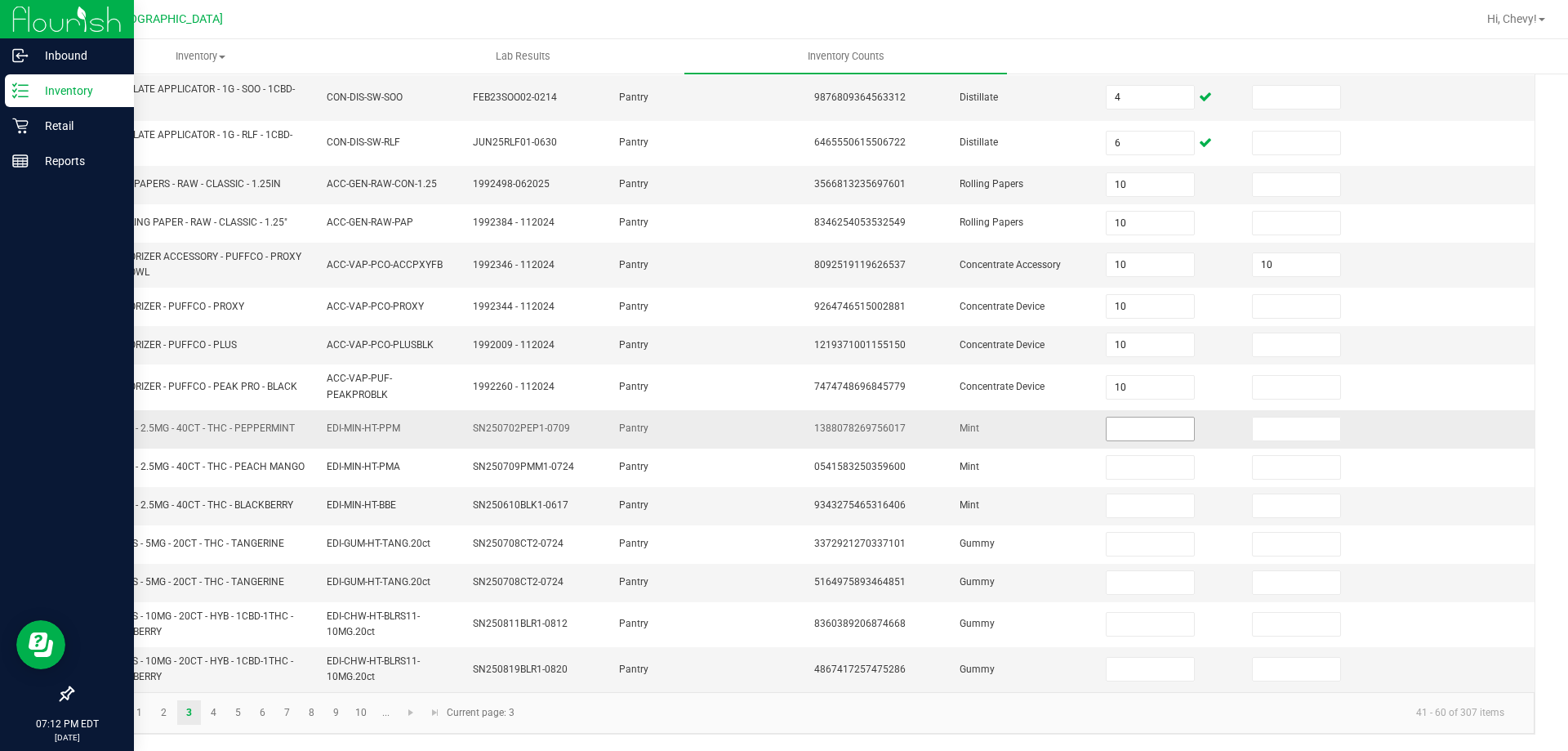
click at [1107, 432] on input at bounding box center [1150, 429] width 86 height 23
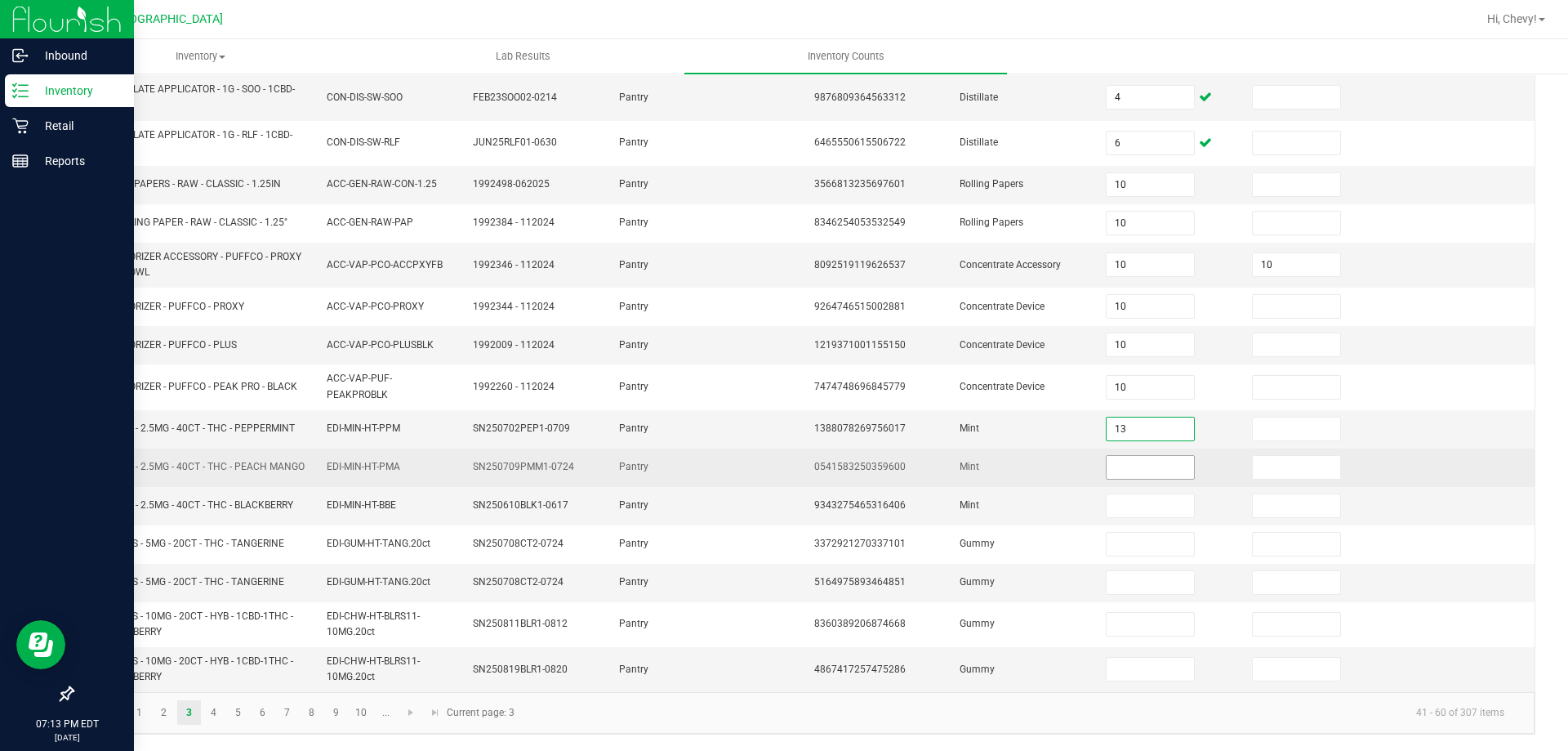
type input "13"
click at [1113, 466] on input at bounding box center [1150, 467] width 86 height 23
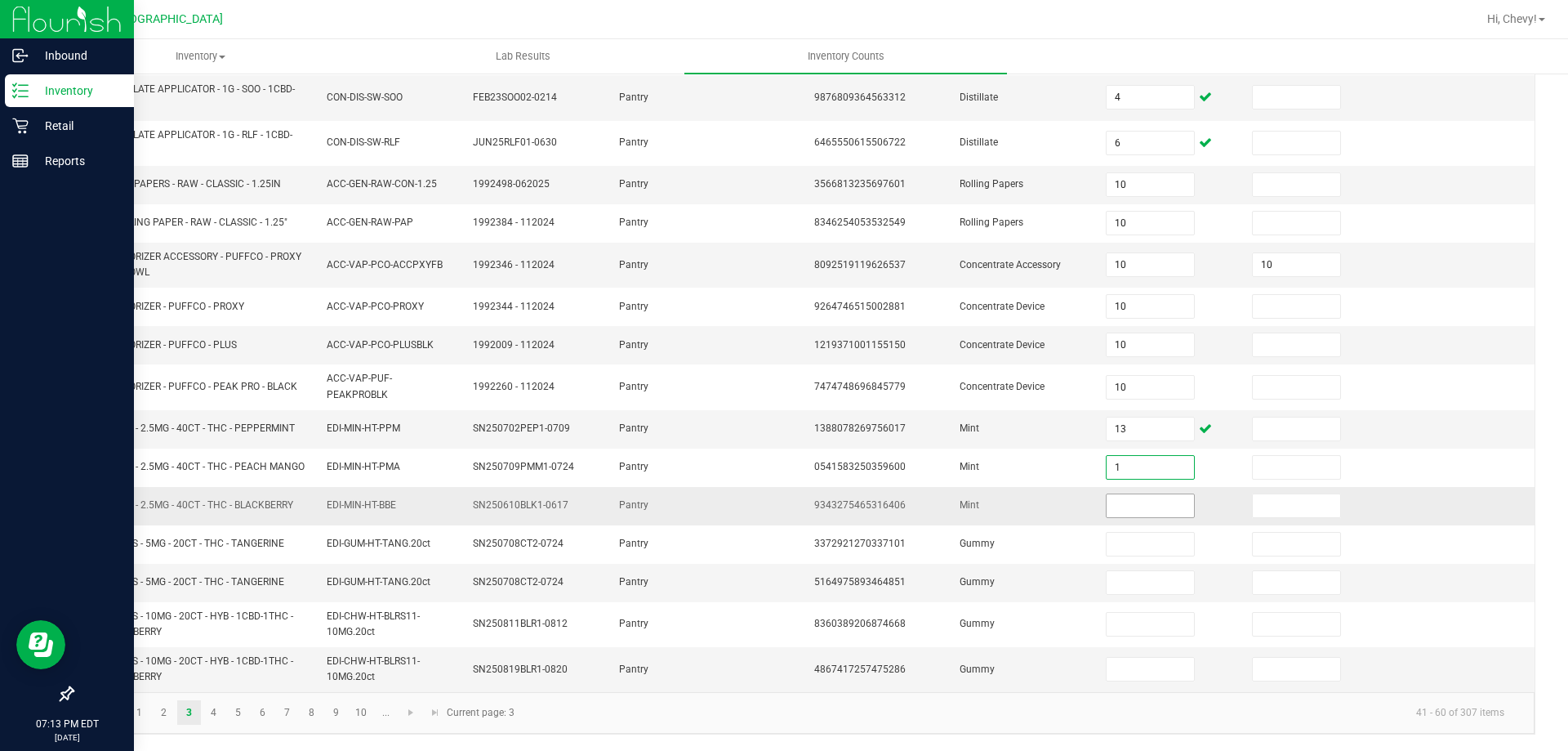
type input "1"
click at [1110, 502] on input at bounding box center [1150, 506] width 86 height 23
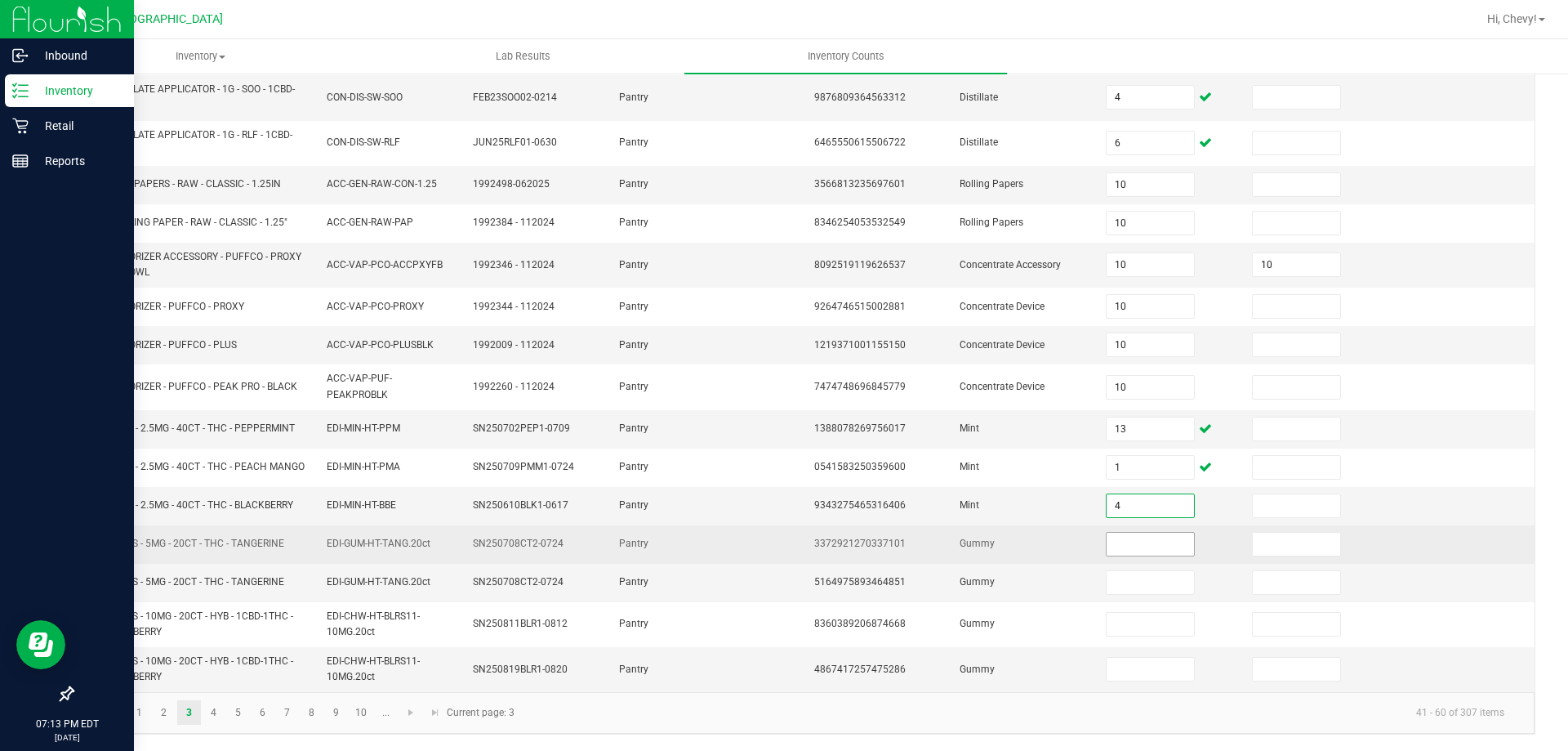
type input "4"
click at [1114, 539] on input at bounding box center [1150, 544] width 86 height 23
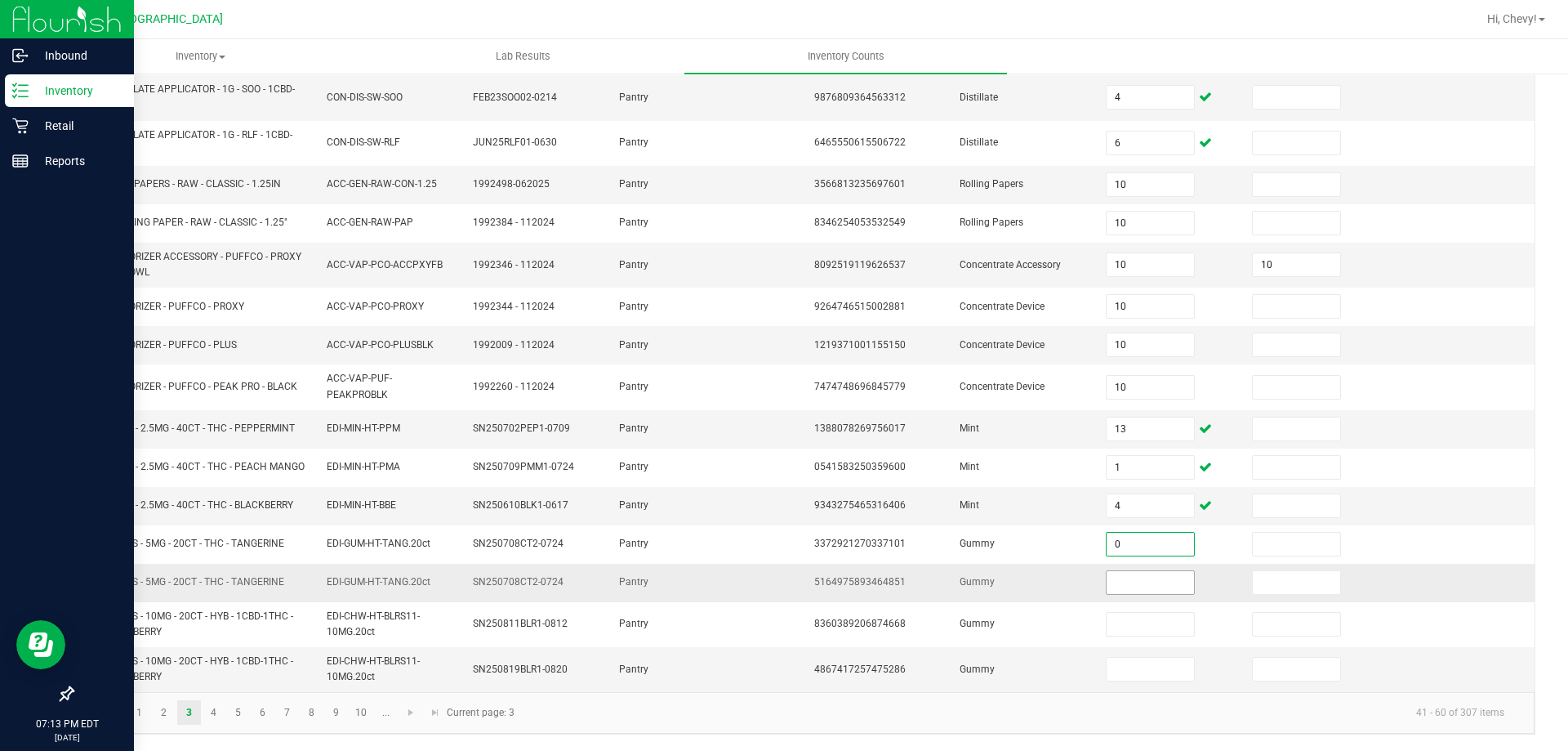
type input "0"
click at [1167, 578] on input at bounding box center [1150, 583] width 86 height 23
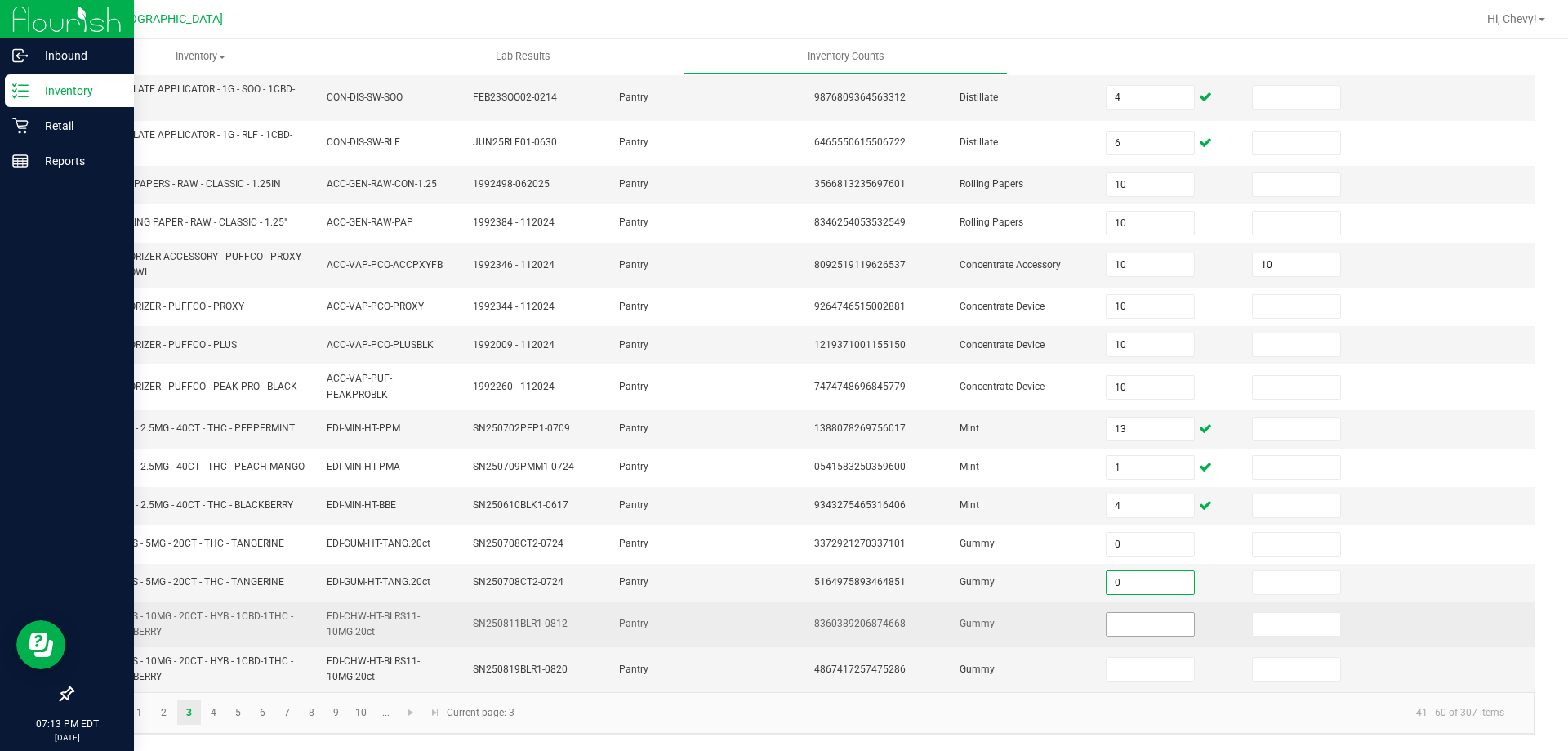
type input "0"
click at [1138, 628] on input at bounding box center [1150, 624] width 86 height 23
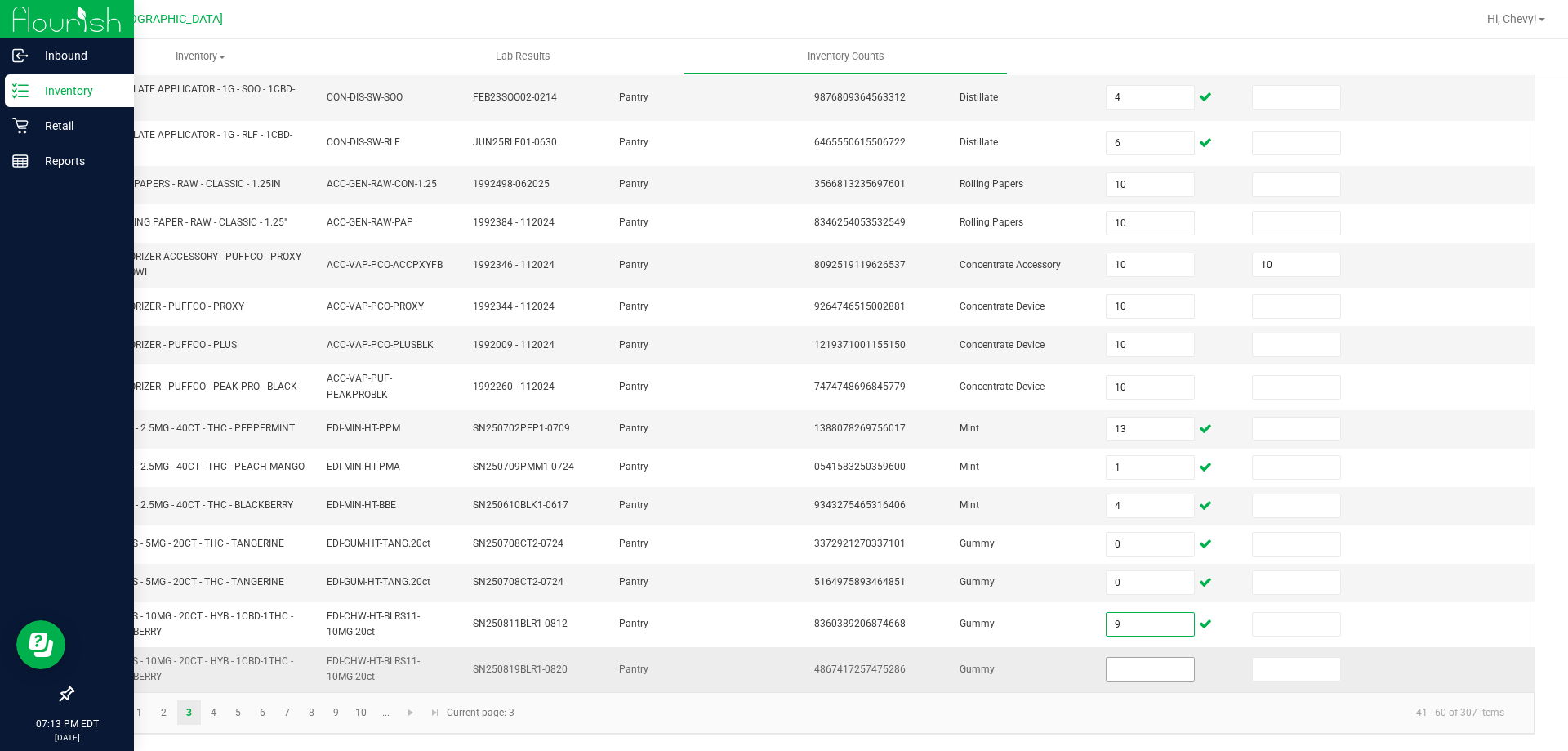
type input "9"
click at [1135, 667] on input at bounding box center [1150, 669] width 86 height 23
type input "0"
drag, startPoint x: 1108, startPoint y: 728, endPoint x: 1076, endPoint y: 723, distance: 32.4
click at [1107, 728] on kendo-pager "1 2 3 4 5 6 7 8 9 10 ... 41 - 60 of 307 items Current page: 3" at bounding box center [803, 712] width 1462 height 41
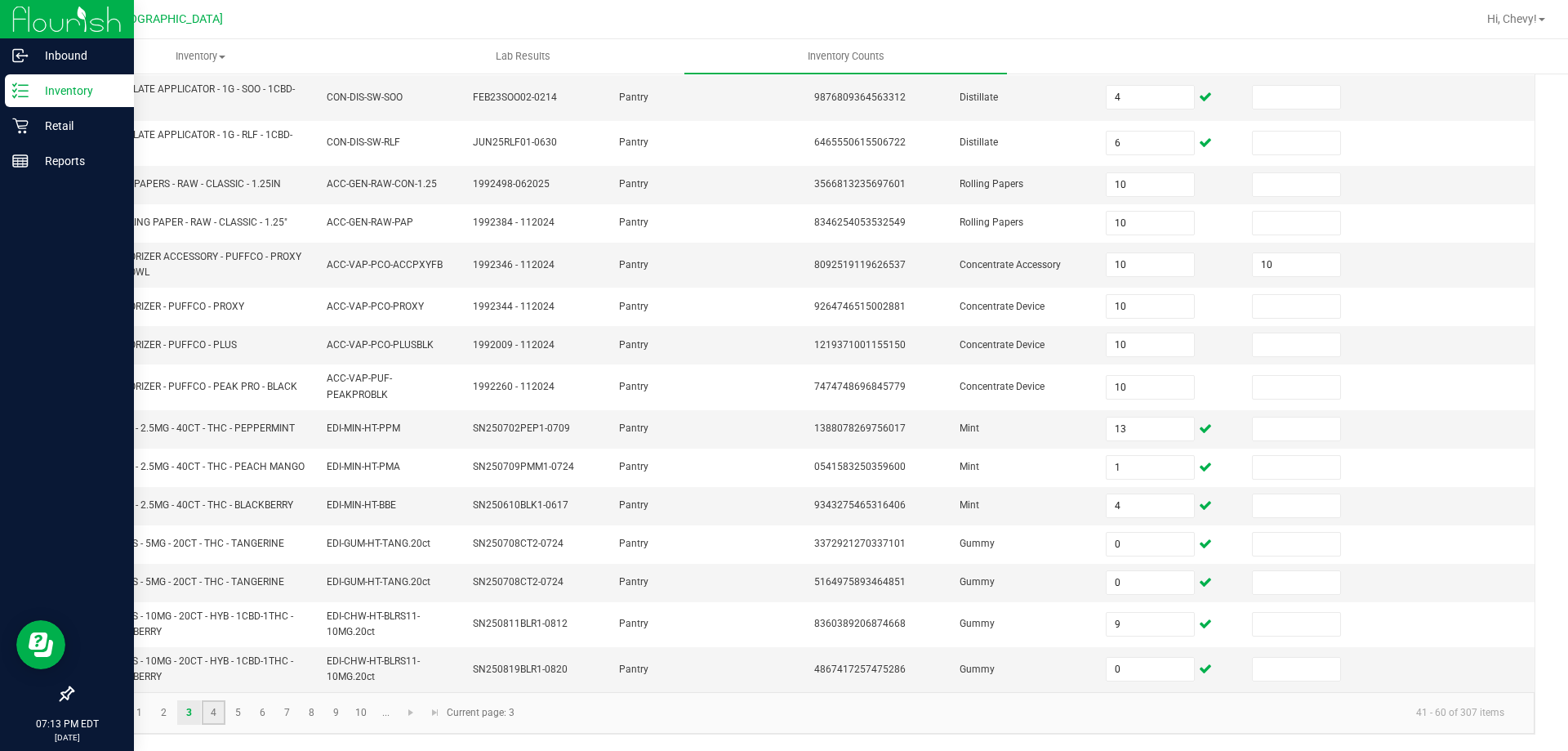
click at [220, 705] on link "4" at bounding box center [213, 712] width 23 height 24
type input "10"
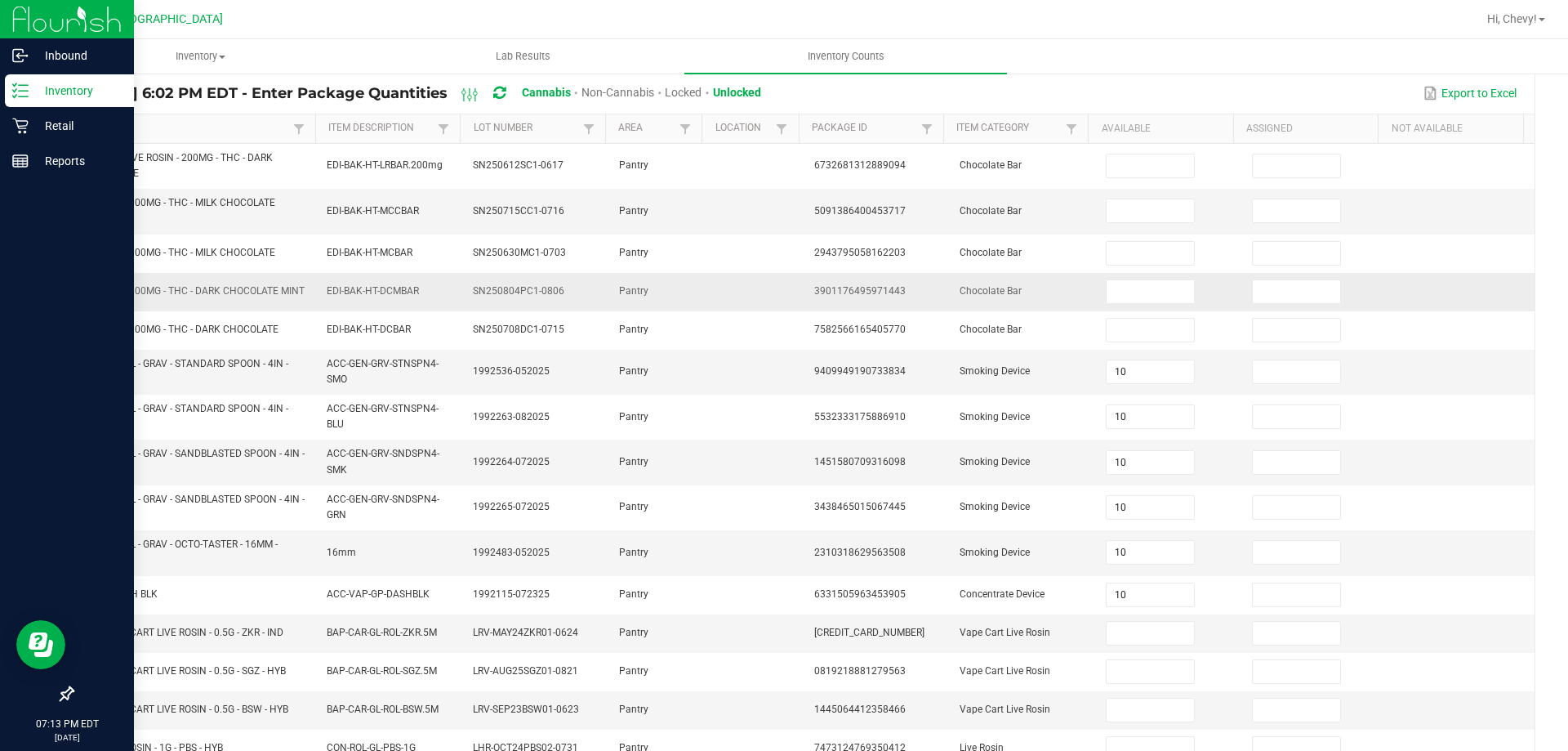
scroll to position [68, 0]
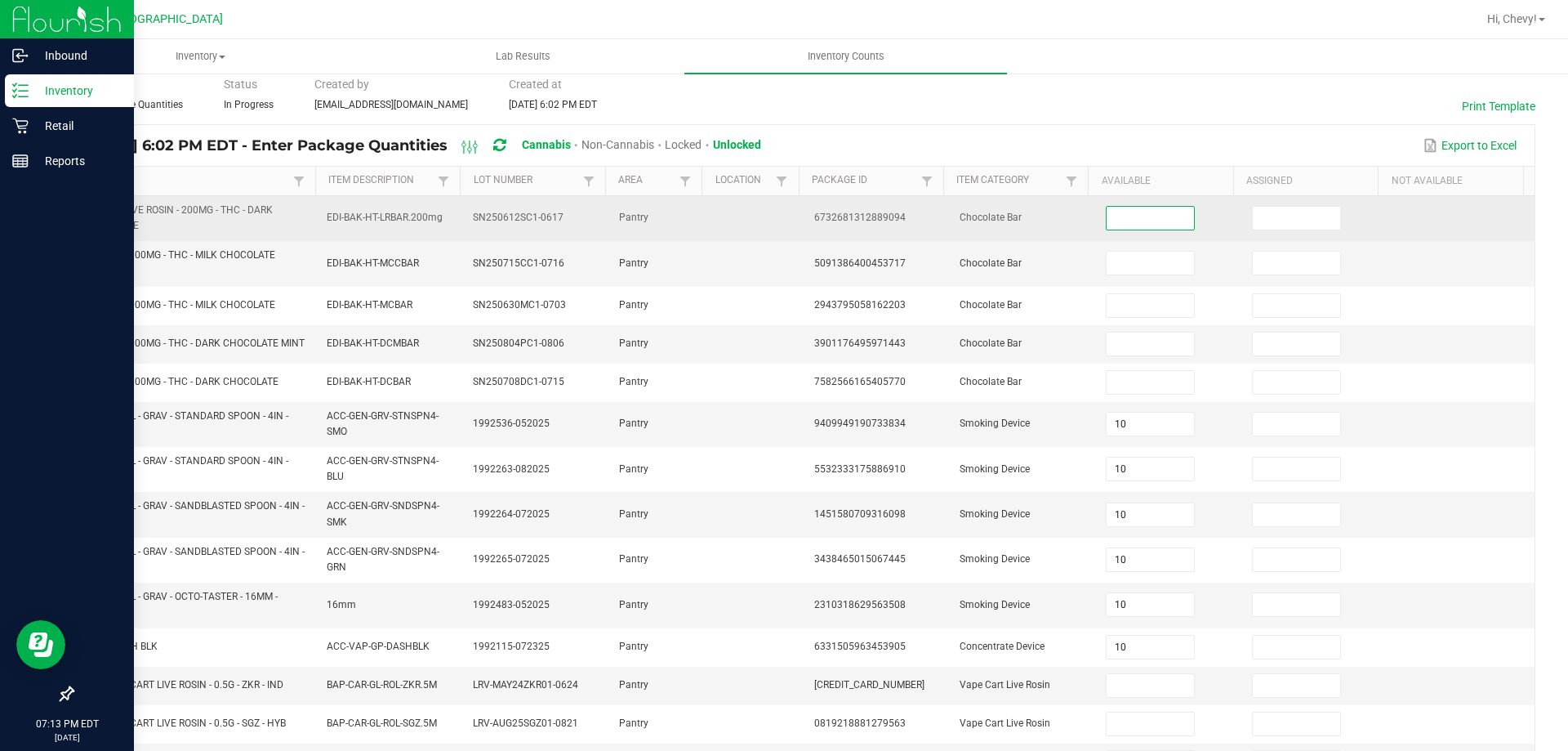
click at [1163, 210] on input at bounding box center [1150, 218] width 86 height 23
type input "15"
type input "9"
type input "12"
type input "21"
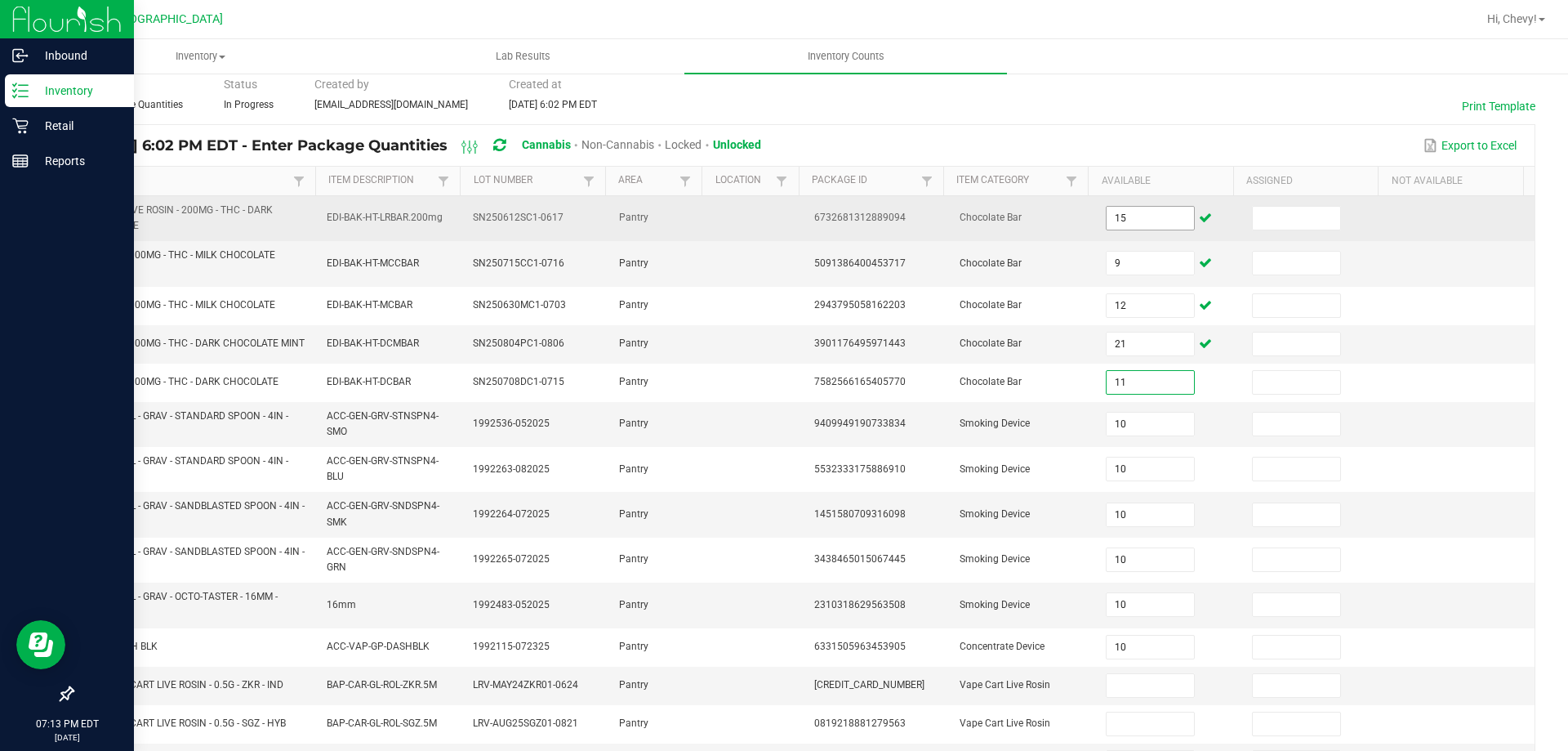
type input "11"
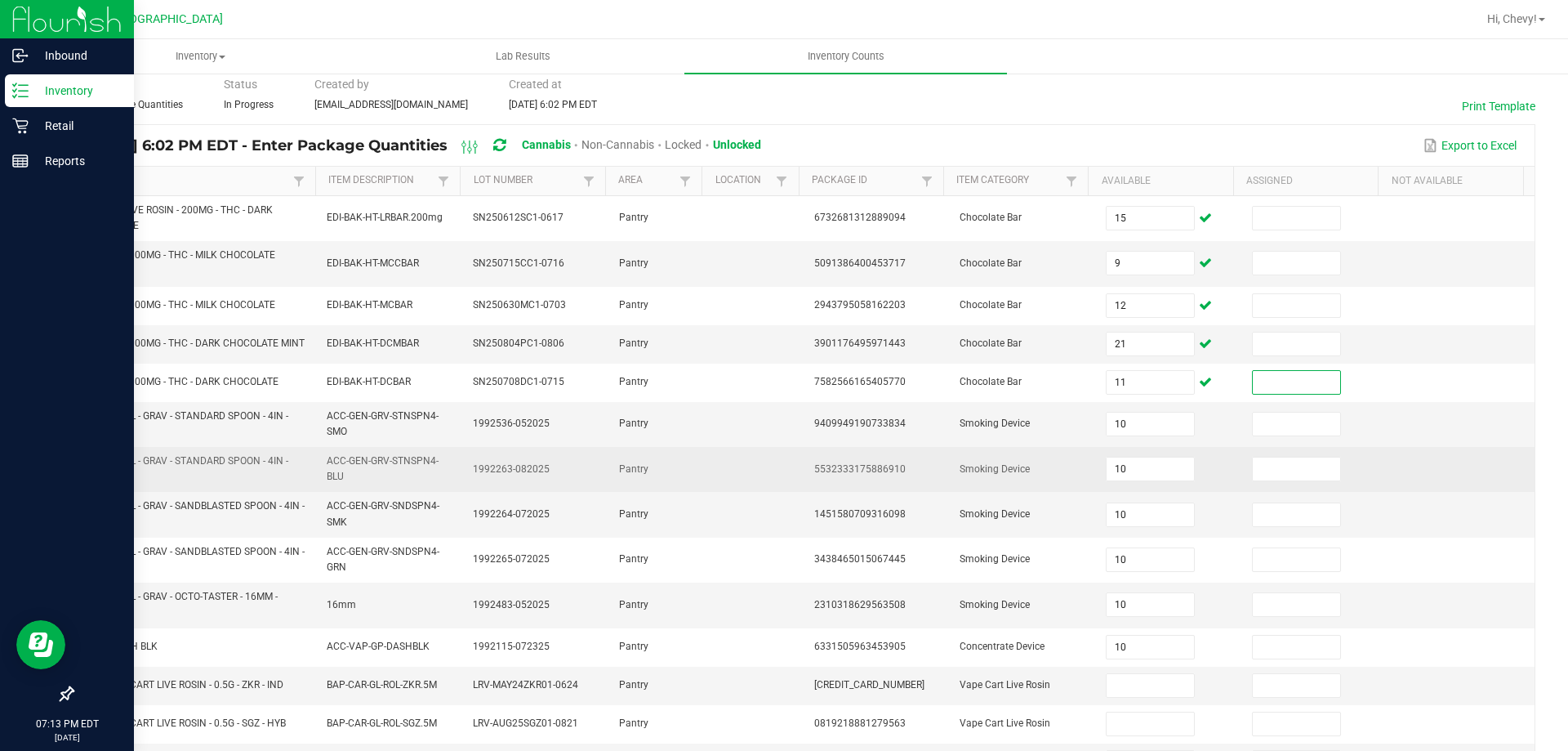
click at [1440, 457] on td at bounding box center [1462, 469] width 147 height 45
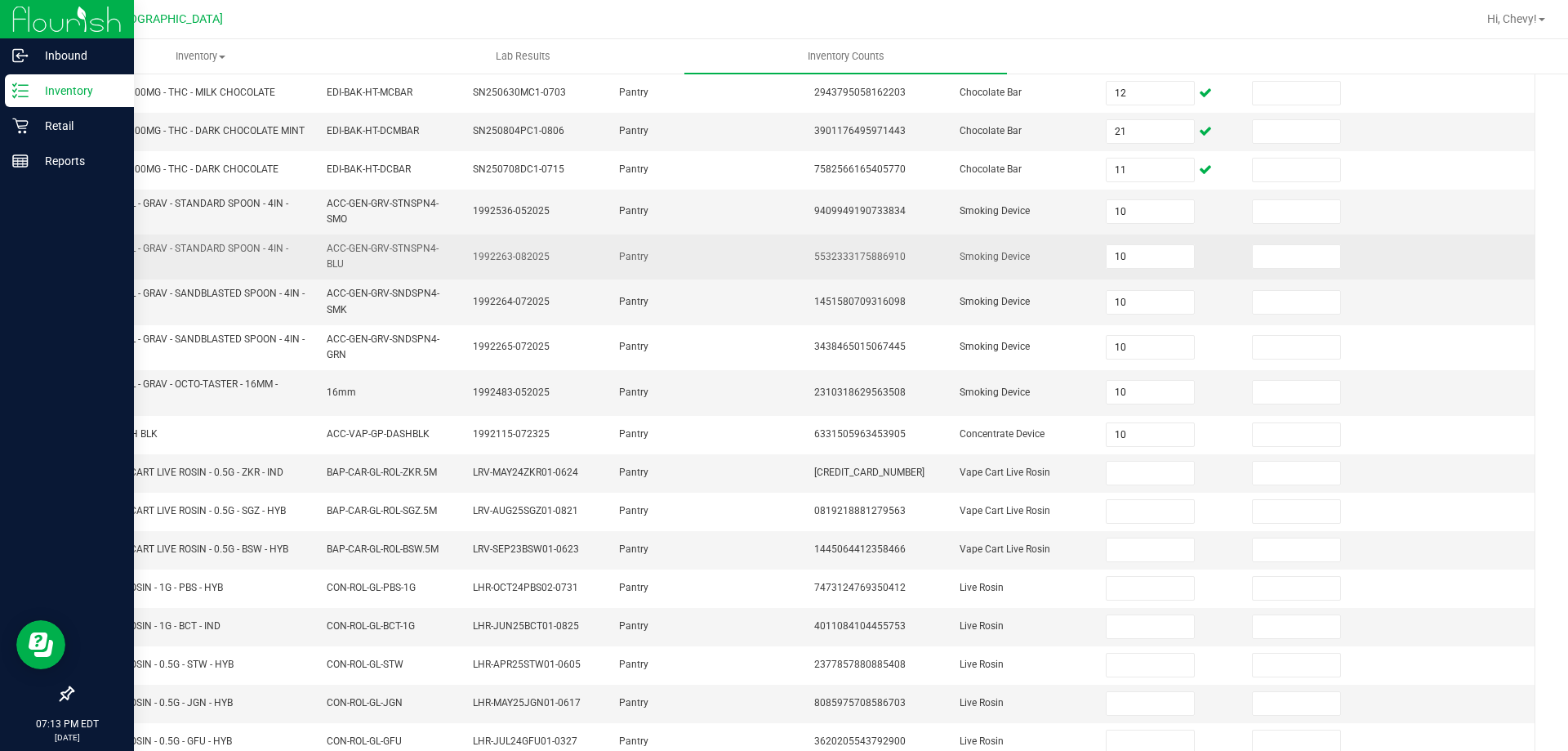
scroll to position [313, 0]
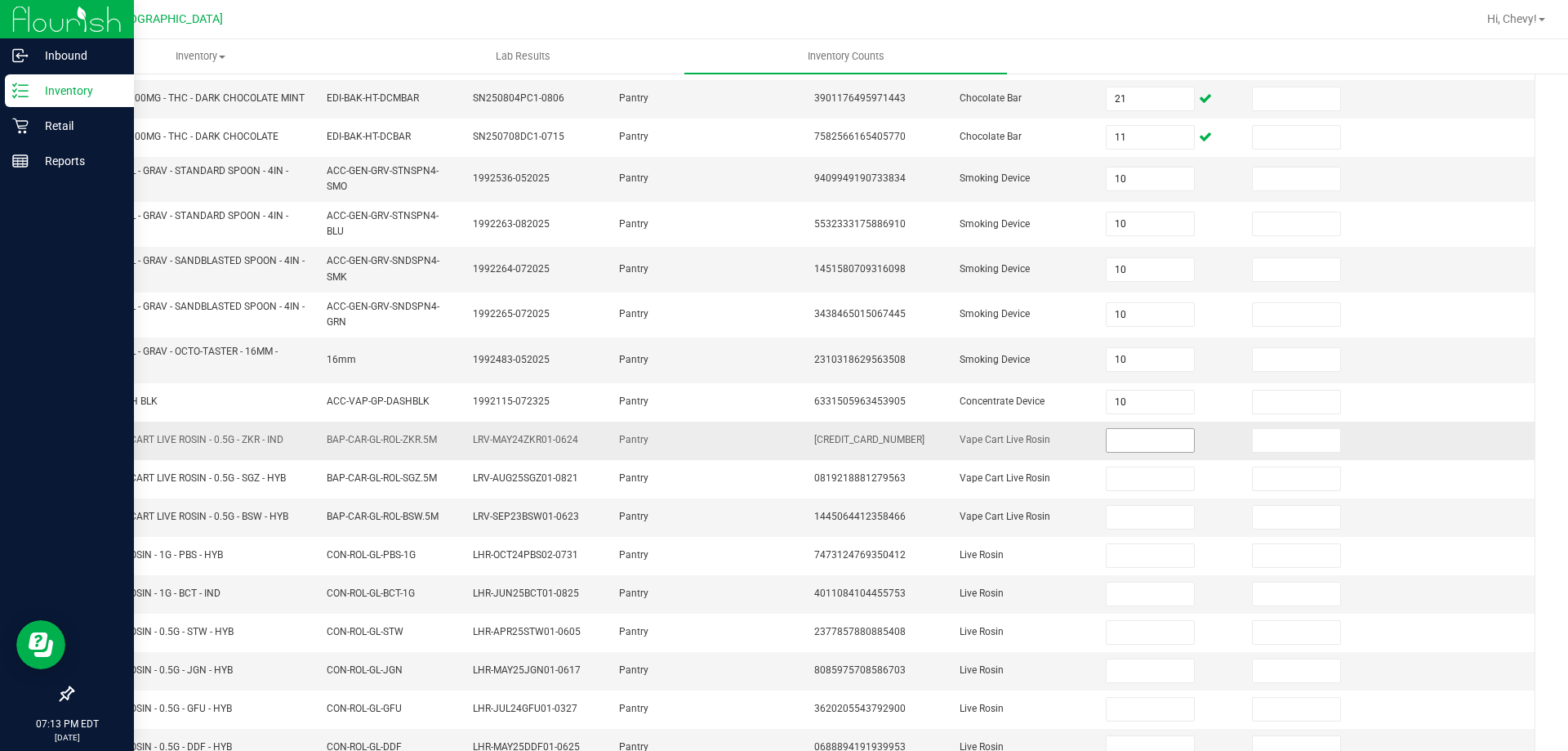
click at [1149, 451] on input at bounding box center [1150, 440] width 86 height 23
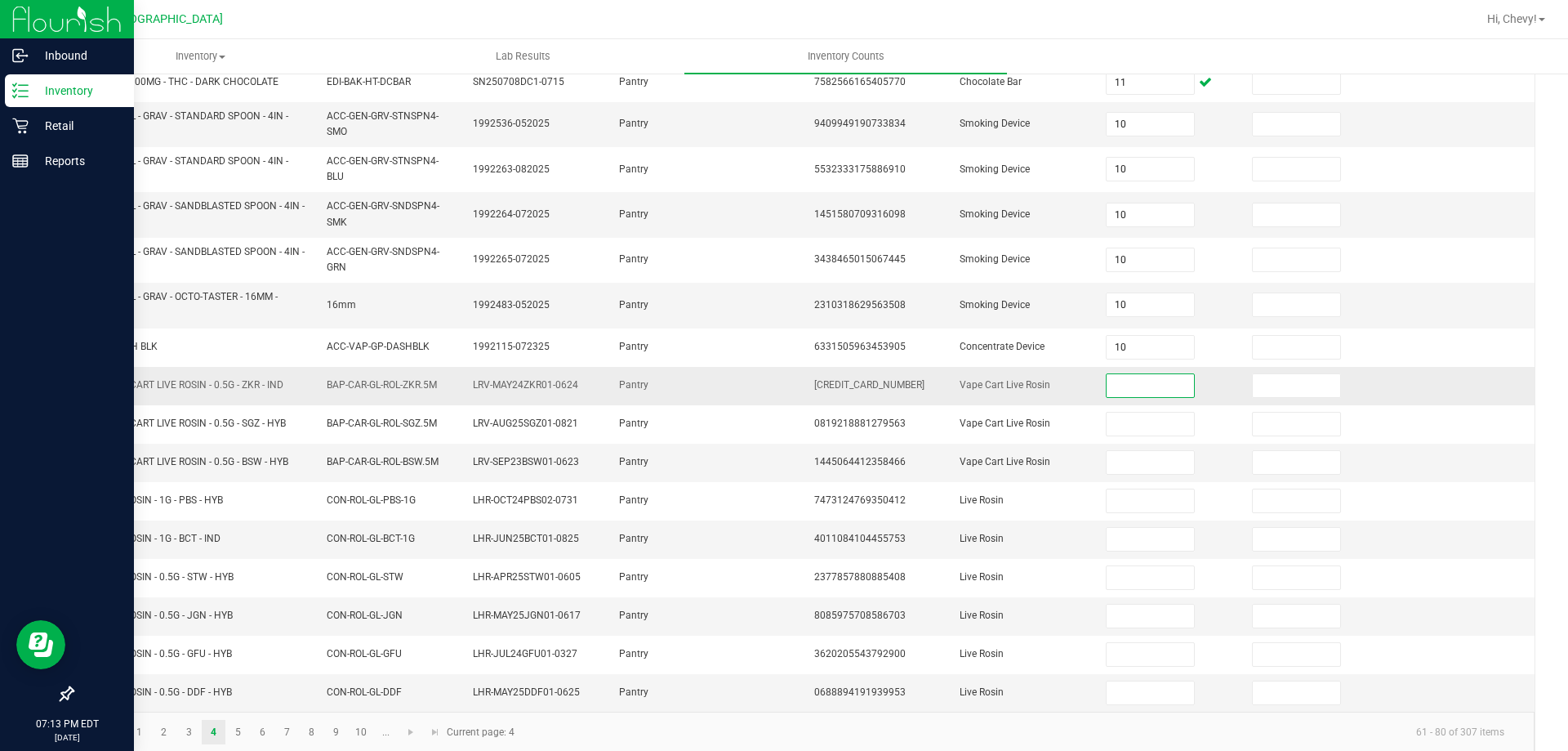
scroll to position [395, 0]
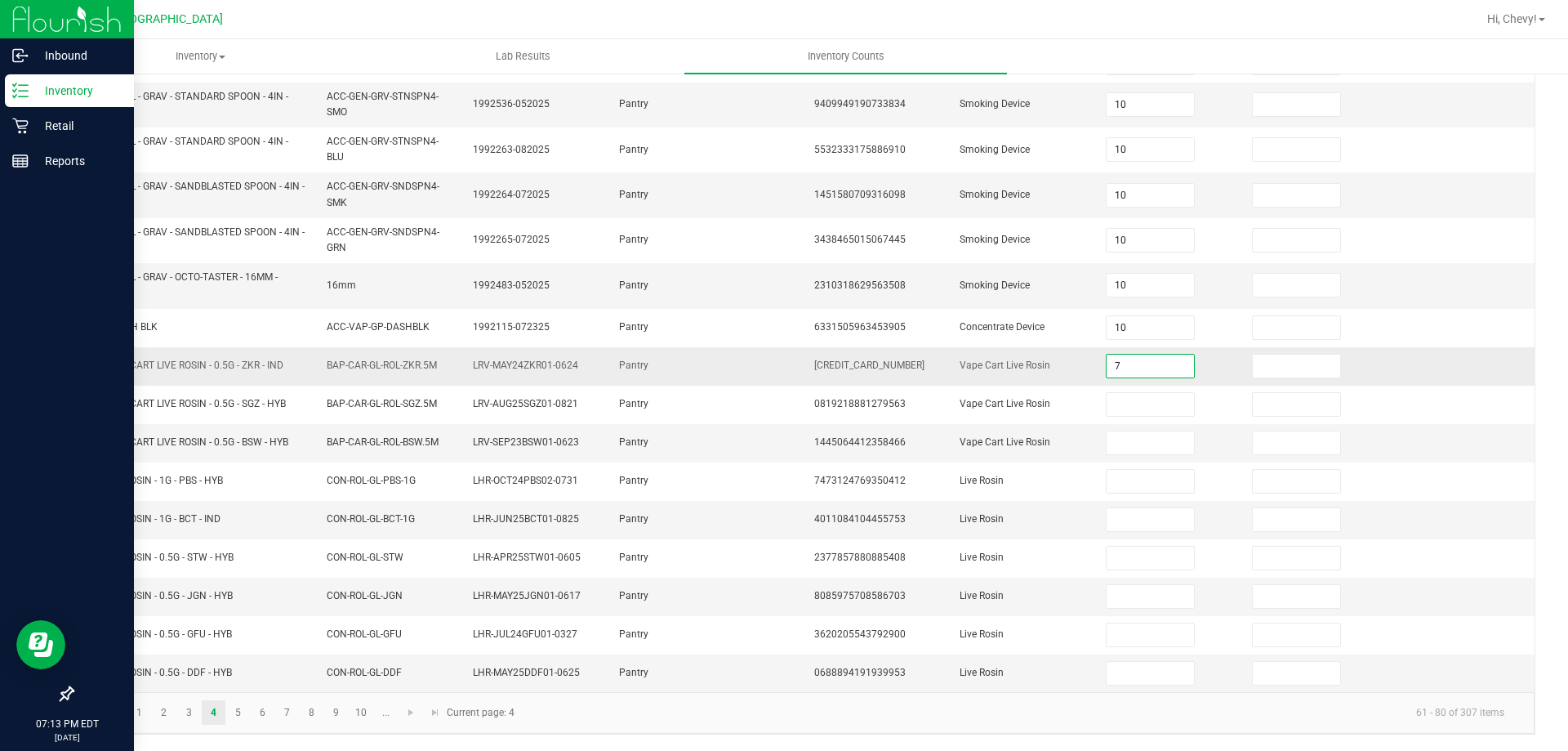
type input "7"
type input "3"
type input "1"
type input "6"
type input "8"
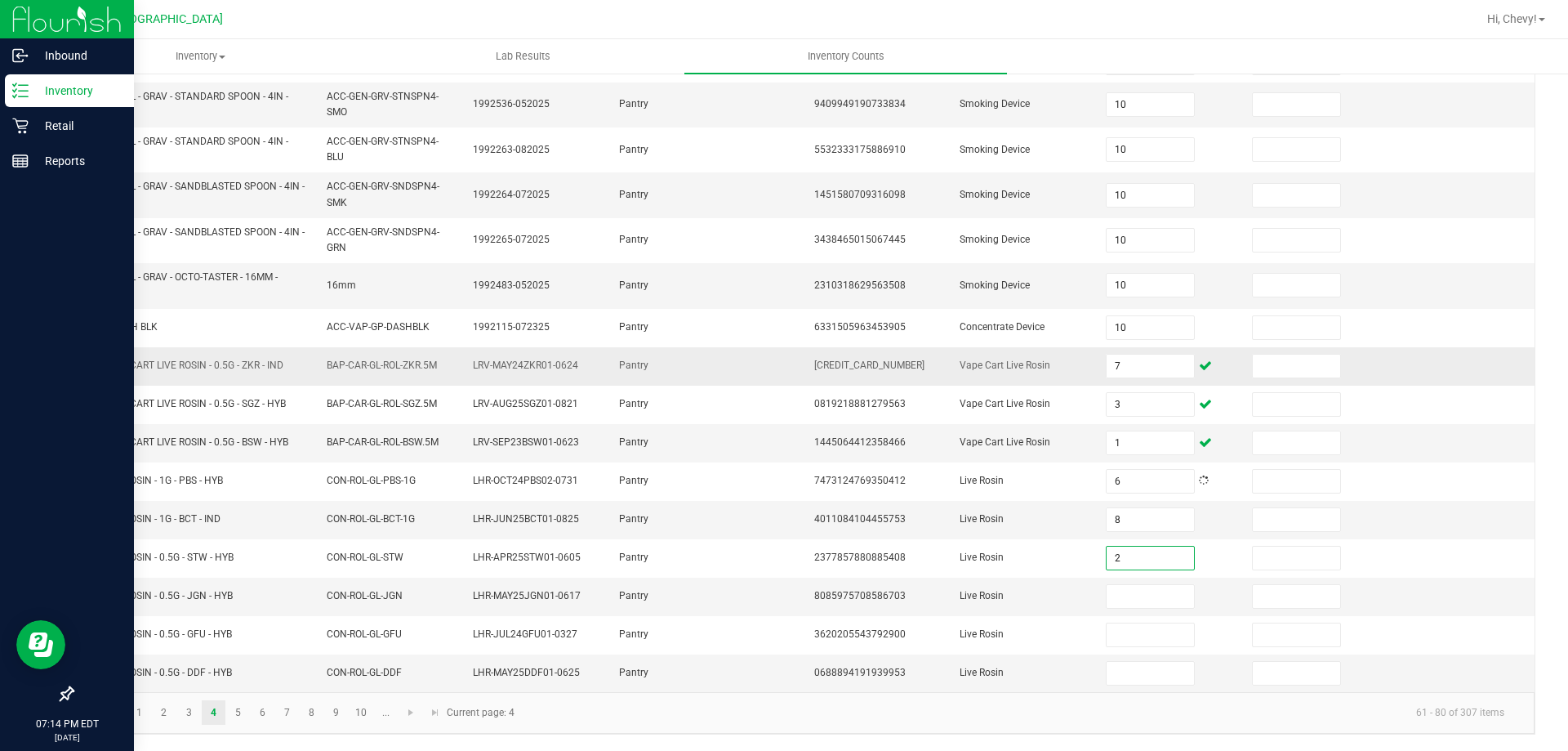
type input "2"
type input "5"
type input "2"
click at [1027, 719] on kendo-pager-info "61 - 80 of 307 items" at bounding box center [1020, 712] width 993 height 27
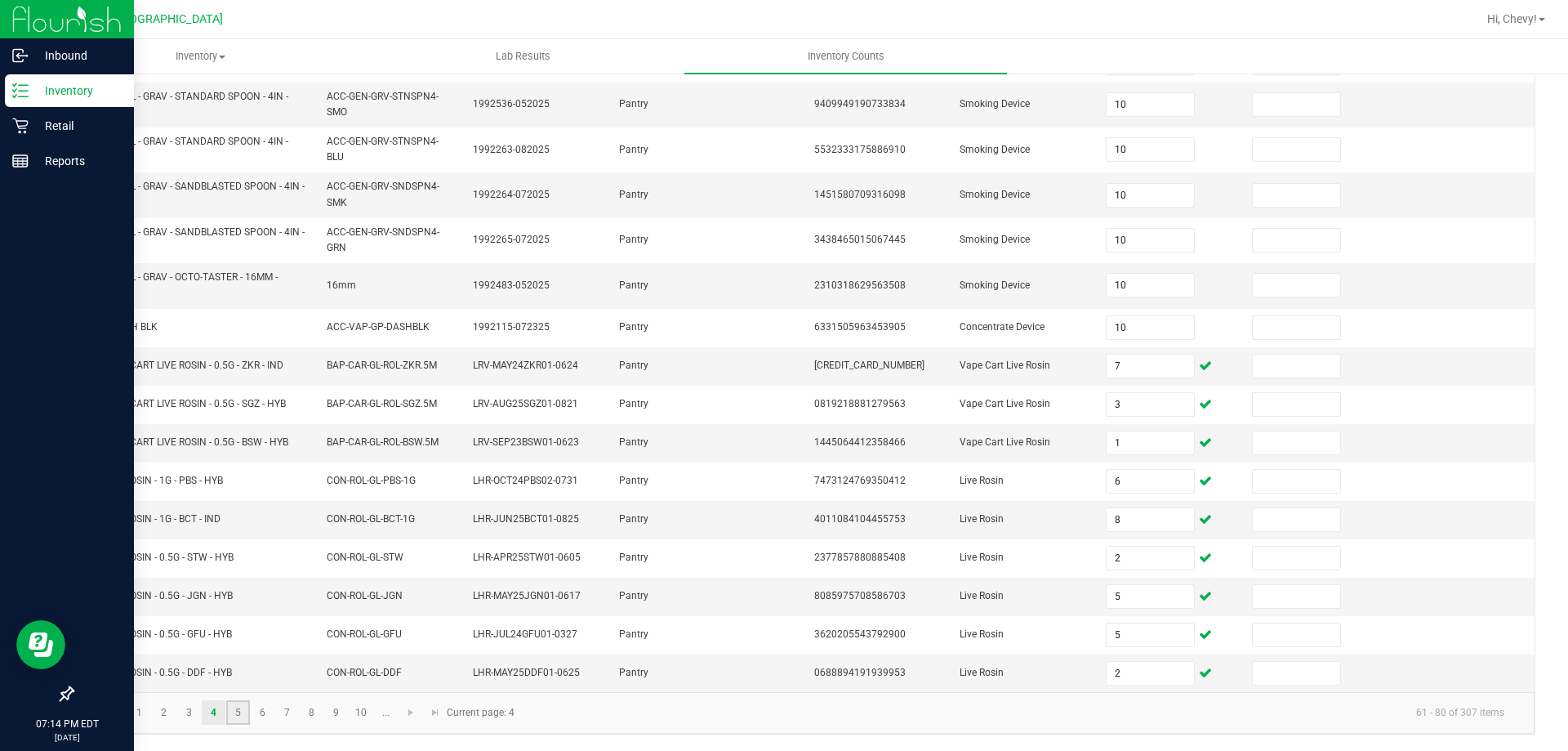
click at [230, 715] on link "5" at bounding box center [238, 712] width 23 height 24
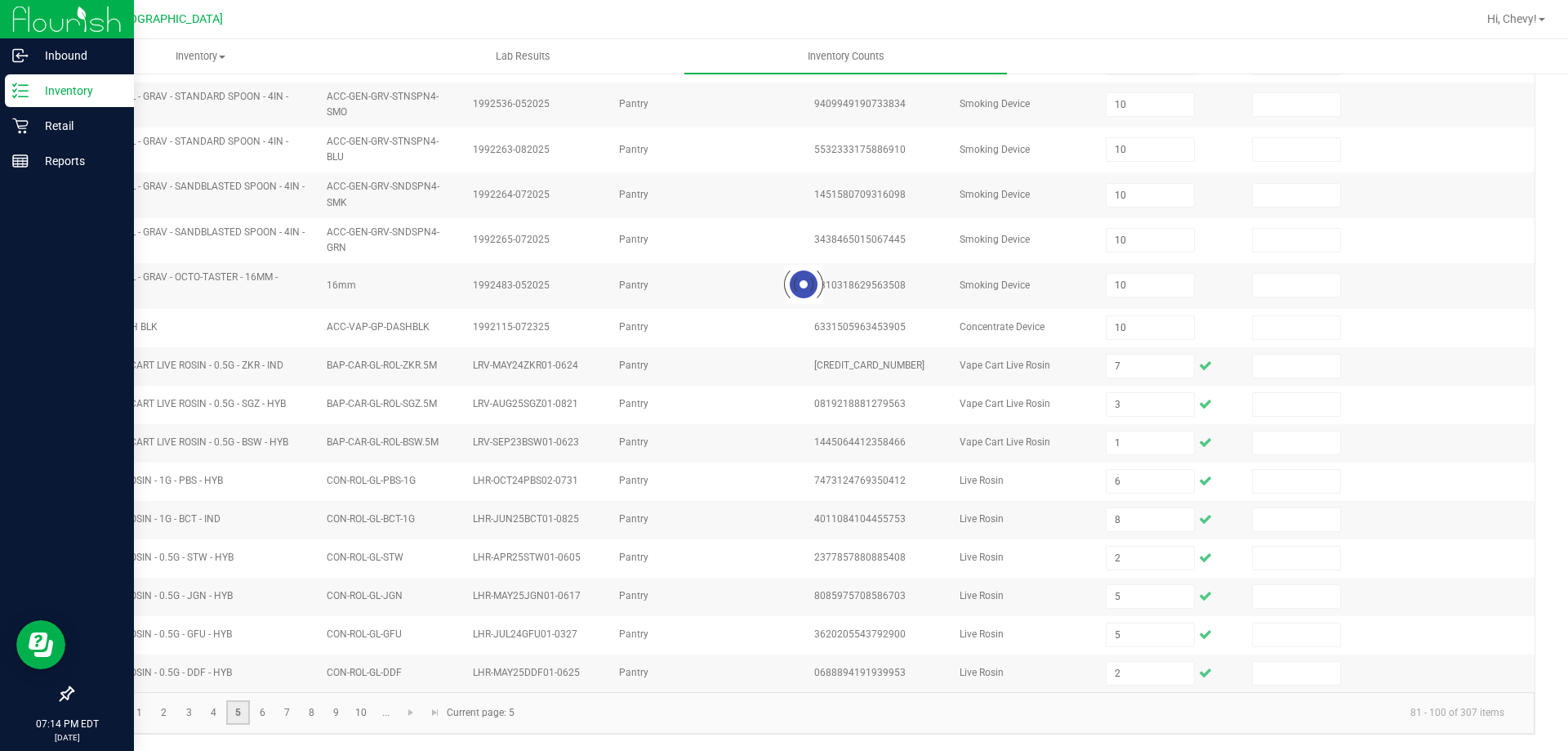
type input "10"
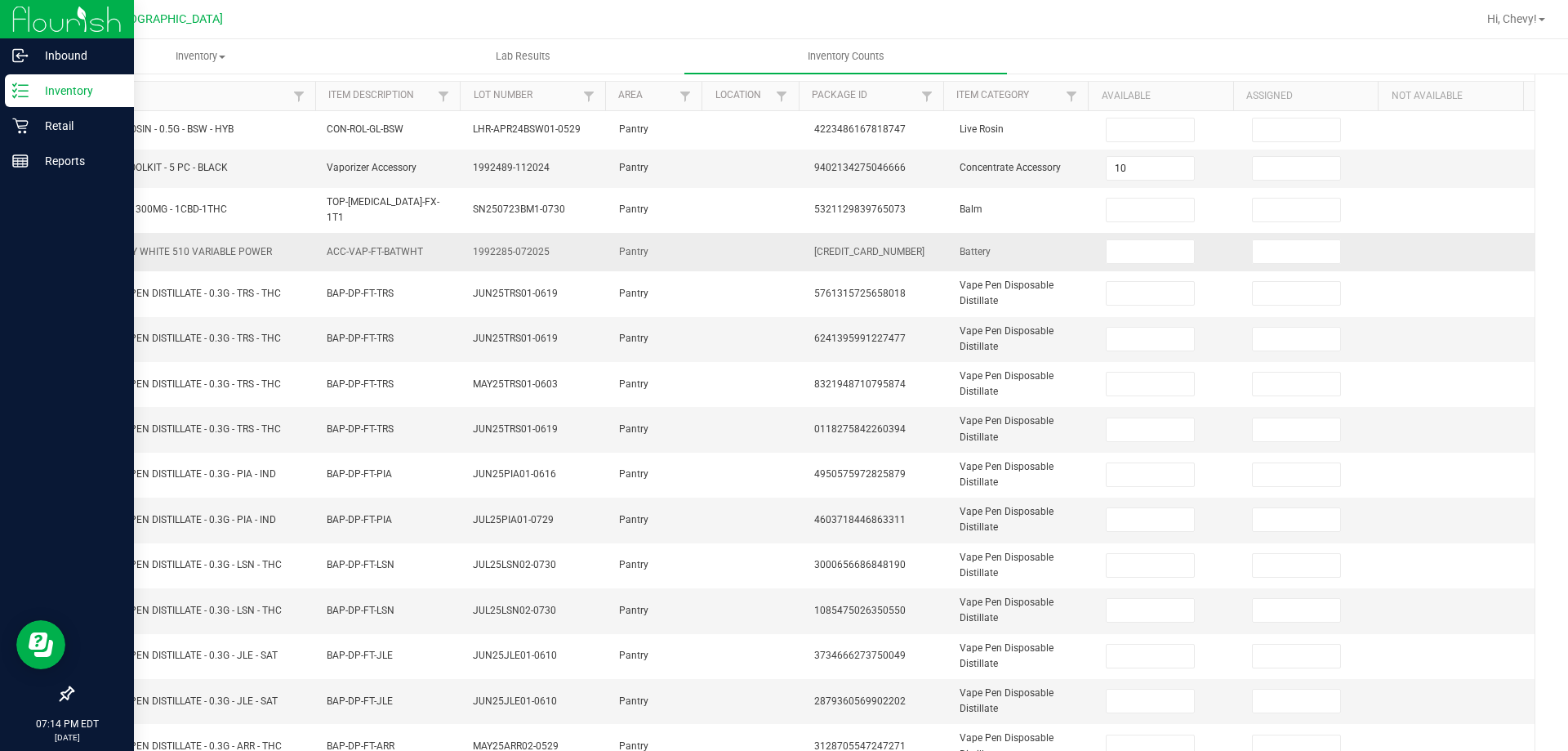
scroll to position [149, 0]
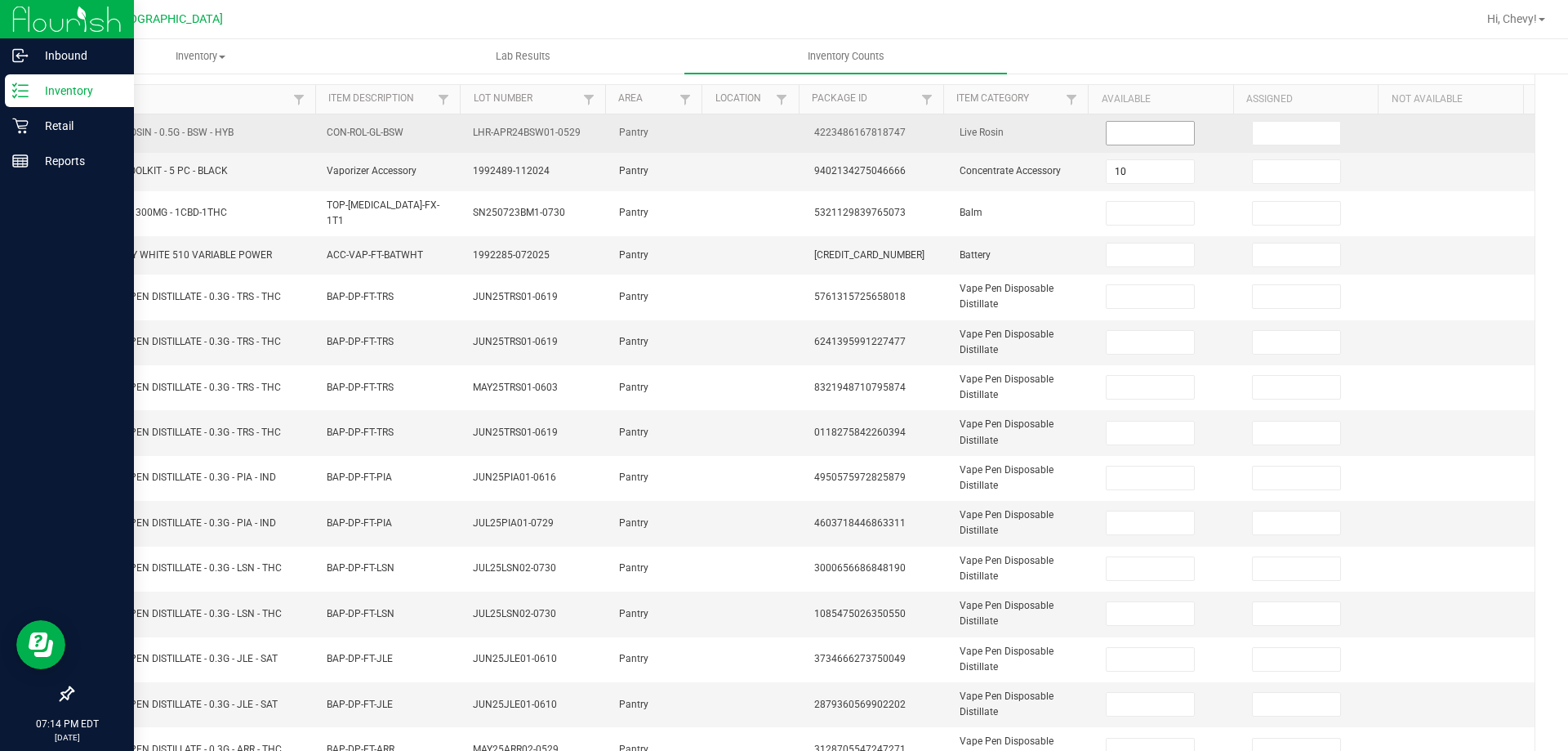
click at [1114, 133] on input at bounding box center [1150, 133] width 86 height 23
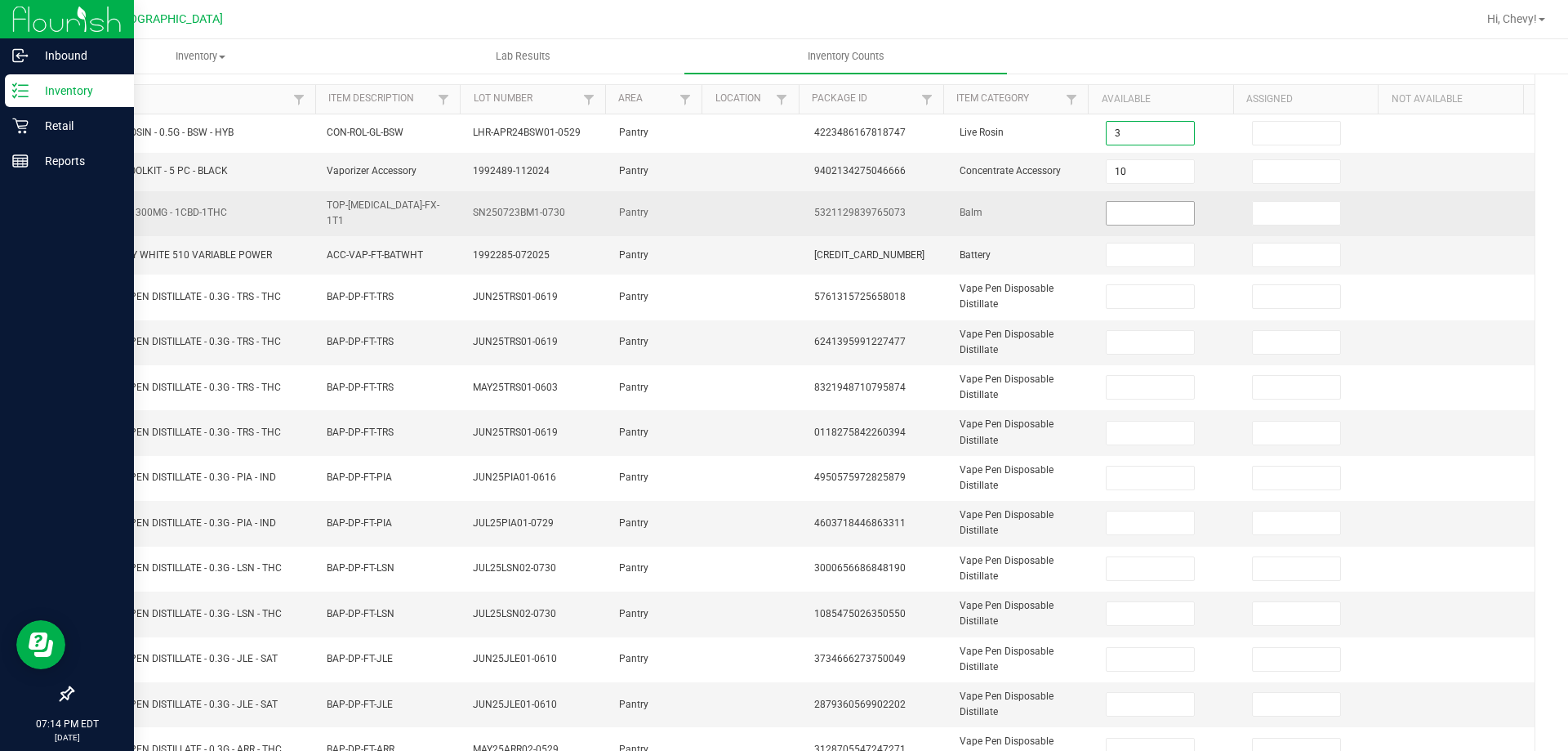
type input "3"
click at [1125, 214] on input at bounding box center [1150, 213] width 86 height 23
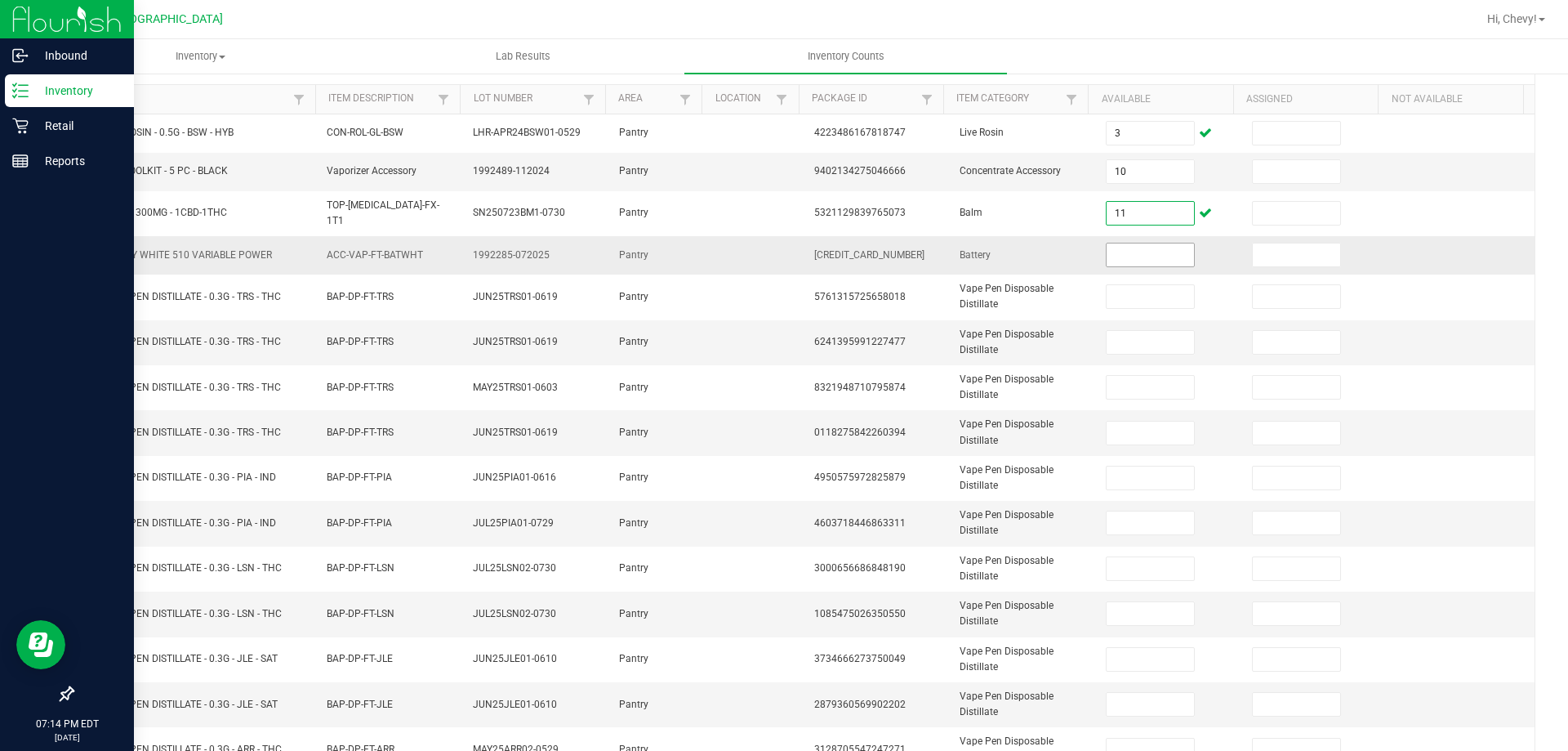
type input "11"
click at [1126, 254] on input at bounding box center [1150, 255] width 86 height 23
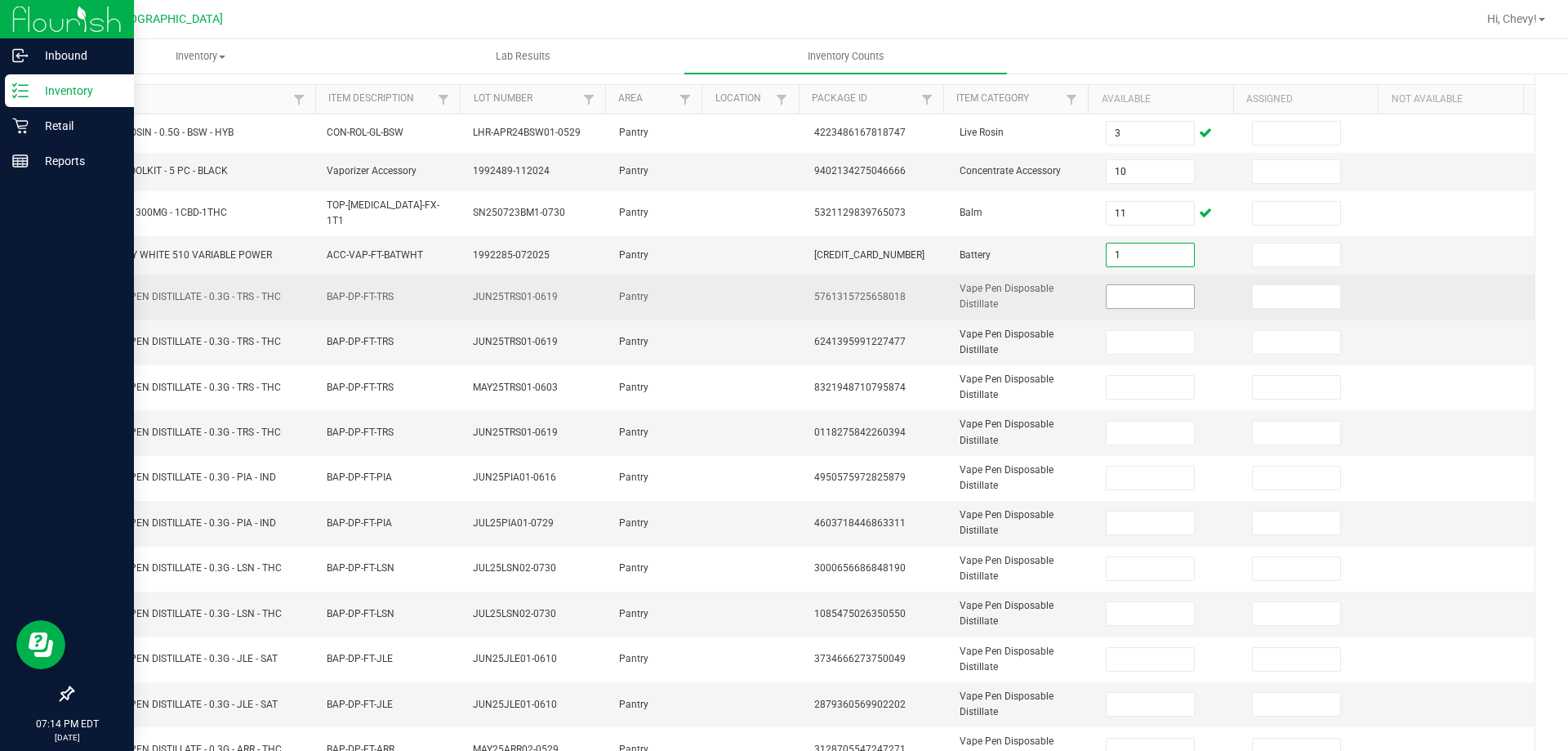
type input "1"
click at [1110, 285] on input at bounding box center [1150, 296] width 86 height 23
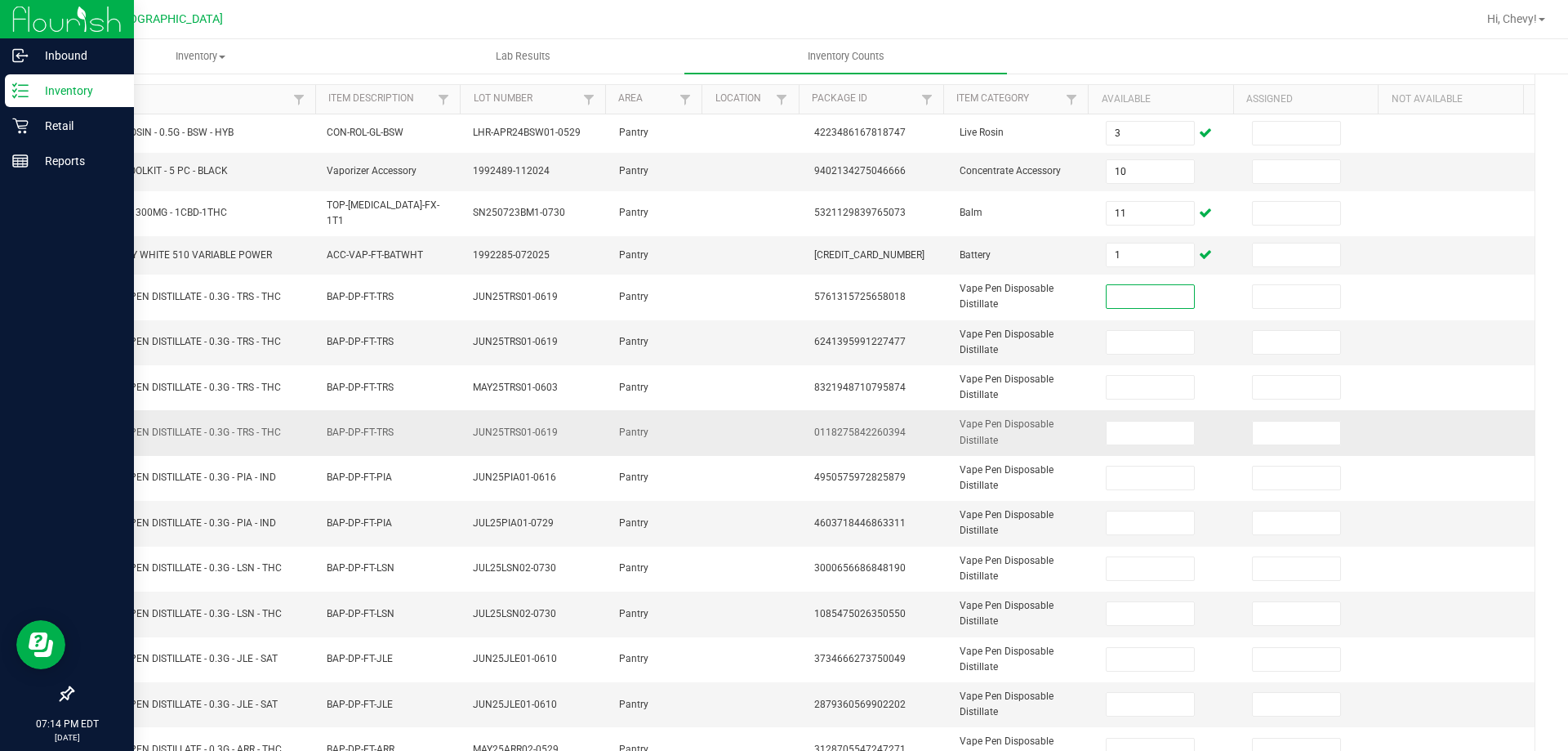
click at [1389, 414] on td at bounding box center [1462, 432] width 147 height 45
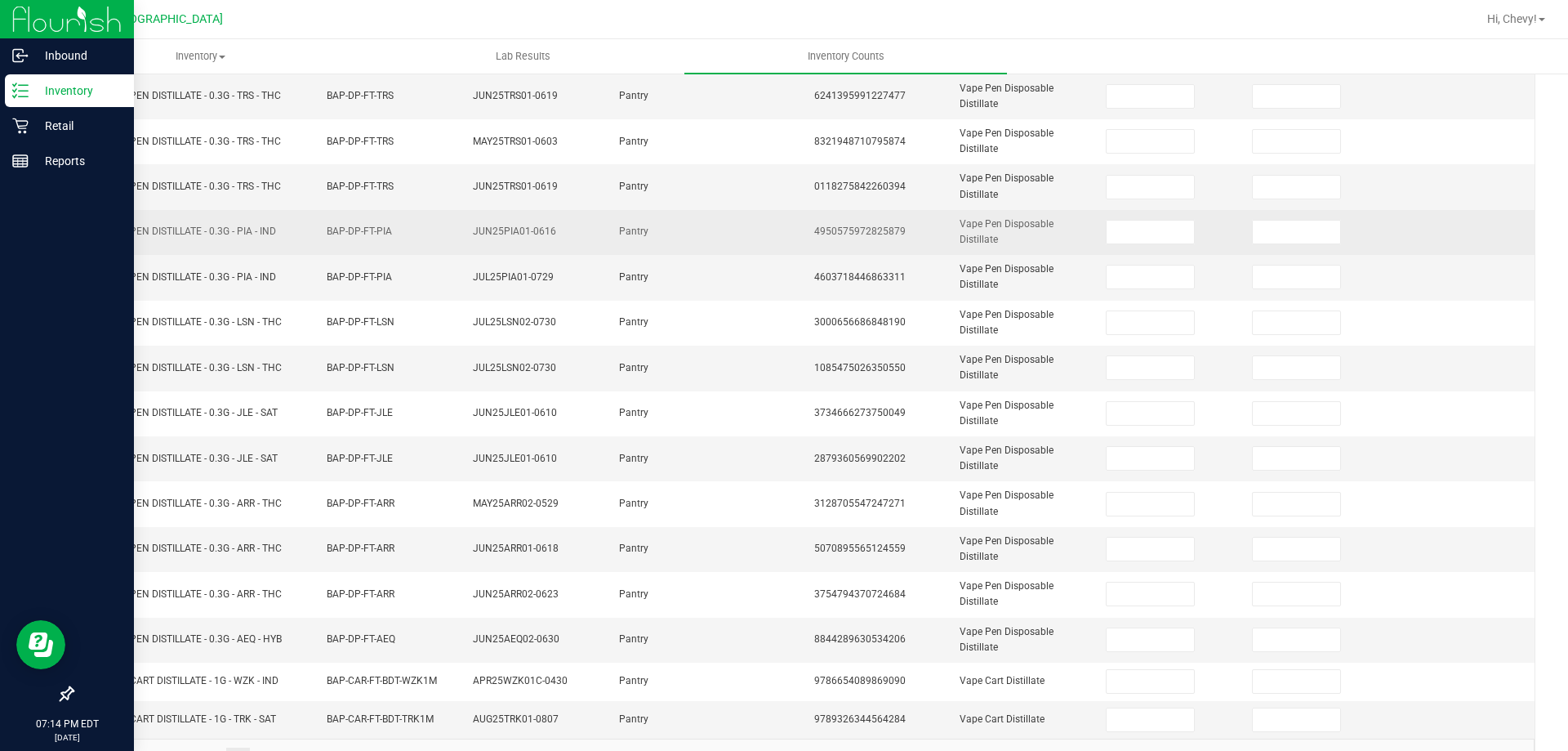
scroll to position [435, 0]
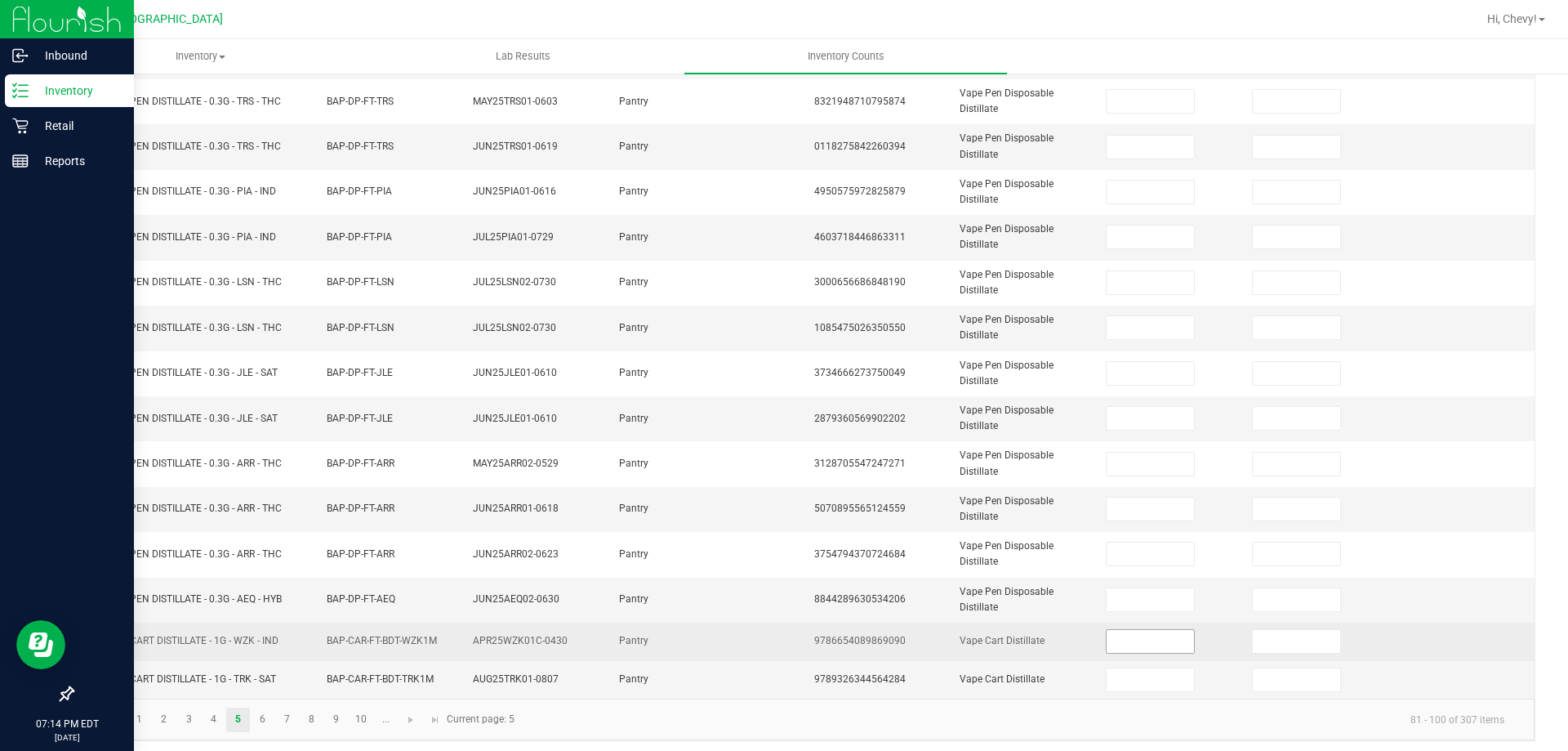
click at [1146, 630] on input at bounding box center [1150, 641] width 86 height 23
type input "6"
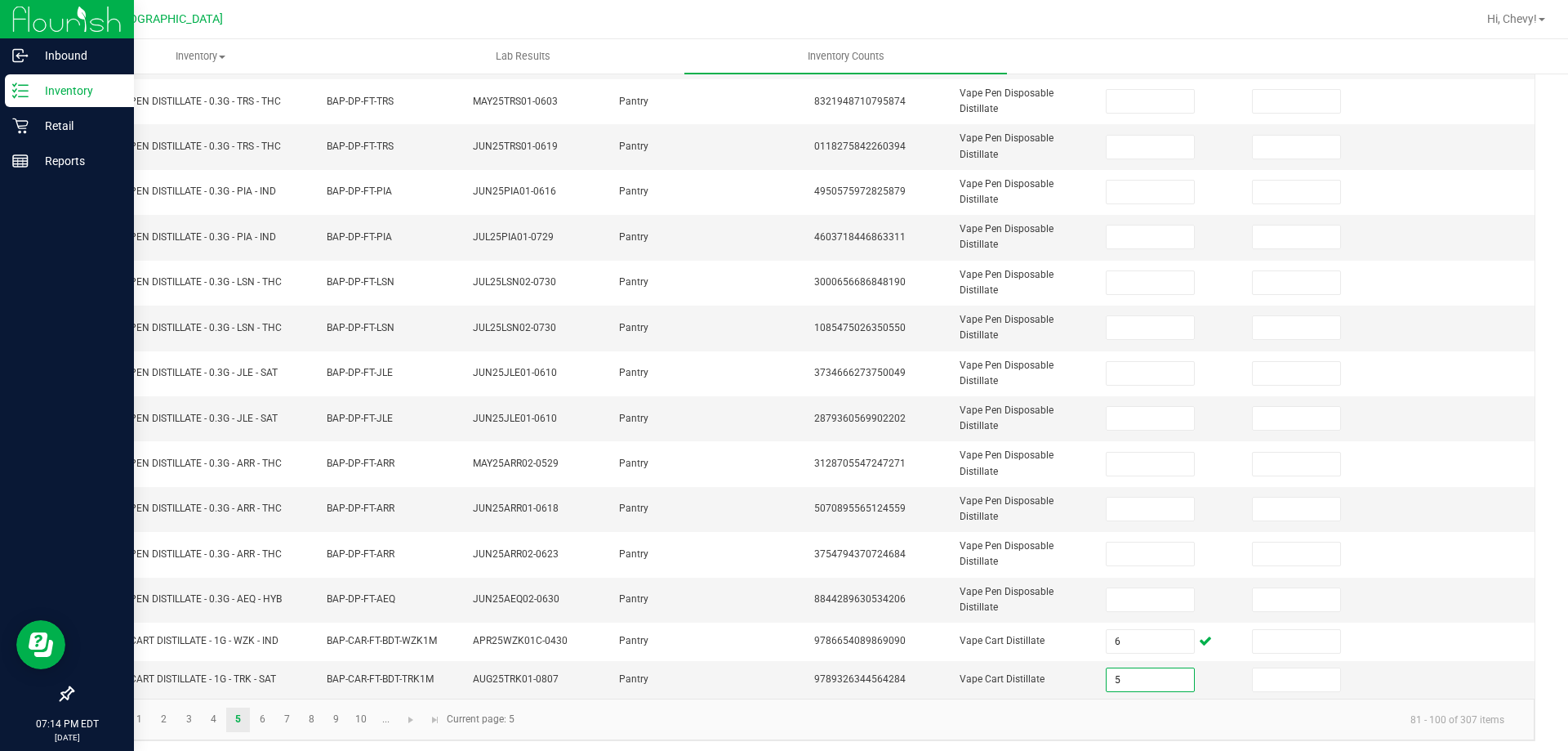
type input "5"
click at [1134, 708] on kendo-pager-info "81 - 100 of 307 items" at bounding box center [1020, 719] width 993 height 27
click at [265, 713] on link "6" at bounding box center [262, 720] width 23 height 24
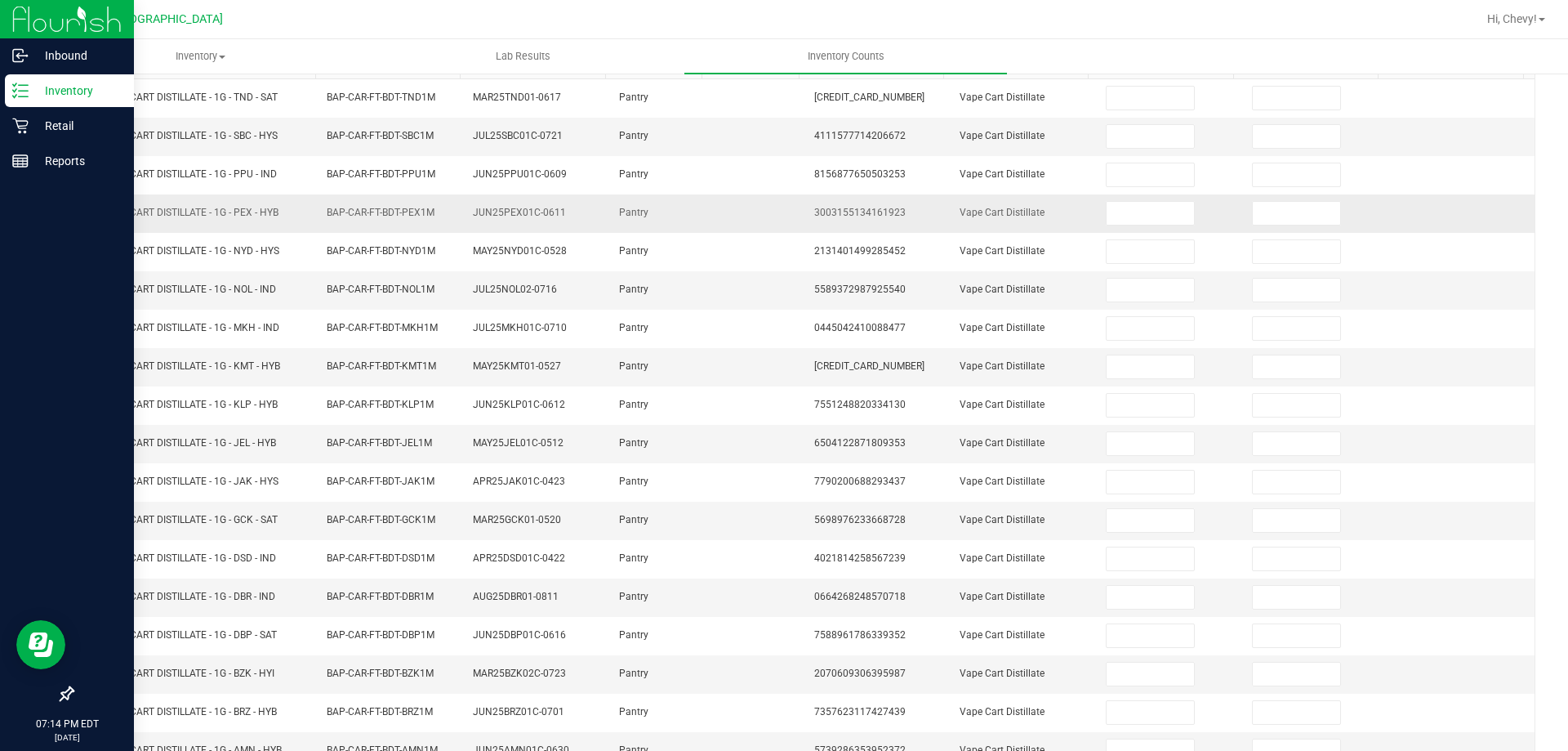
scroll to position [12, 0]
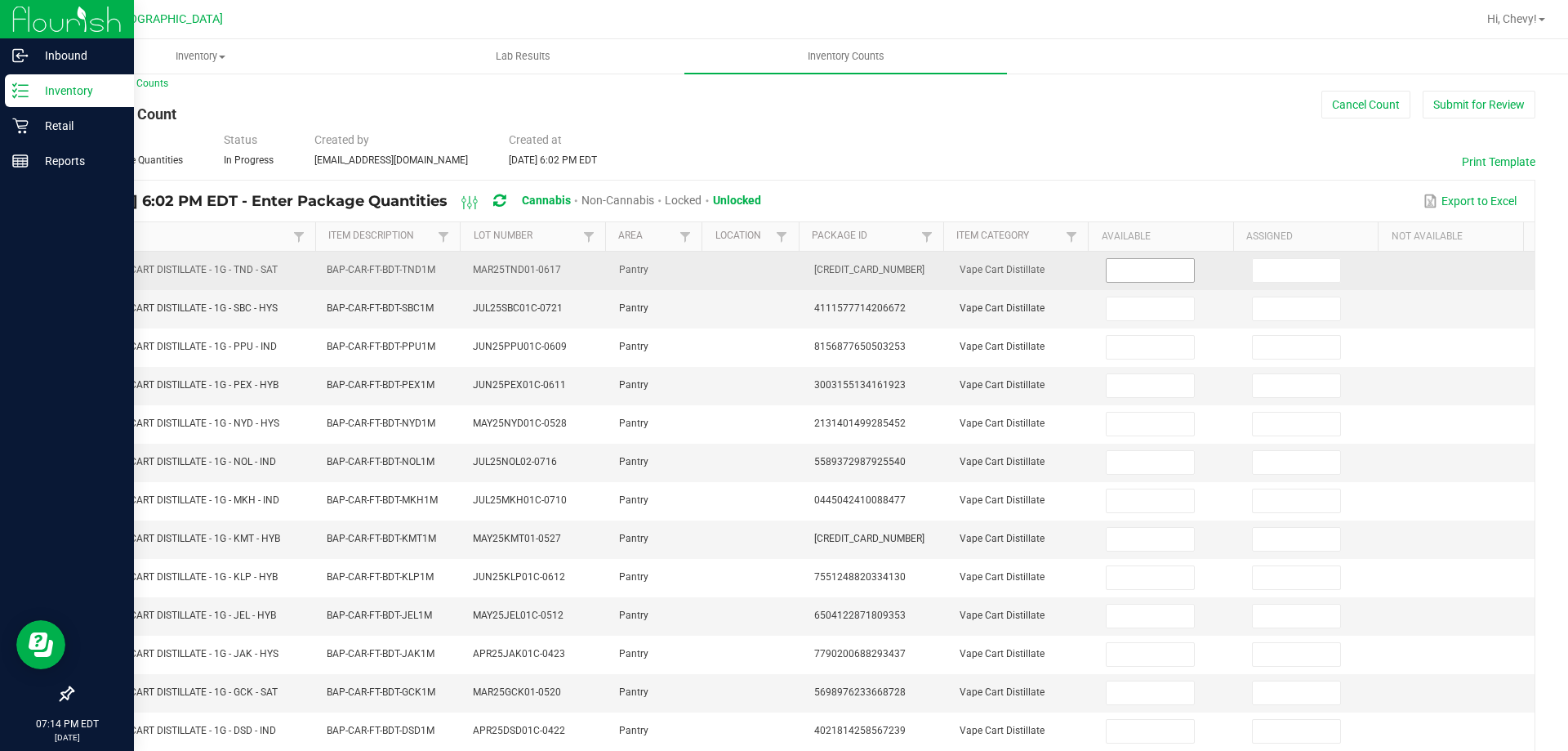
click at [1119, 272] on input at bounding box center [1150, 271] width 86 height 23
type input "8"
type input "1"
type input "6"
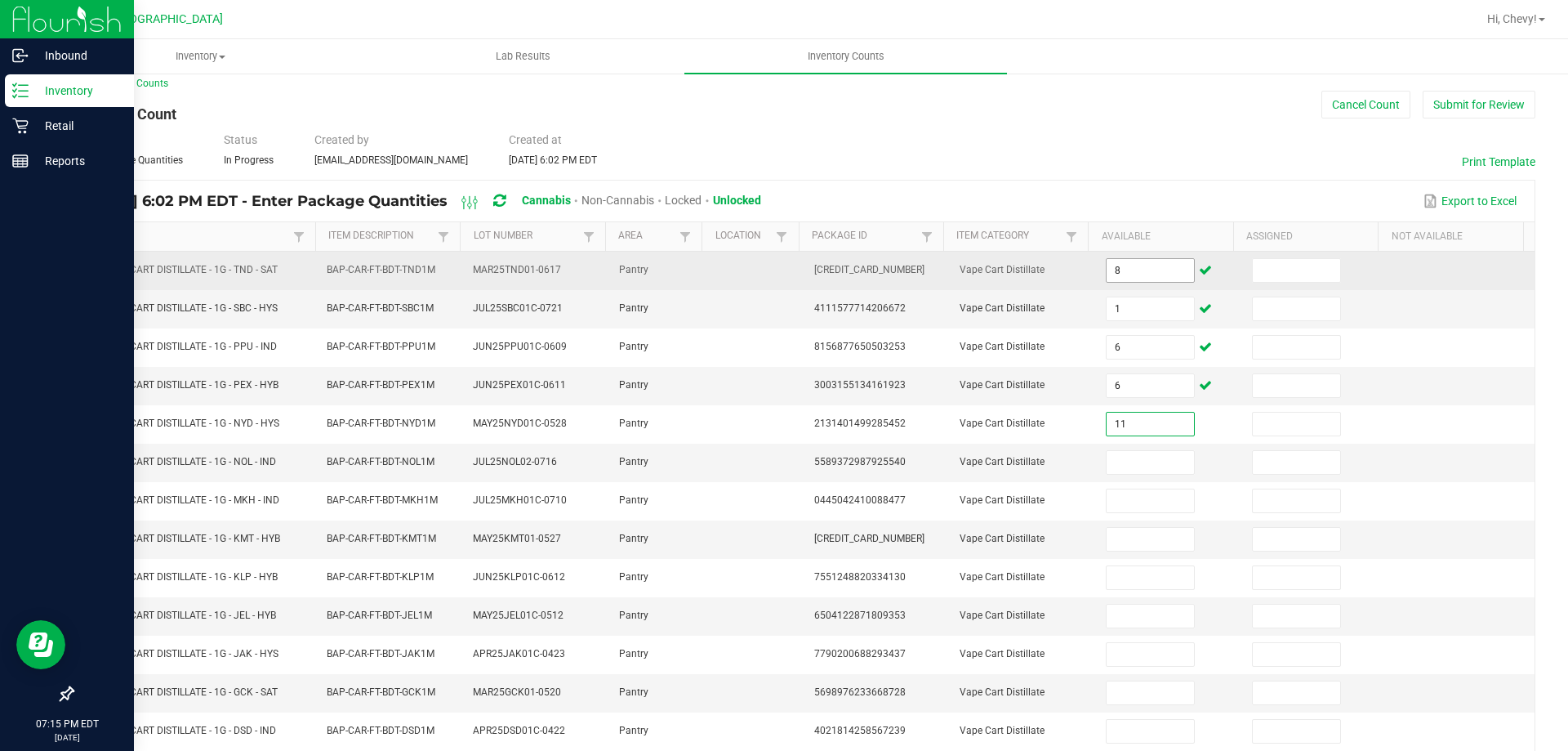
type input "11"
type input "12"
type input "1"
type input "12"
type input "8"
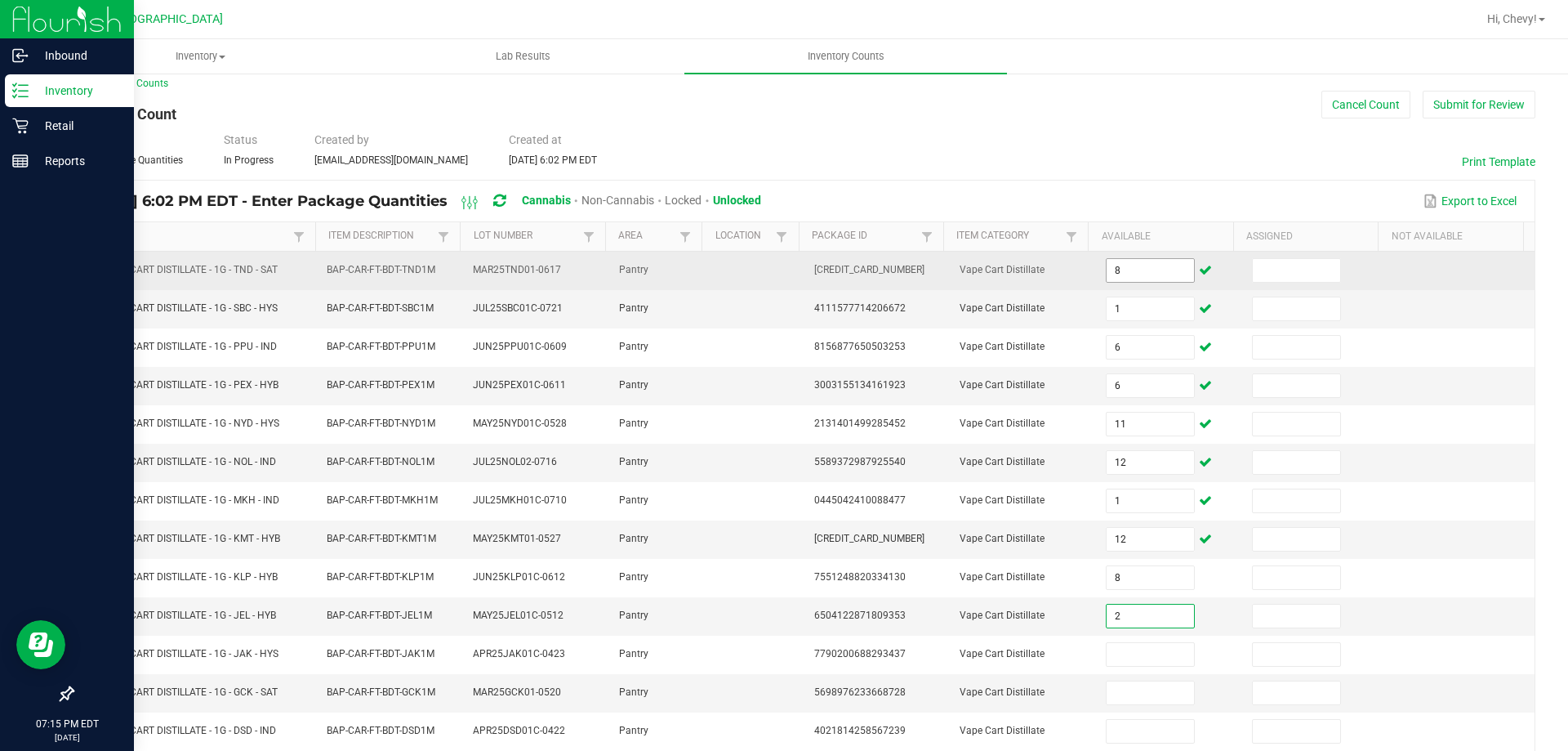
type input "2"
type input "5"
type input "7"
type input "5"
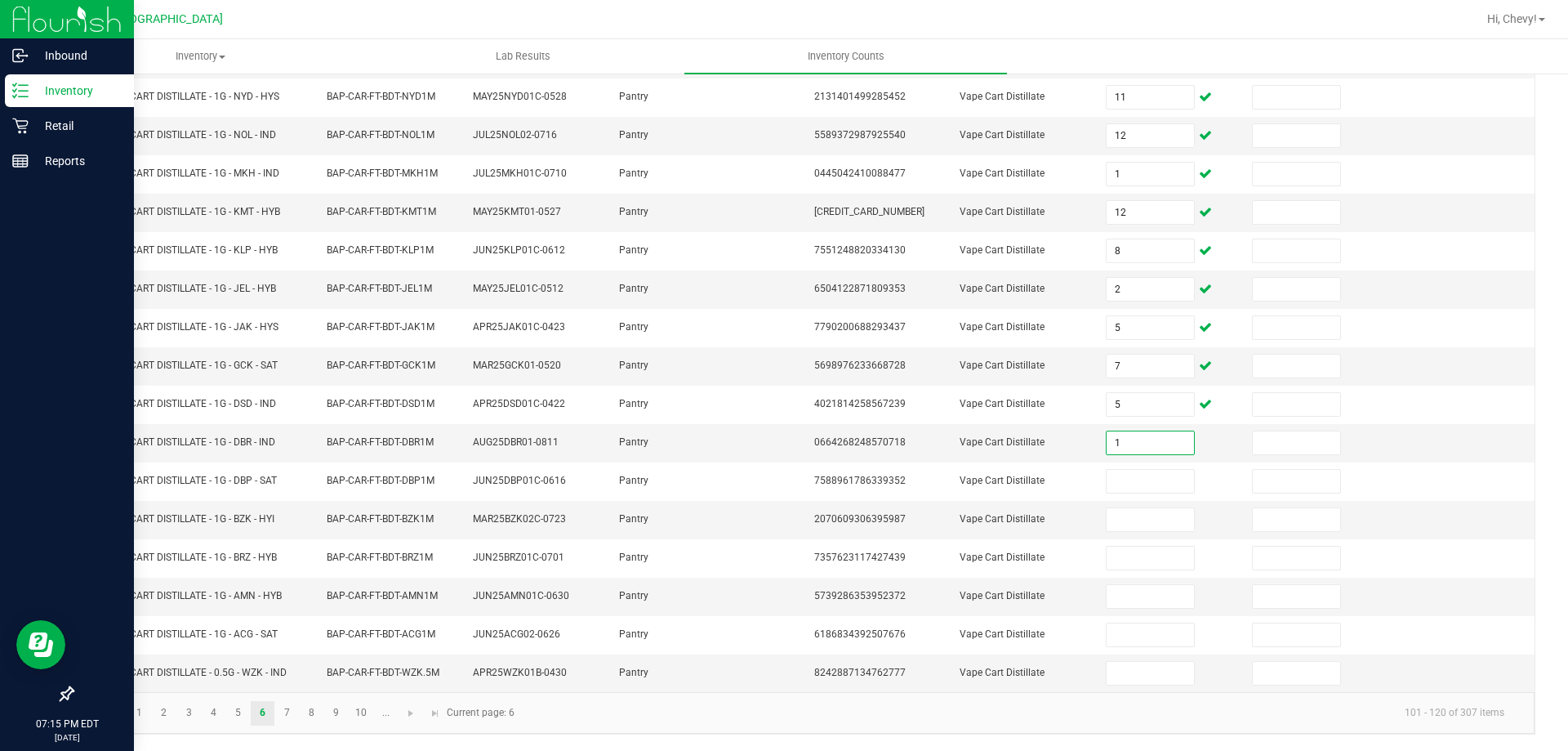
type input "1"
type input "9"
type input "4"
type input "12"
type input "2"
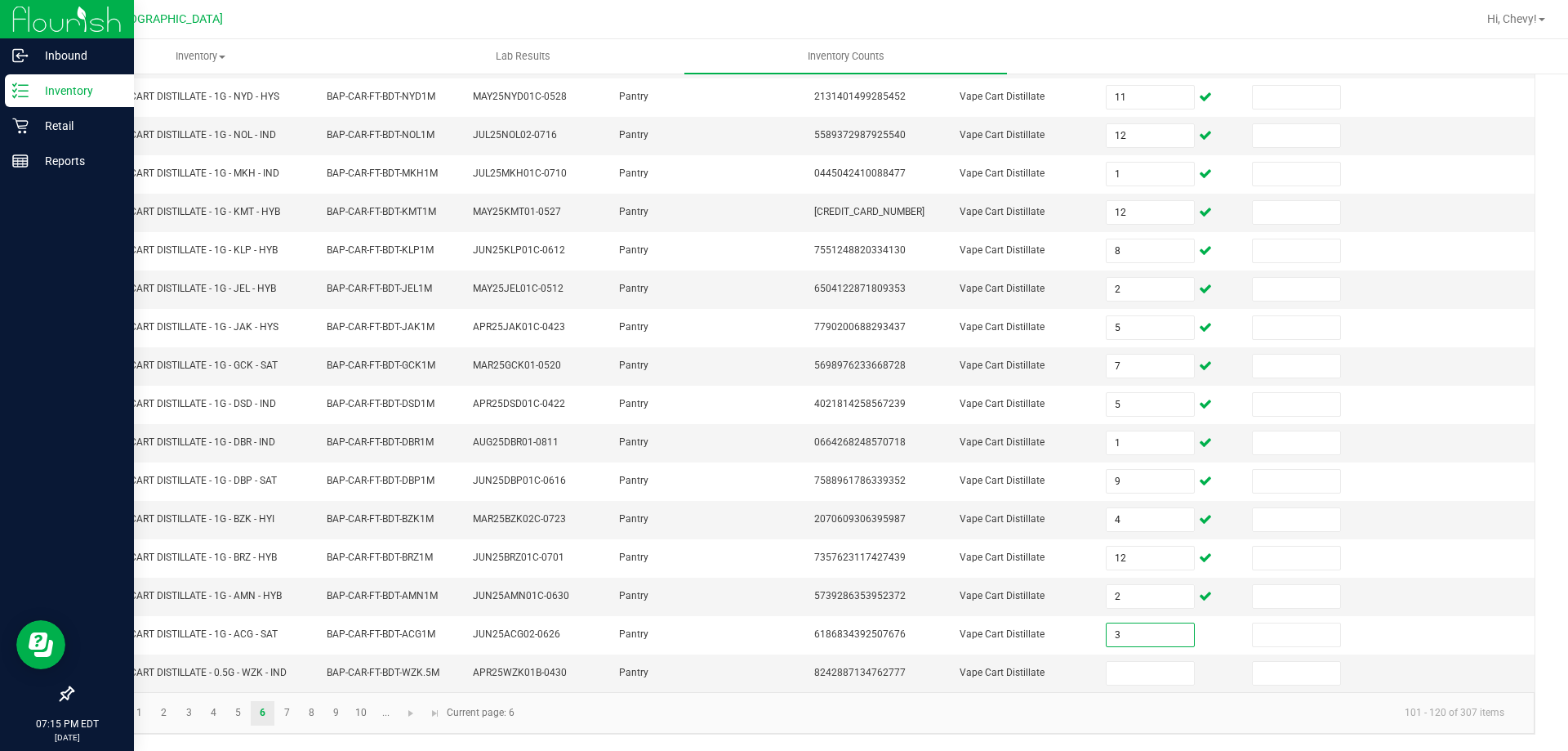
type input "3"
click at [798, 715] on kendo-pager-info "101 - 120 of 307 items" at bounding box center [1020, 712] width 993 height 27
click at [282, 716] on link "7" at bounding box center [287, 713] width 23 height 24
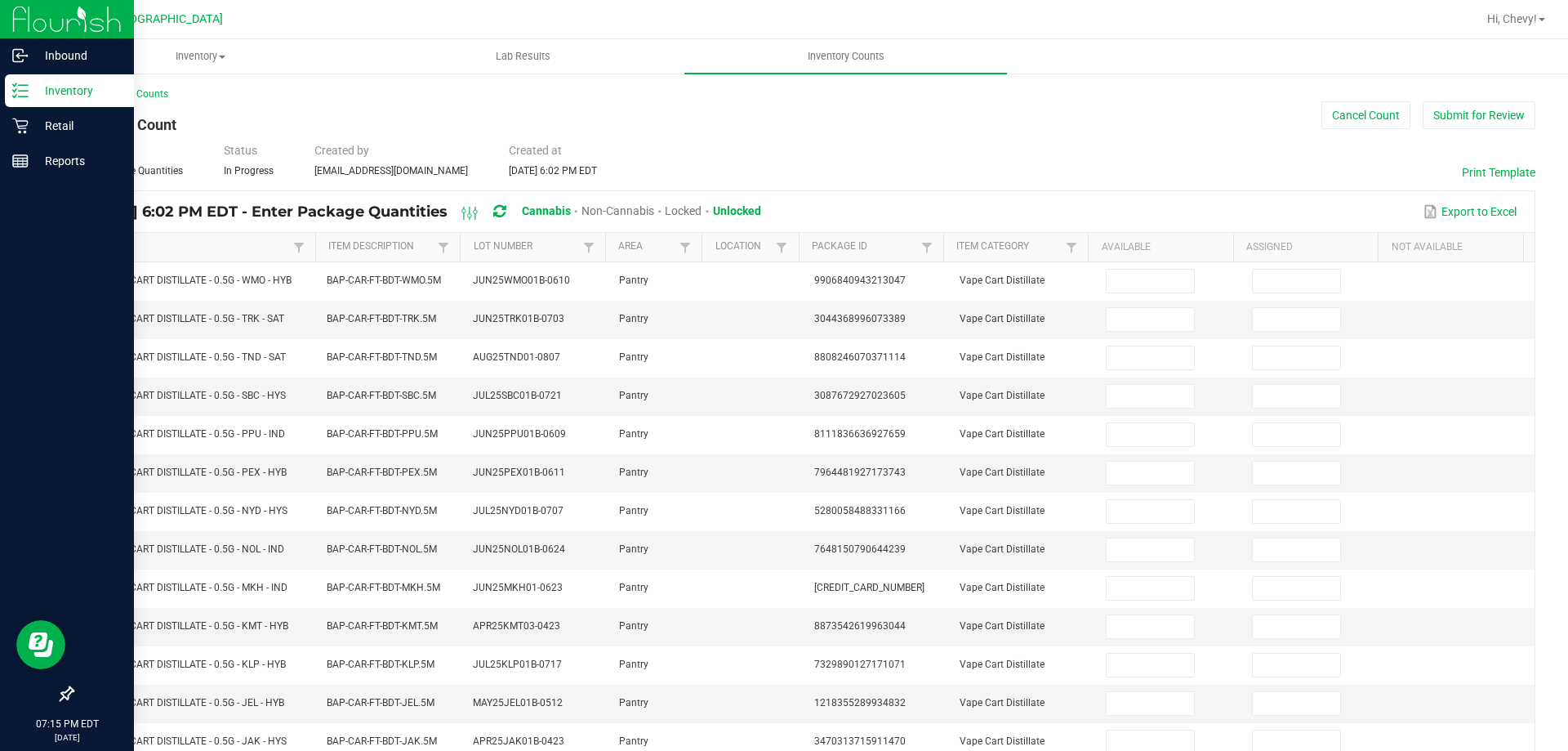
scroll to position [0, 0]
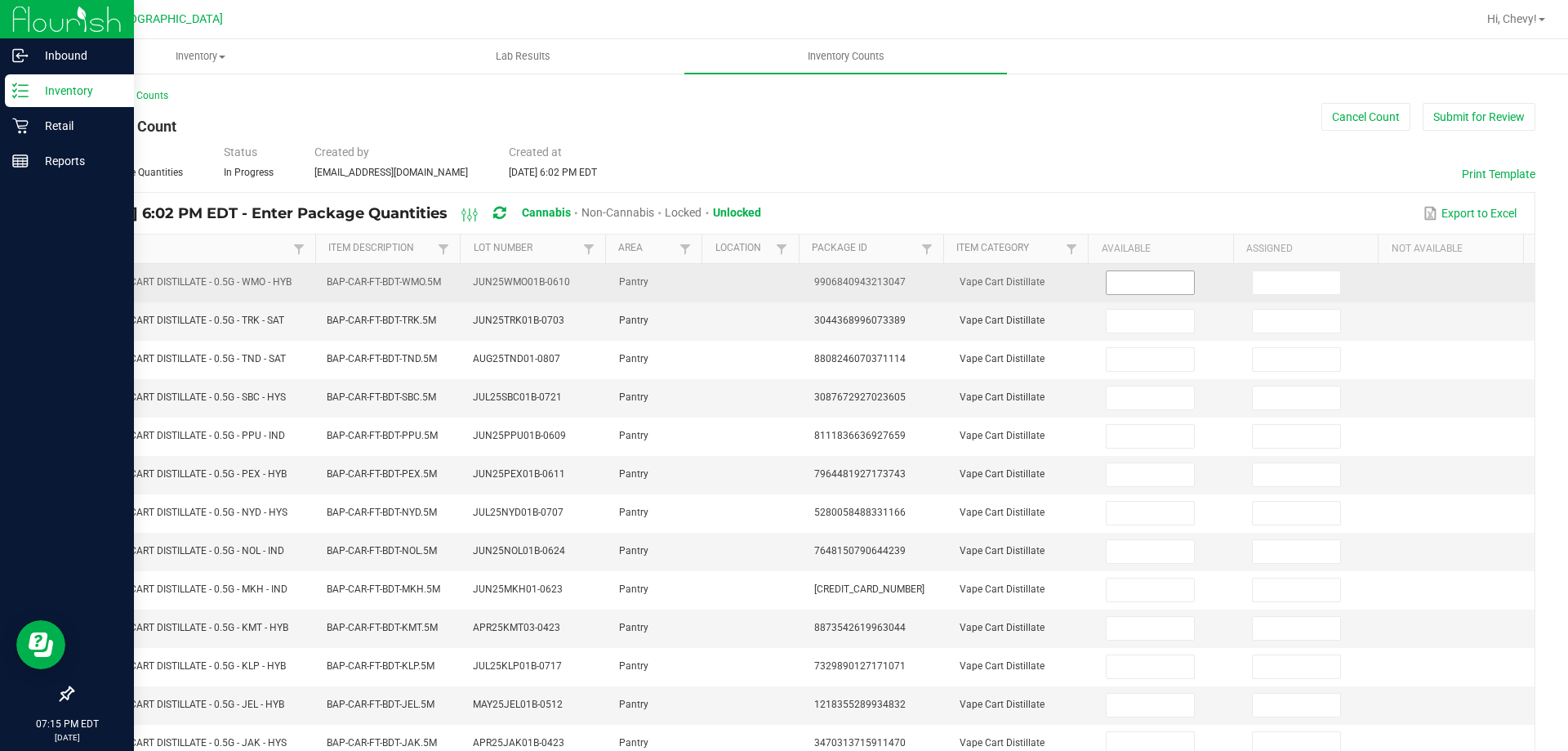
click at [1140, 287] on input at bounding box center [1150, 283] width 86 height 23
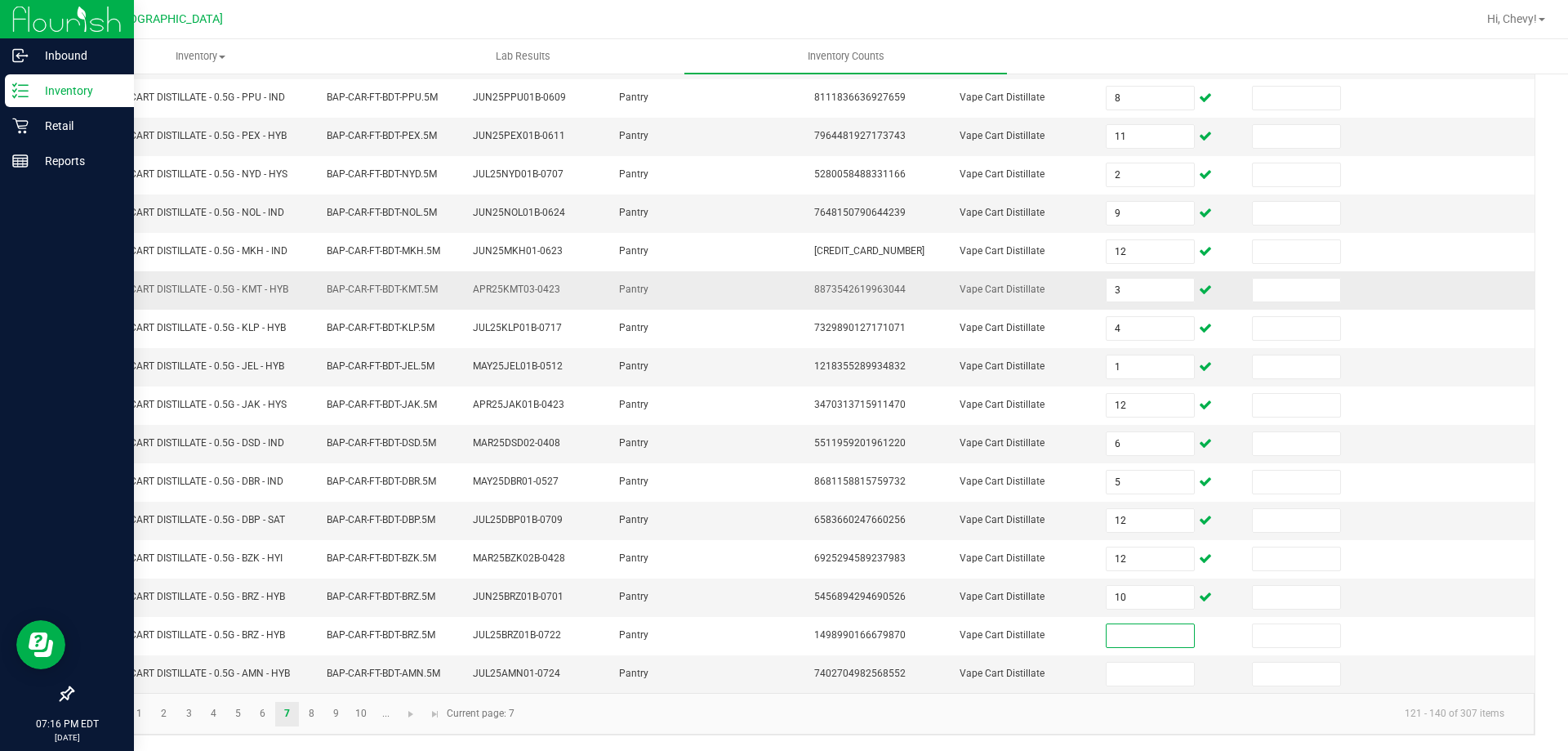
scroll to position [339, 0]
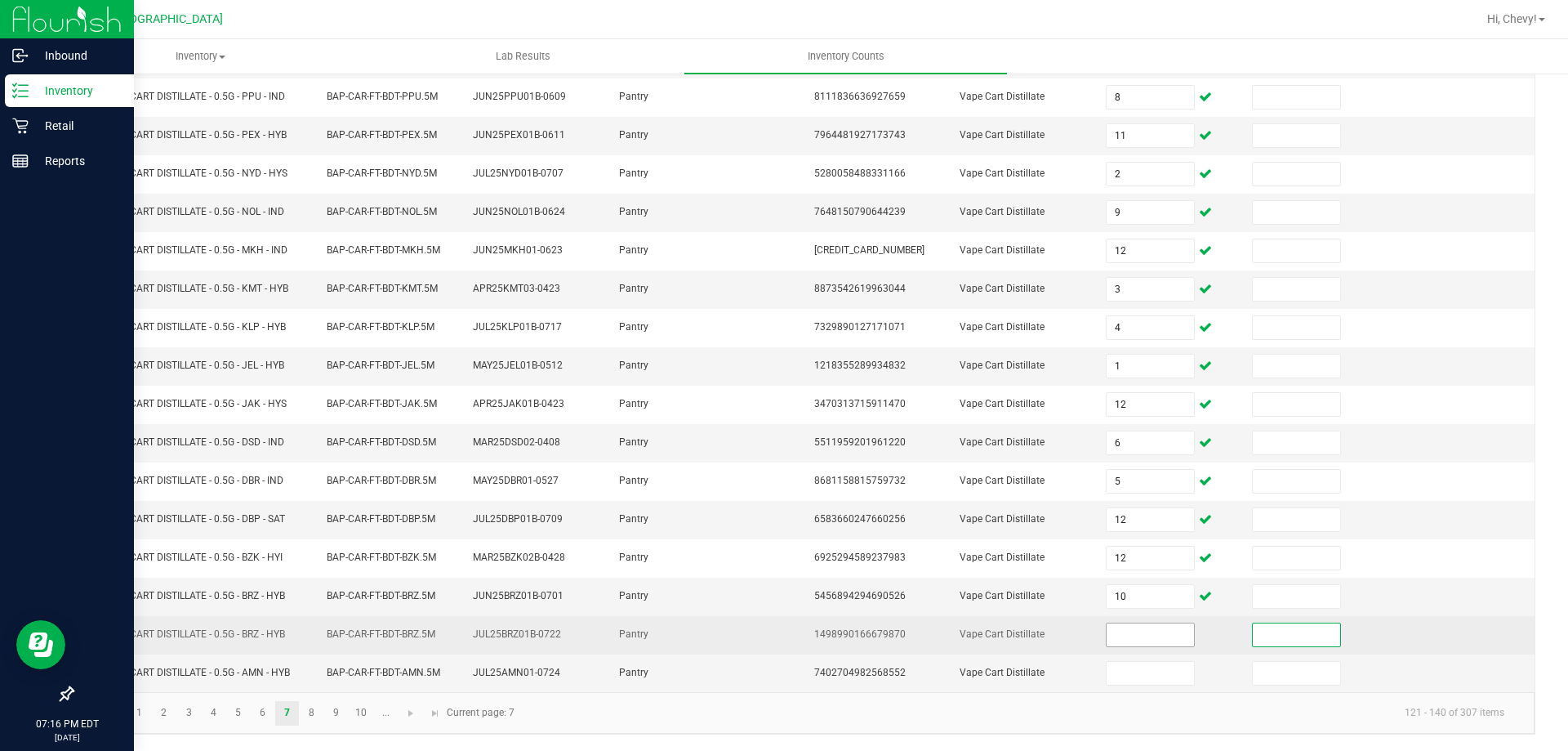
click at [1173, 625] on input at bounding box center [1150, 634] width 86 height 23
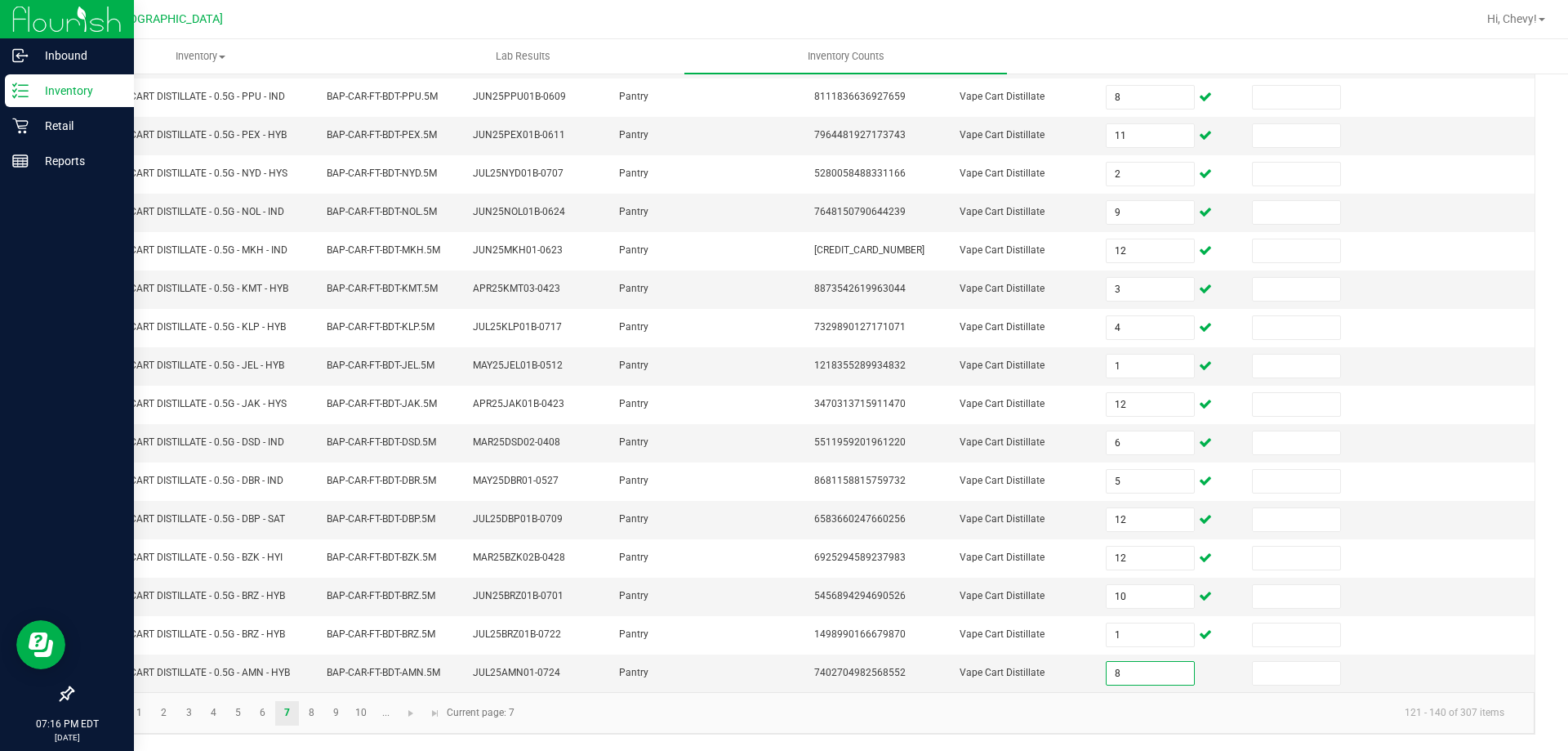
click at [1137, 704] on kendo-pager-info "121 - 140 of 307 items" at bounding box center [1020, 712] width 993 height 27
click at [303, 719] on link "8" at bounding box center [311, 713] width 23 height 24
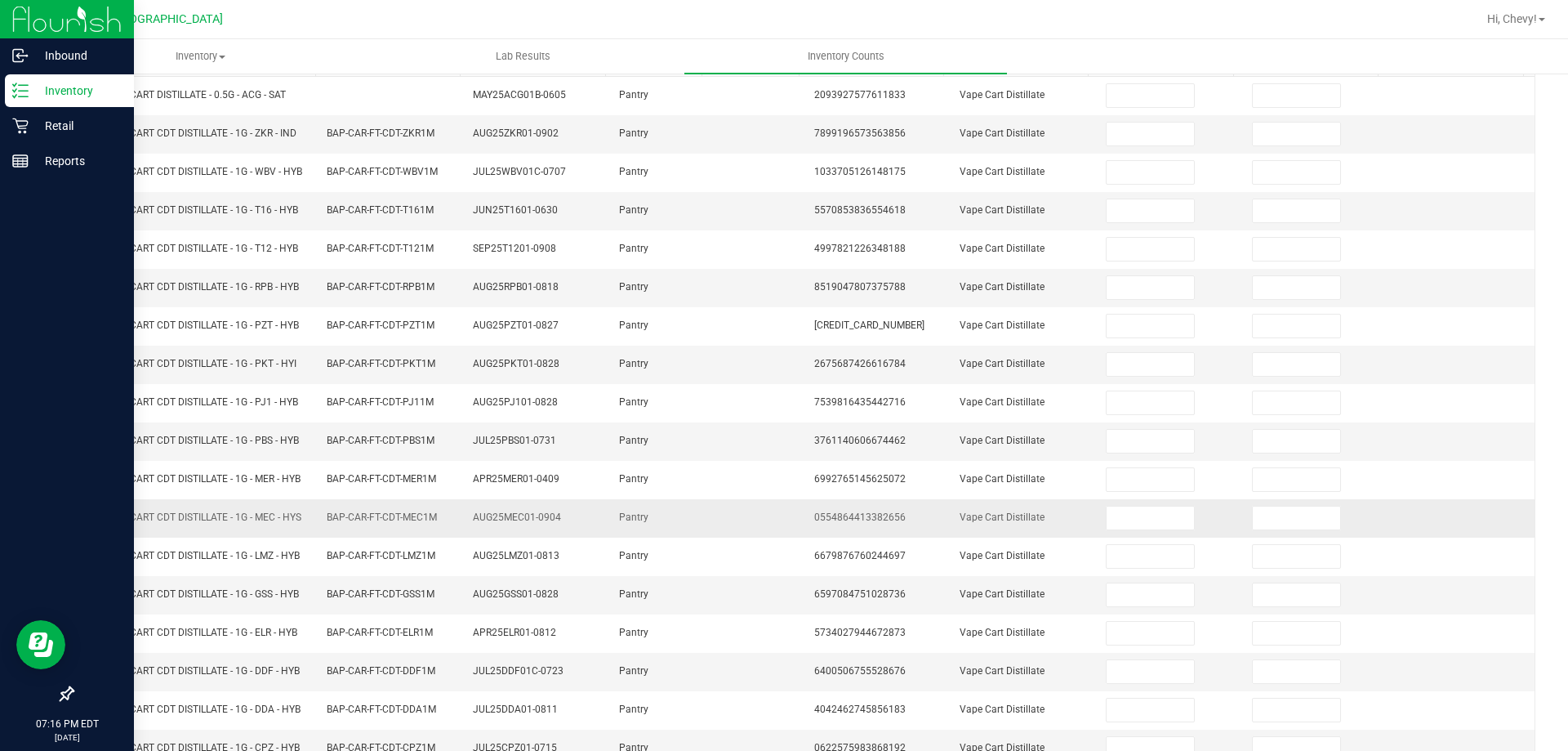
scroll to position [12, 0]
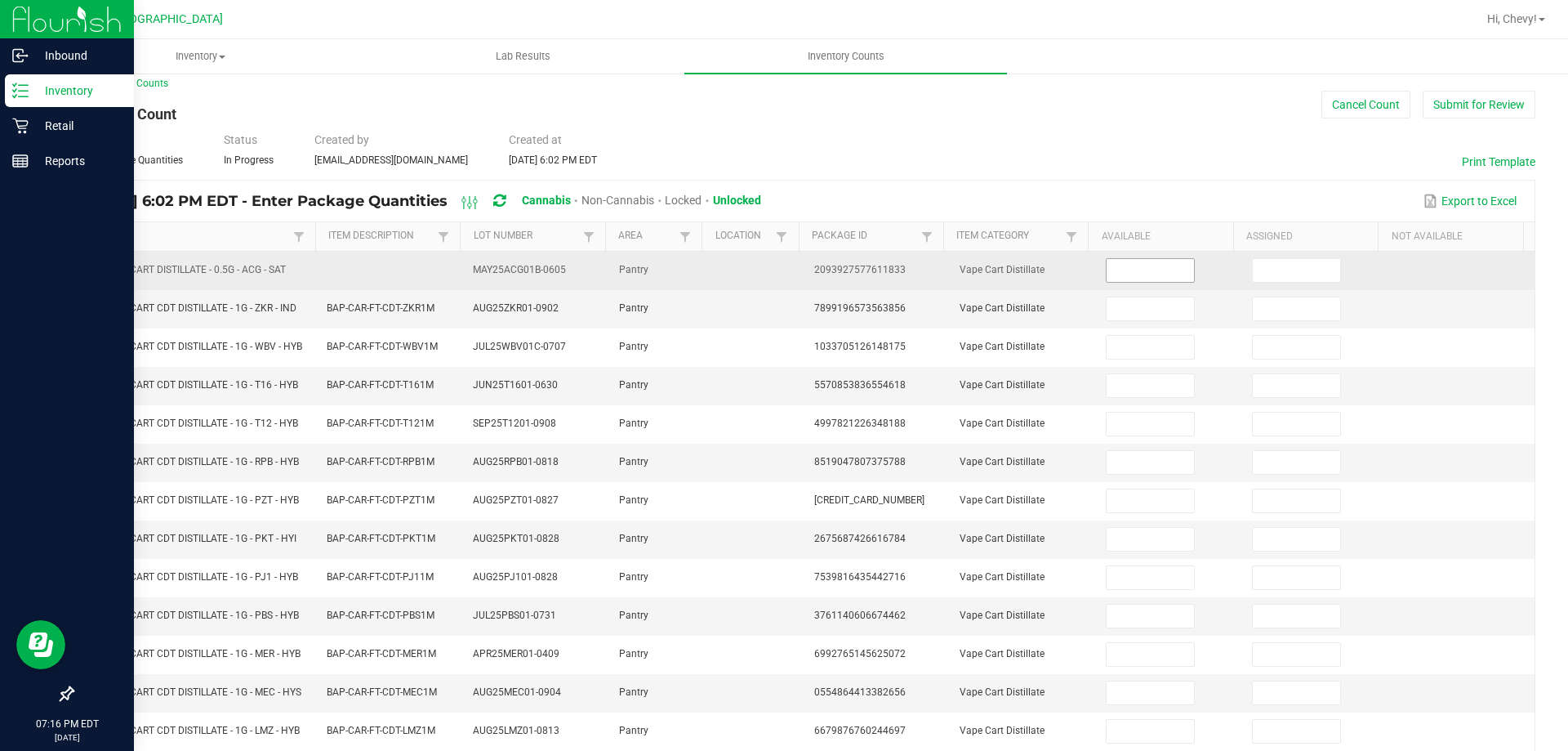
click at [1145, 276] on input at bounding box center [1150, 271] width 86 height 23
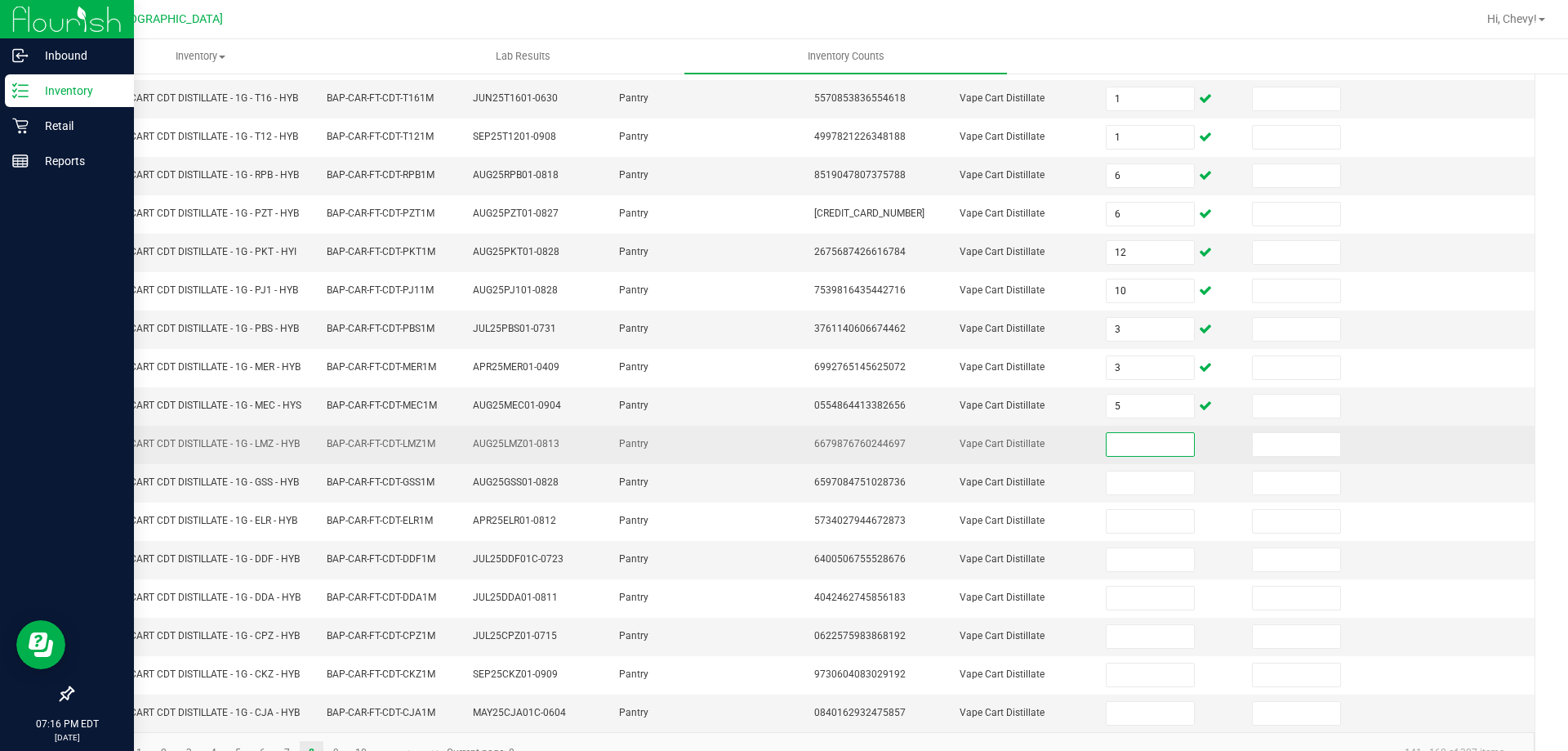
scroll to position [339, 0]
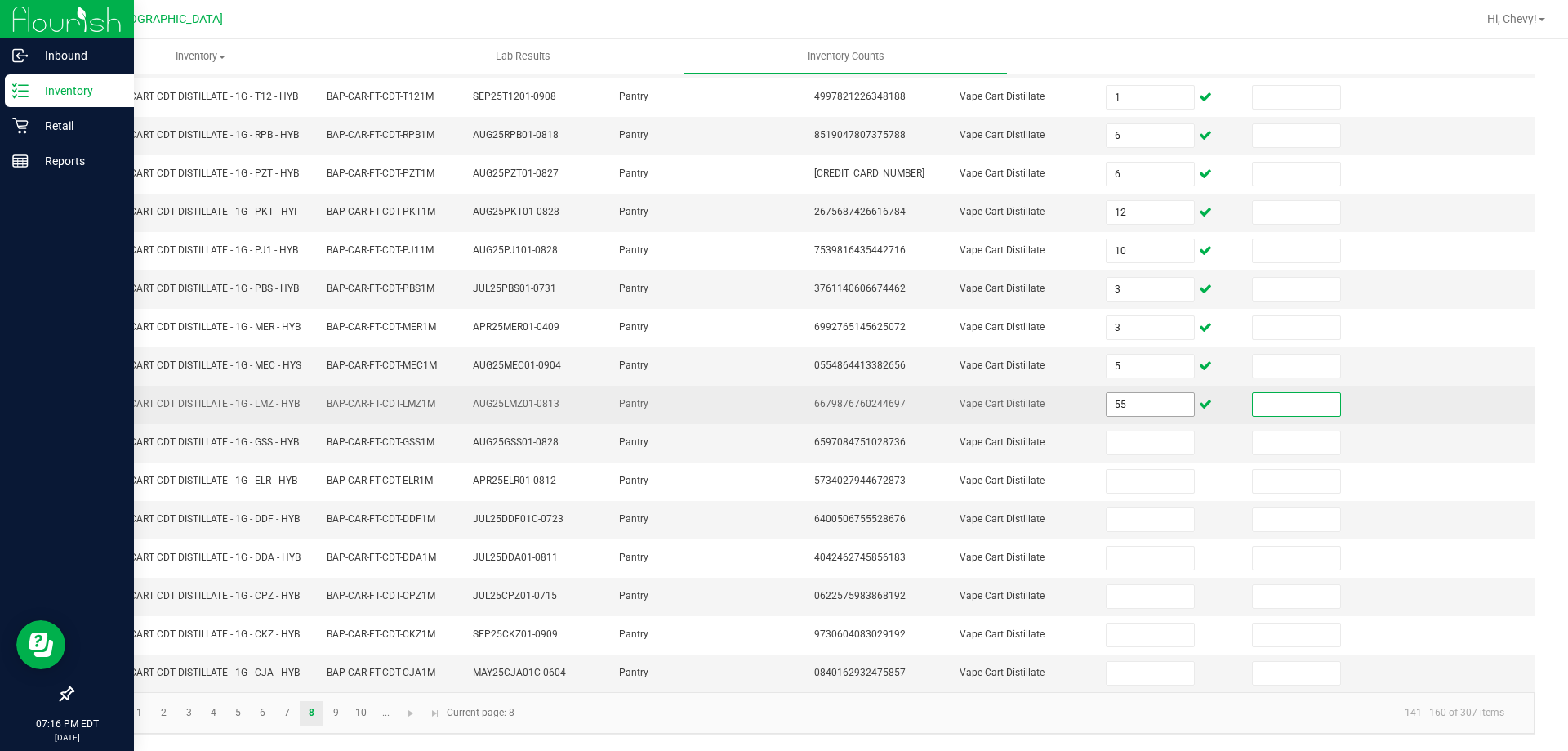
click at [1112, 415] on input "55" at bounding box center [1150, 404] width 86 height 23
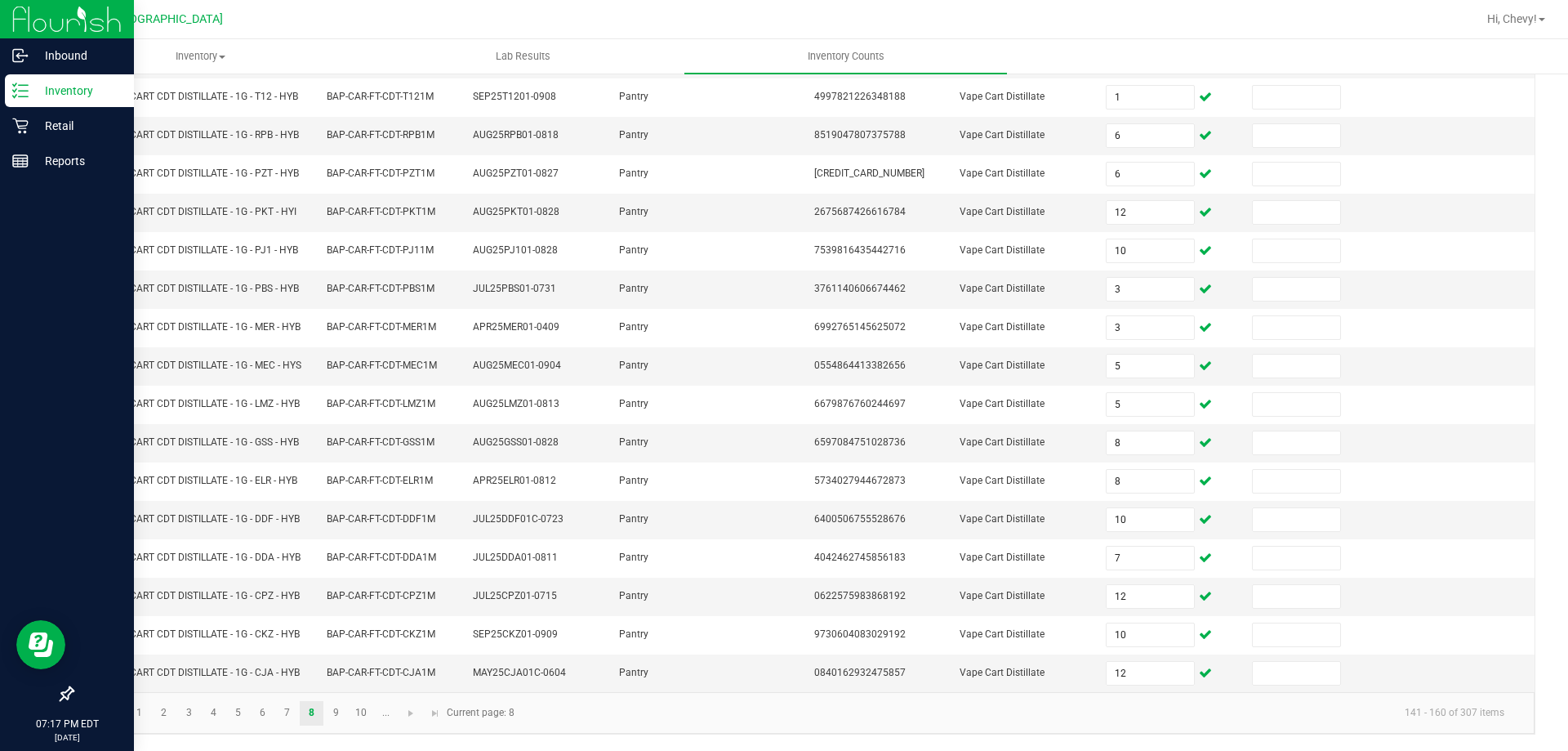
drag, startPoint x: 905, startPoint y: 700, endPoint x: 697, endPoint y: 707, distance: 208.1
click at [905, 701] on kendo-pager-info "141 - 160 of 307 items" at bounding box center [1020, 712] width 993 height 27
click at [334, 713] on link "9" at bounding box center [335, 713] width 23 height 24
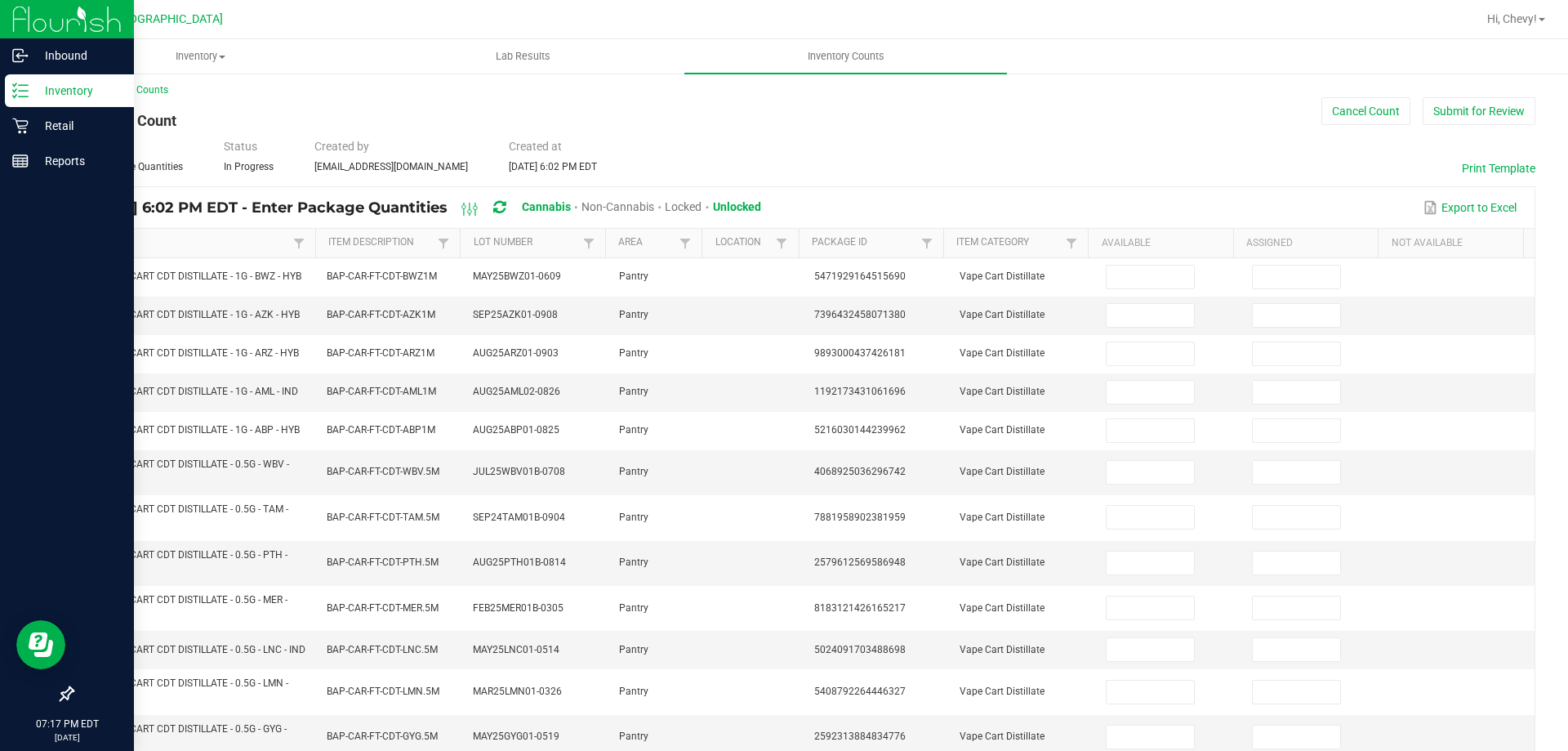
scroll to position [0, 0]
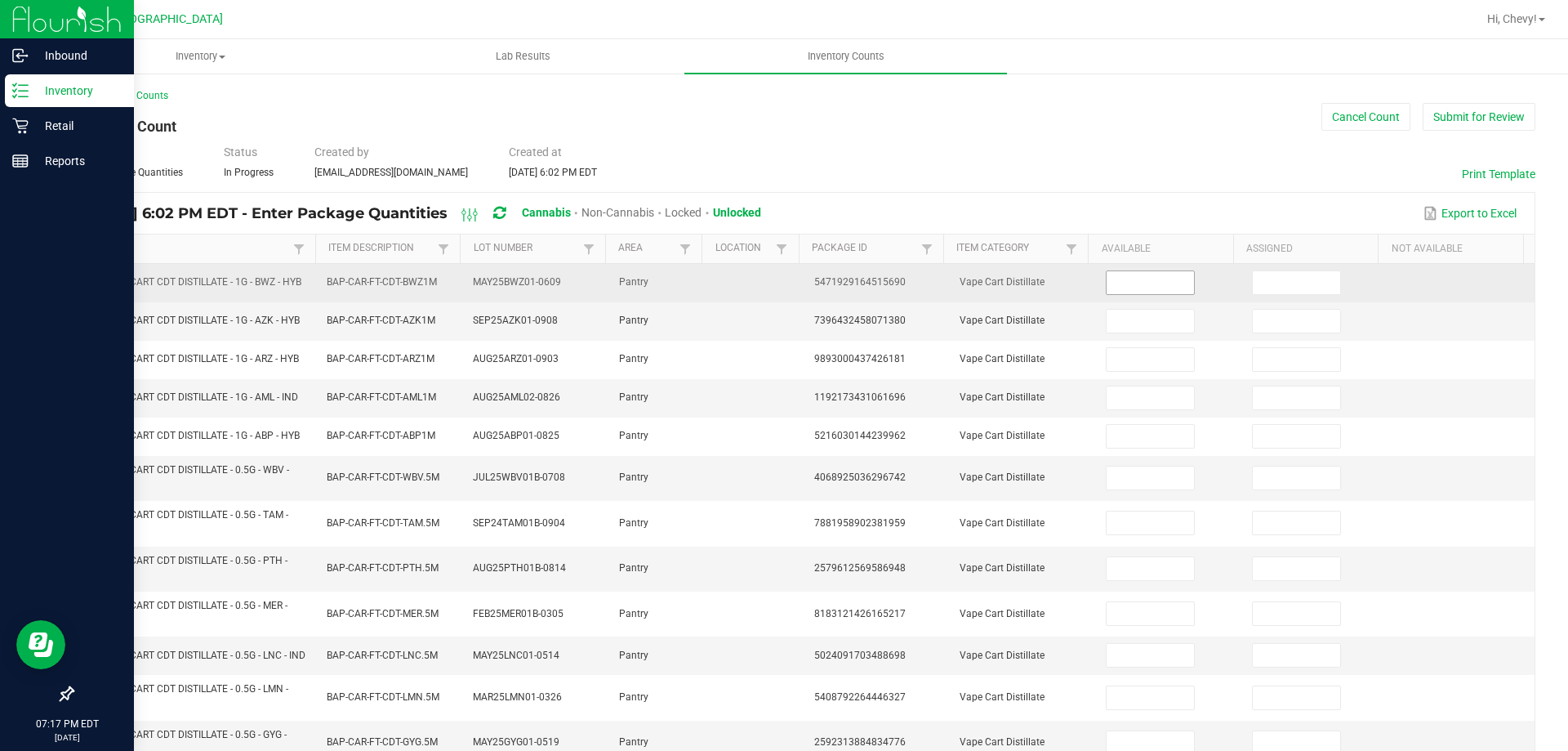
click at [1151, 287] on input at bounding box center [1150, 283] width 86 height 23
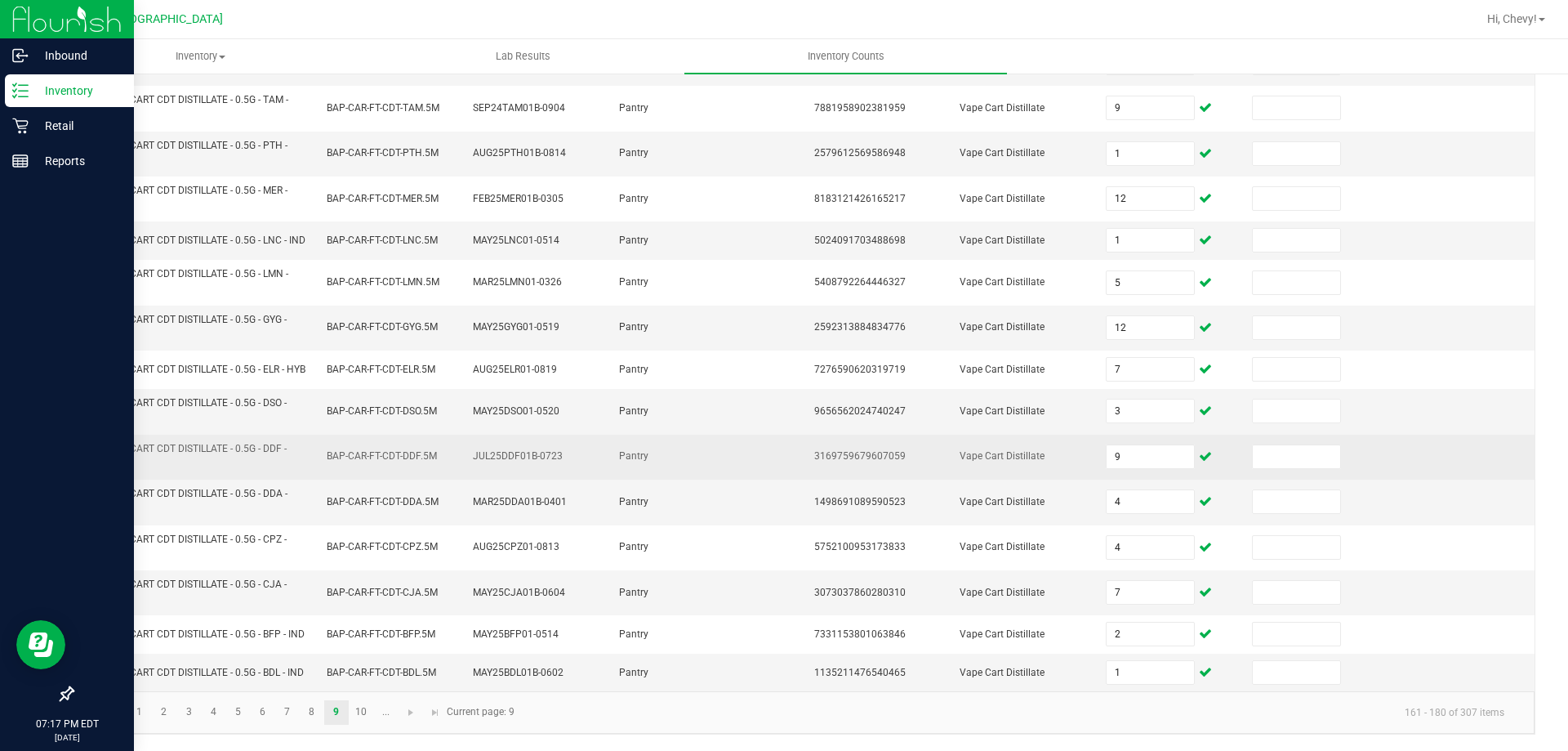
scroll to position [442, 0]
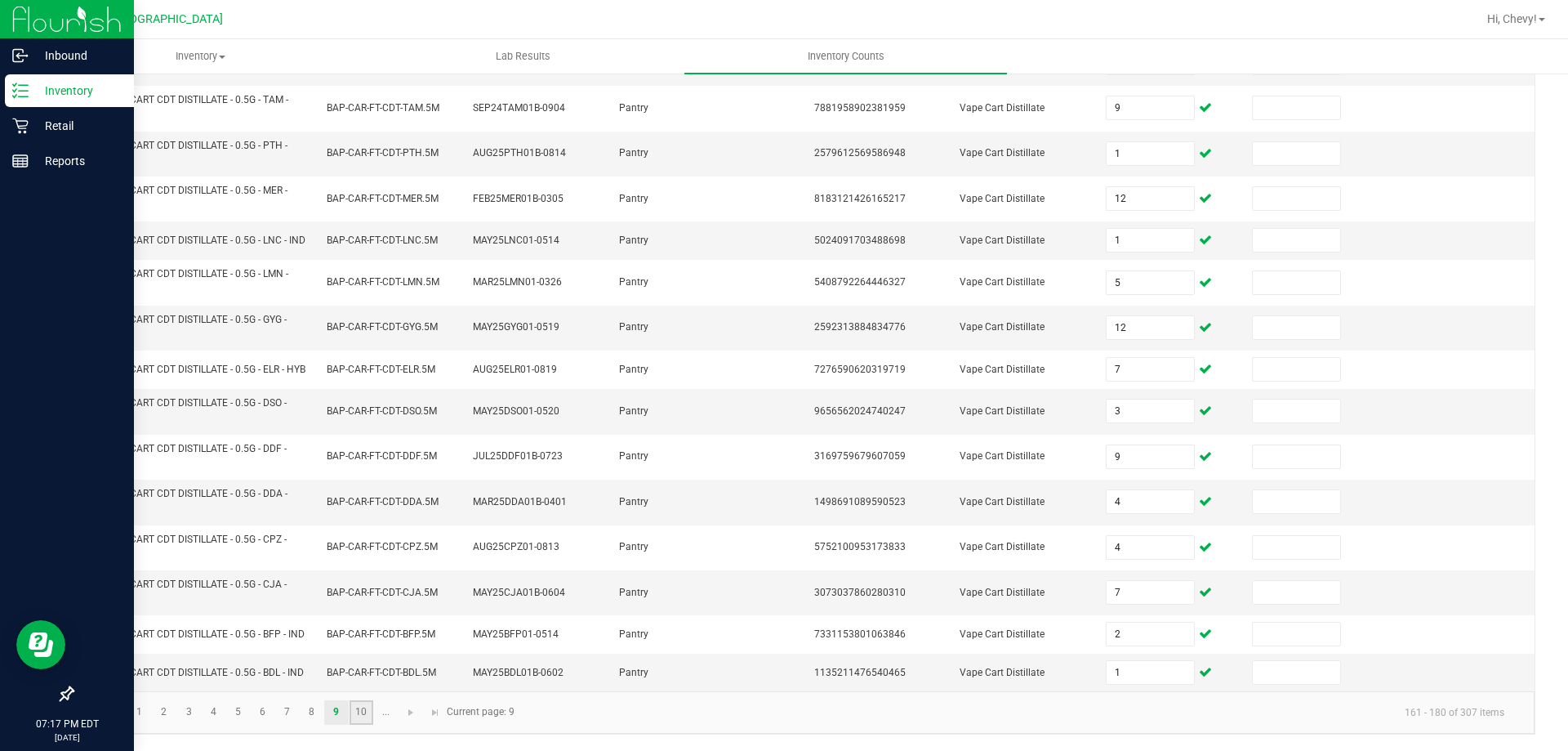
click at [367, 708] on link "10" at bounding box center [361, 712] width 23 height 24
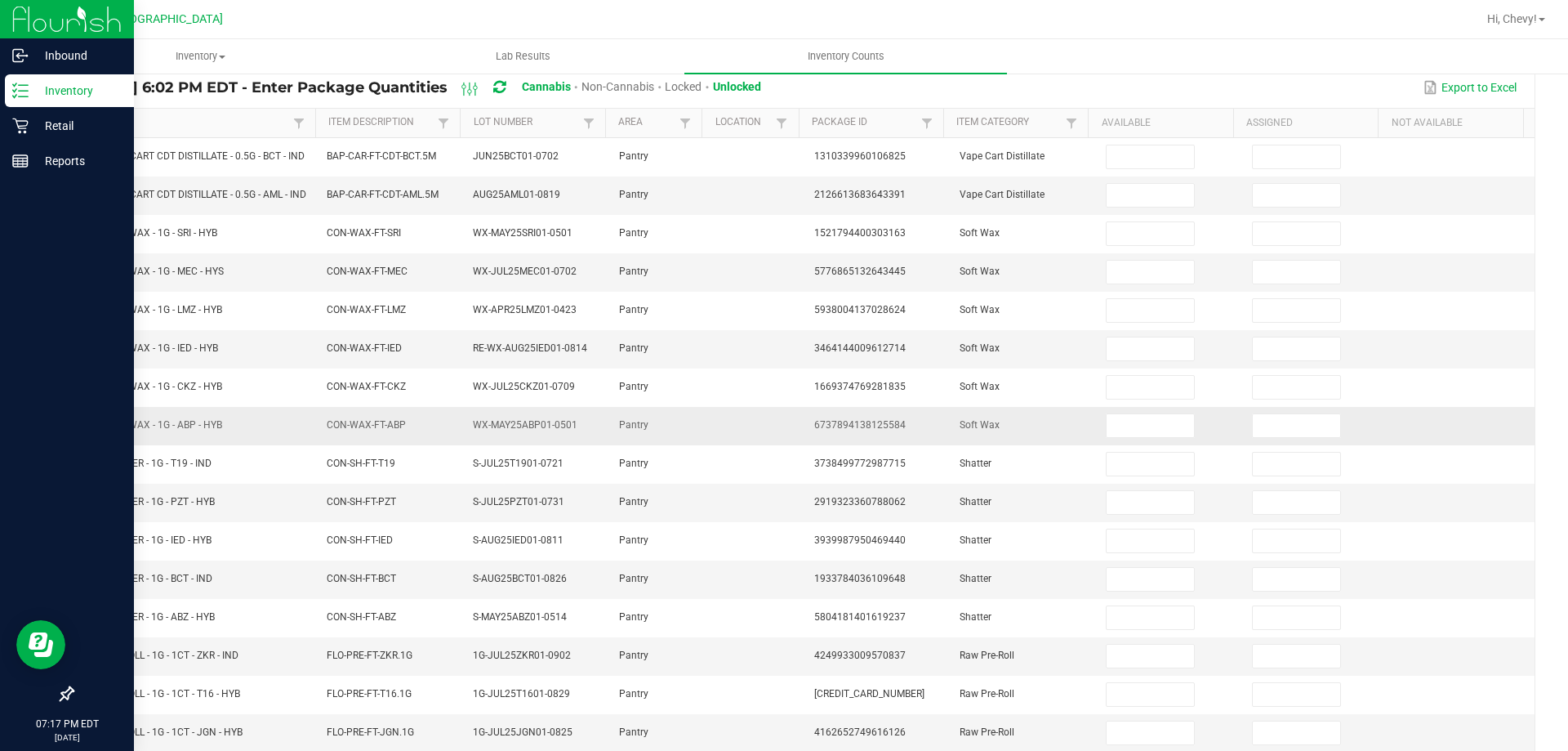
scroll to position [0, 0]
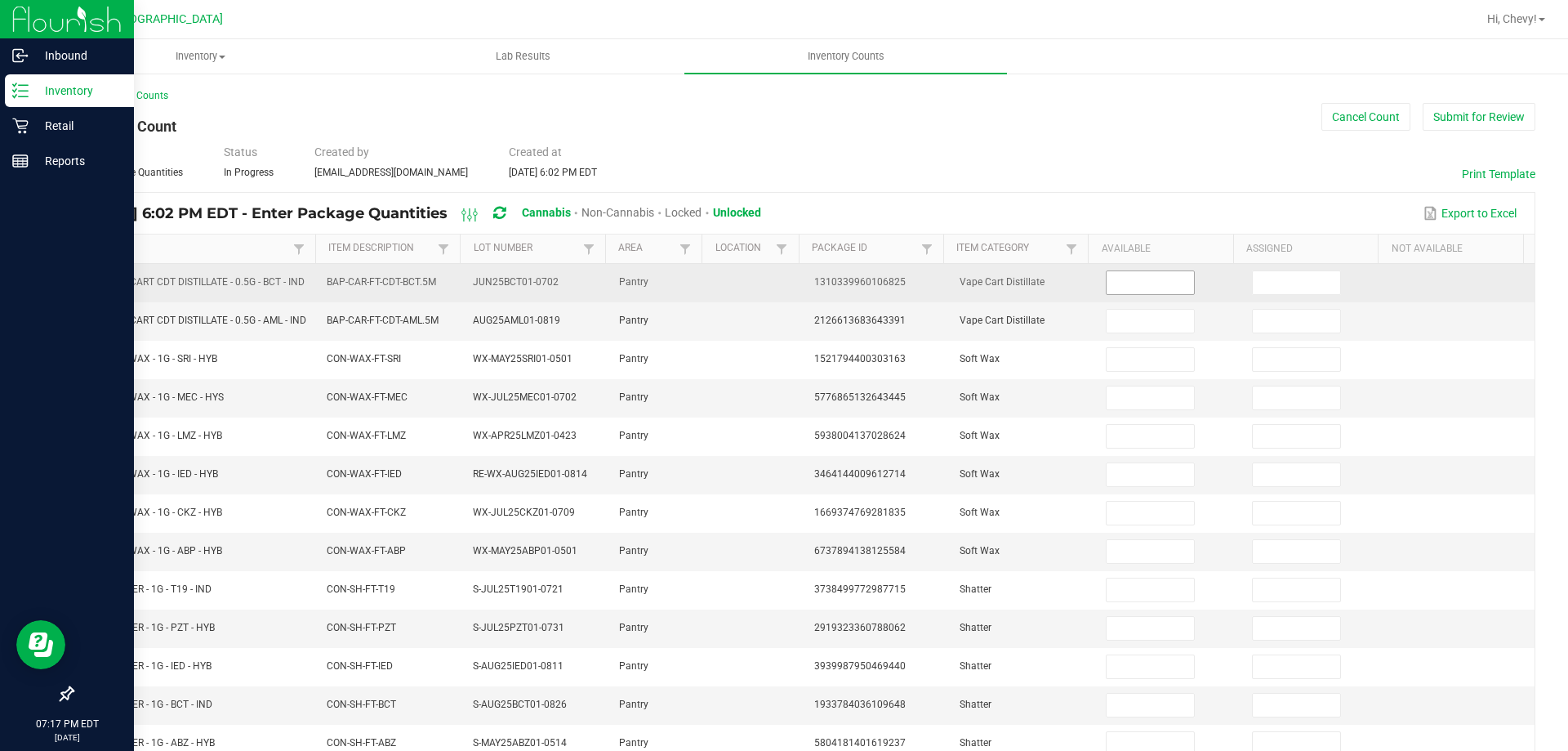
click at [1109, 292] on input at bounding box center [1150, 283] width 86 height 23
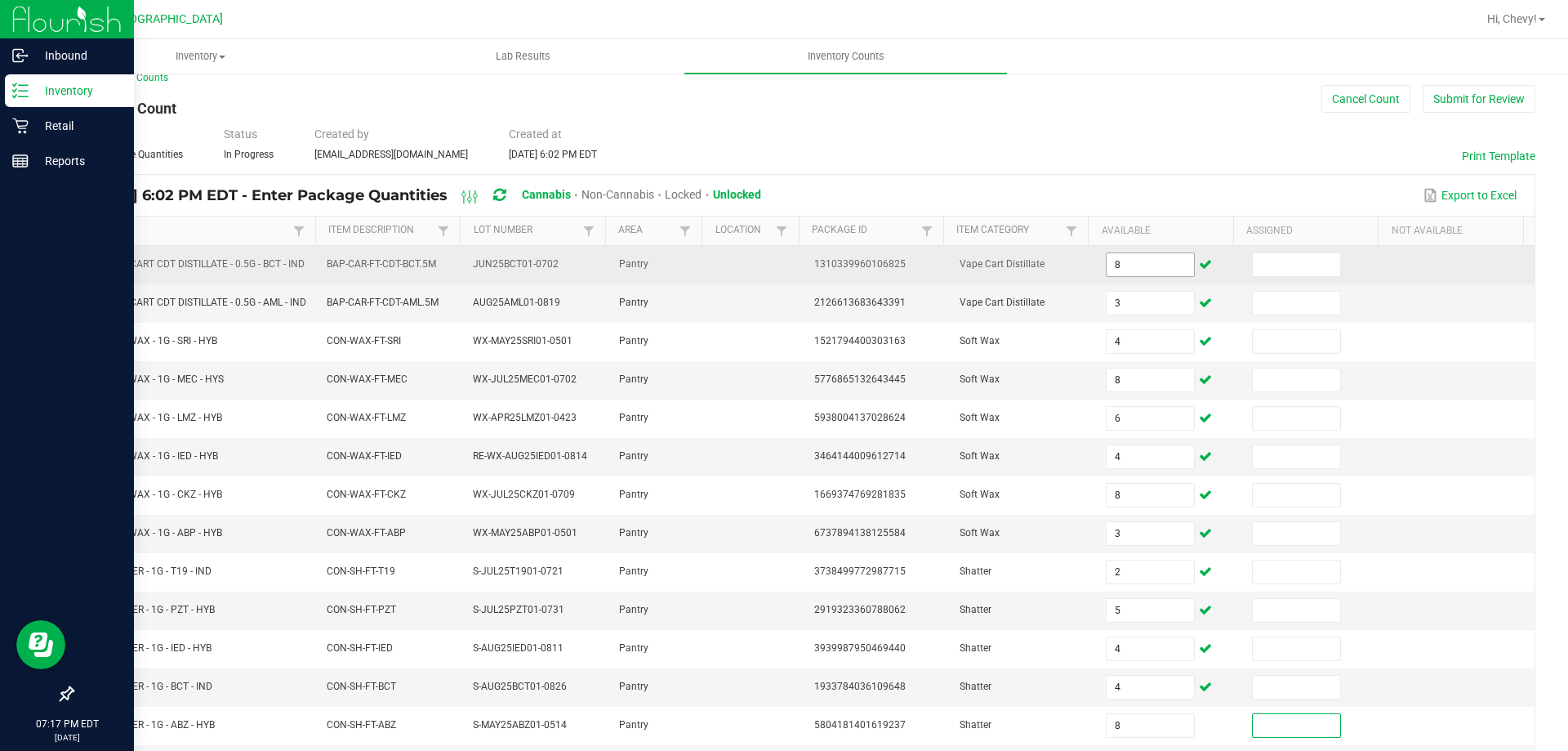
scroll to position [352, 0]
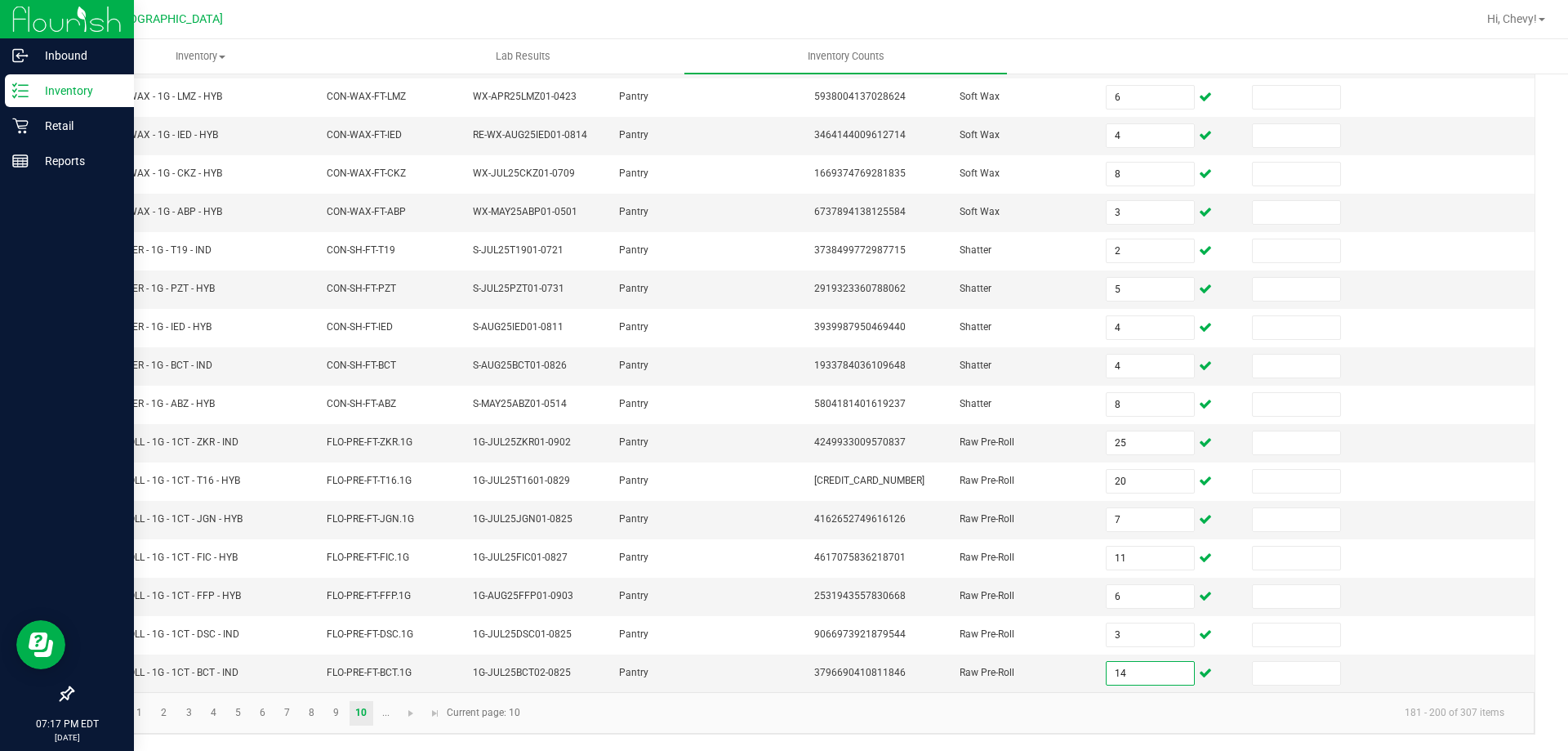
click at [628, 722] on kendo-pager-info "181 - 200 of 307 items" at bounding box center [1023, 712] width 987 height 27
click at [409, 712] on span "Go to the next page" at bounding box center [411, 713] width 13 height 13
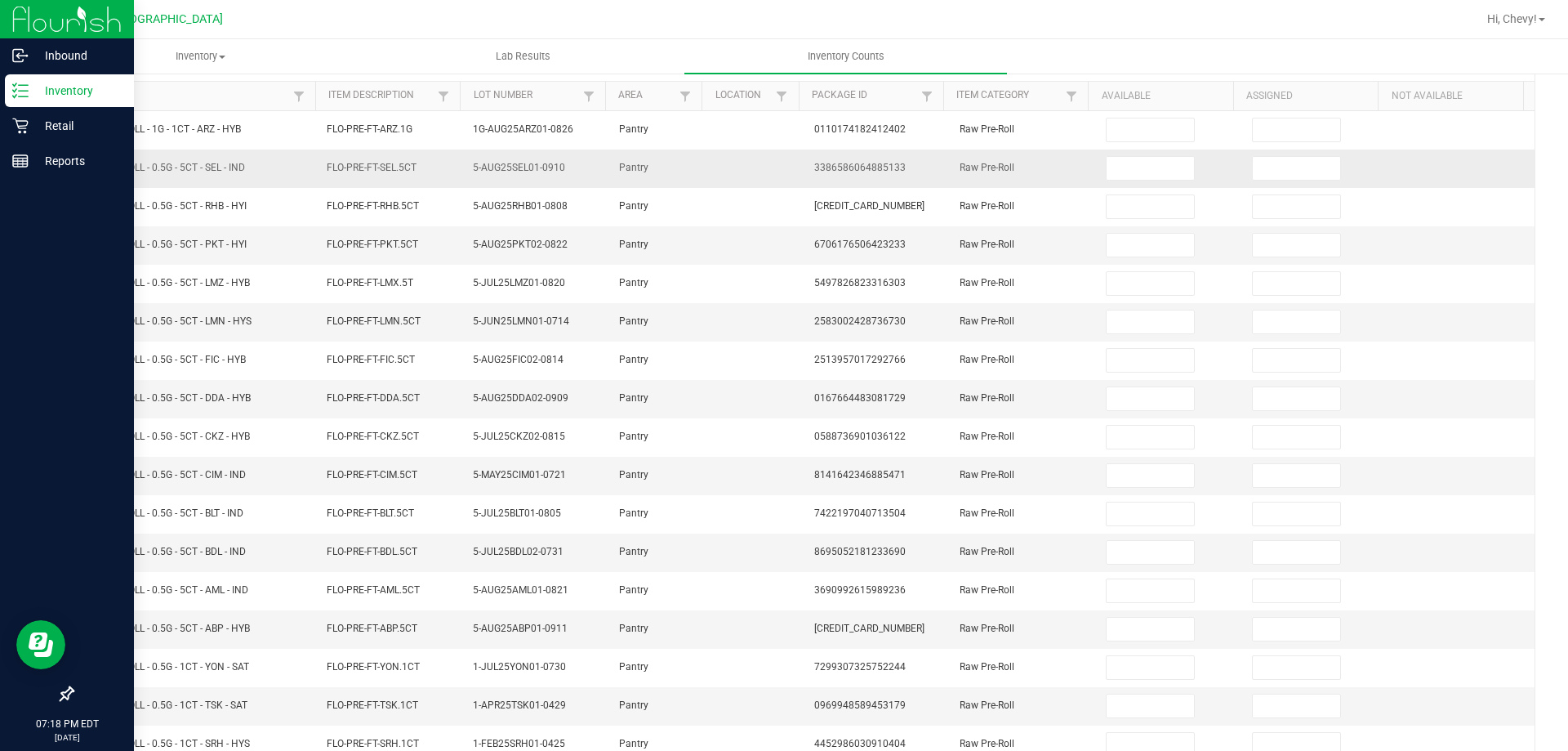
scroll to position [0, 0]
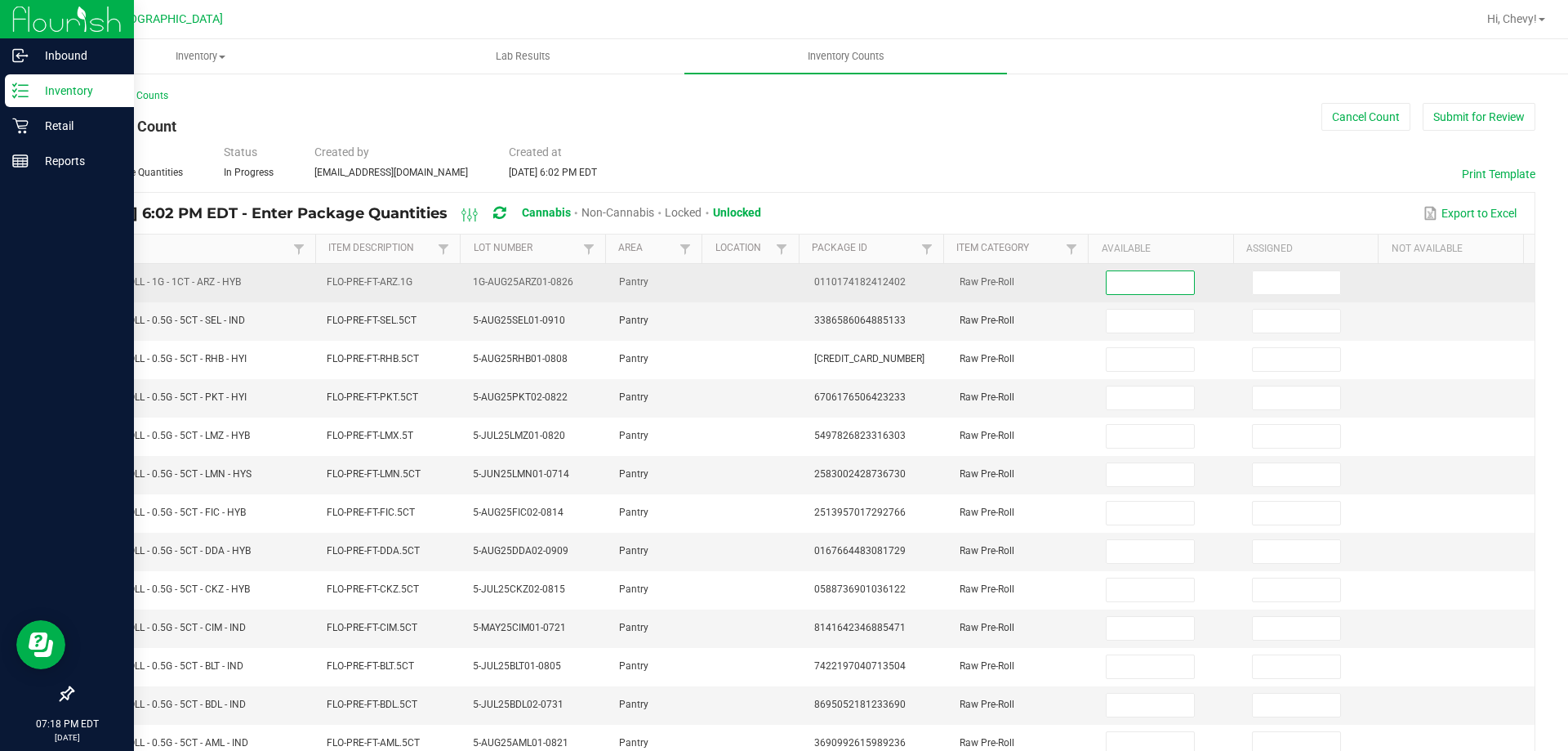
click at [1139, 280] on input at bounding box center [1150, 283] width 86 height 23
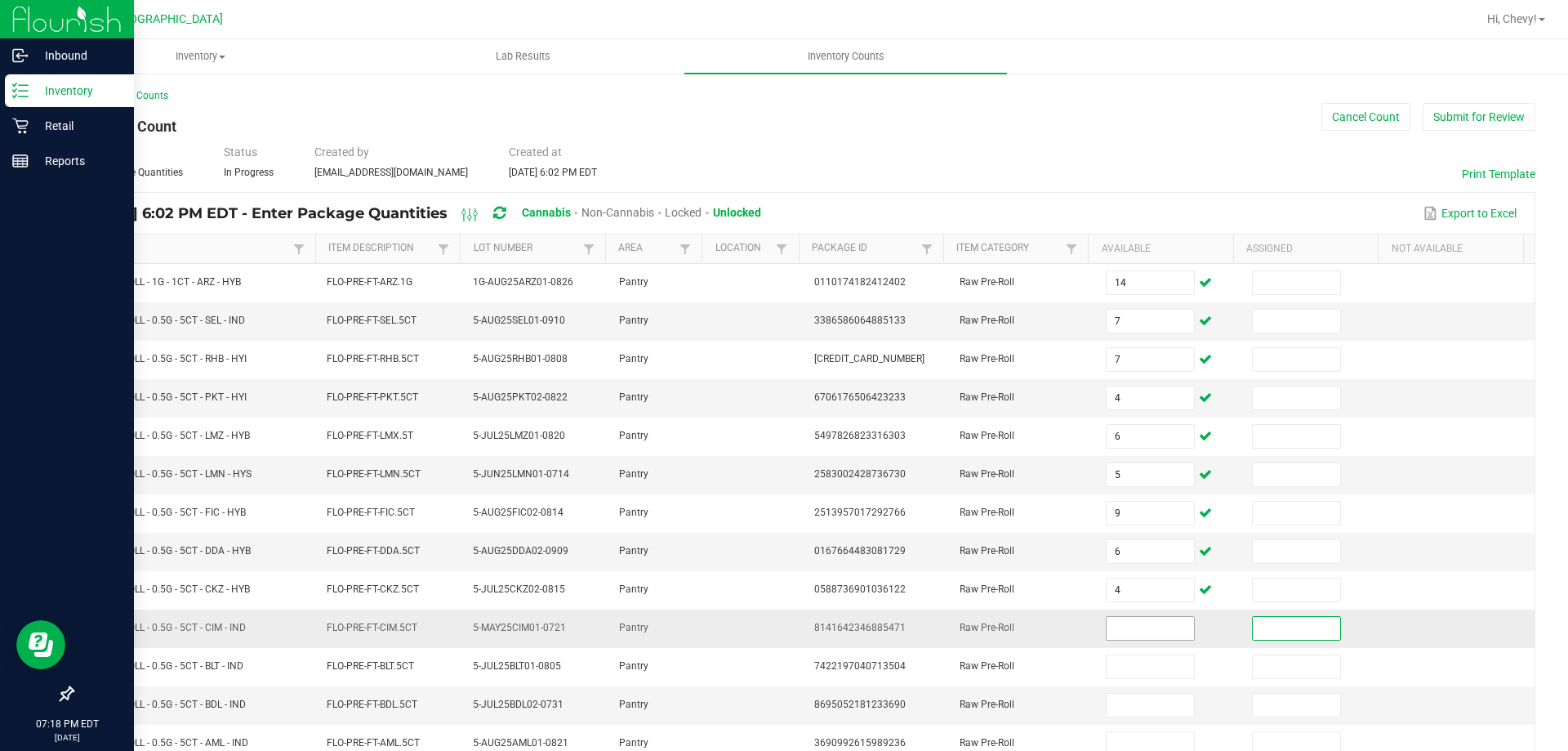
click at [1124, 634] on input at bounding box center [1150, 628] width 86 height 23
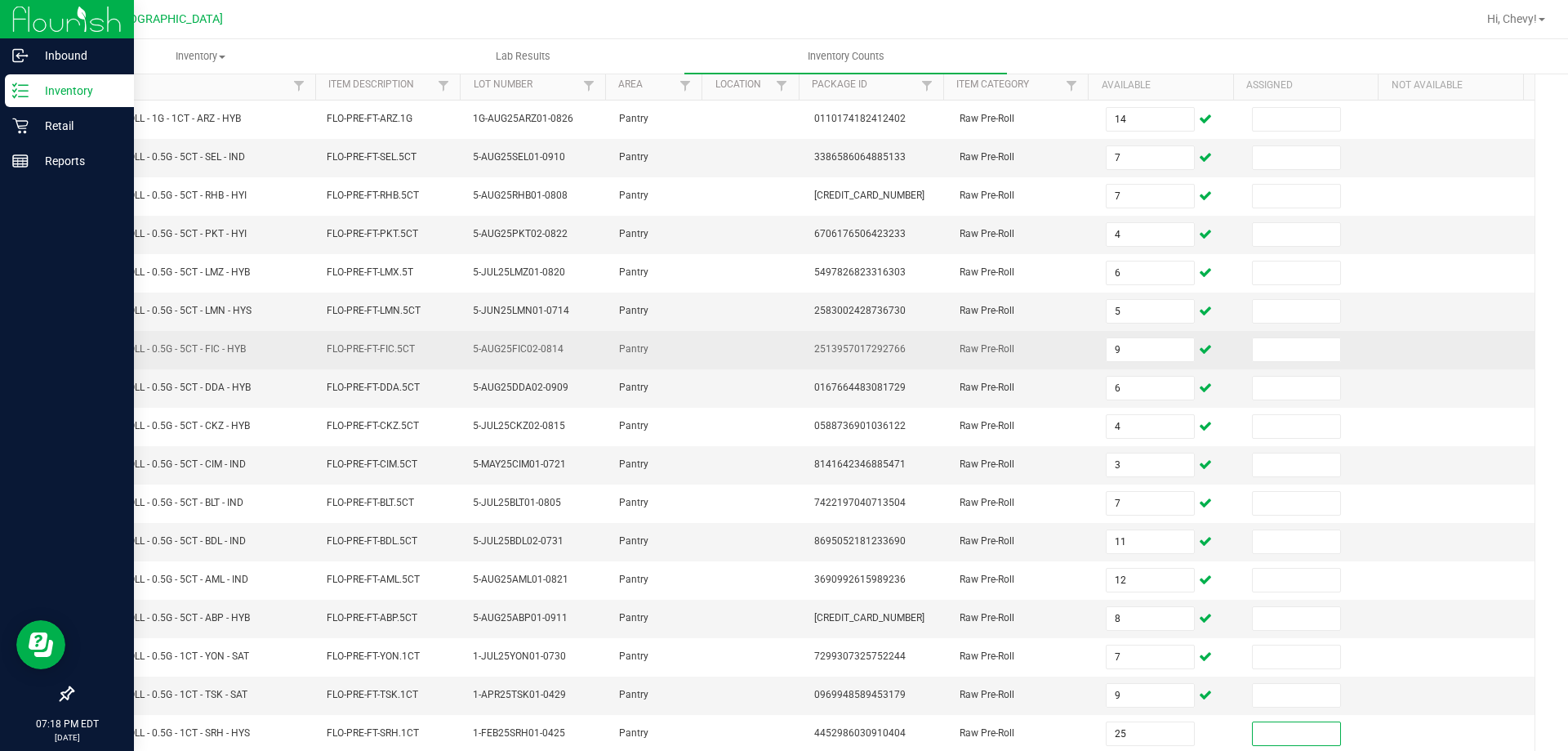
scroll to position [339, 0]
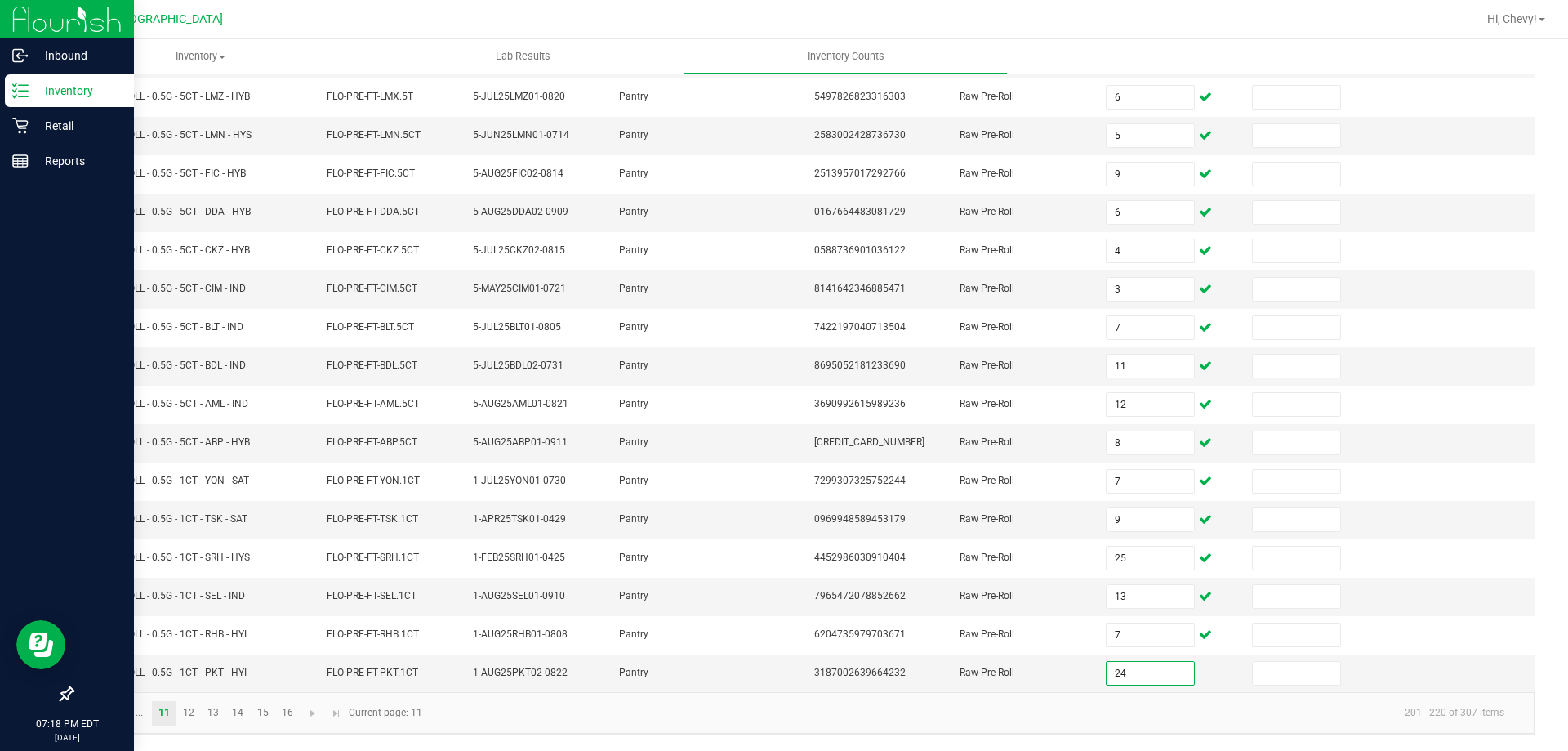
click at [1248, 709] on kendo-pager-info "201 - 220 of 307 items" at bounding box center [974, 712] width 1085 height 27
click at [186, 713] on link "12" at bounding box center [189, 713] width 23 height 24
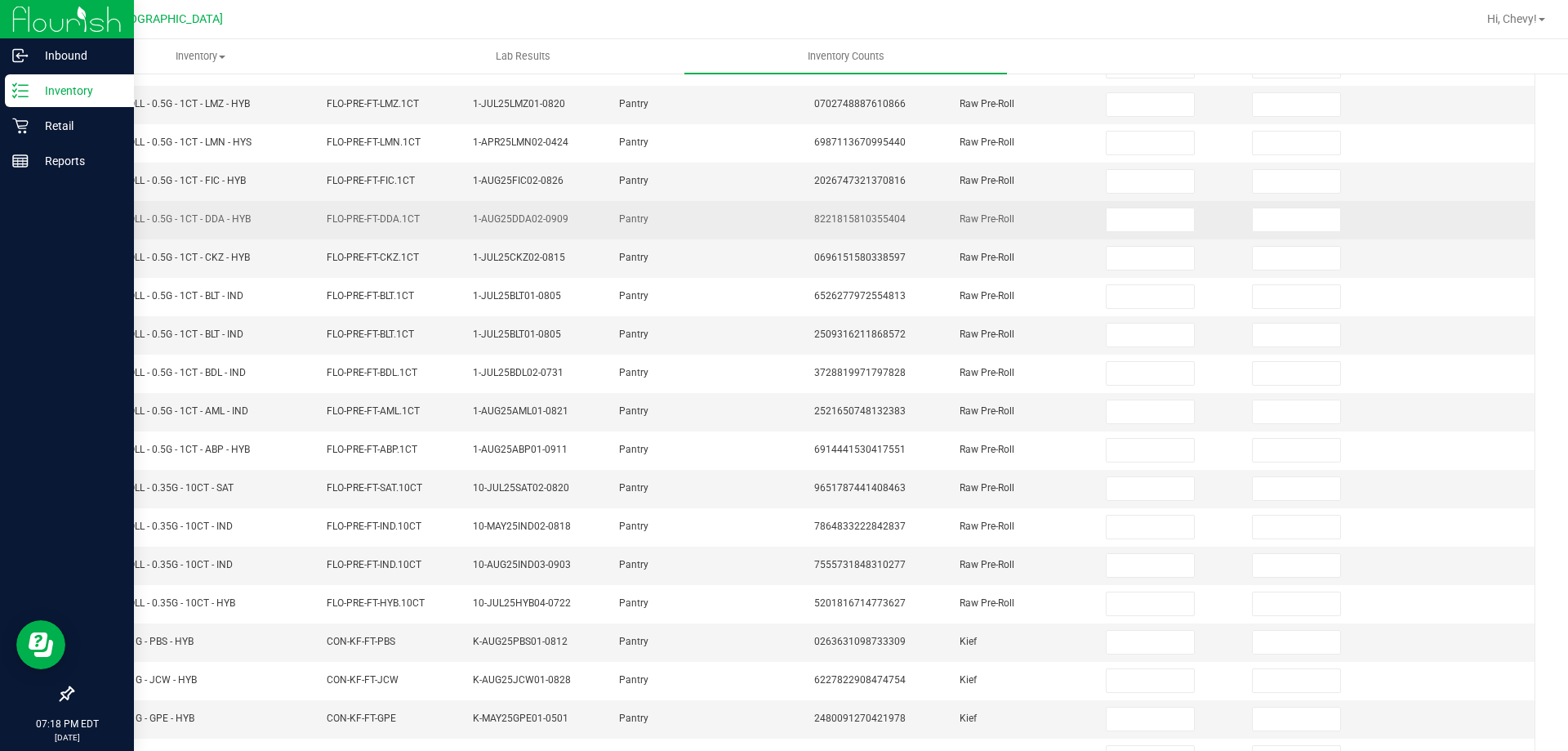
scroll to position [0, 0]
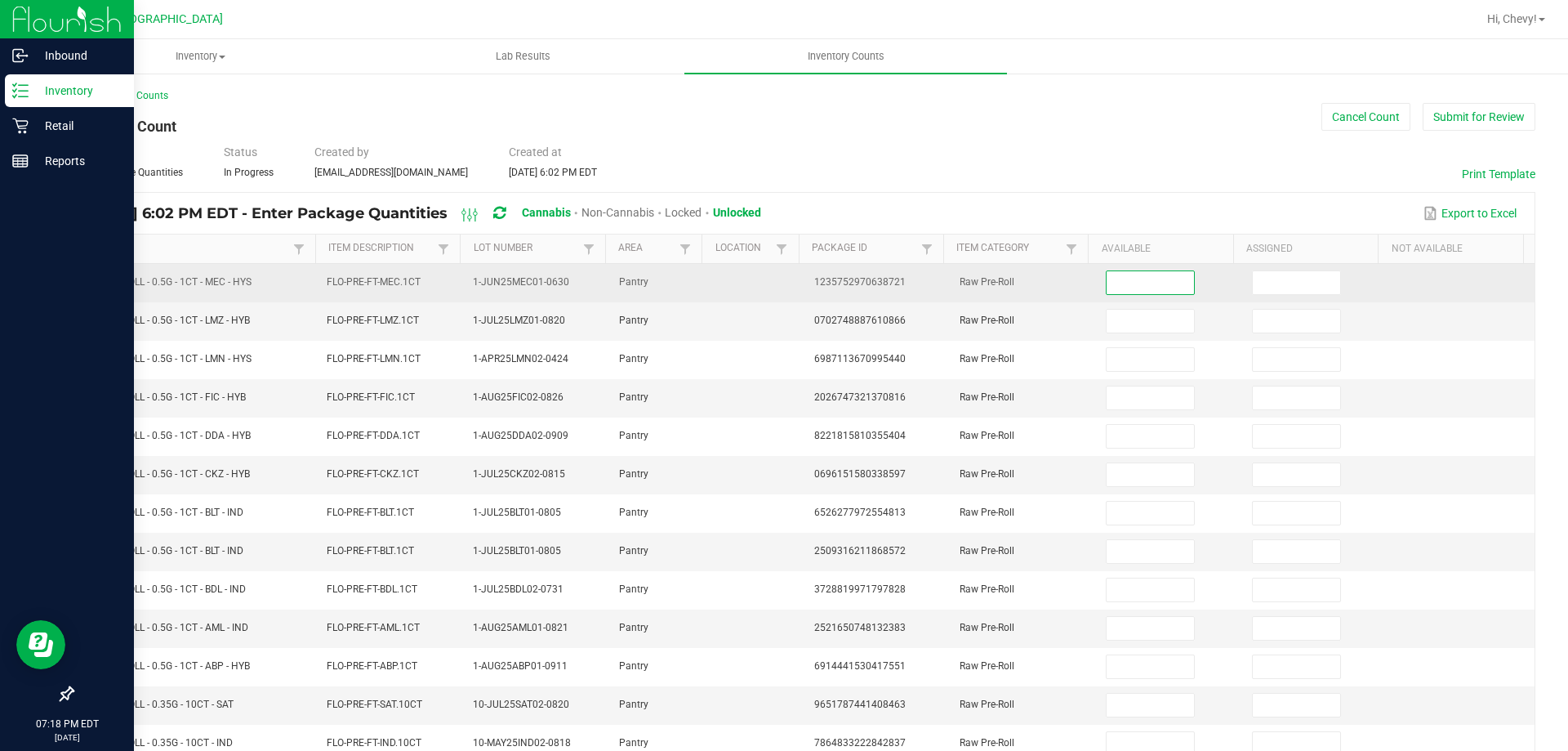
click at [1145, 273] on input at bounding box center [1150, 283] width 86 height 23
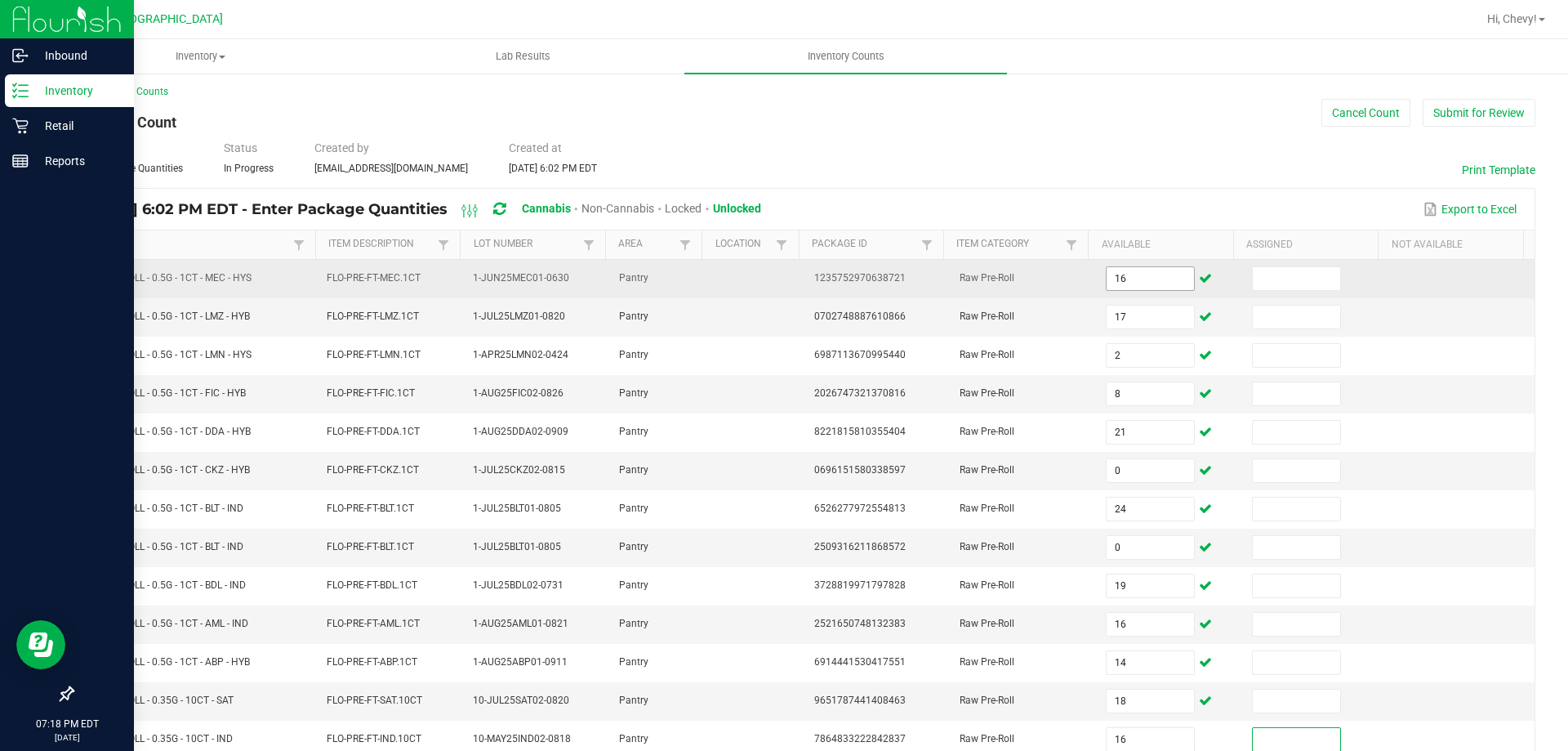
scroll to position [339, 0]
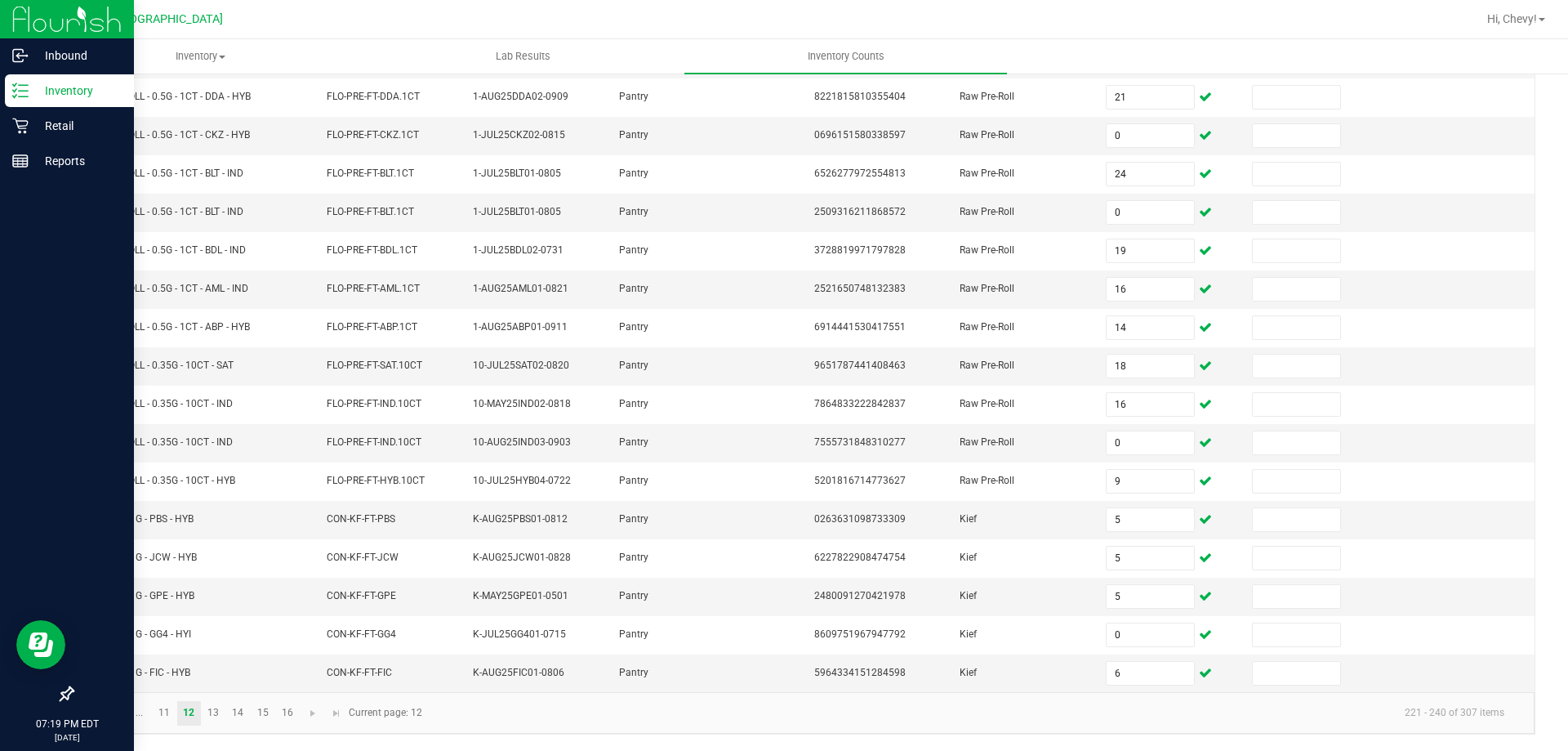
click at [486, 734] on kendo-pager "... 11 12 13 14 15 16 221 - 240 of 307 items Current page: 12" at bounding box center [803, 712] width 1462 height 41
click at [211, 710] on link "13" at bounding box center [213, 713] width 23 height 24
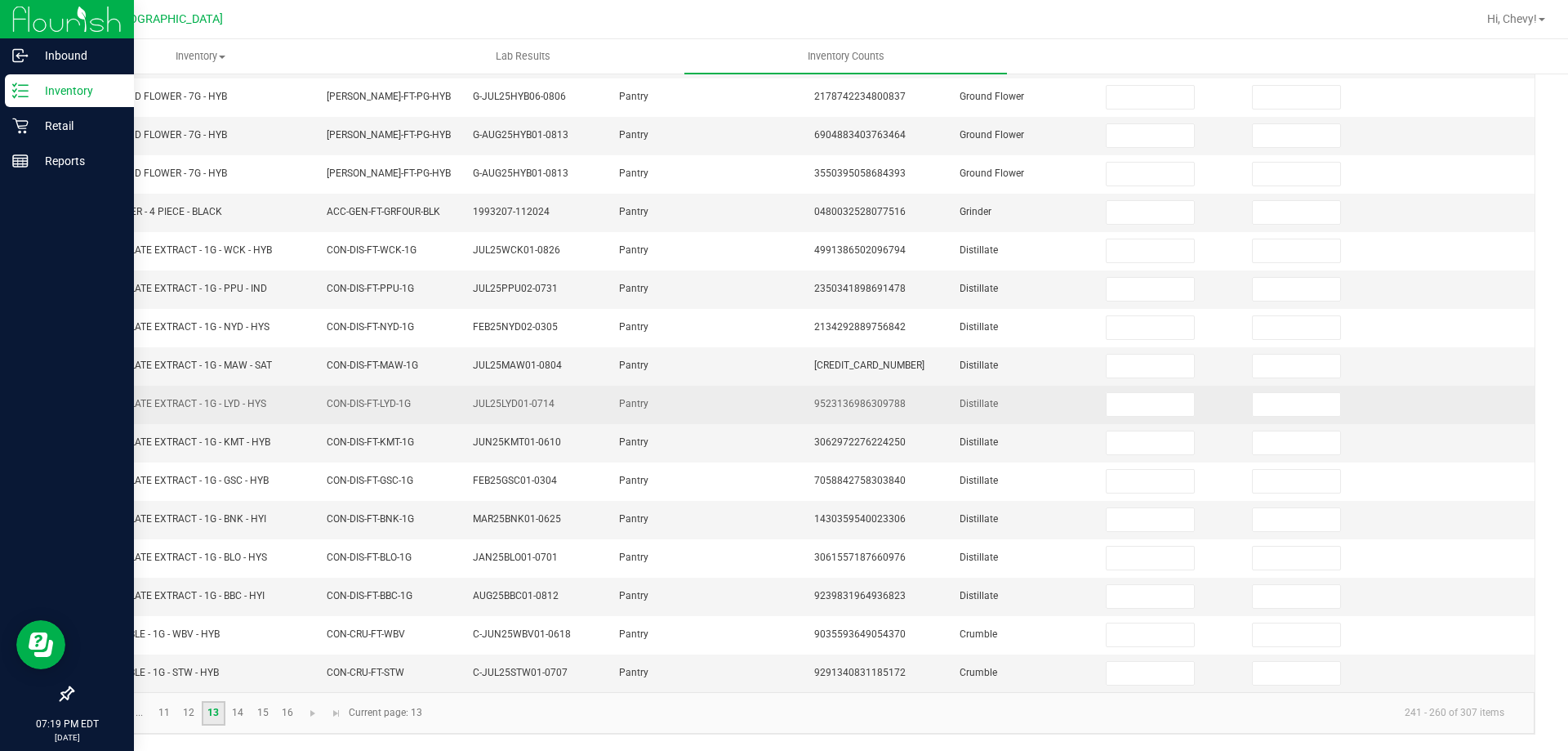
scroll to position [0, 0]
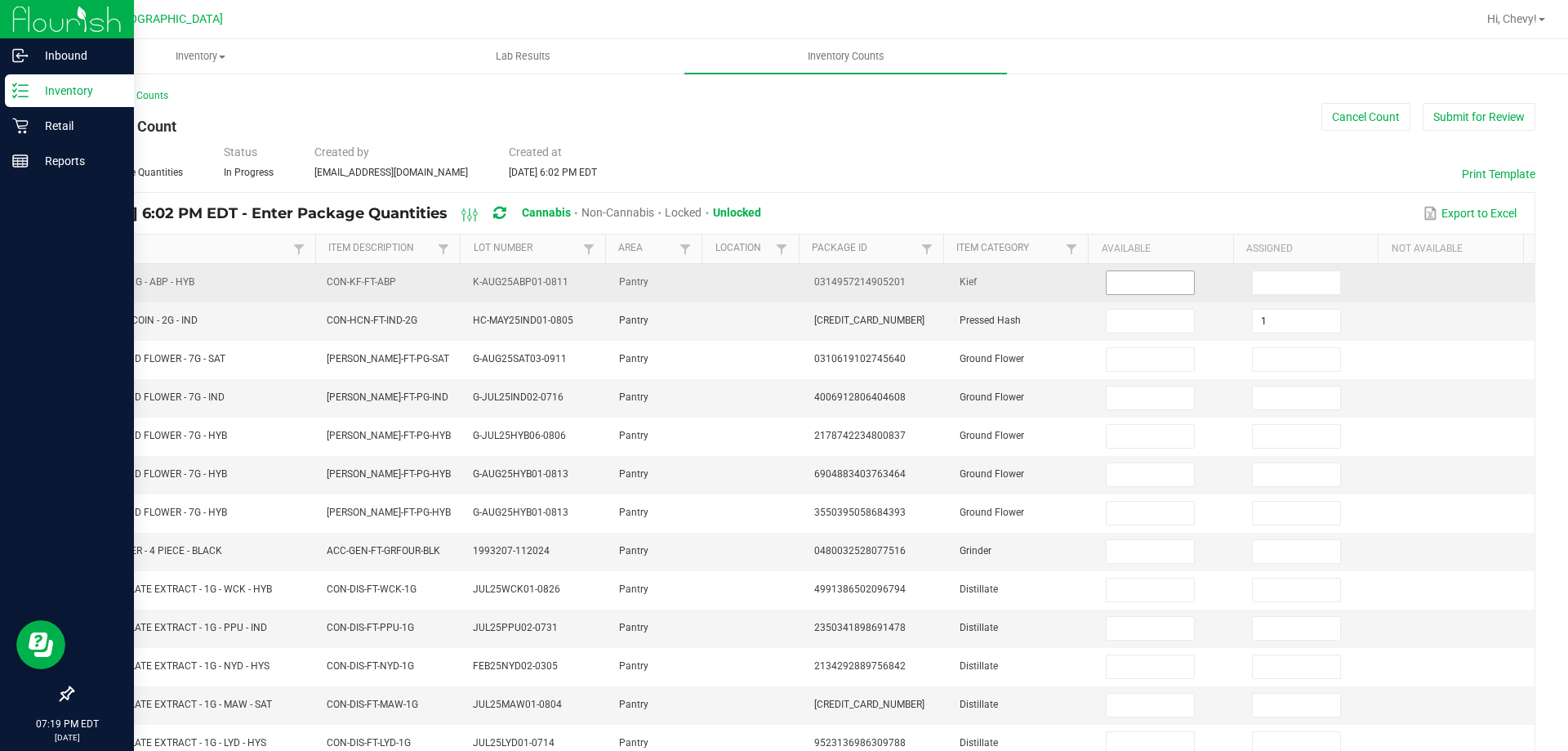
click at [1135, 290] on input at bounding box center [1150, 283] width 86 height 23
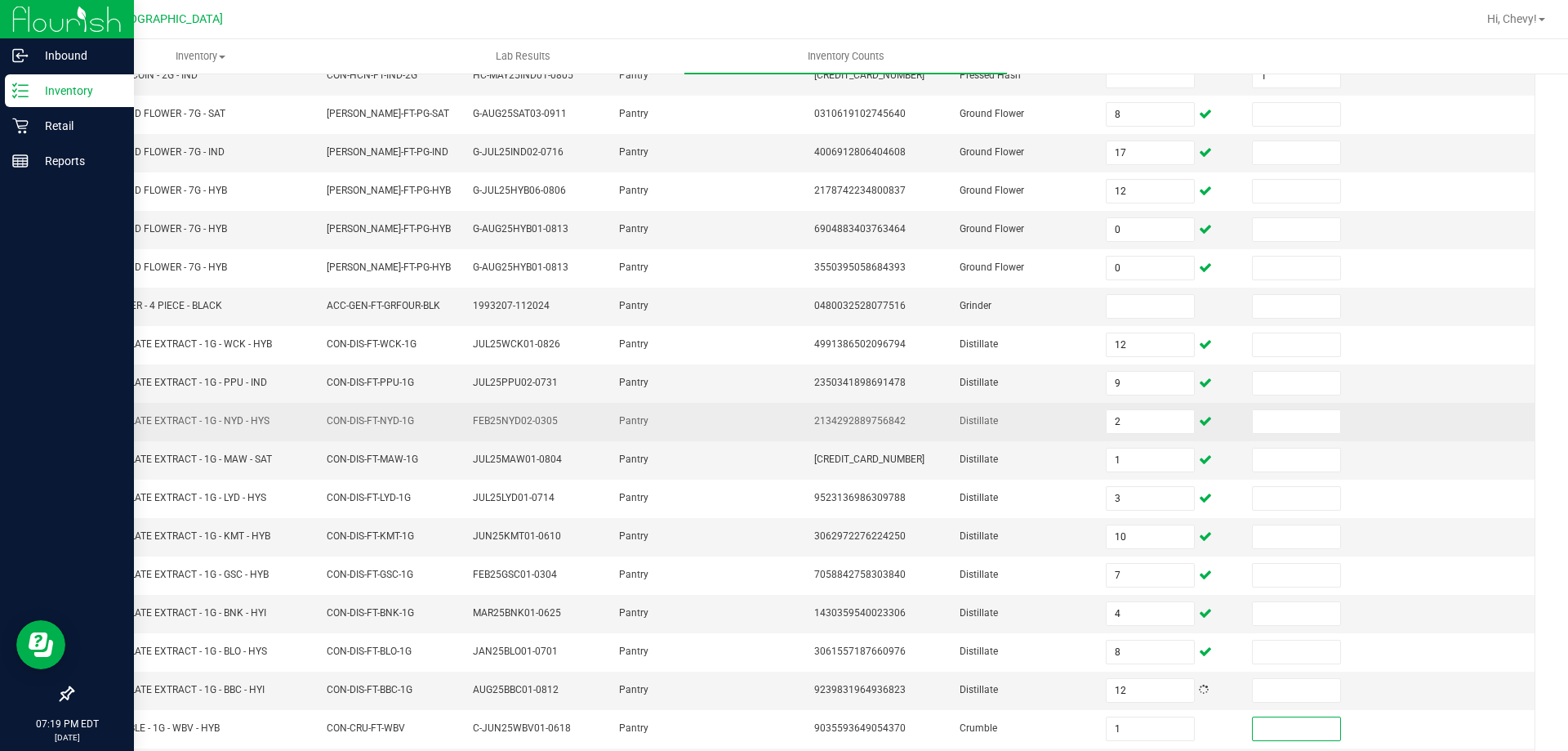
scroll to position [339, 0]
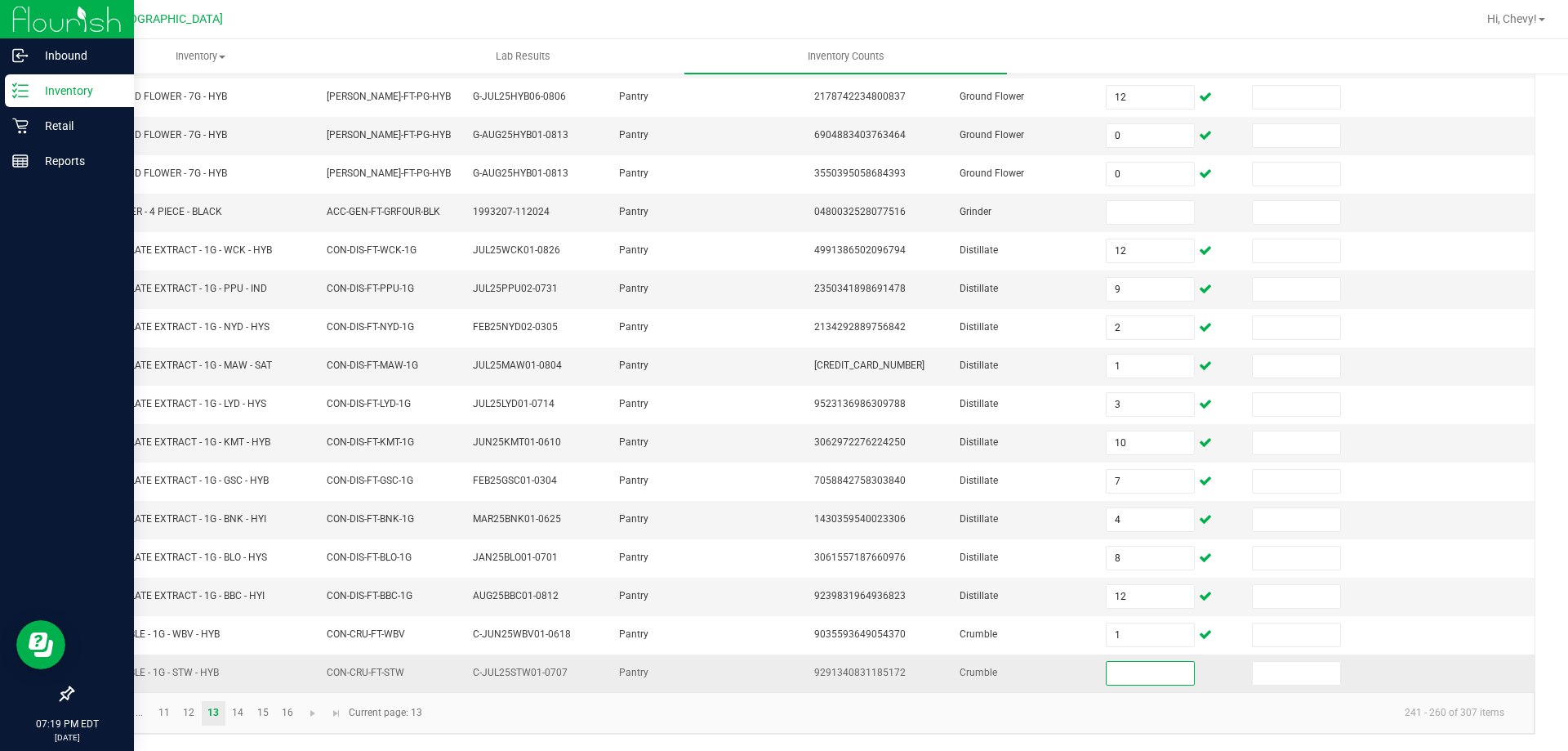
click at [1107, 674] on input at bounding box center [1150, 673] width 86 height 23
click at [804, 712] on kendo-pager-info "241 - 260 of 307 items" at bounding box center [974, 712] width 1085 height 27
click at [240, 708] on link "14" at bounding box center [238, 713] width 23 height 24
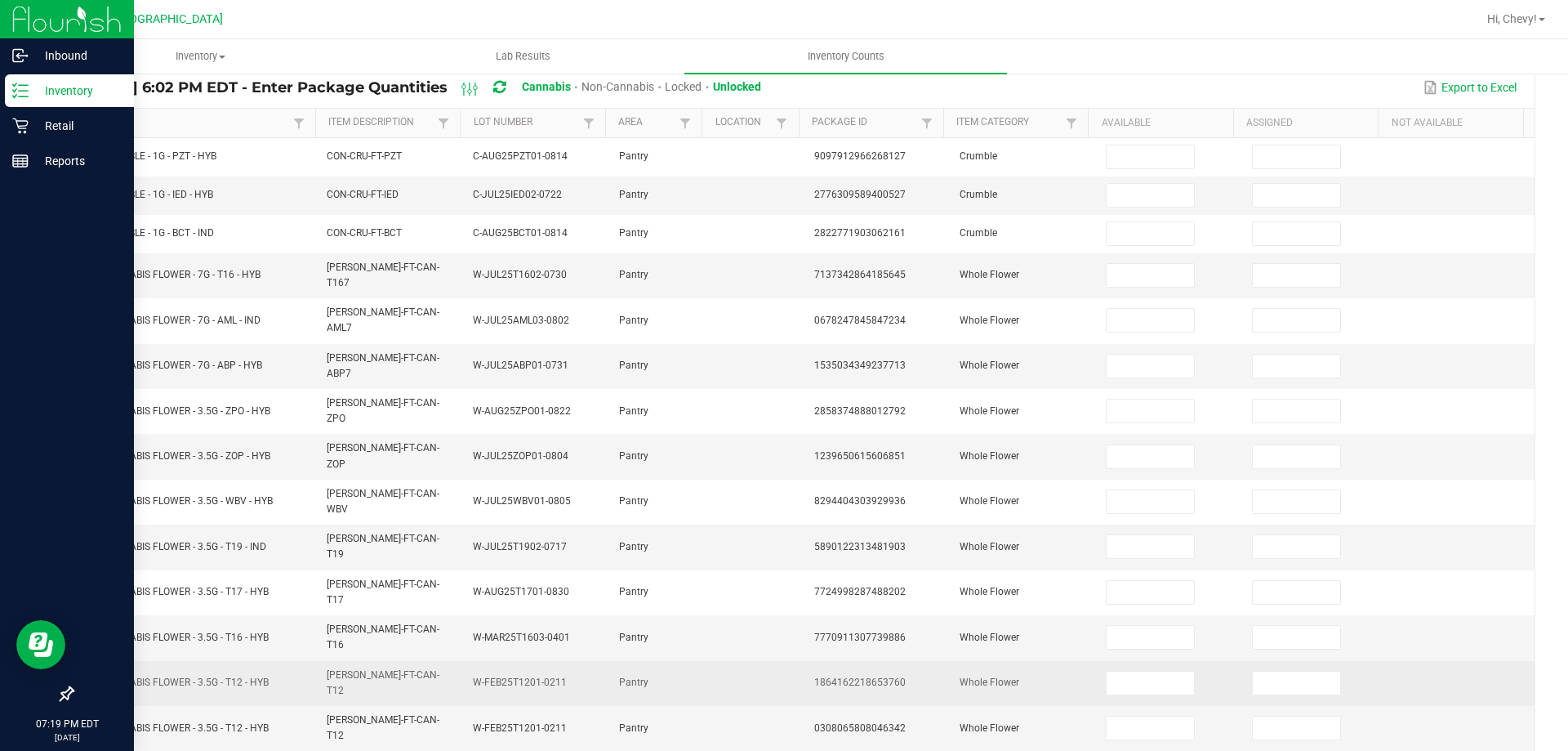
scroll to position [0, 0]
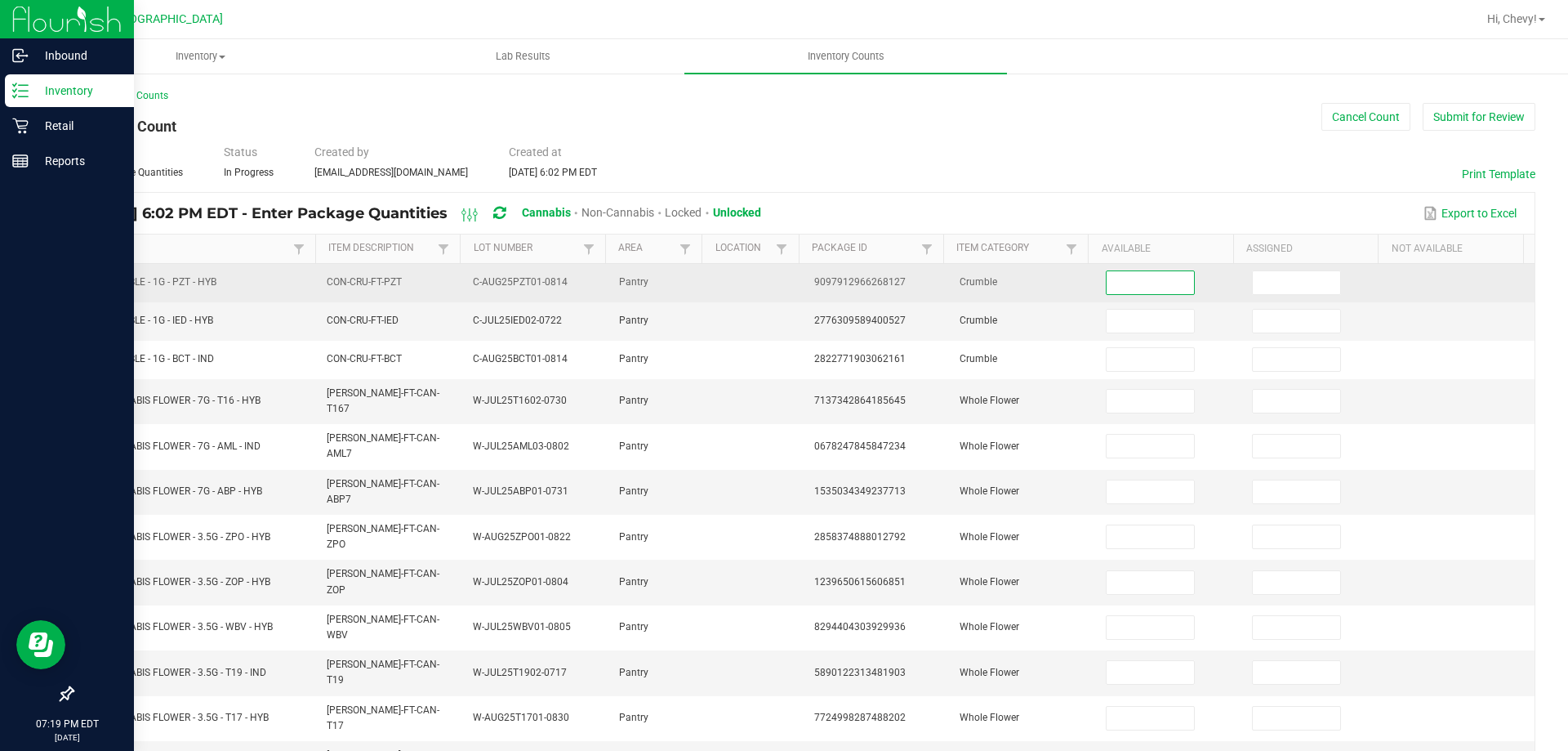
click at [1141, 276] on input at bounding box center [1150, 283] width 86 height 23
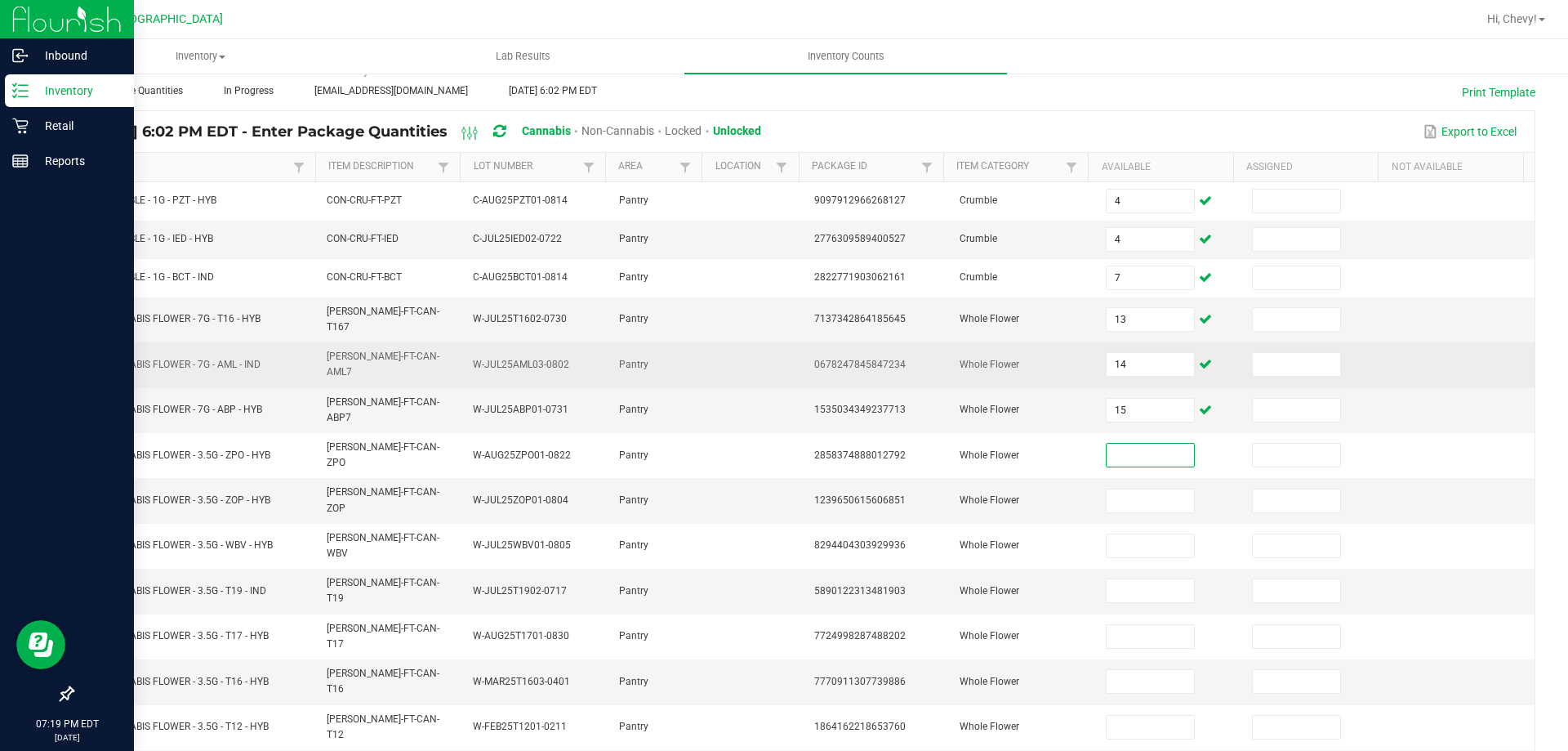
scroll to position [164, 0]
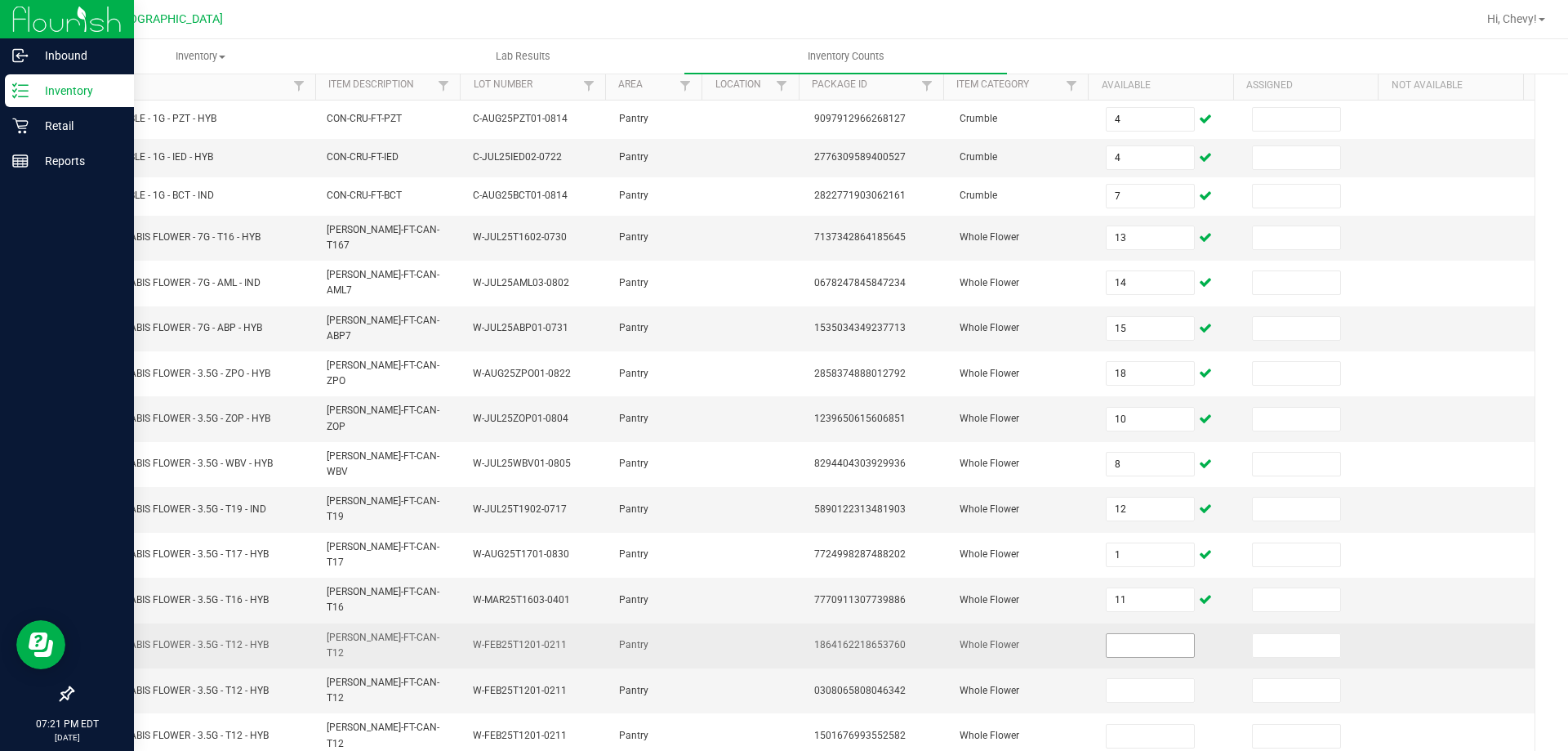
click at [1118, 634] on input at bounding box center [1150, 645] width 86 height 23
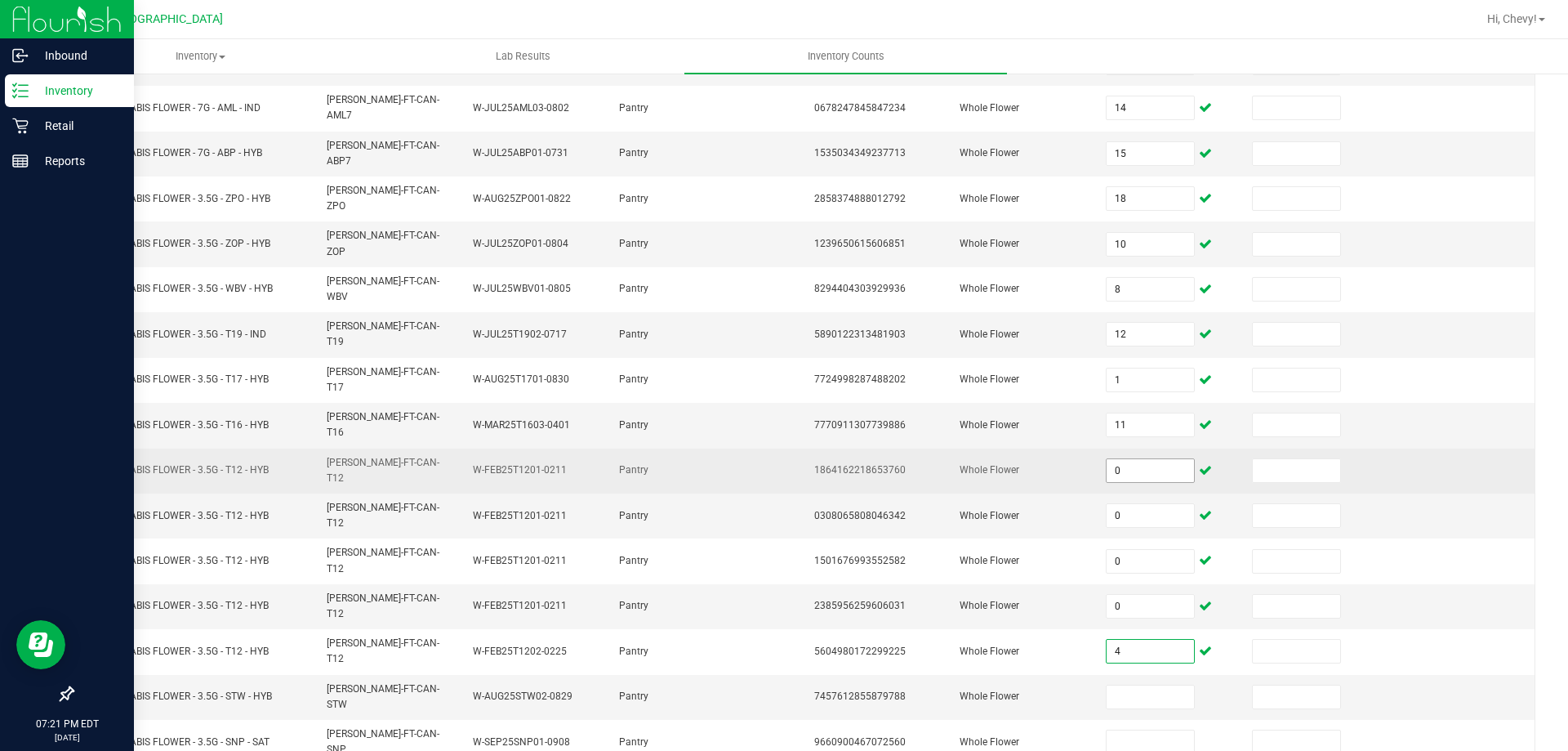
scroll to position [339, 0]
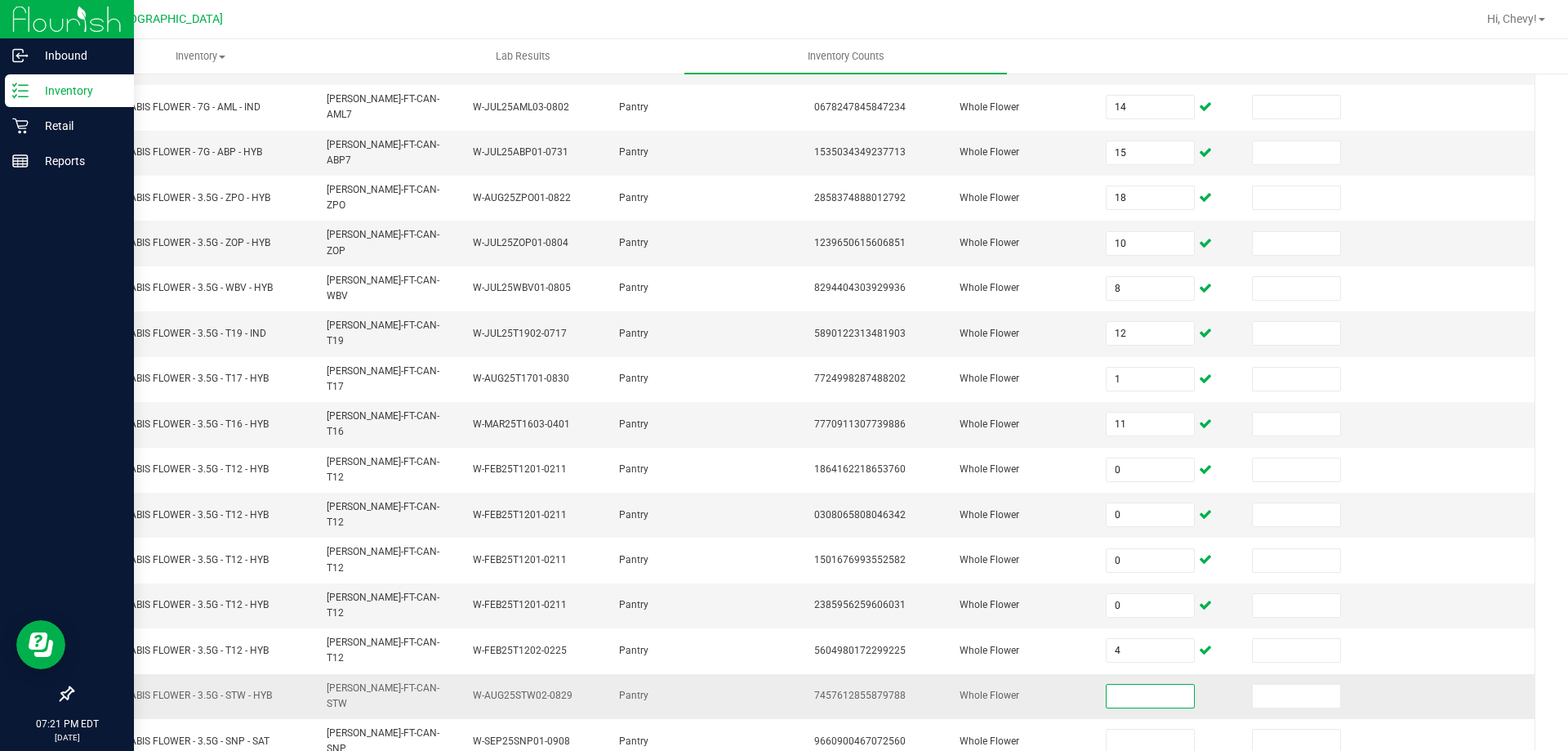
click at [1116, 684] on input at bounding box center [1150, 696] width 86 height 23
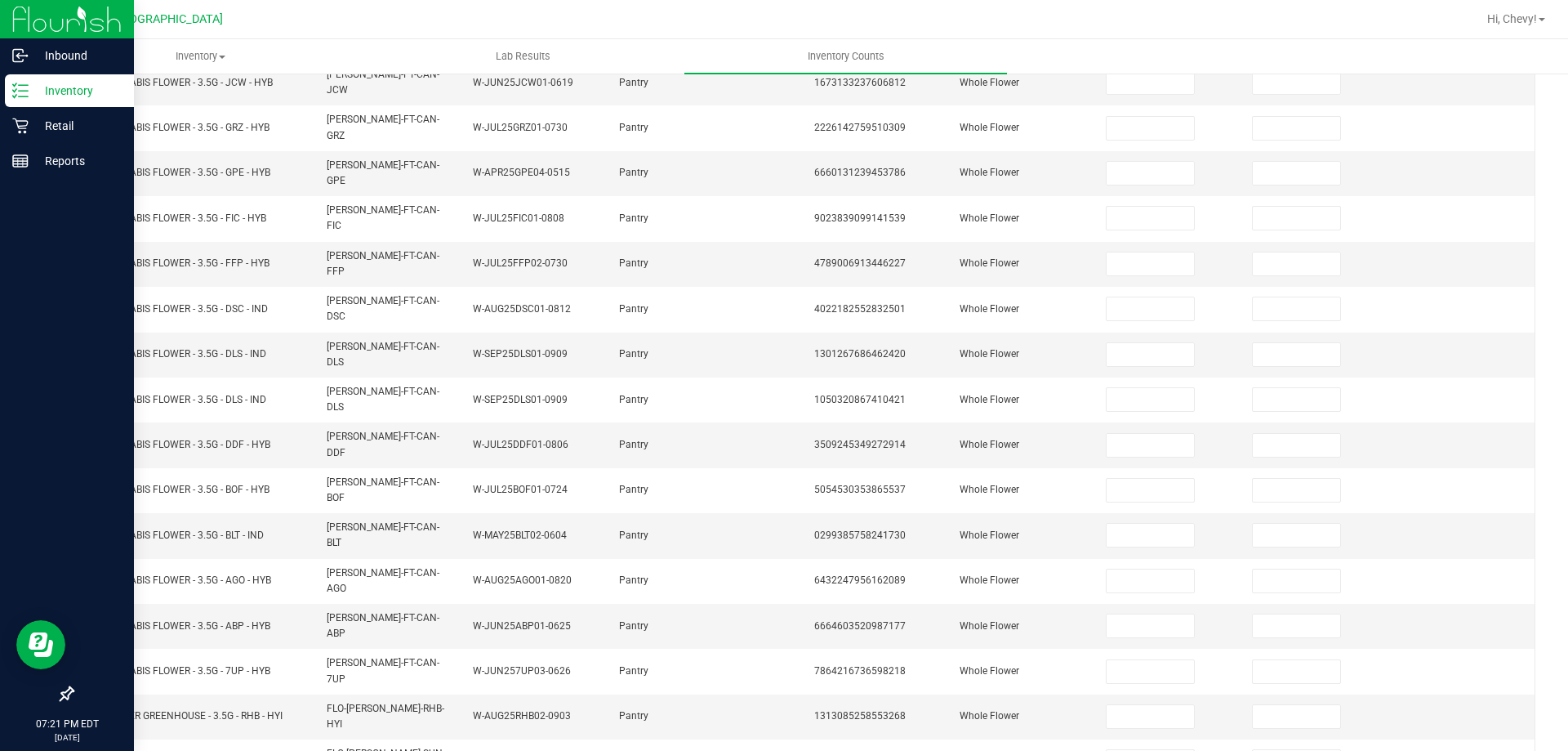
scroll to position [0, 0]
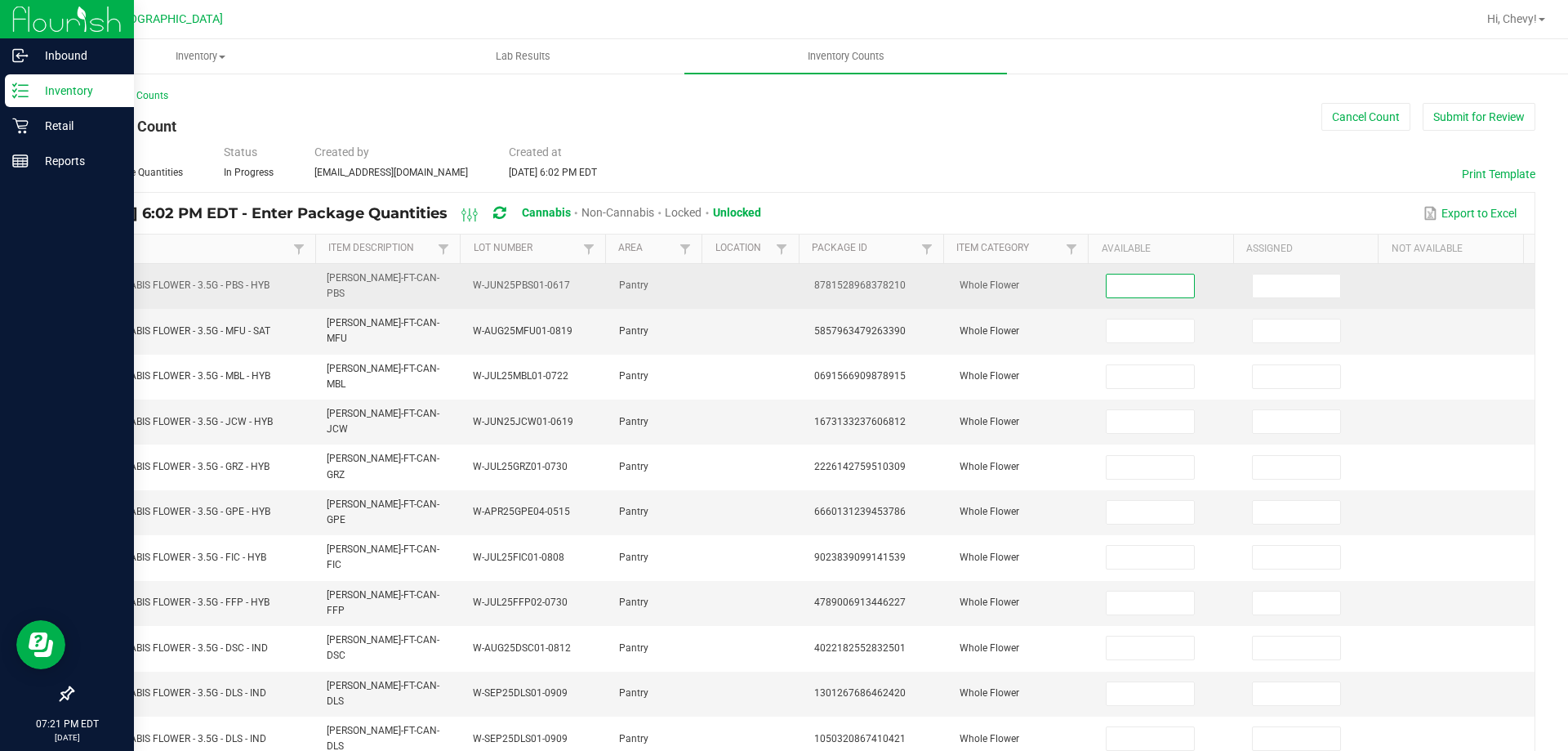
click at [1107, 286] on input at bounding box center [1150, 286] width 86 height 23
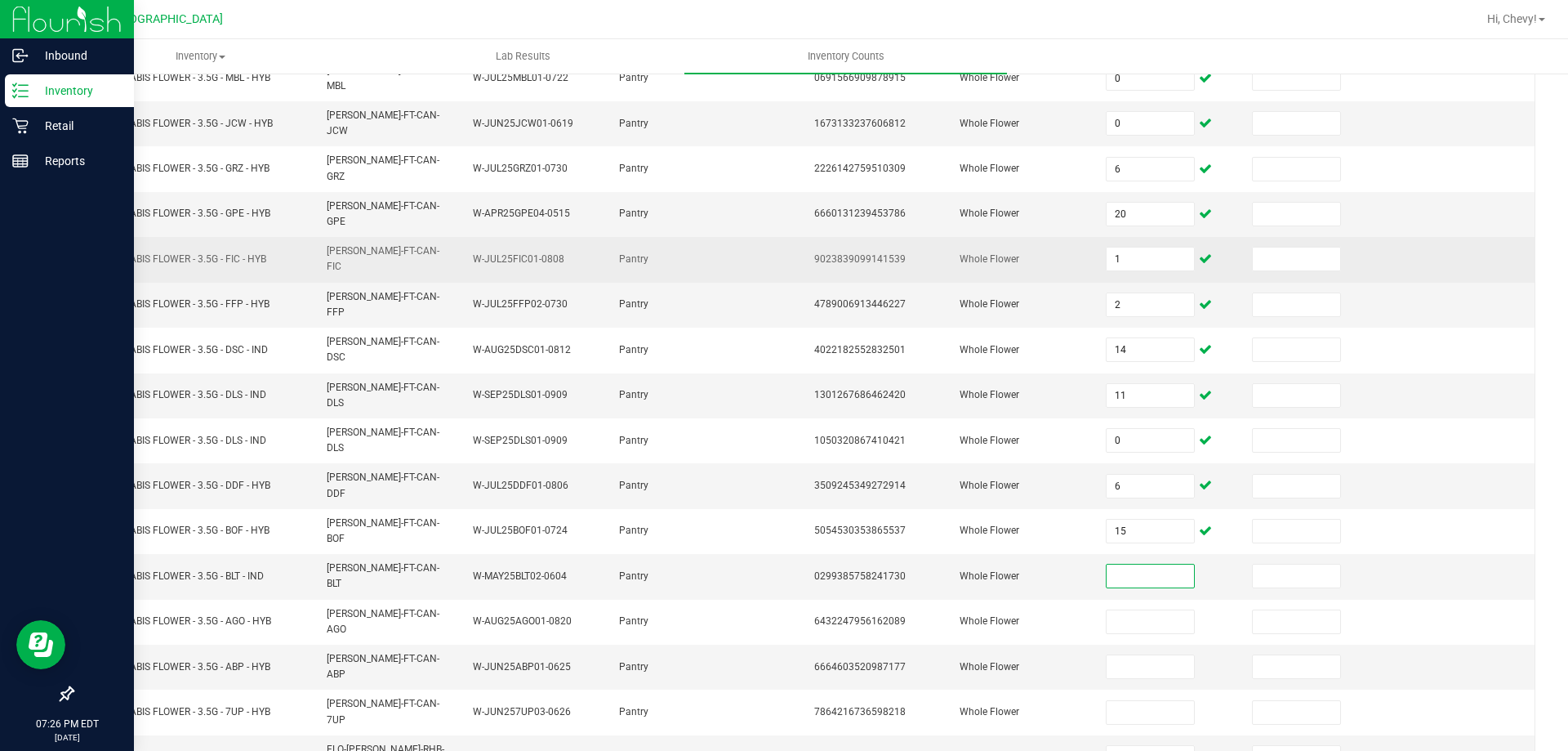
scroll to position [327, 0]
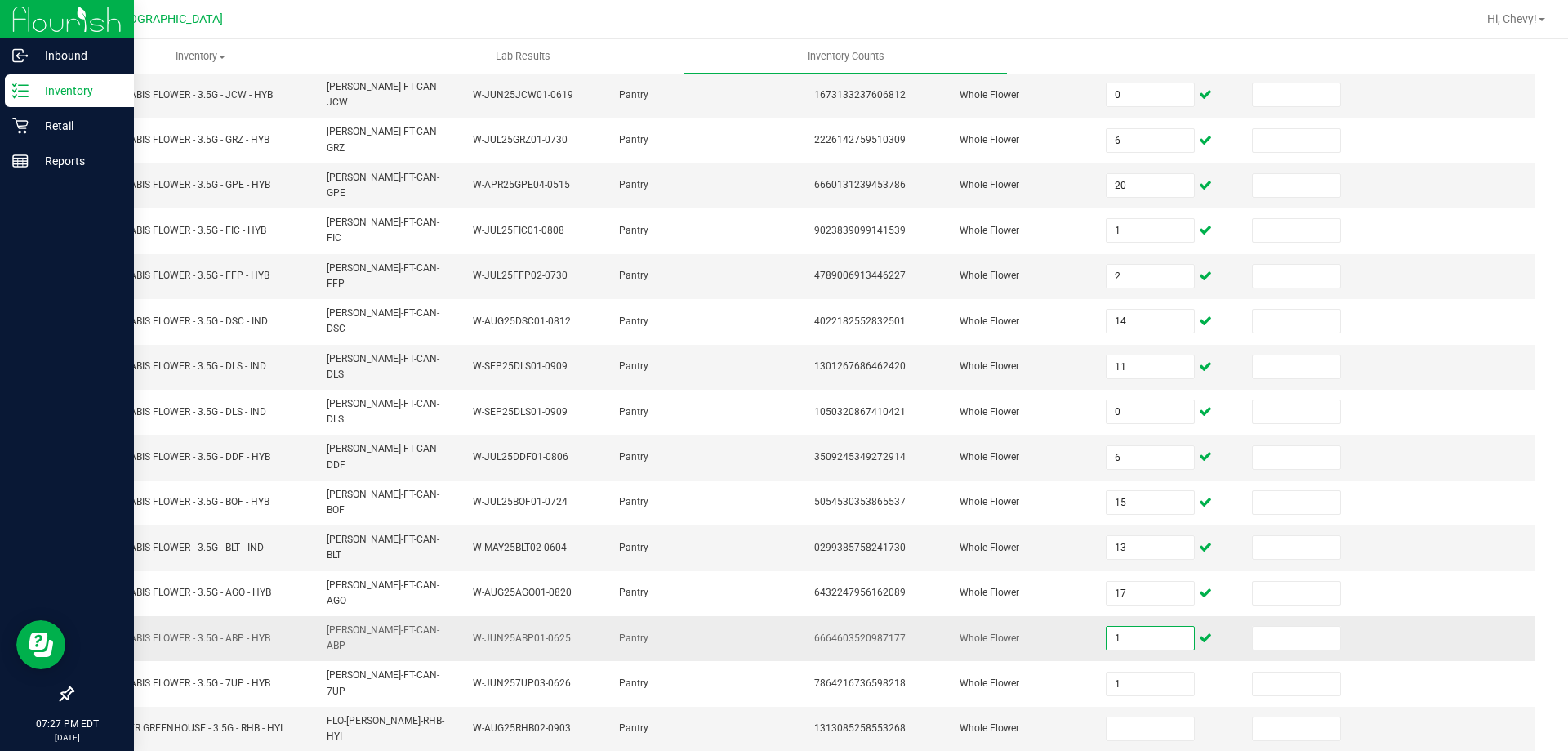
click at [1129, 627] on input "1" at bounding box center [1150, 638] width 86 height 23
click at [1153, 717] on input at bounding box center [1150, 728] width 86 height 23
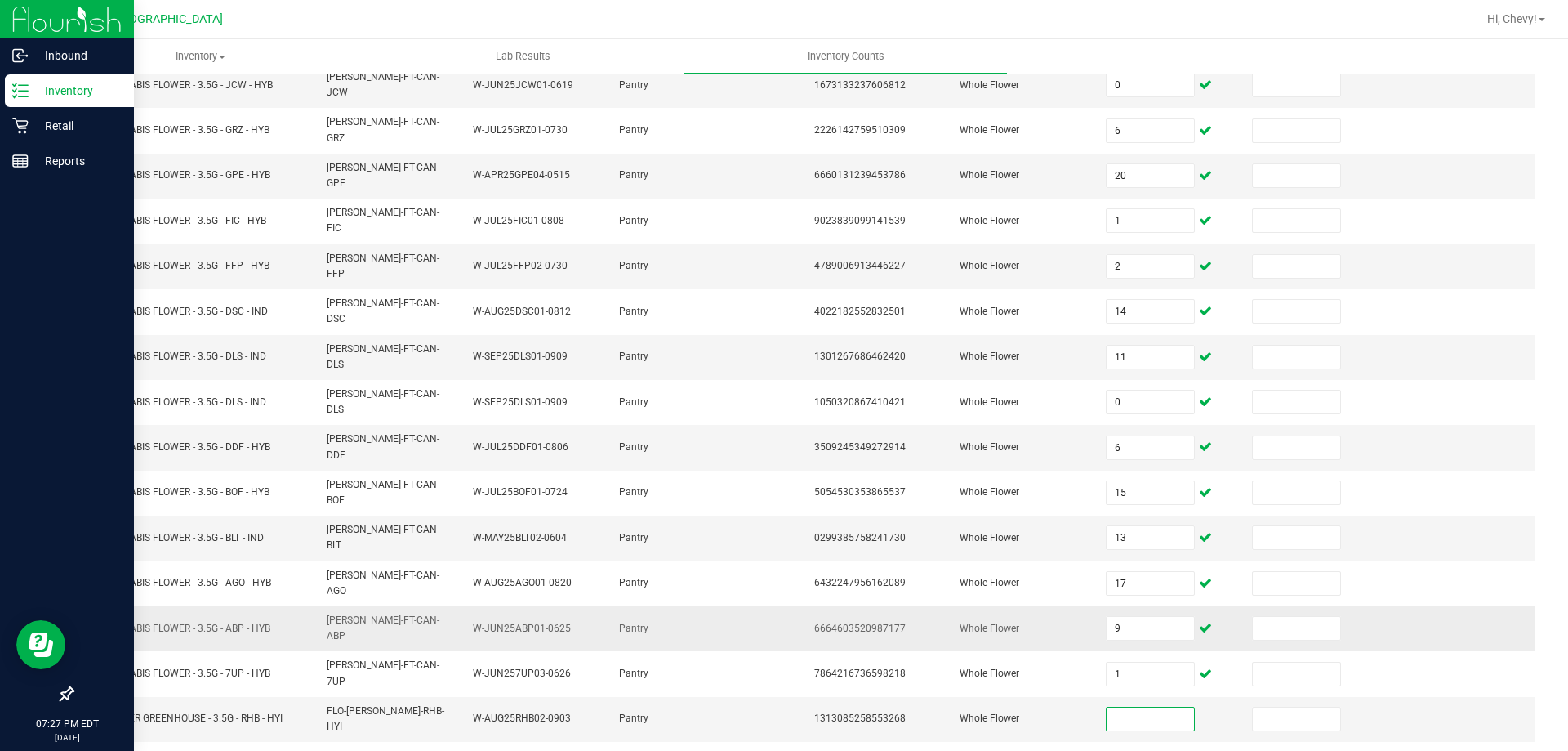
scroll to position [339, 0]
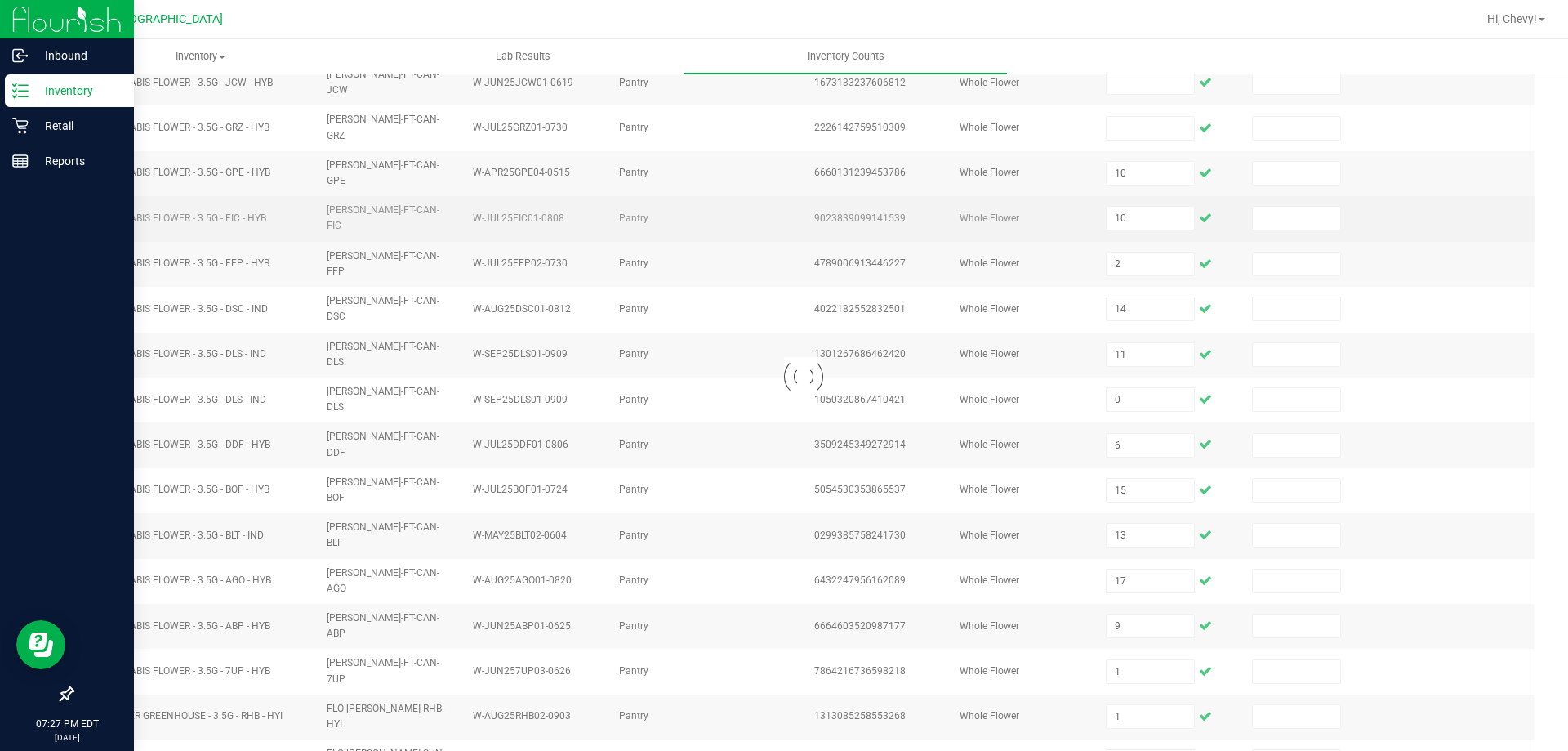
scroll to position [0, 0]
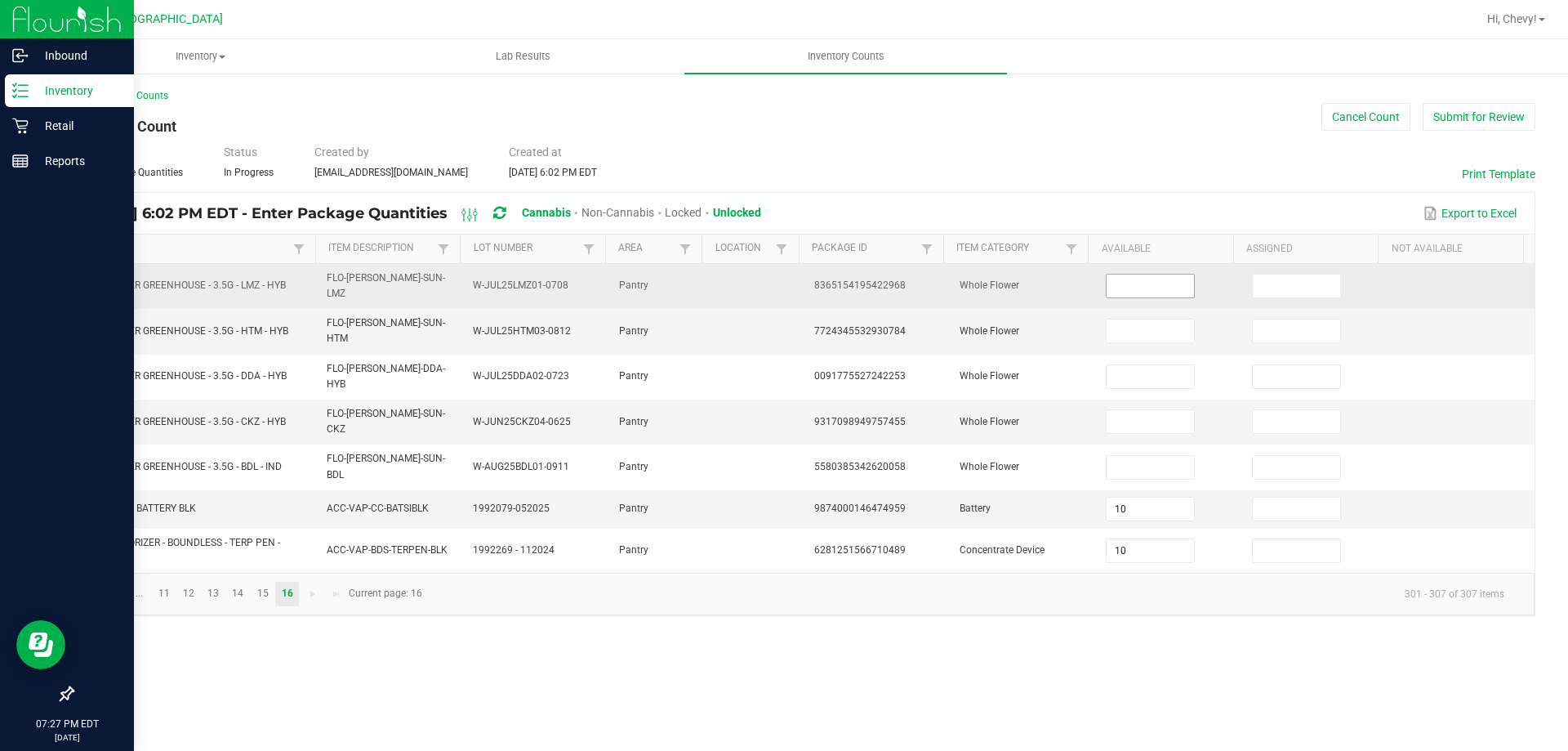
click at [1145, 281] on input at bounding box center [1150, 286] width 86 height 23
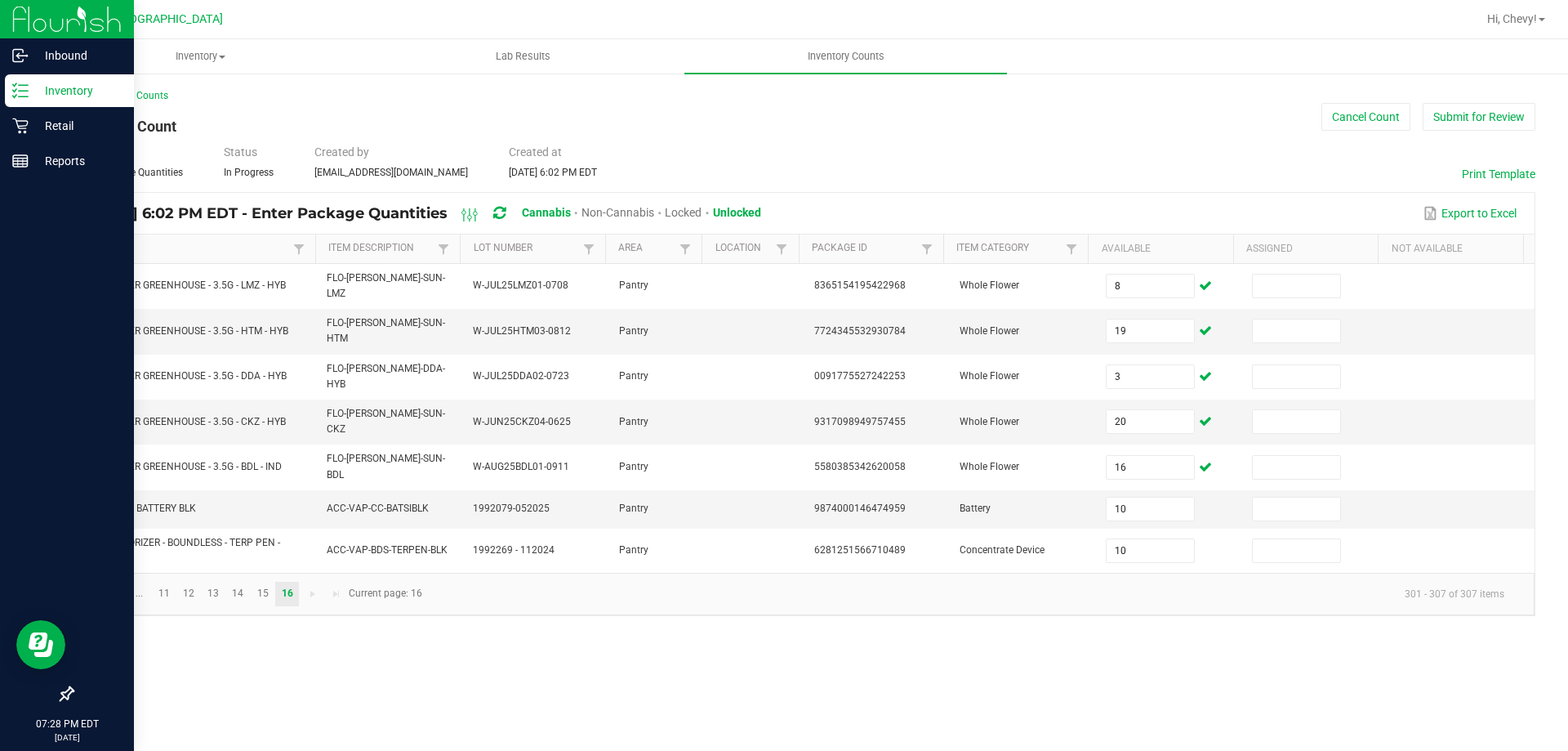
click at [1077, 651] on div "Inventory All packages All inventory Waste log Create inventory Lab Results Inv…" at bounding box center [803, 395] width 1529 height 712
